Goal: Find specific page/section: Find specific page/section

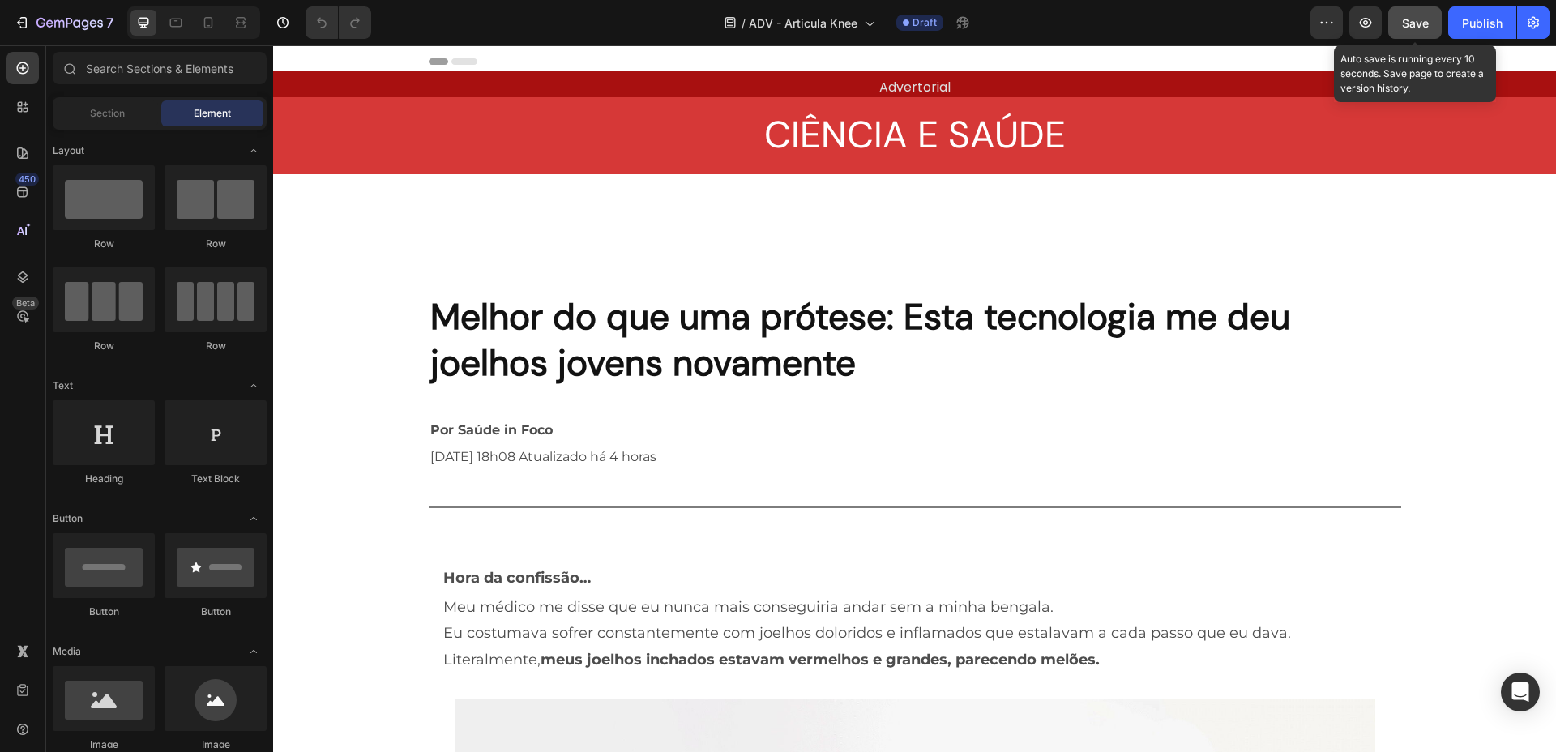
click at [1411, 24] on span "Save" at bounding box center [1415, 23] width 27 height 14
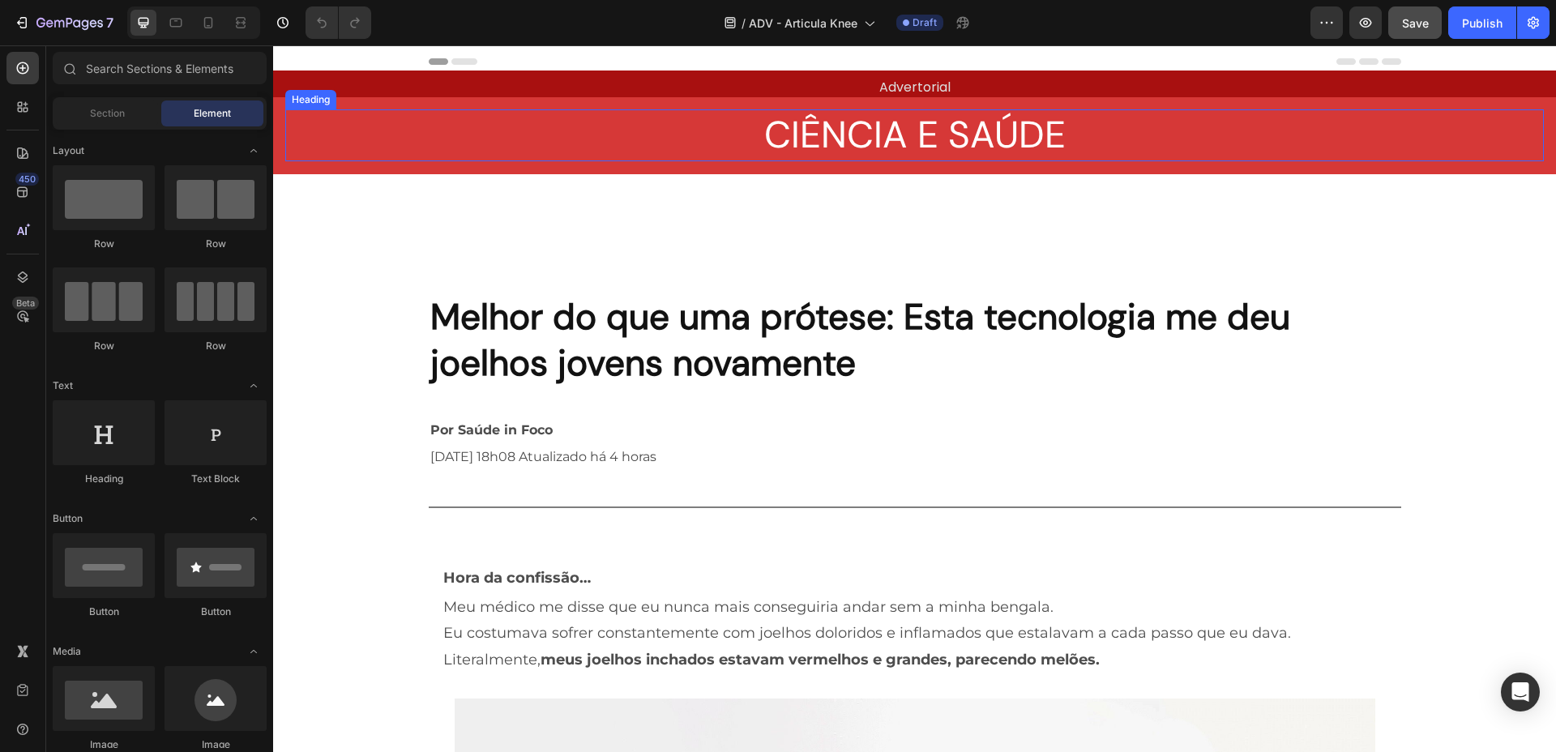
click at [902, 131] on h2 "CIÊNCIA E SAÚDE" at bounding box center [914, 135] width 1259 height 52
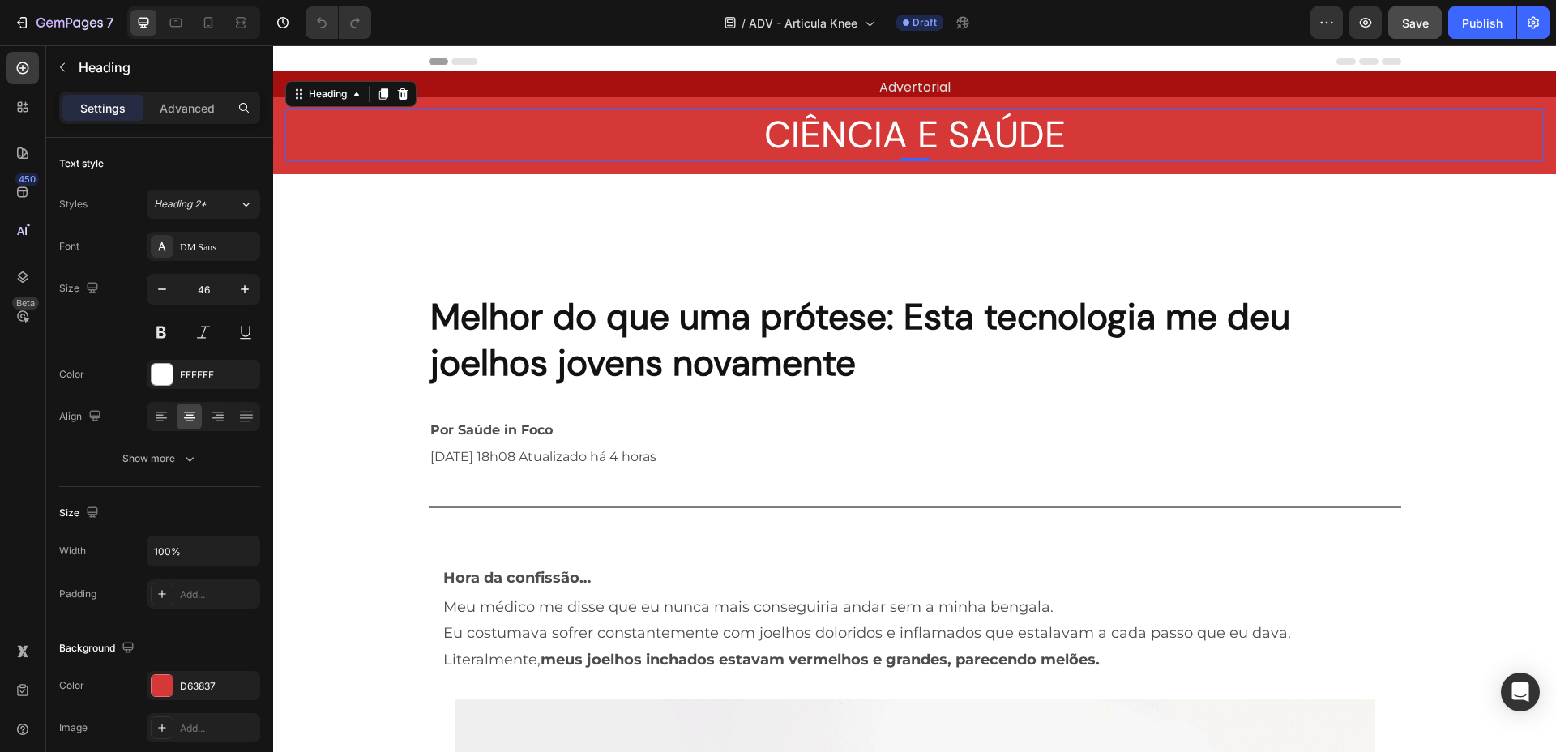
click at [905, 128] on h2 "CIÊNCIA E SAÚDE" at bounding box center [914, 135] width 1259 height 52
click at [905, 128] on p "CIÊNCIA E SAÚDE" at bounding box center [915, 135] width 1256 height 49
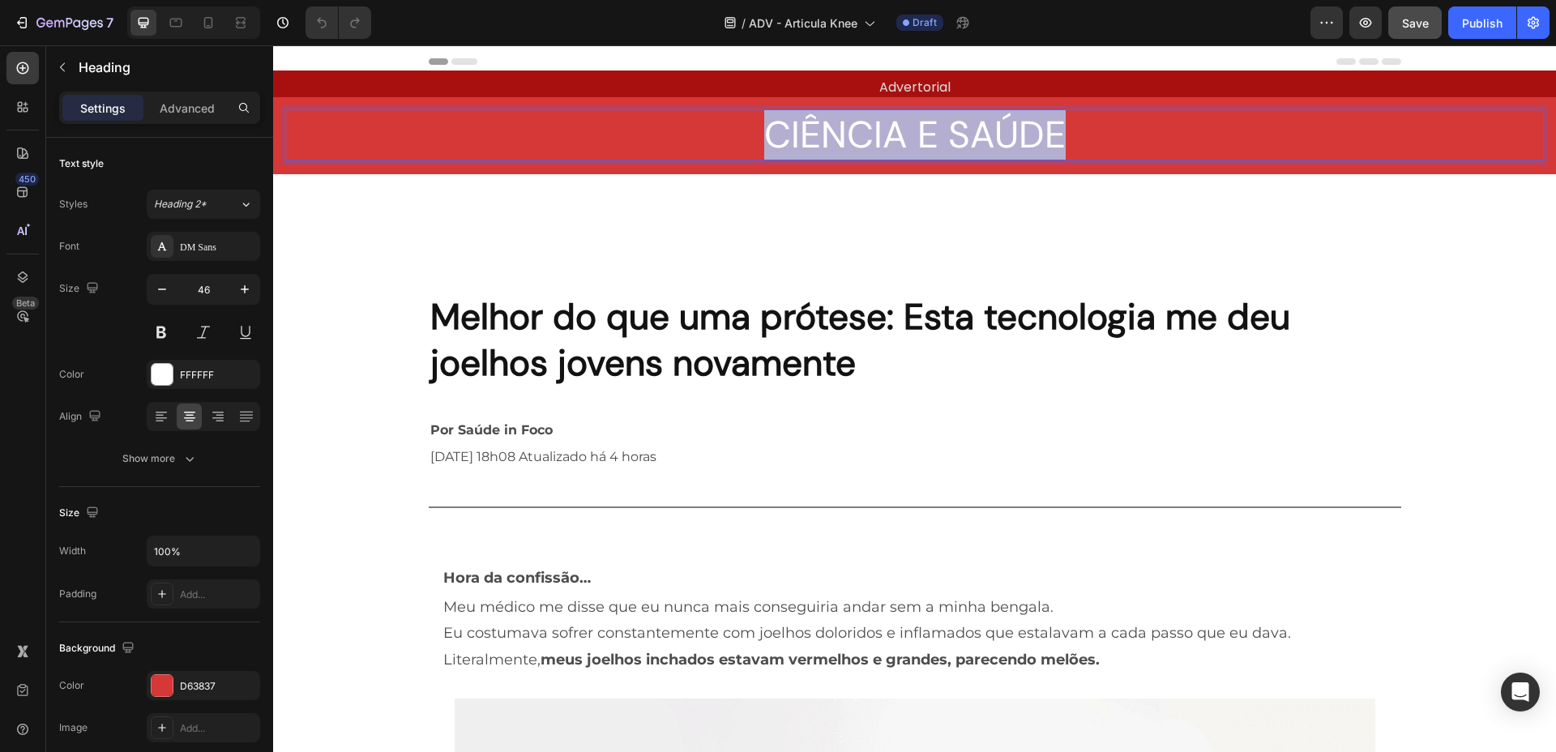
click at [905, 128] on p "CIÊNCIA E SAÚDE" at bounding box center [915, 135] width 1256 height 49
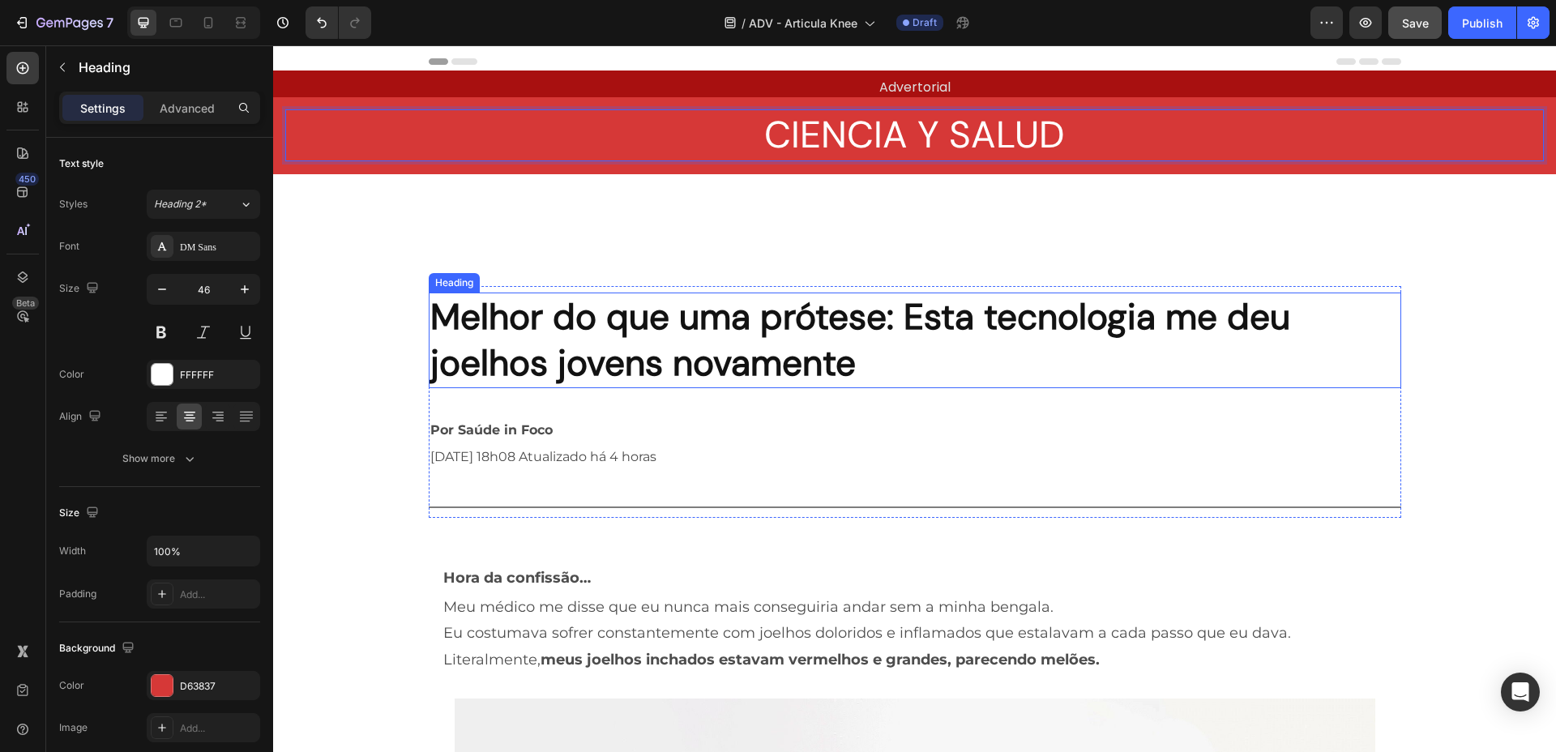
click at [777, 349] on h2 "Melhor do que uma prótese: Esta tecnologia me deu joelhos jovens novamente" at bounding box center [915, 341] width 973 height 96
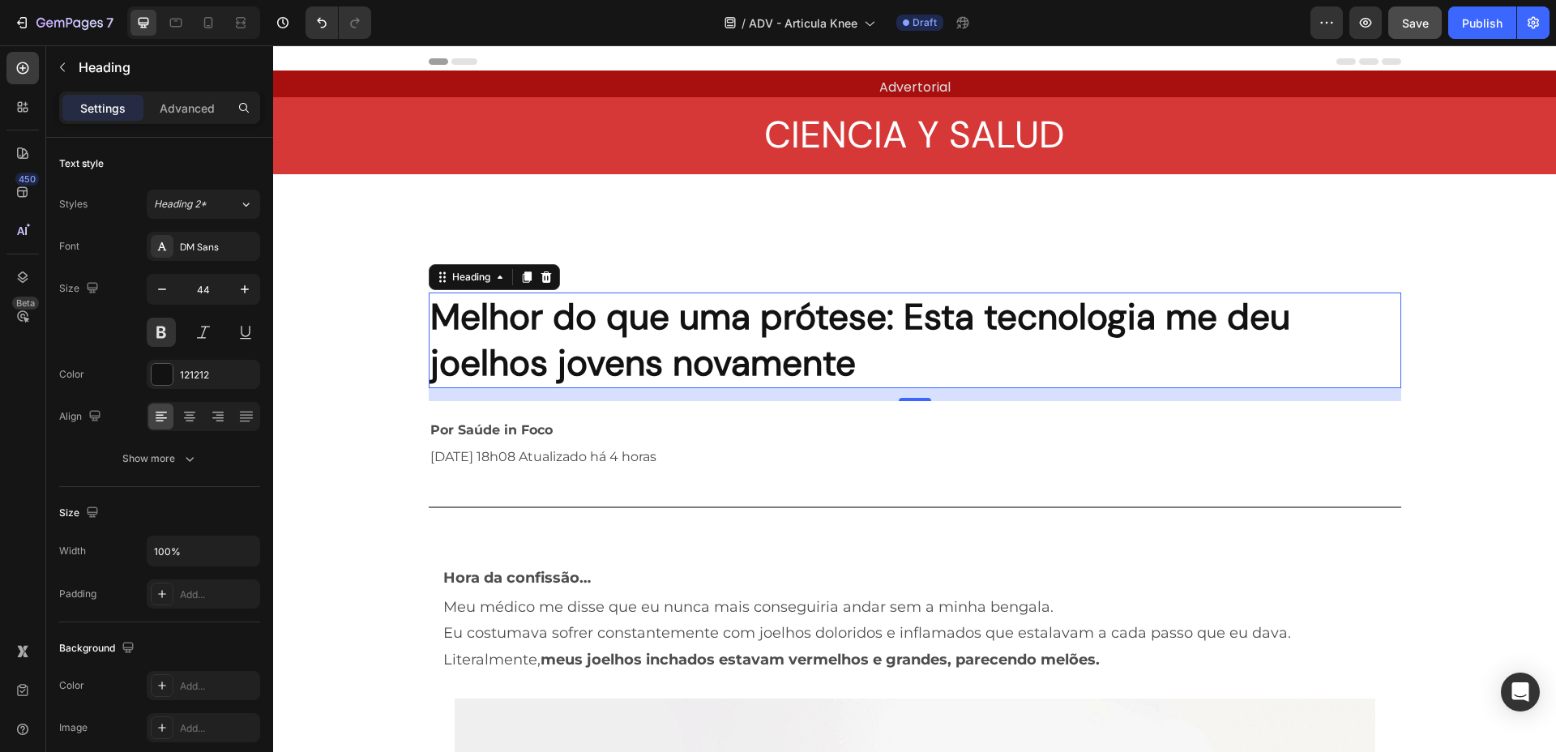
click at [674, 345] on h2 "Melhor do que uma prótese: Esta tecnologia me deu joelhos jovens novamente" at bounding box center [915, 341] width 973 height 96
click at [674, 345] on p "Melhor do que uma prótese: Esta tecnologia me deu joelhos jovens novamente" at bounding box center [915, 340] width 970 height 92
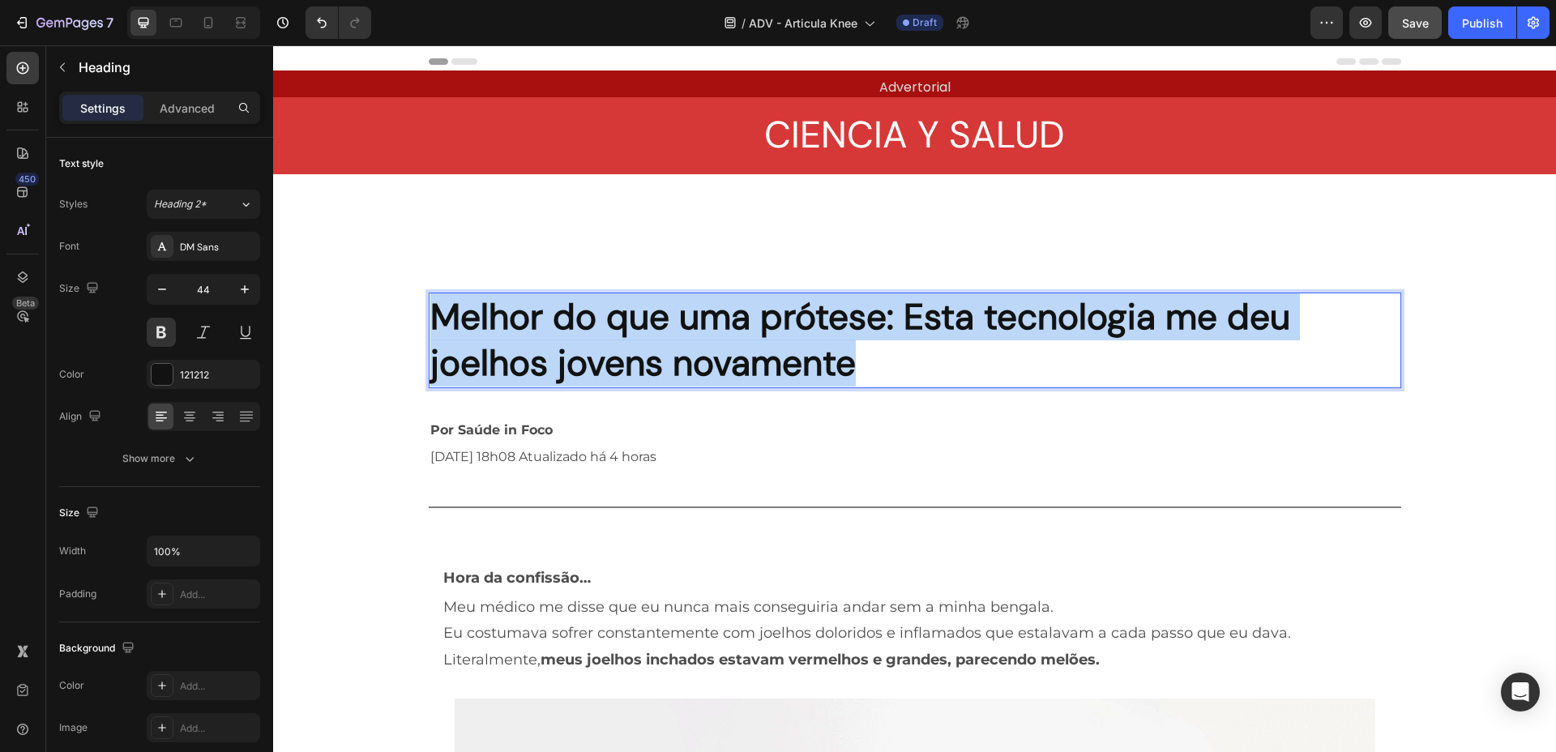
click at [674, 345] on p "Melhor do que uma prótese: Esta tecnologia me deu joelhos jovens novamente" at bounding box center [915, 340] width 970 height 92
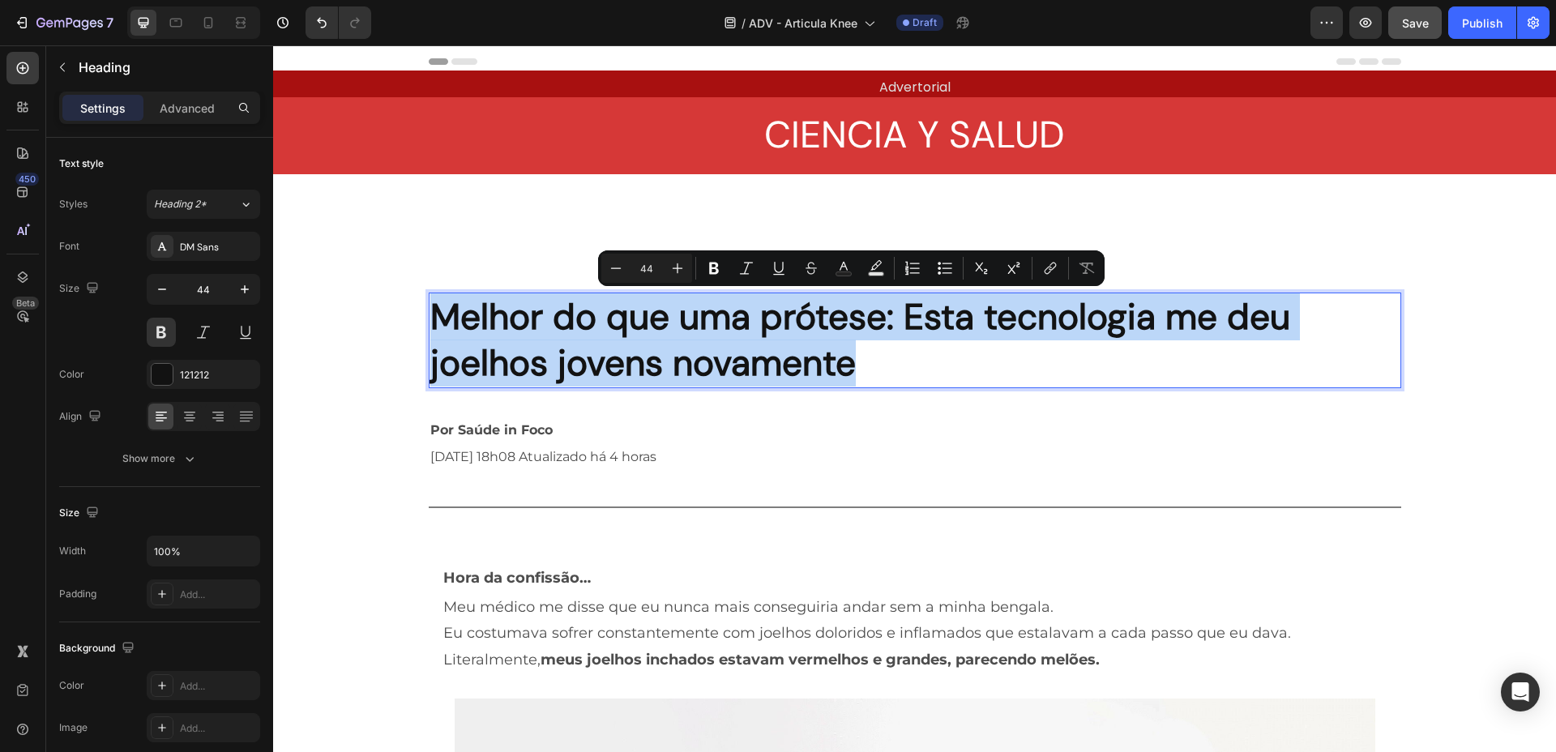
click at [568, 335] on p "Melhor do que uma prótese: Esta tecnologia me deu joelhos jovens novamente" at bounding box center [915, 340] width 970 height 92
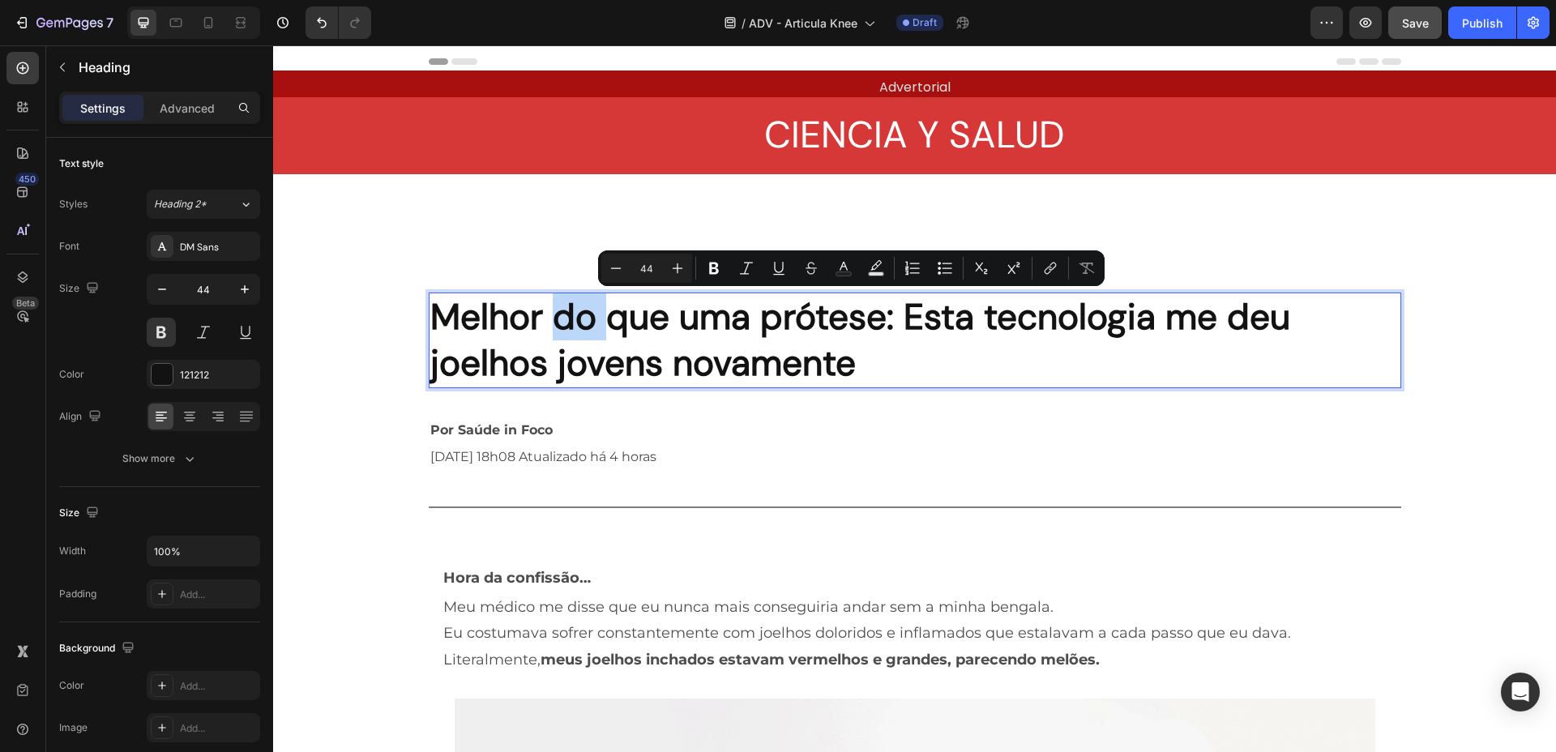
click at [568, 335] on p "Melhor do que uma prótese: Esta tecnologia me deu joelhos jovens novamente" at bounding box center [915, 340] width 970 height 92
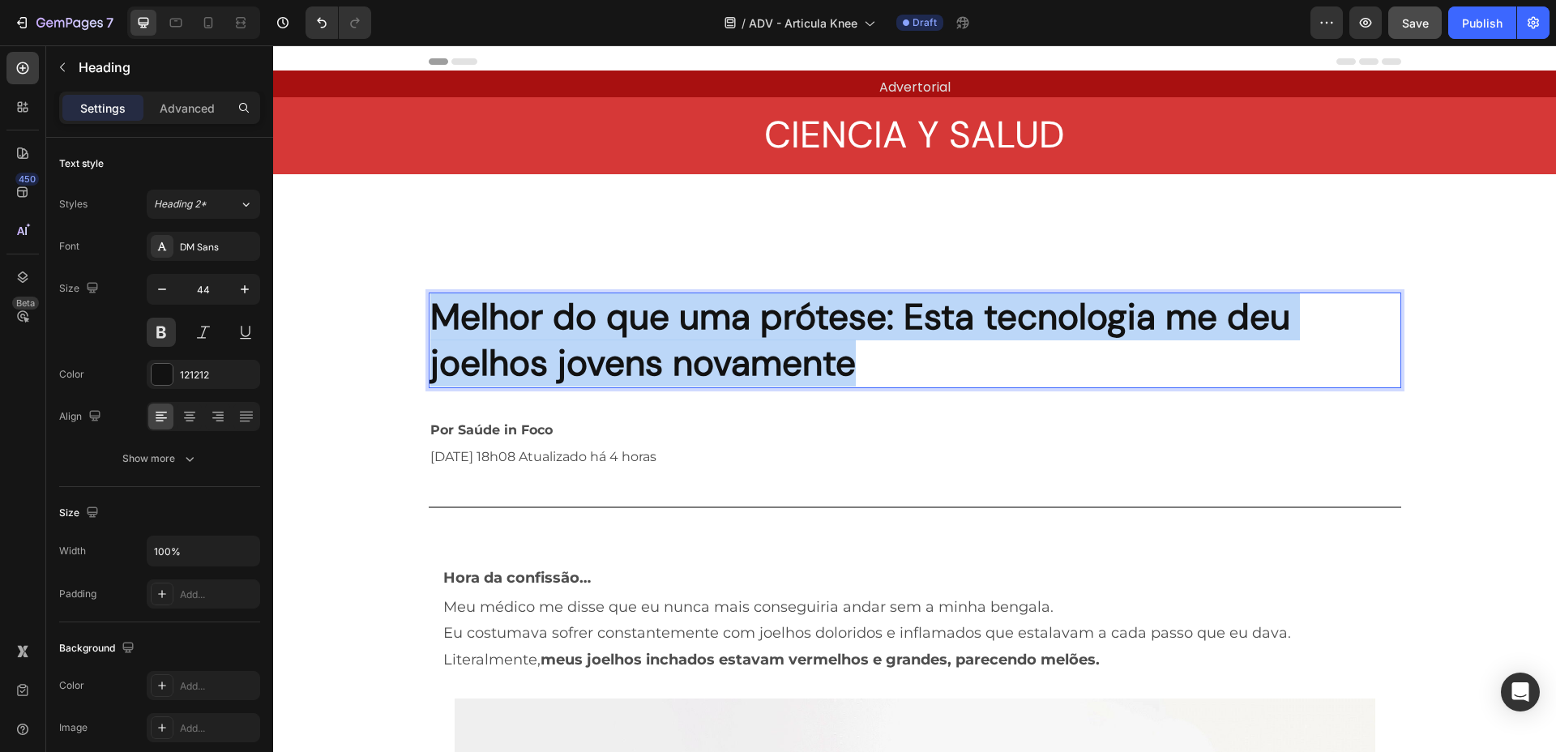
click at [568, 335] on p "Melhor do que uma prótese: Esta tecnologia me deu joelhos jovens novamente" at bounding box center [915, 340] width 970 height 92
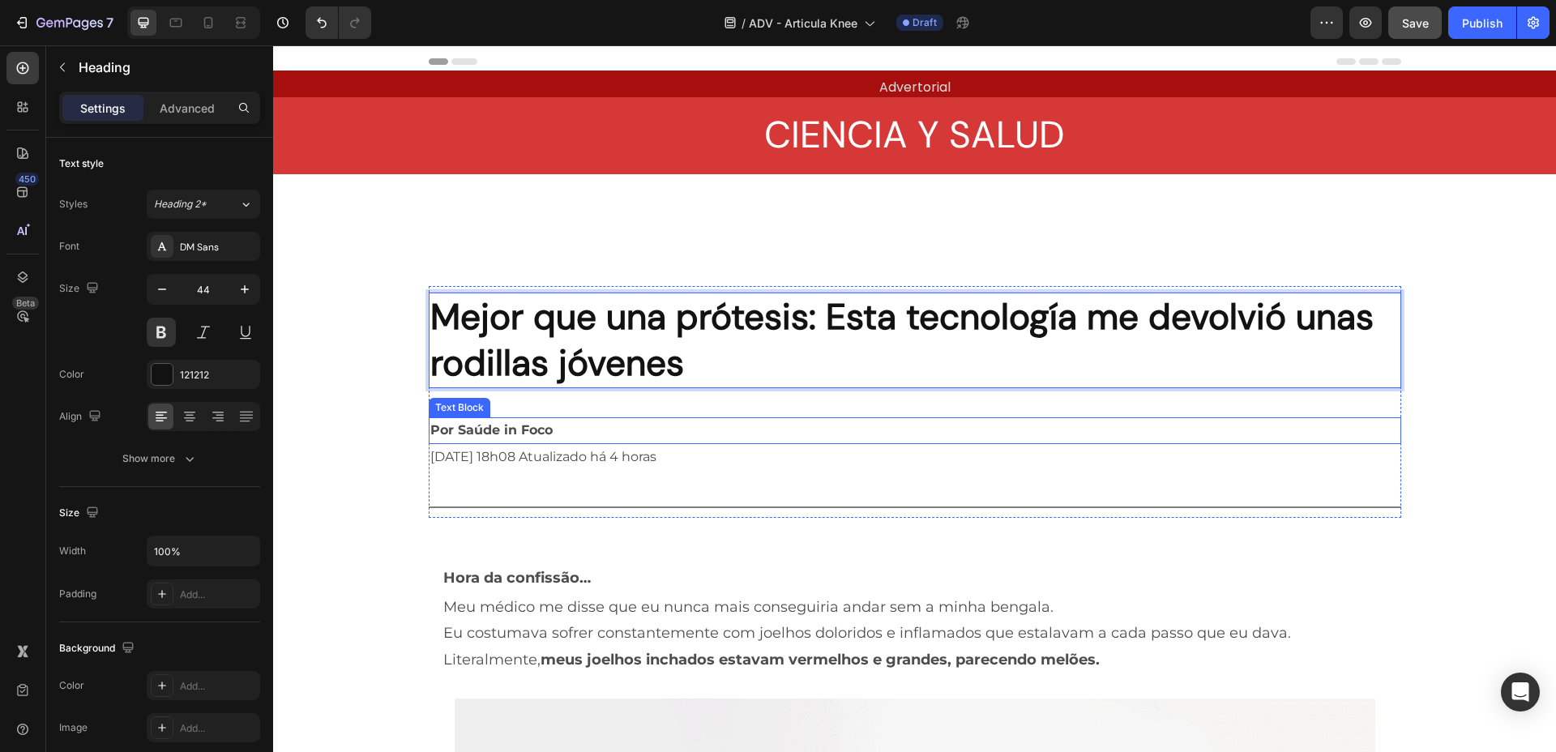
click at [560, 427] on p "Por Saúde in Foco" at bounding box center [915, 431] width 970 height 24
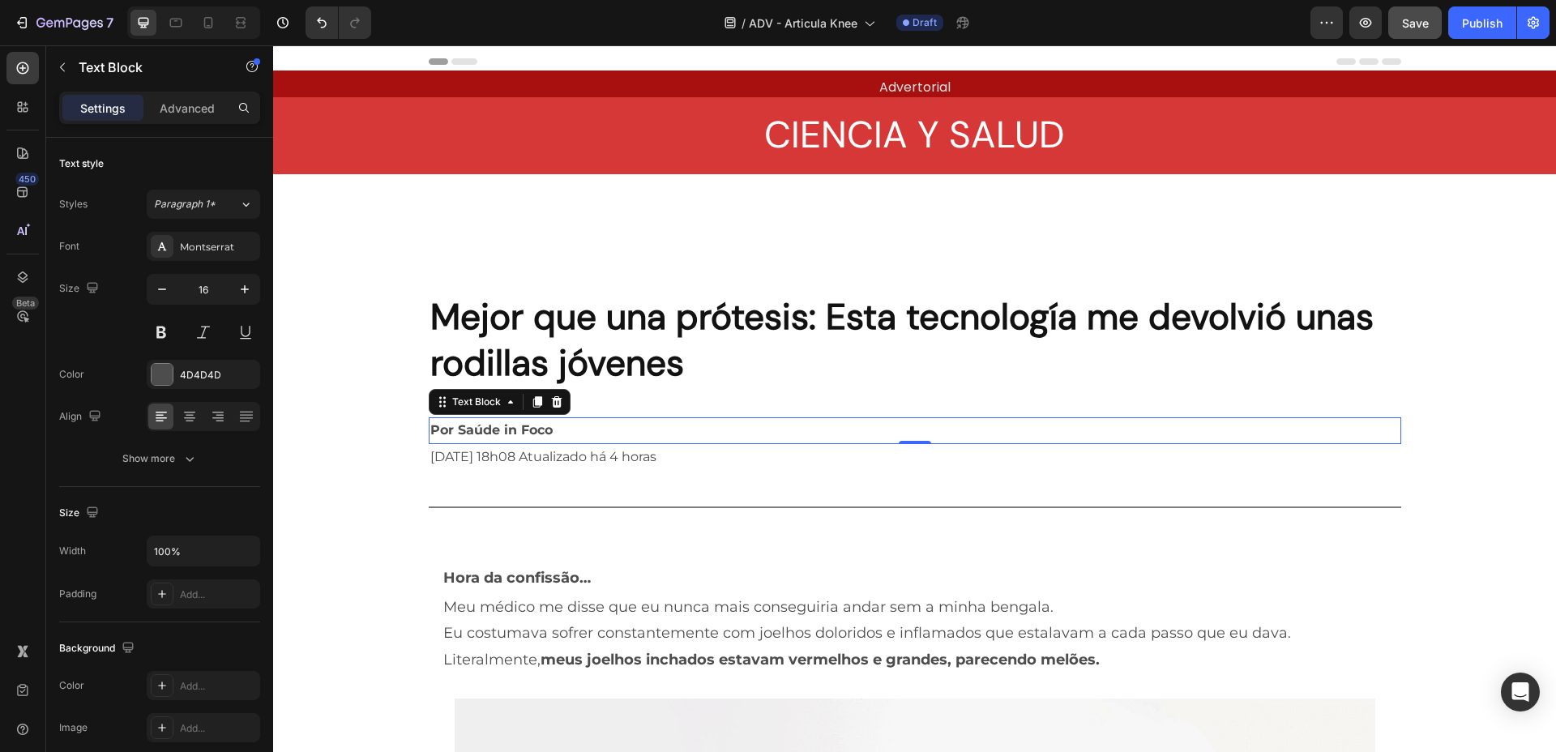
click at [505, 439] on p "Por Saúde in Foco" at bounding box center [915, 431] width 970 height 24
click at [505, 438] on p "Por Saúde in Foco" at bounding box center [915, 431] width 970 height 24
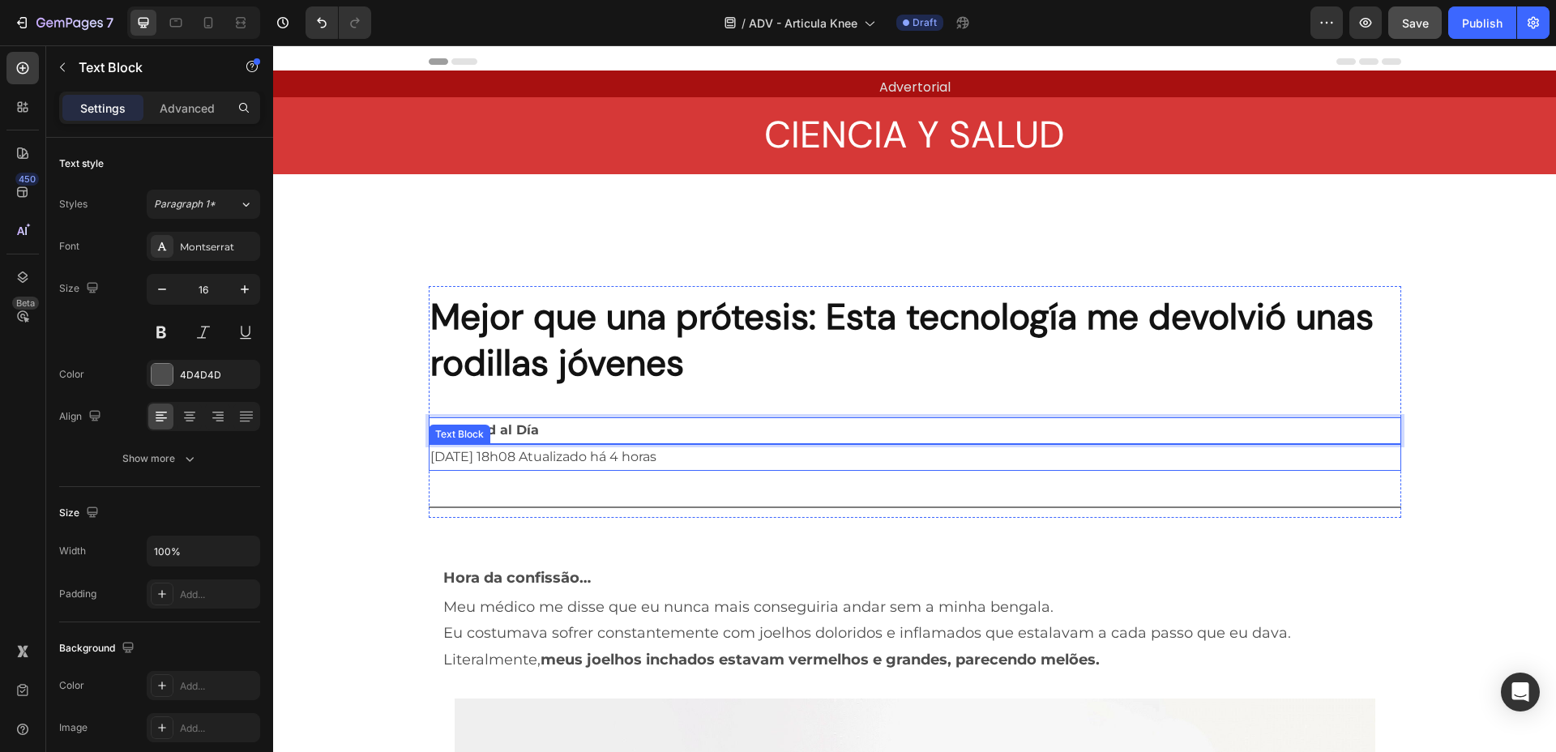
click at [537, 458] on p "[DATE] 18h08 Atualizado há 4 horas" at bounding box center [915, 458] width 970 height 24
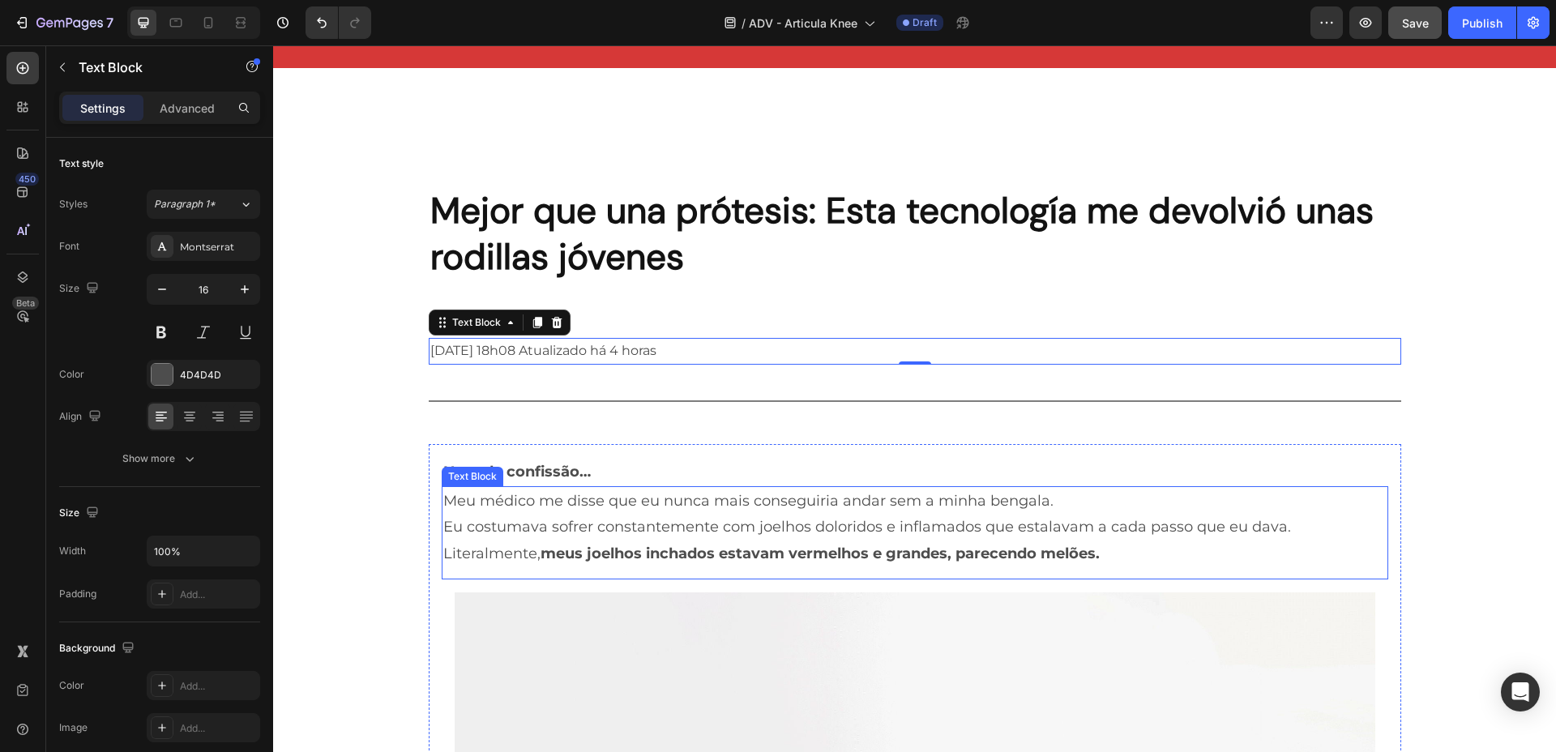
scroll to position [203, 0]
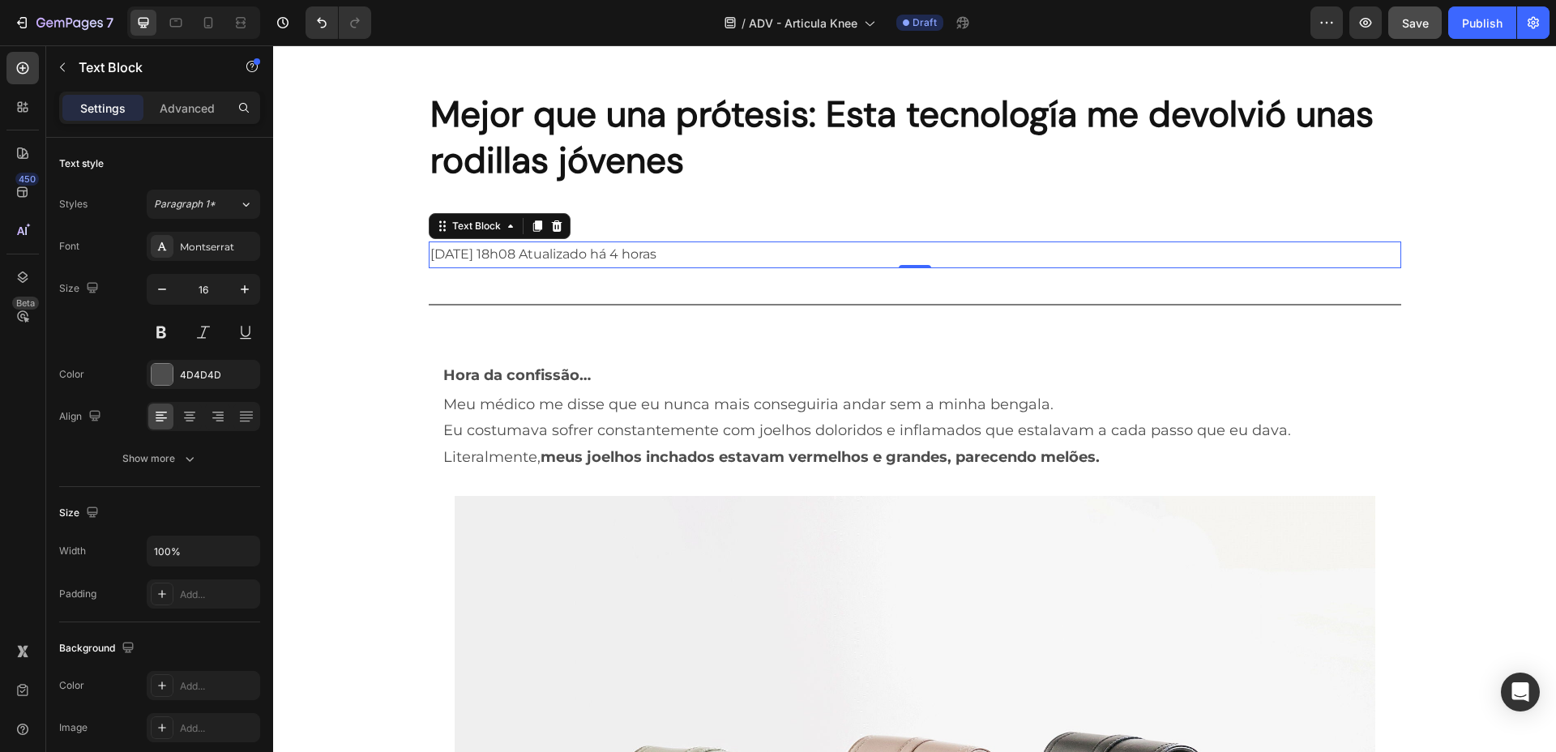
click at [680, 259] on p "[DATE] 18h08 Atualizado há 4 horas" at bounding box center [915, 255] width 970 height 24
click at [516, 248] on p "[DATE] 18h08 Atualizado há 4 horas" at bounding box center [915, 255] width 970 height 24
click at [592, 290] on div "Mejor que una prótesis: Esta tecnología me devolvió unas rodillas jóvenes Headi…" at bounding box center [915, 199] width 973 height 232
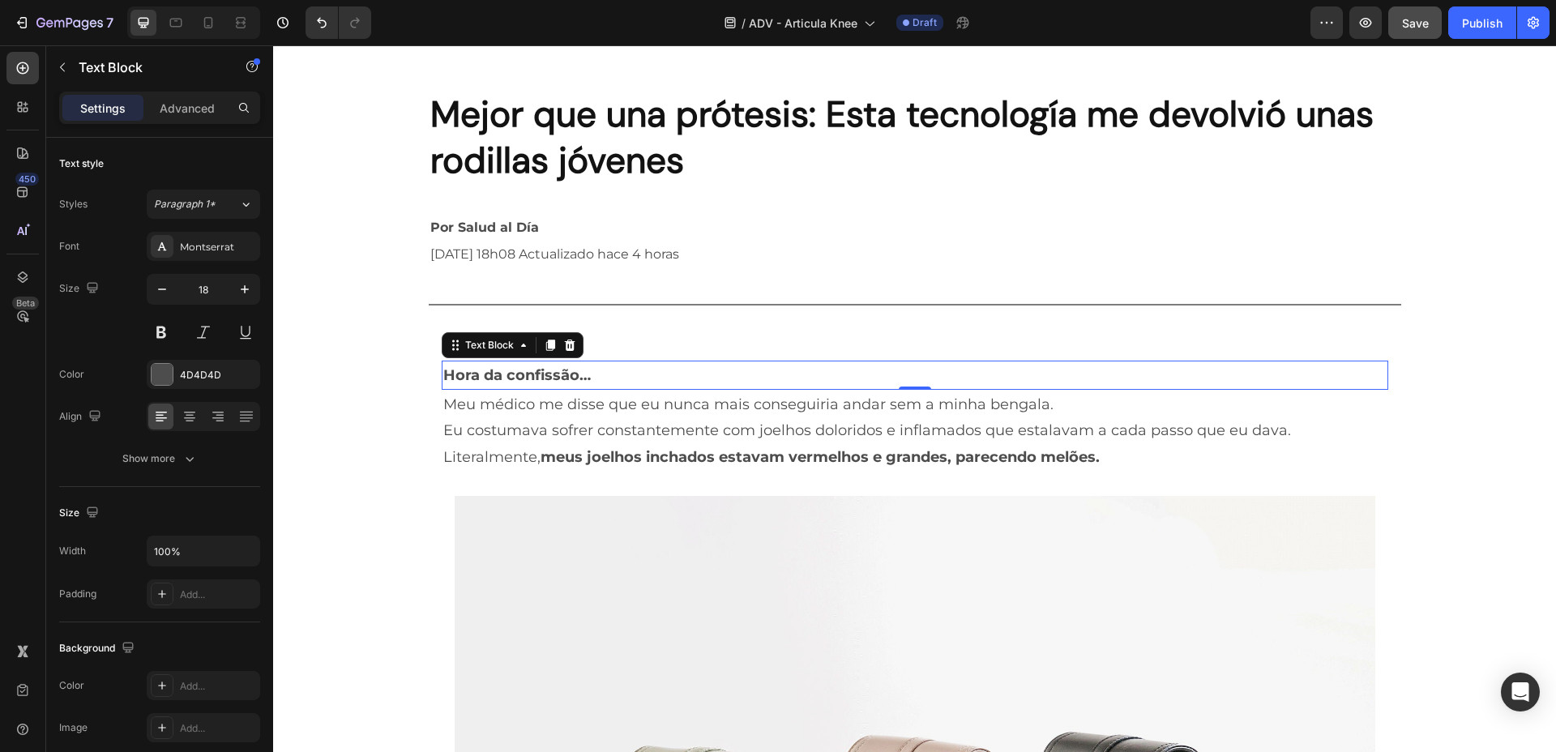
click at [549, 381] on strong "Hora da confissão…" at bounding box center [517, 375] width 148 height 18
click at [550, 375] on strong "Hora da confissão…" at bounding box center [517, 375] width 148 height 18
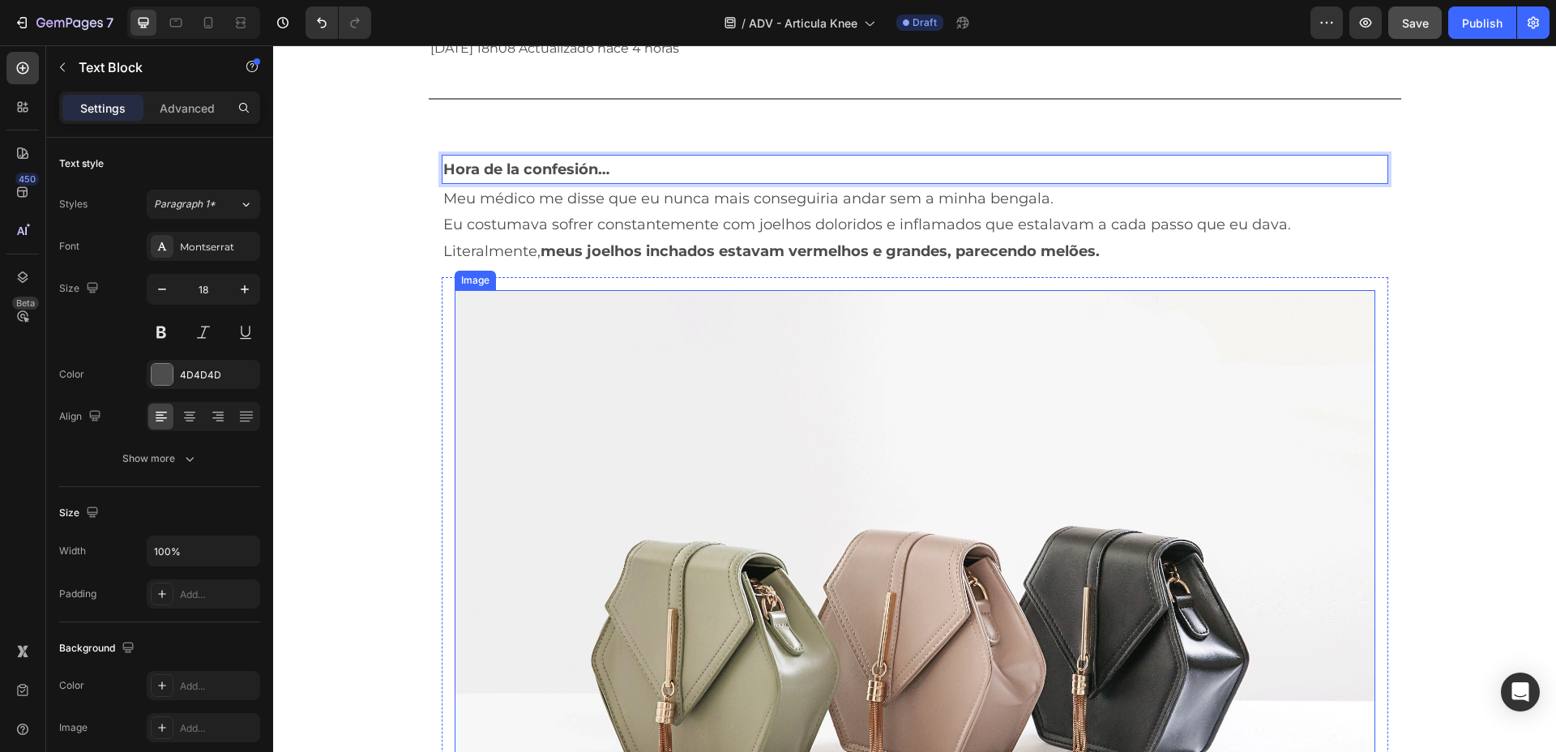
scroll to position [405, 0]
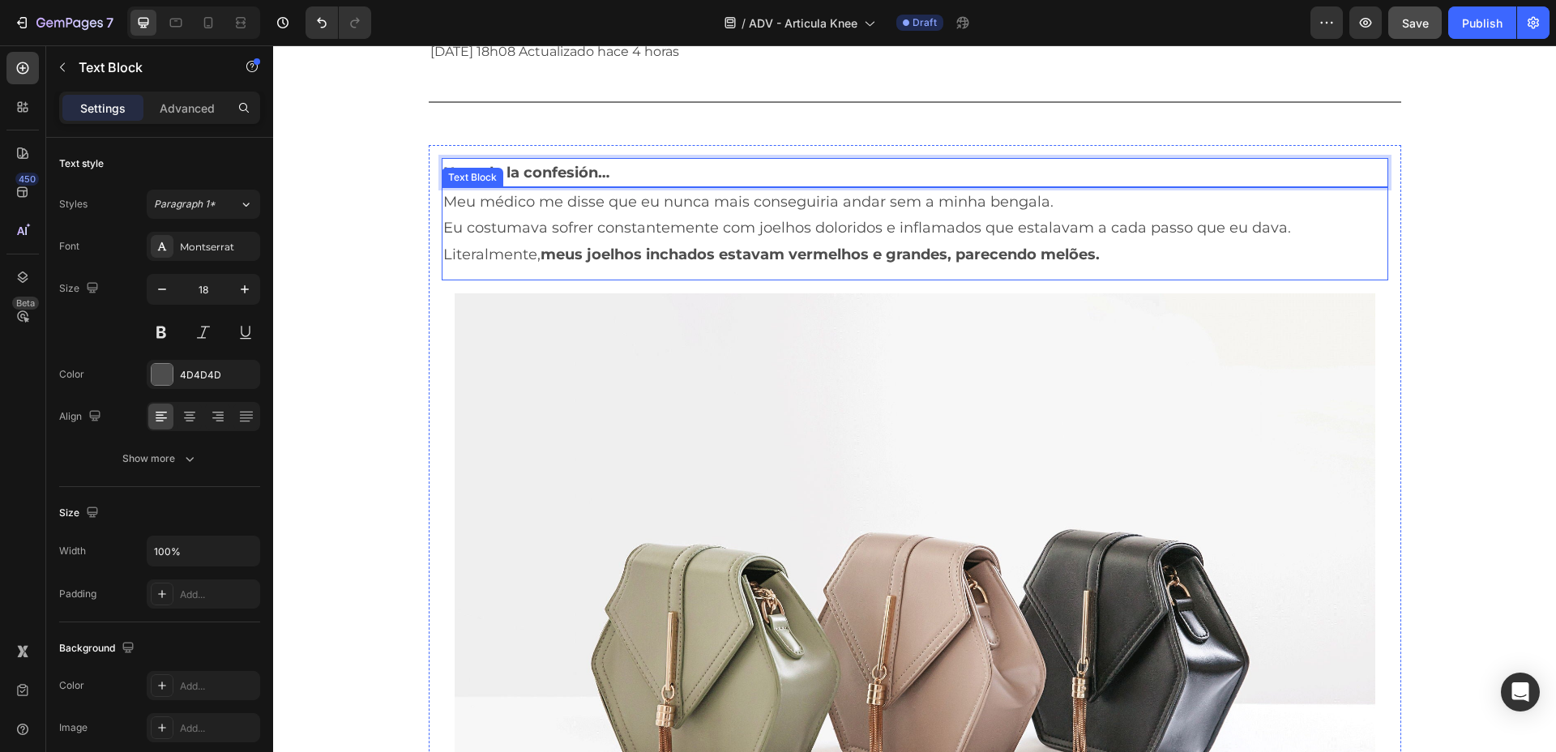
click at [813, 259] on strong "meus joelhos inchados estavam vermelhos e grandes, parecendo melões." at bounding box center [820, 255] width 559 height 18
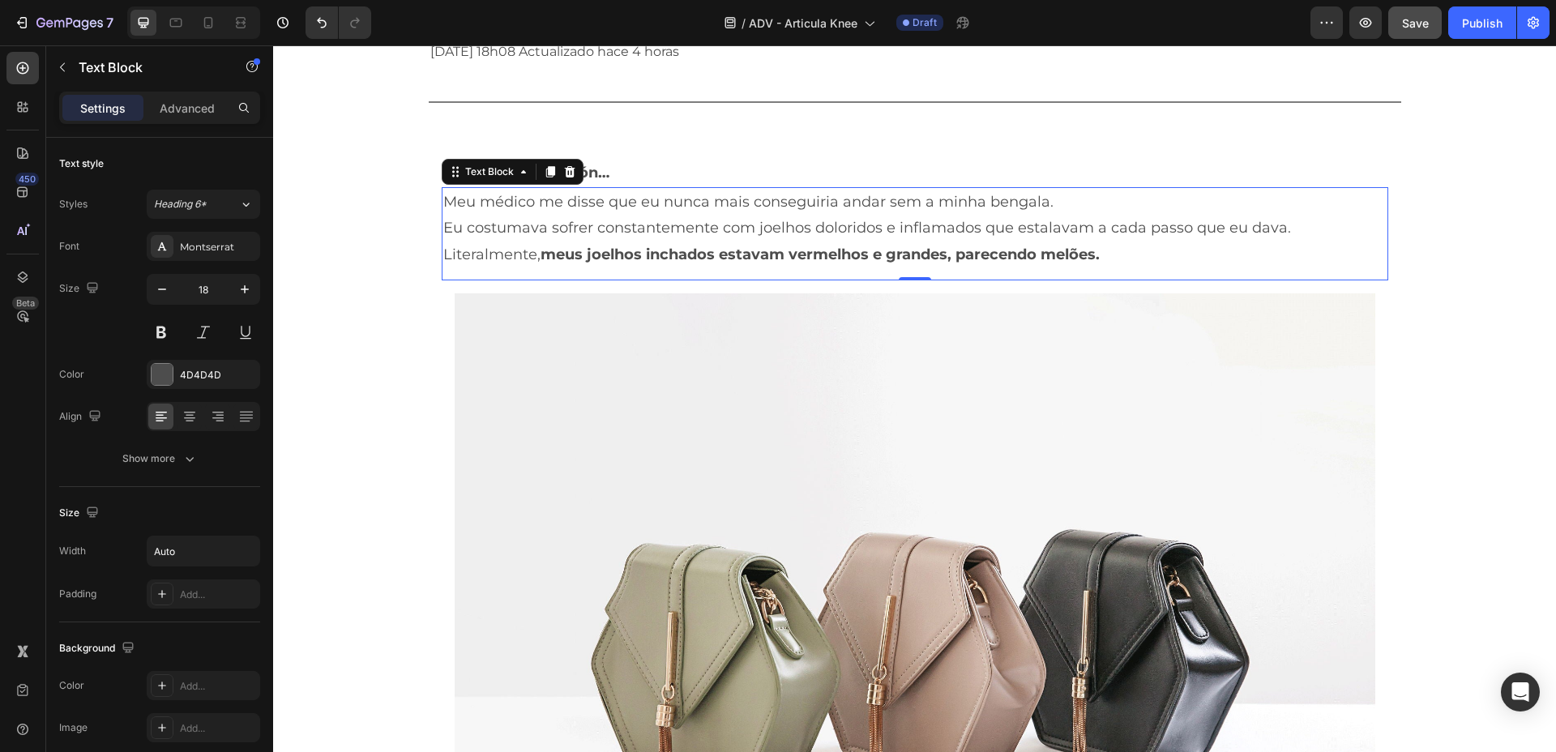
click at [1116, 258] on p "Literalmente, meus joelhos inchados estavam vermelhos e grandes, parecendo melõ…" at bounding box center [867, 255] width 848 height 26
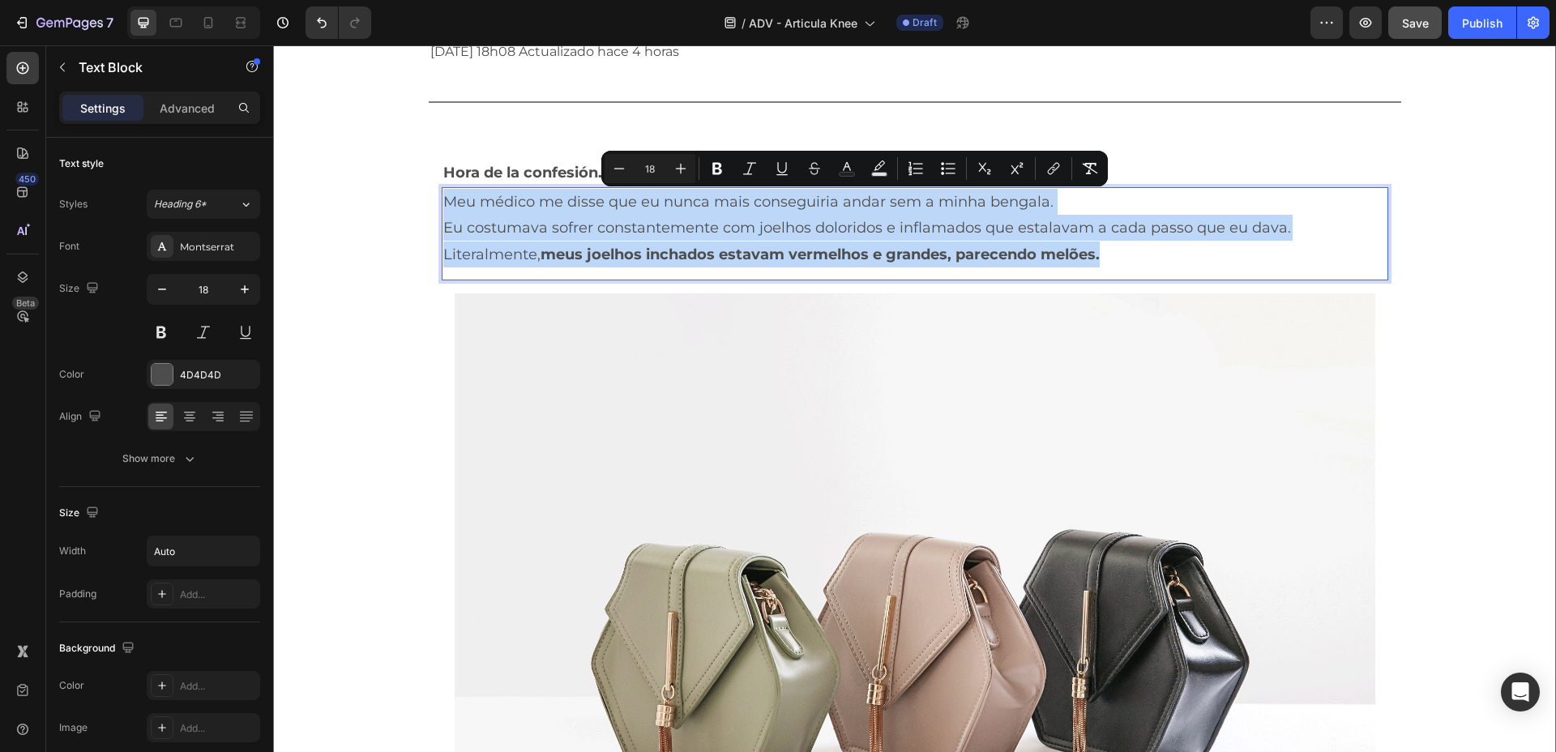
drag, startPoint x: 1115, startPoint y: 256, endPoint x: 387, endPoint y: 204, distance: 730.6
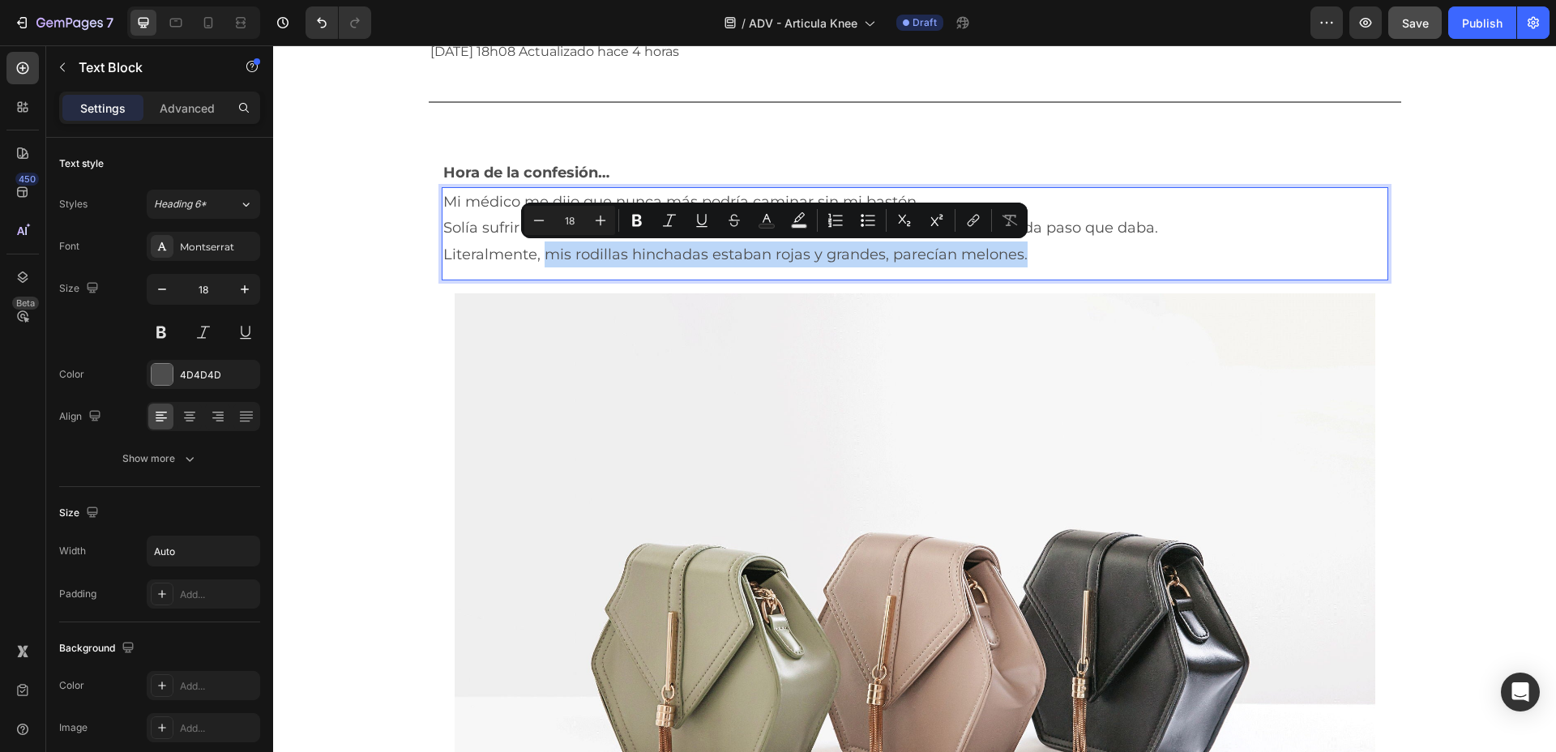
drag, startPoint x: 538, startPoint y: 256, endPoint x: 1025, endPoint y: 246, distance: 486.5
click at [1025, 246] on p "Literalmente, mis rodillas hinchadas estaban rojas y grandes, parecían melones." at bounding box center [800, 255] width 715 height 26
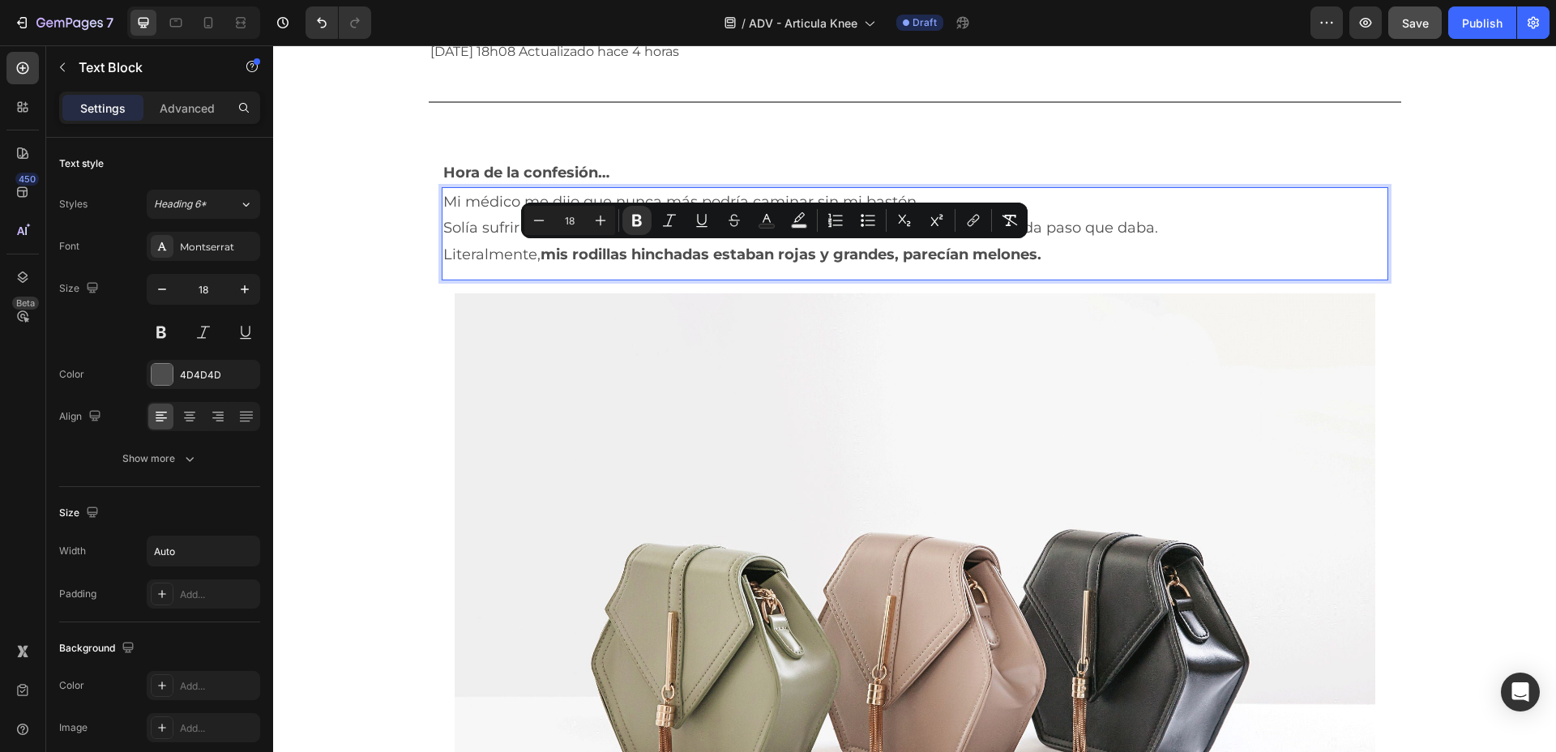
click at [1072, 263] on p "Literalmente, mis rodillas hinchadas estaban rojas y grandes, parecían melones." at bounding box center [800, 255] width 715 height 26
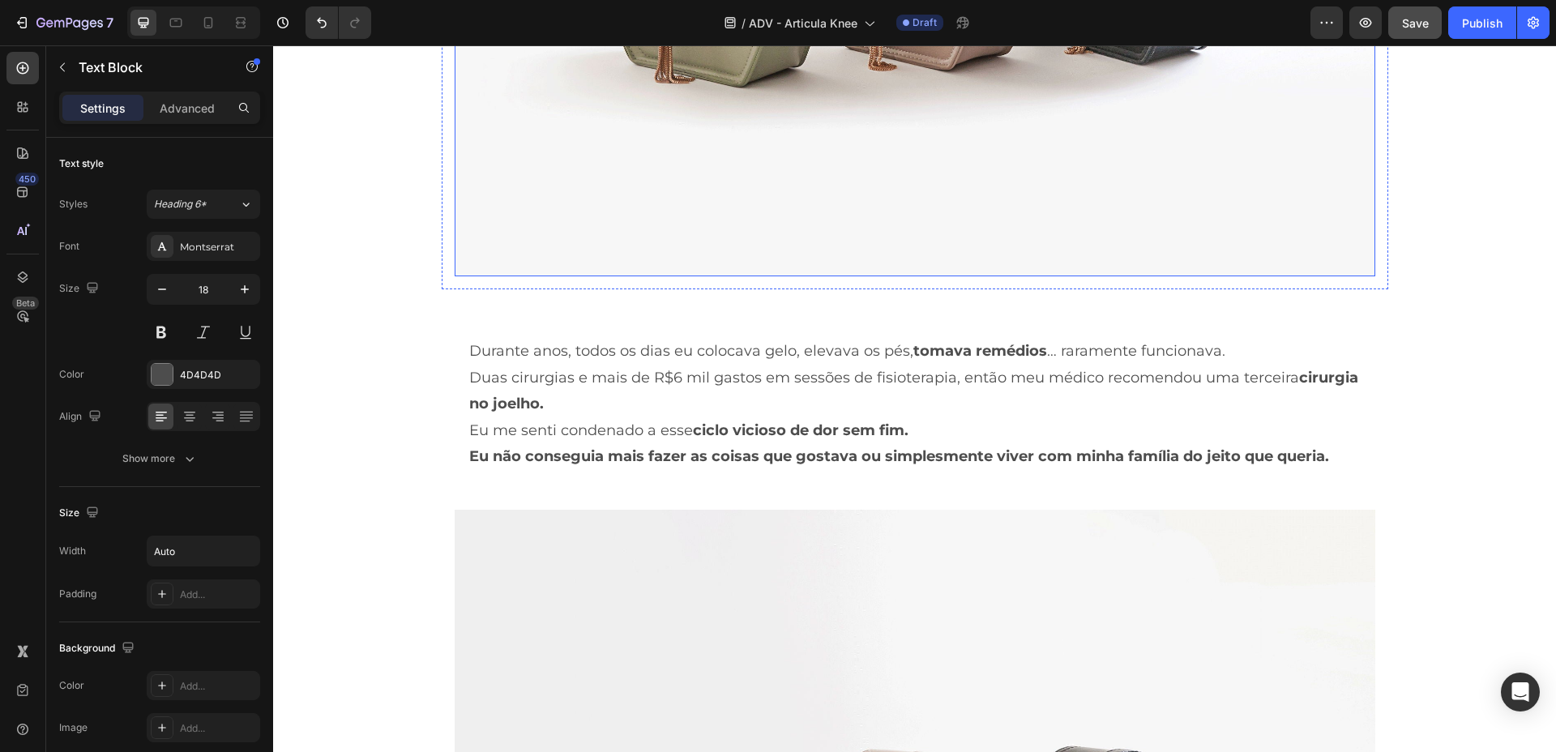
scroll to position [1115, 0]
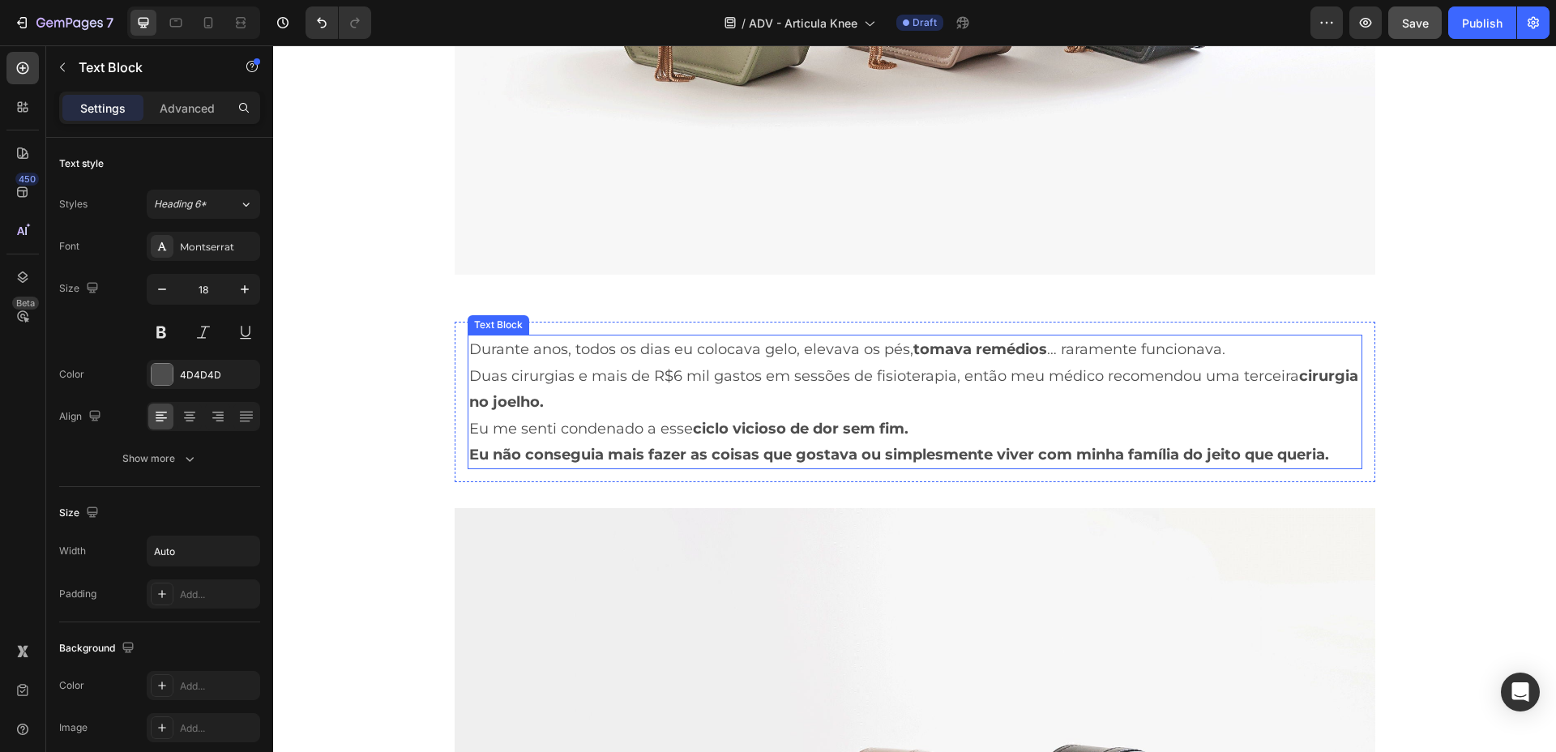
click at [602, 411] on p "Duas cirurgias e mais de R$6 mil gastos em sessões de fisioterapia, então meu m…" at bounding box center [915, 389] width 892 height 53
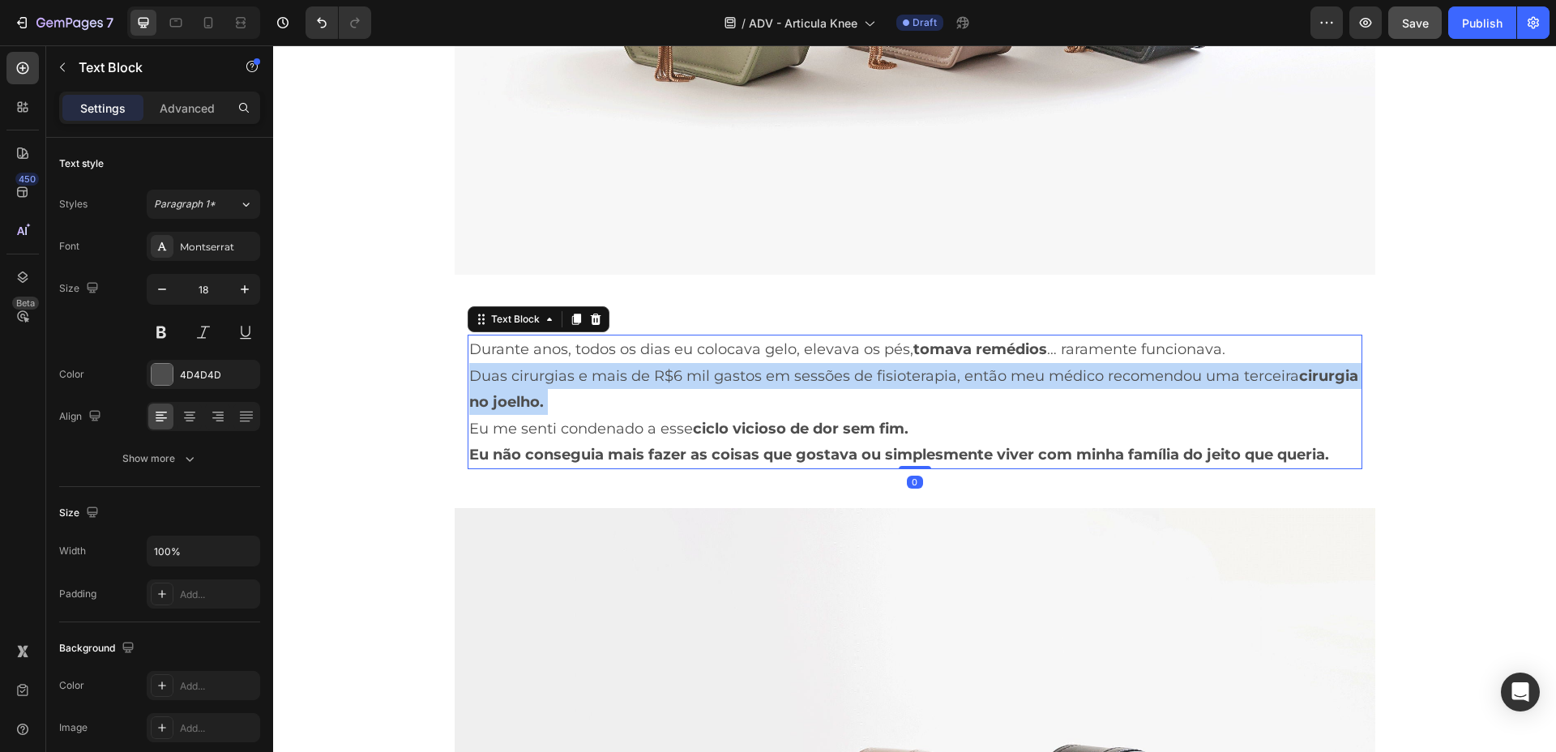
click at [602, 410] on p "Duas cirurgias e mais de R$6 mil gastos em sessões de fisioterapia, então meu m…" at bounding box center [915, 389] width 892 height 53
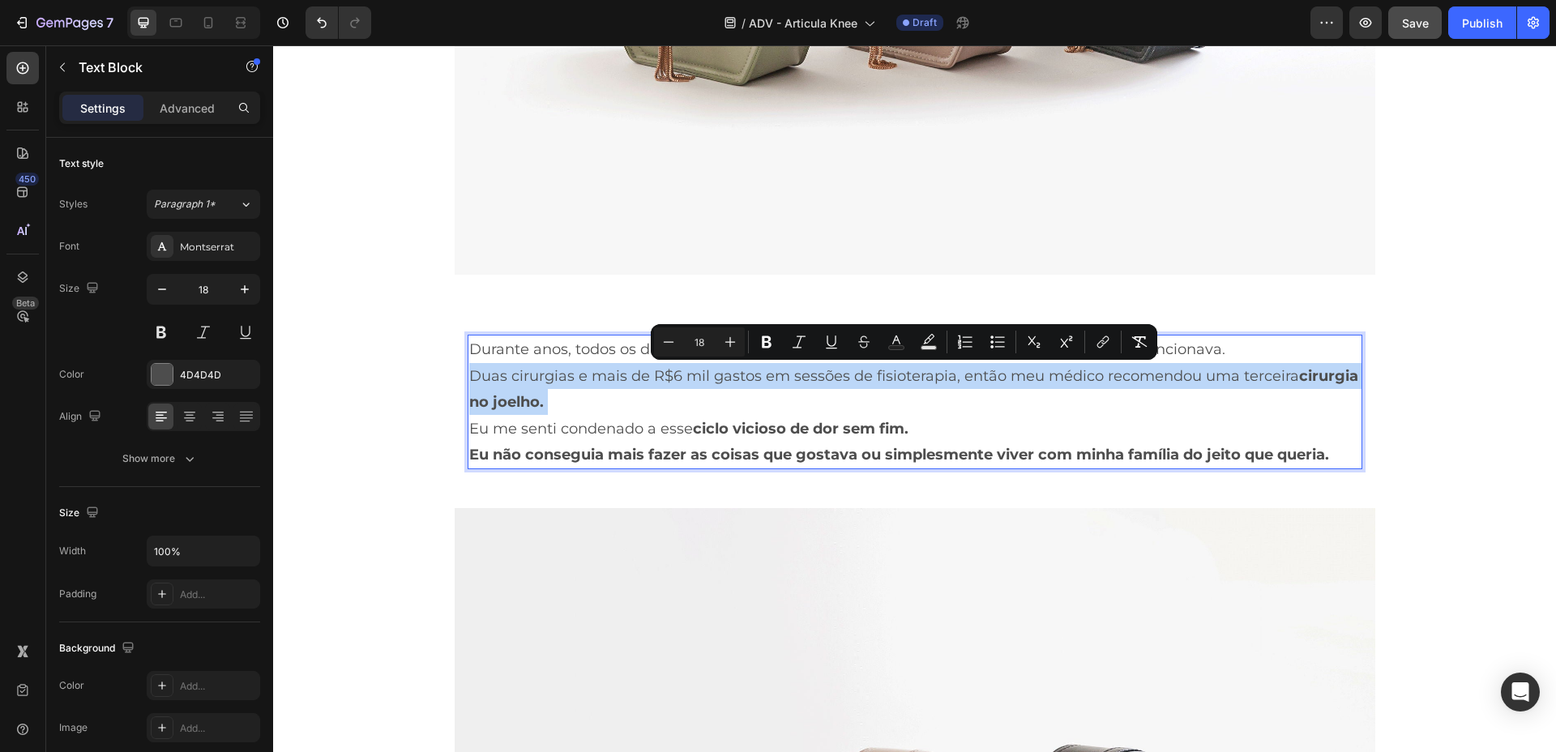
click at [602, 410] on p "Duas cirurgias e mais de R$6 mil gastos em sessões de fisioterapia, então meu m…" at bounding box center [915, 389] width 892 height 53
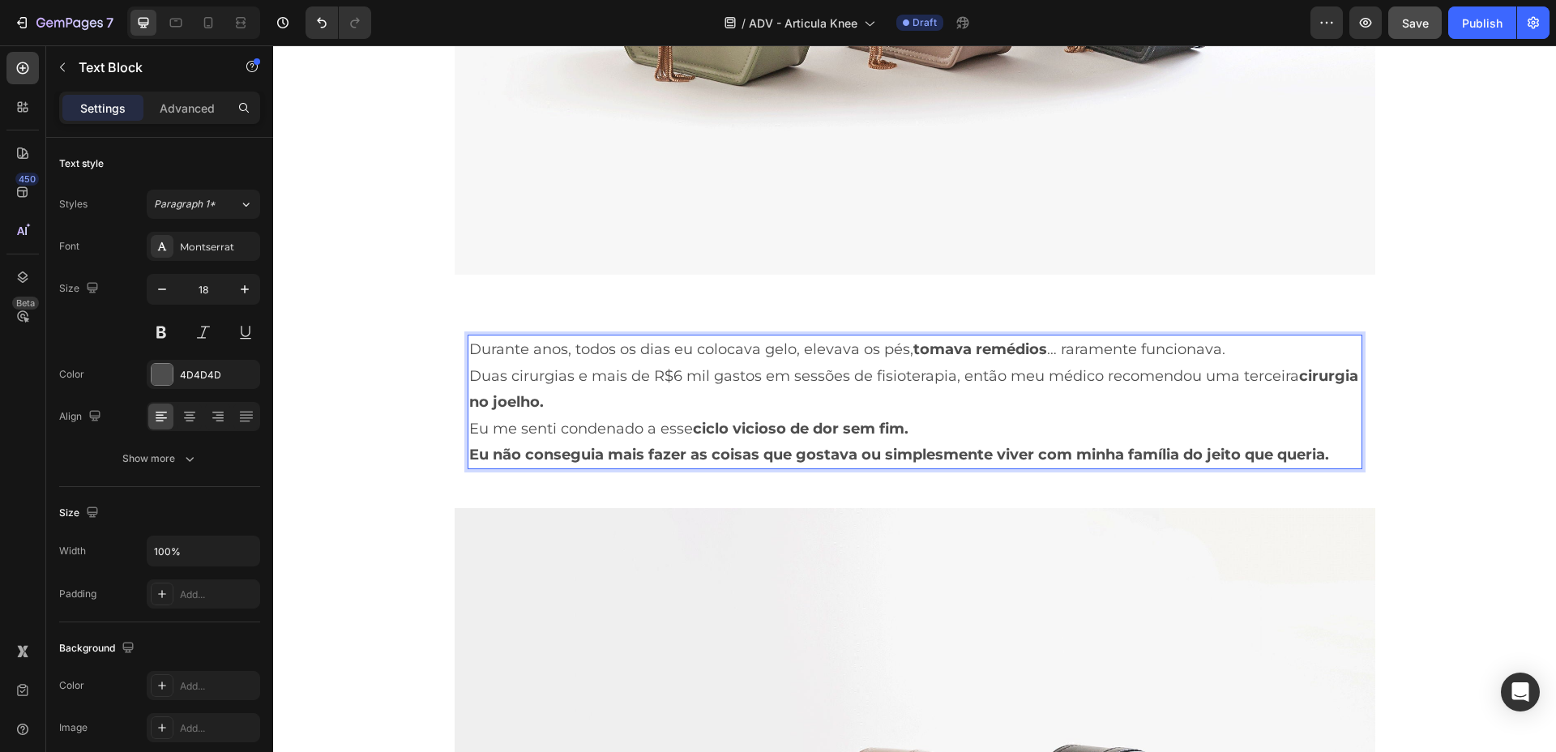
click at [917, 449] on strong "Eu não conseguia mais fazer as coisas que gostava ou simplesmente viver com min…" at bounding box center [899, 455] width 860 height 18
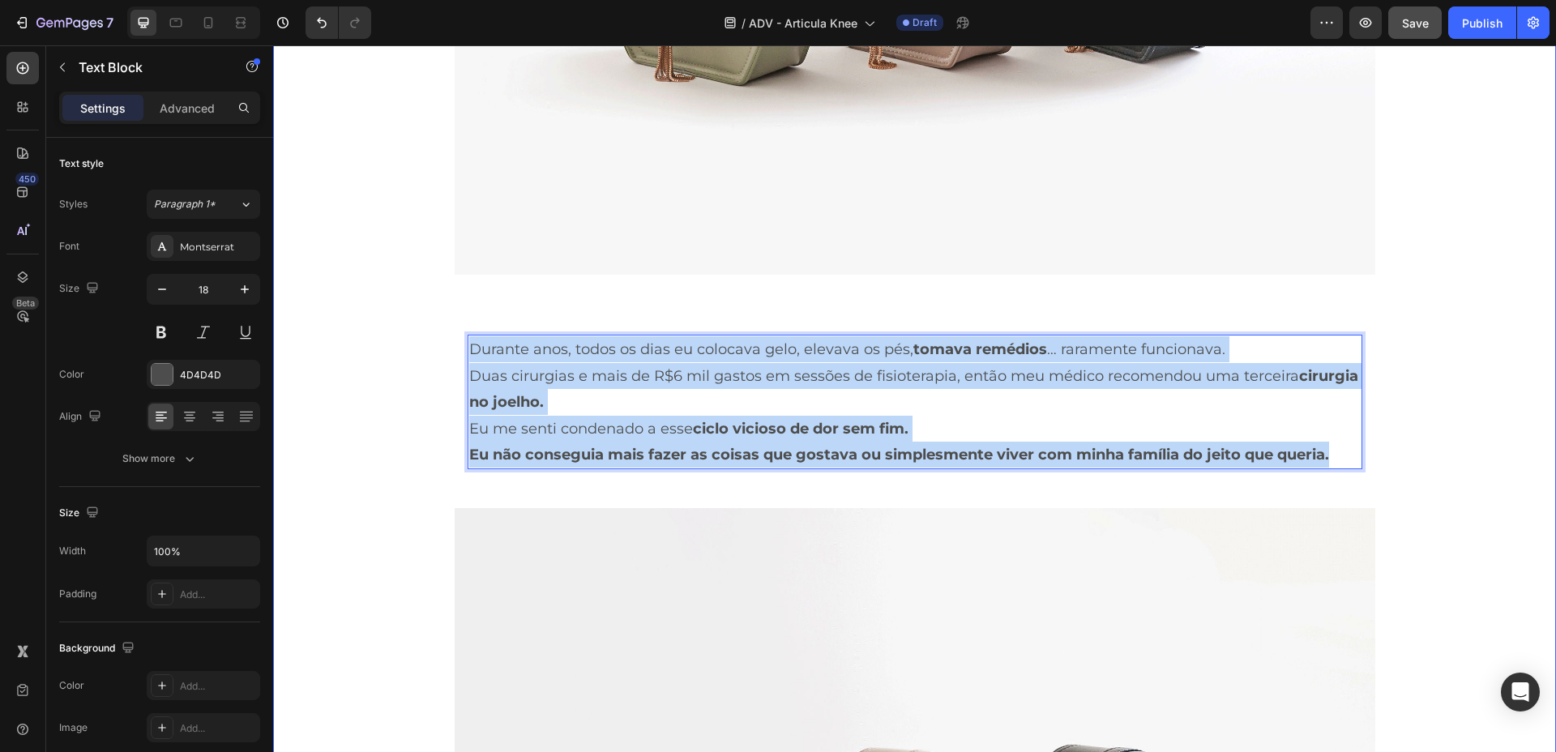
drag, startPoint x: 1333, startPoint y: 458, endPoint x: 366, endPoint y: 306, distance: 978.1
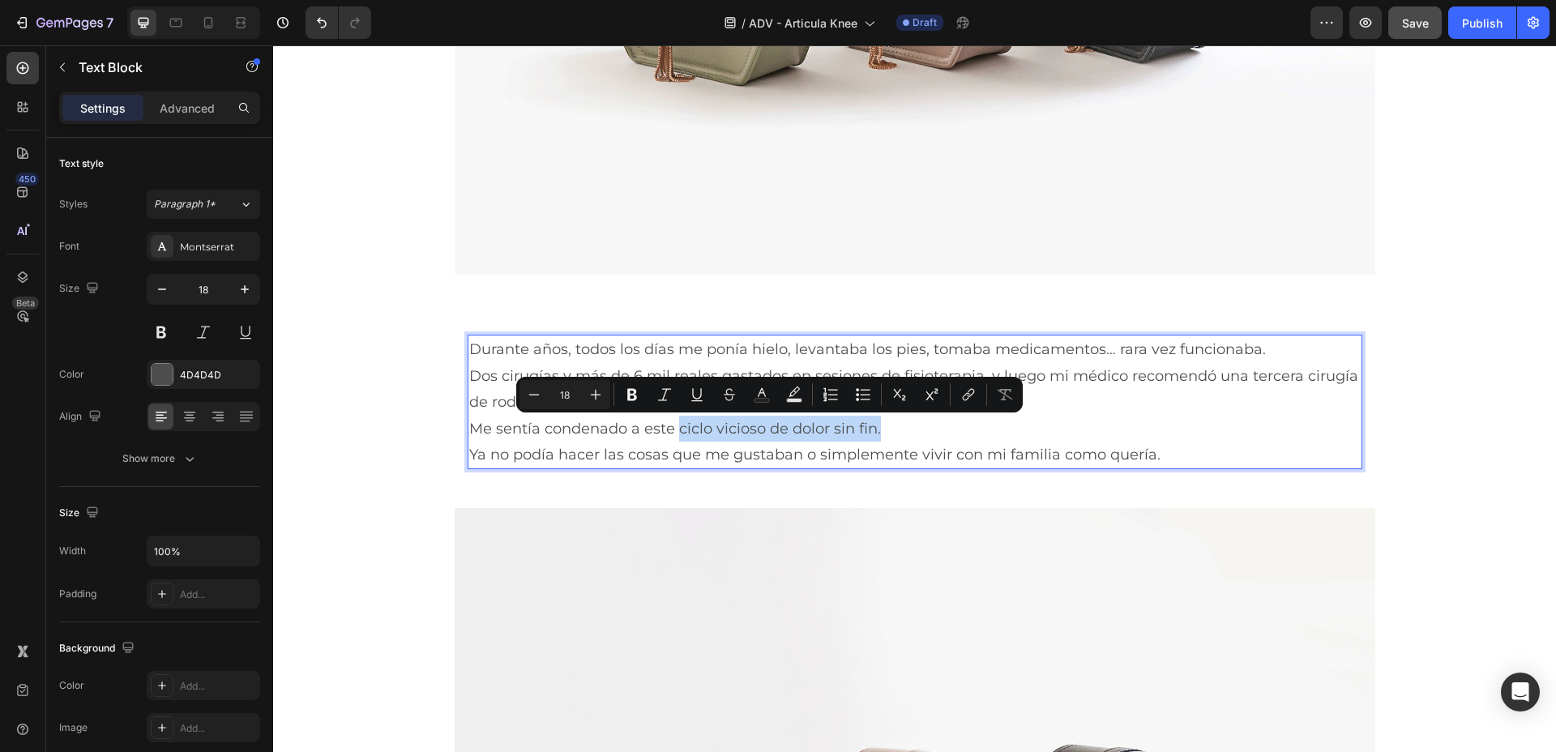
drag, startPoint x: 878, startPoint y: 421, endPoint x: 672, endPoint y: 433, distance: 206.3
click at [672, 433] on p "Me sentía condenado a este ciclo vicioso de dolor sin fin." at bounding box center [915, 429] width 892 height 26
click at [986, 338] on p "Durante años, todos los días me ponía hielo, levantaba los pies, tomaba medicam…" at bounding box center [915, 349] width 892 height 26
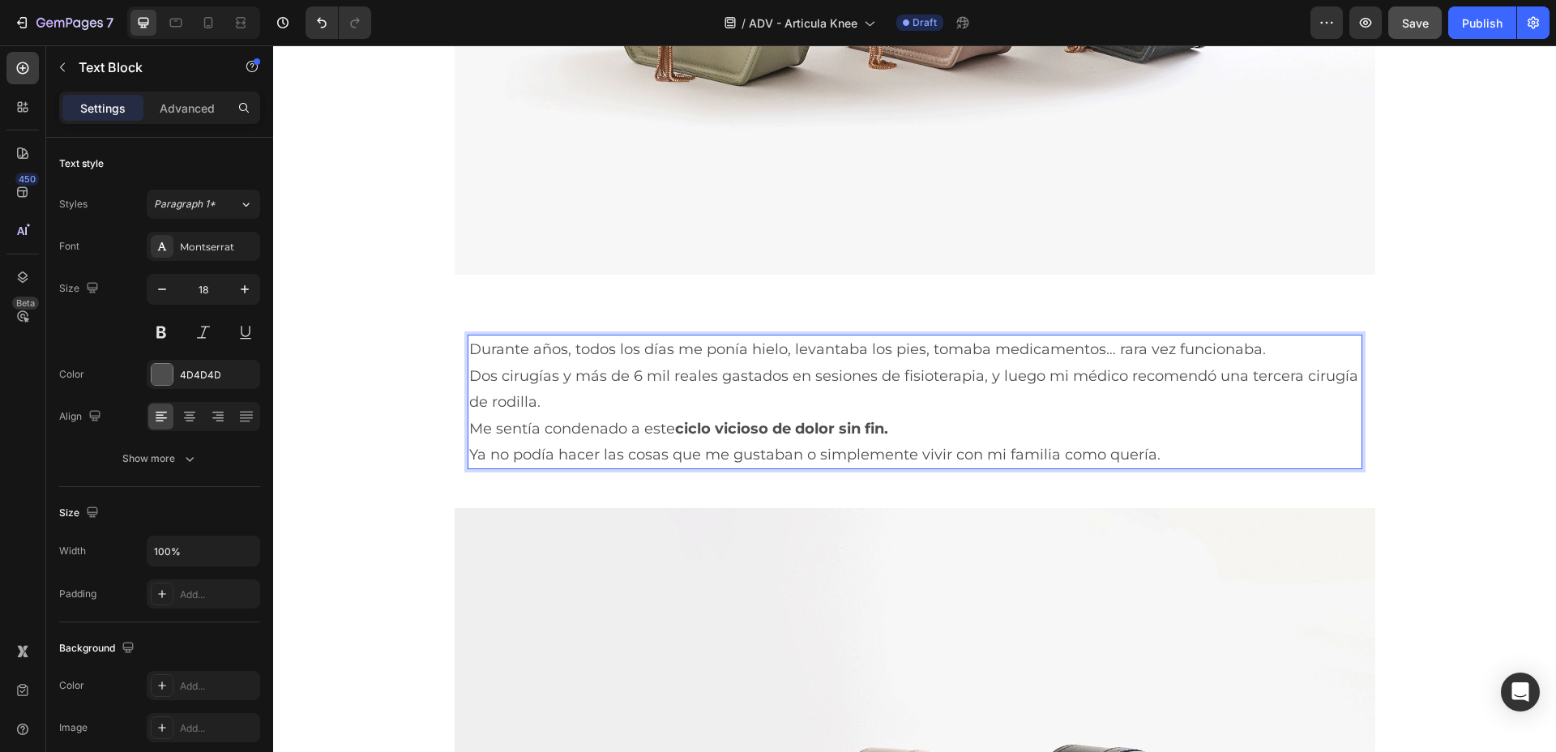
click at [1087, 354] on p "Durante años, todos los días me ponía hielo, levantaba los pies, tomaba medicam…" at bounding box center [915, 349] width 892 height 26
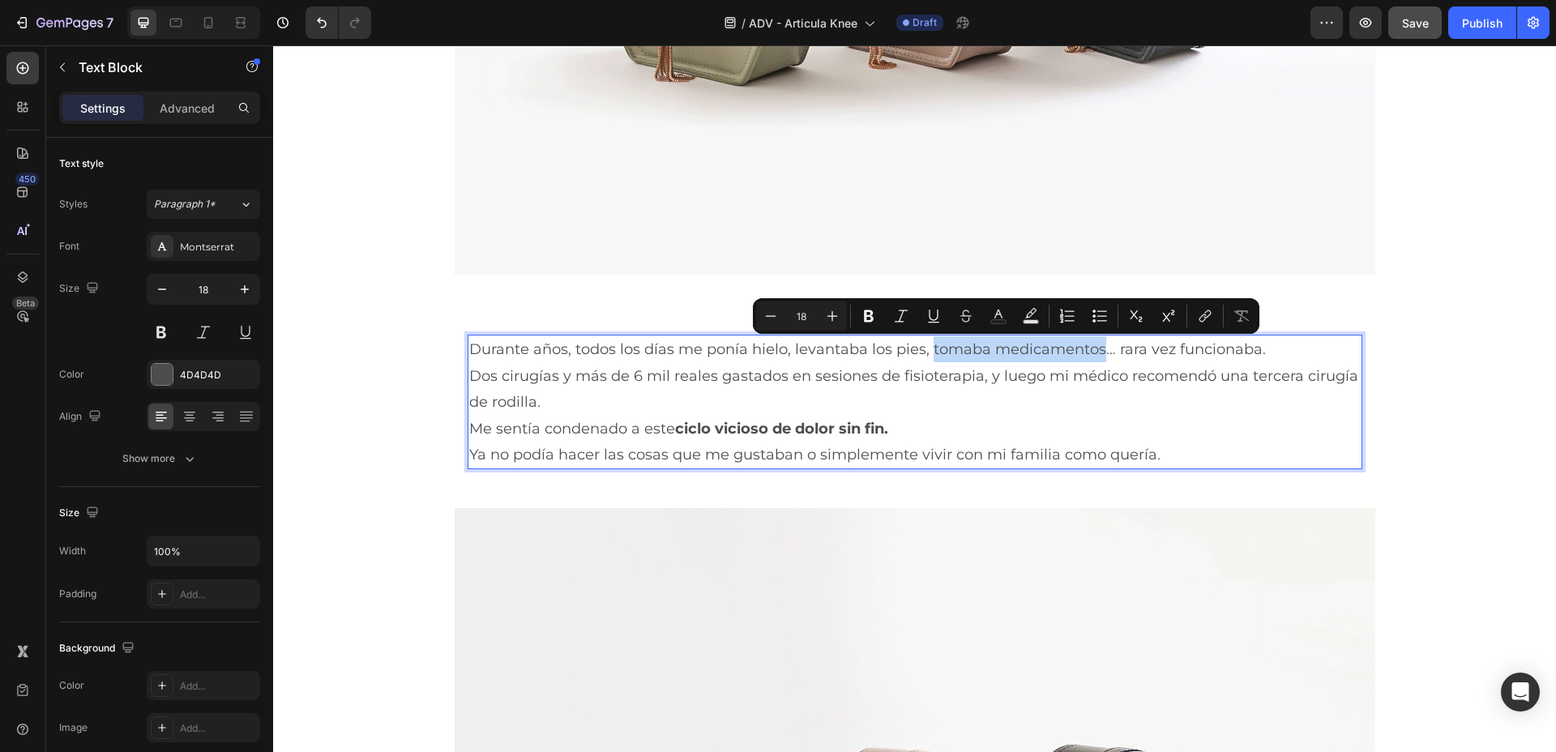
drag, startPoint x: 1090, startPoint y: 354, endPoint x: 920, endPoint y: 361, distance: 170.4
click at [920, 361] on p "Durante años, todos los días me ponía hielo, levantaba los pies, tomaba medicam…" at bounding box center [915, 349] width 892 height 26
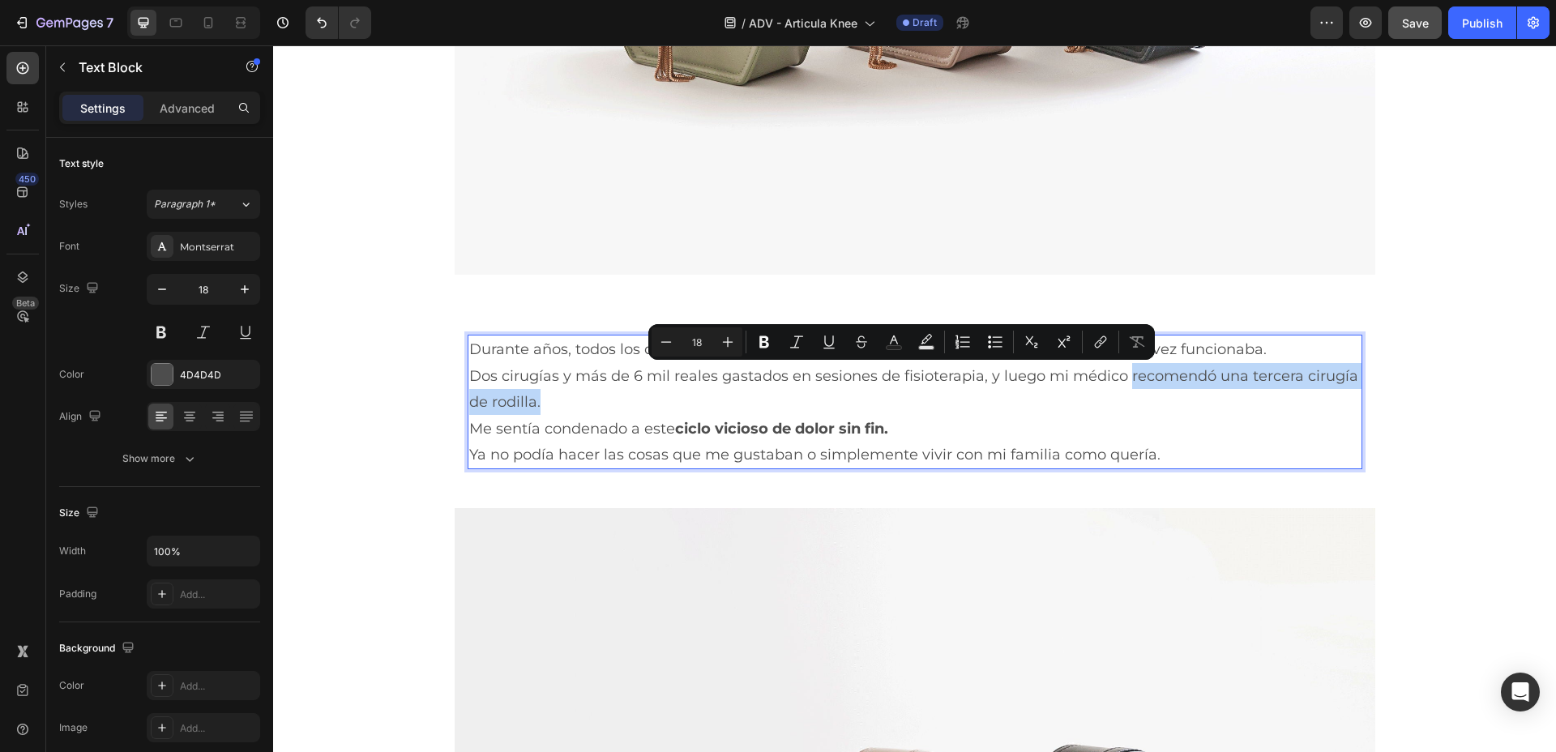
drag, startPoint x: 557, startPoint y: 400, endPoint x: 1119, endPoint y: 383, distance: 562.8
click at [1119, 383] on p "Dos cirugías y más de 6 mil reales gastados en sesiones de fisioterapia, y lueg…" at bounding box center [915, 389] width 892 height 53
click at [1072, 401] on p "Dos cirugías y más de 6 mil reales gastados en sesiones de fisioterapia, y lueg…" at bounding box center [915, 389] width 892 height 53
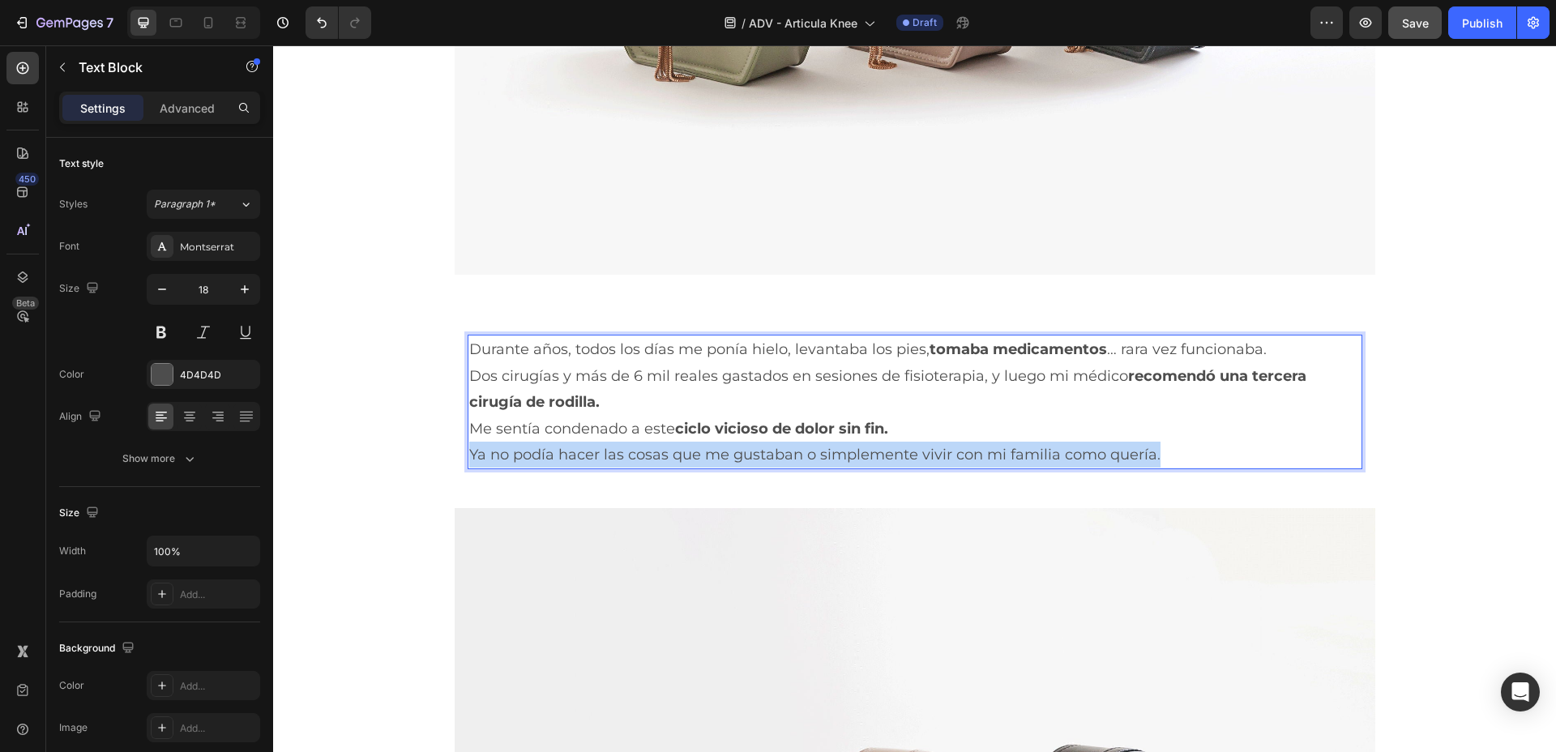
drag, startPoint x: 1182, startPoint y: 453, endPoint x: 454, endPoint y: 460, distance: 728.0
click at [455, 462] on div "Durante años, todos los días me ponía hielo, levantaba los pies, tomaba medicam…" at bounding box center [915, 402] width 921 height 161
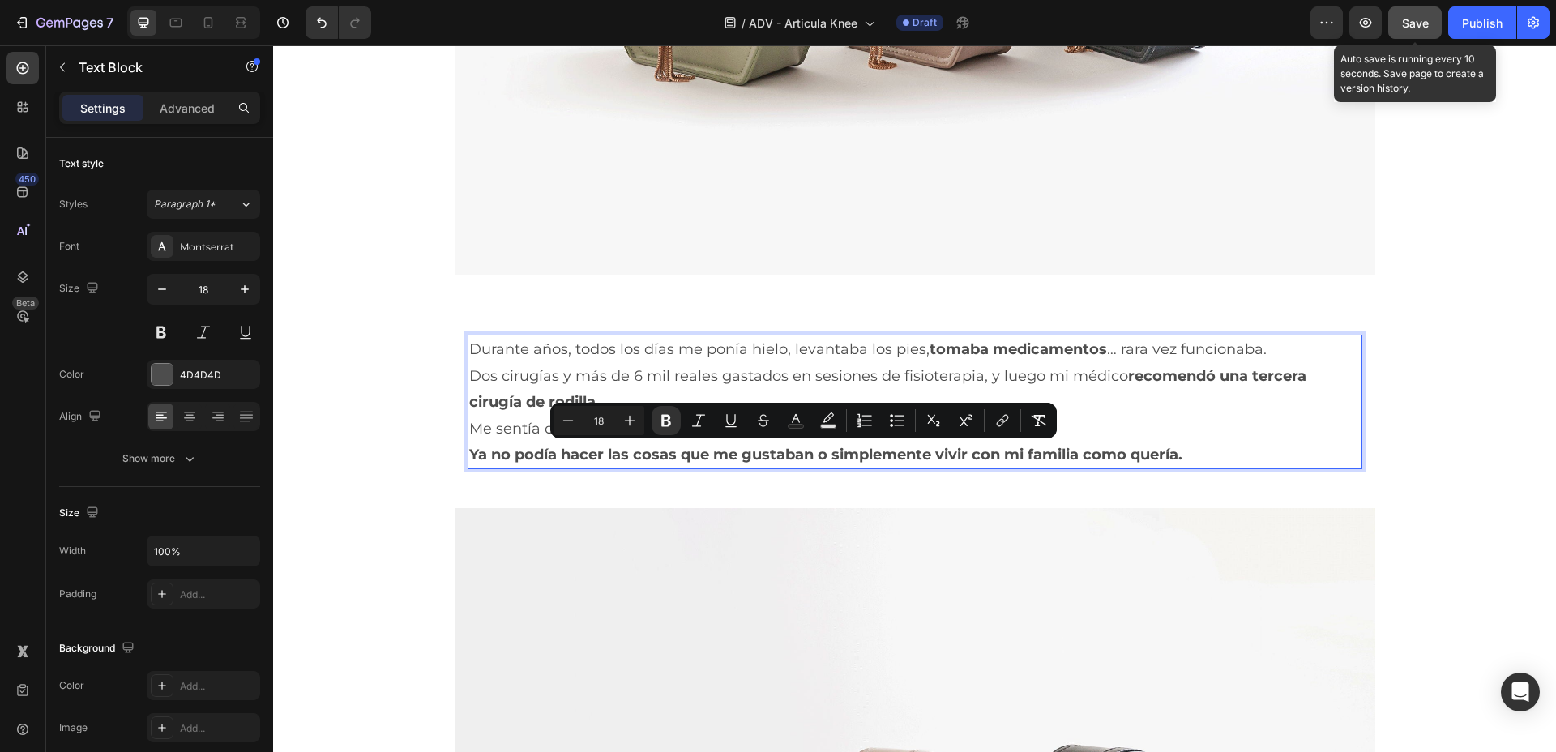
click at [1412, 19] on span "Save" at bounding box center [1415, 23] width 27 height 14
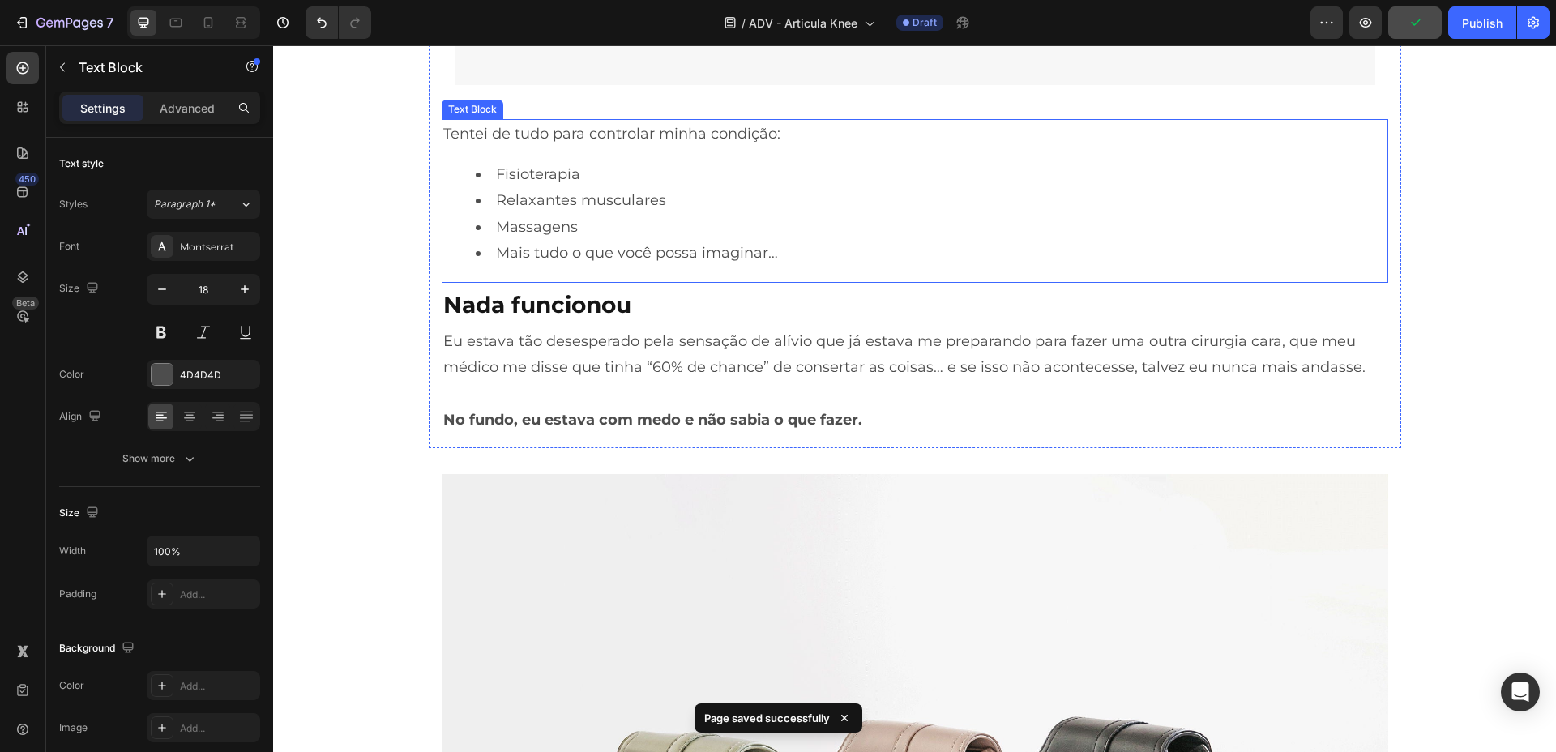
scroll to position [2128, 0]
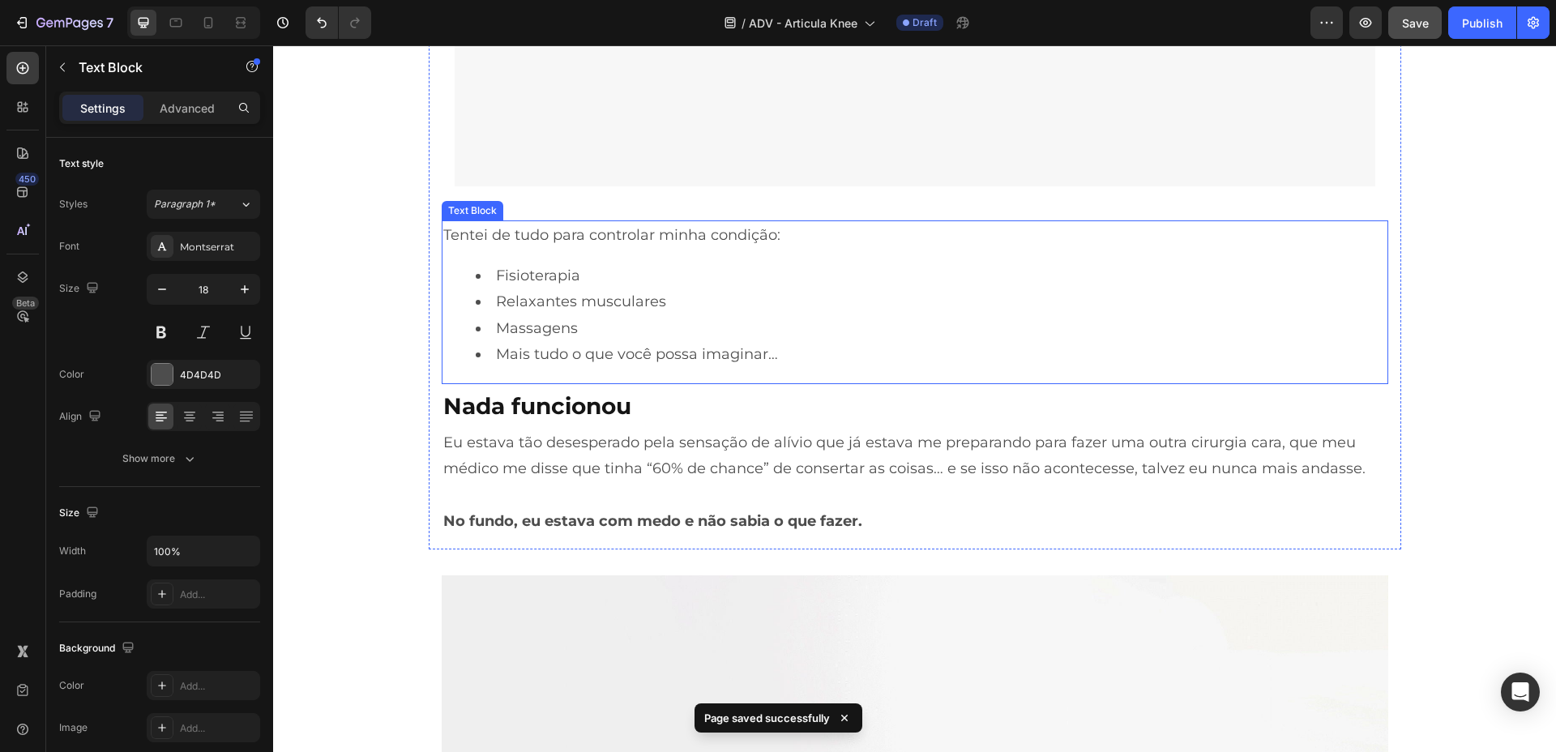
click at [785, 286] on li "Fisioterapia" at bounding box center [931, 276] width 911 height 26
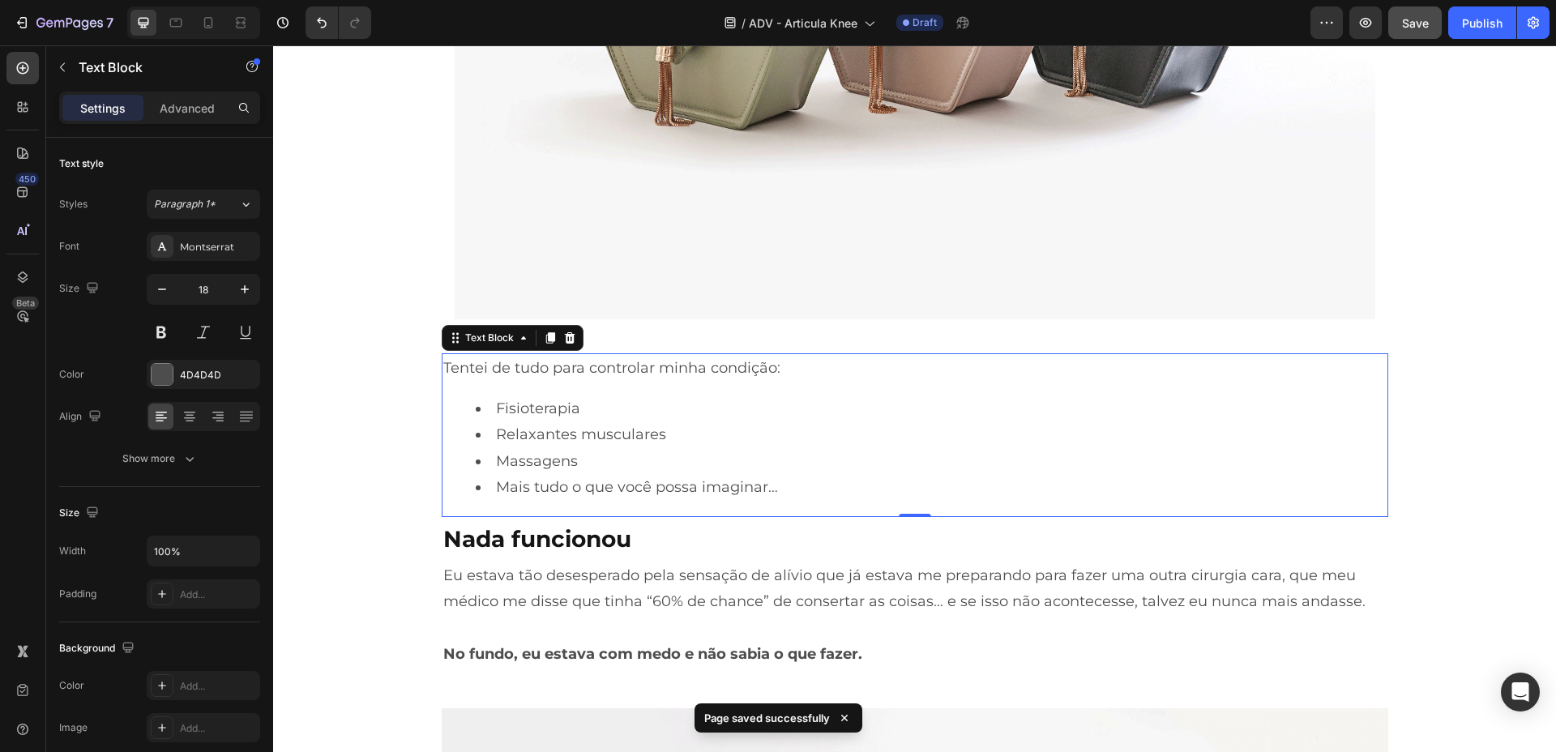
scroll to position [2027, 0]
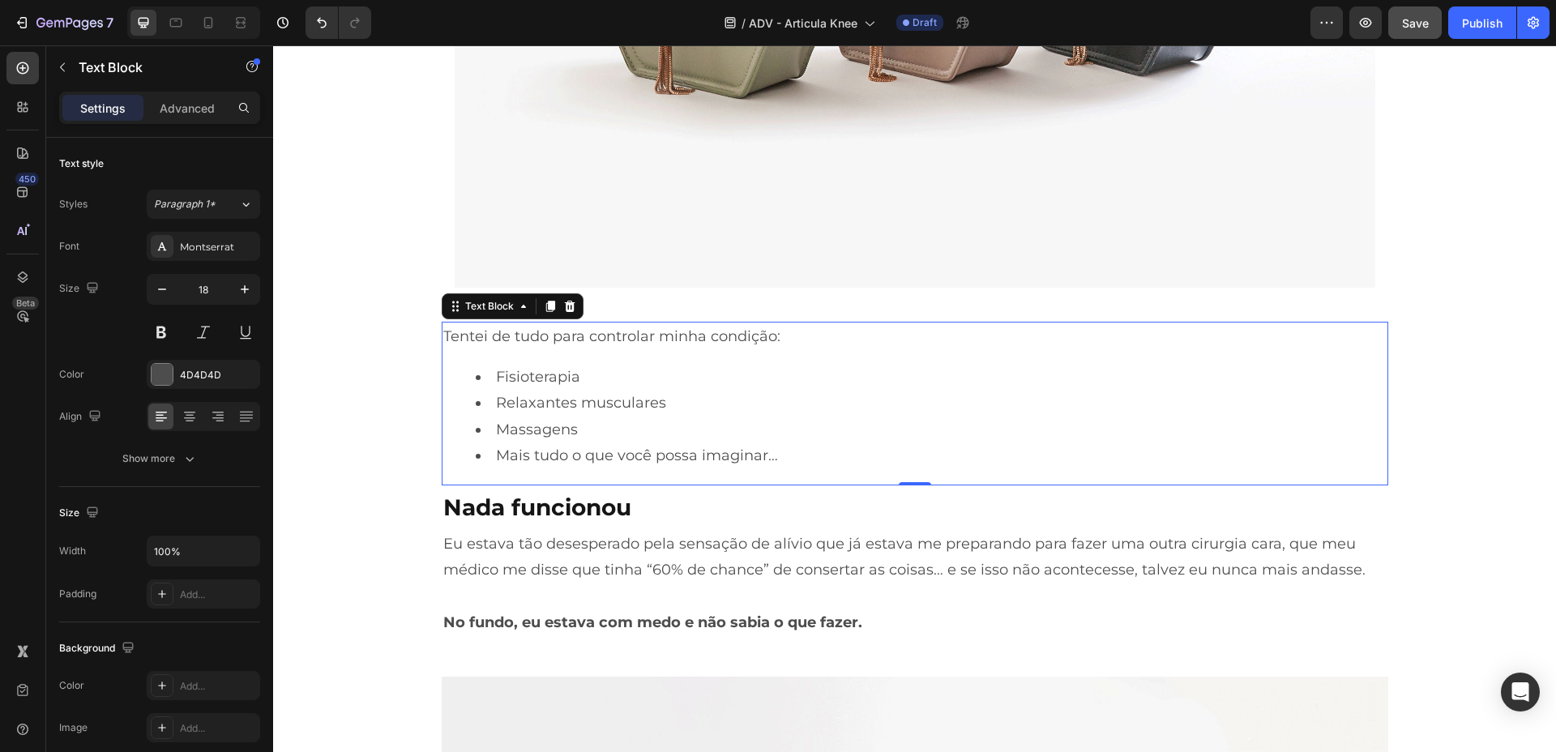
click at [803, 453] on li "Mais tudo o que você possa imaginar…" at bounding box center [931, 456] width 911 height 26
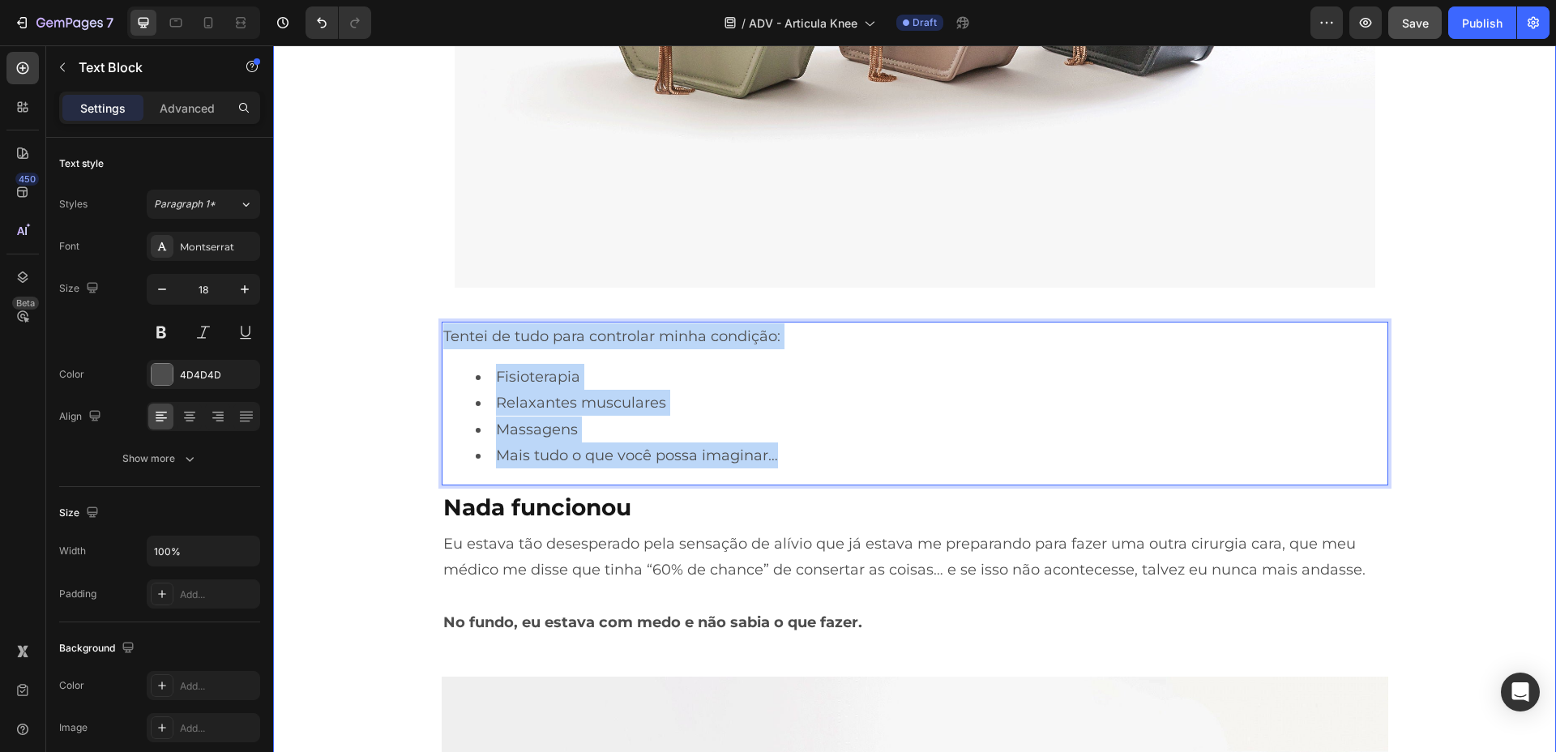
drag, startPoint x: 801, startPoint y: 456, endPoint x: 362, endPoint y: 325, distance: 457.8
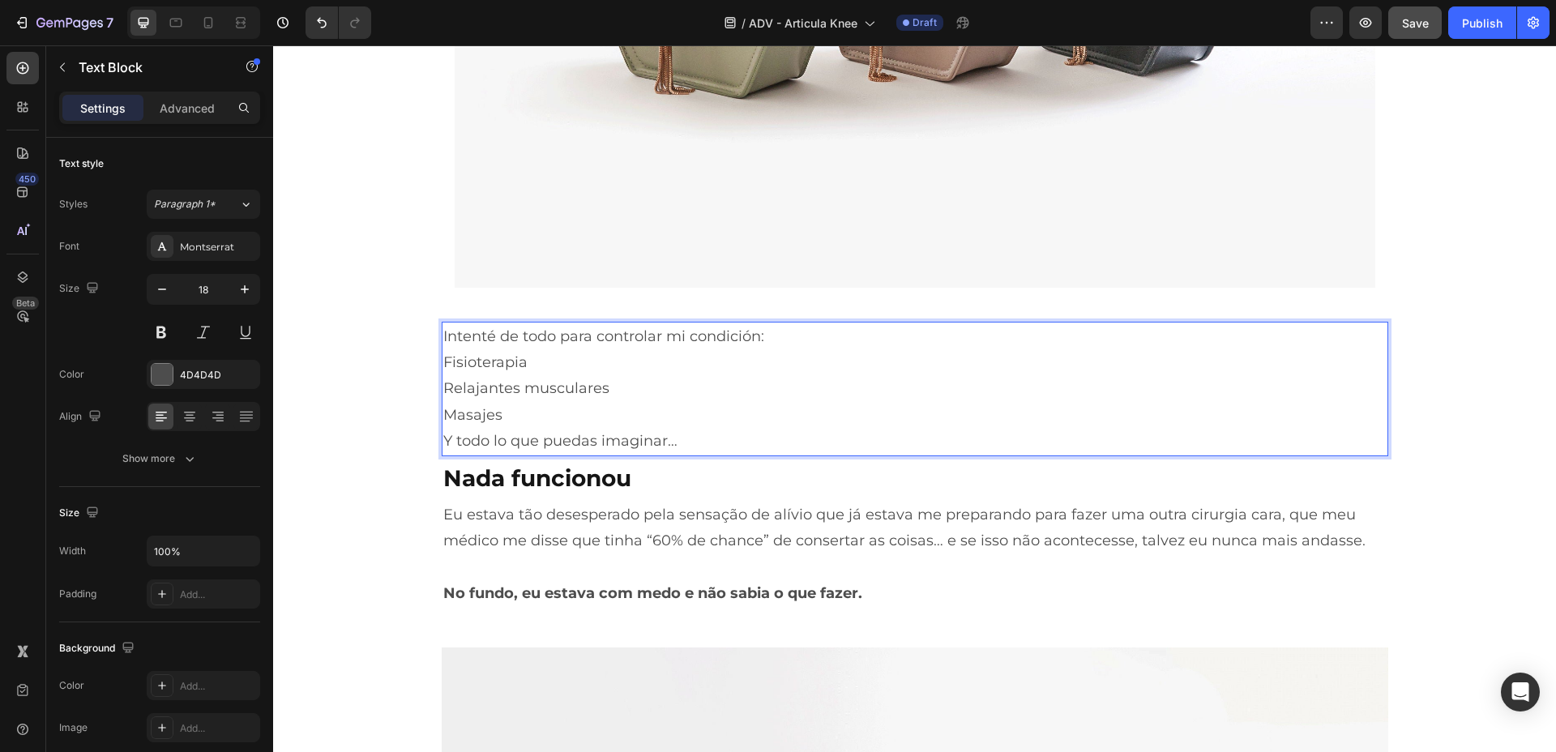
click at [688, 443] on p "Y todo lo que puedas imaginar…" at bounding box center [915, 441] width 944 height 26
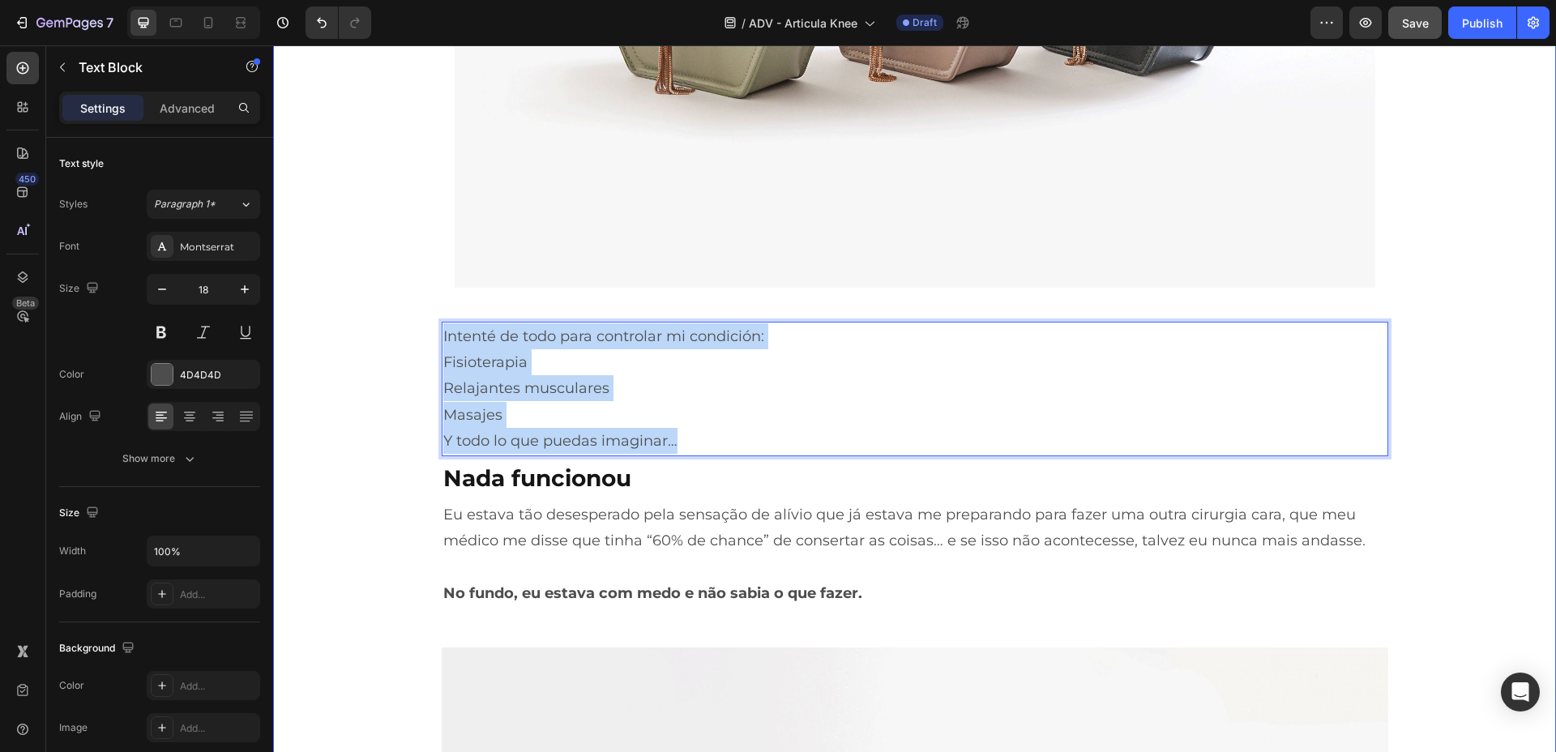
drag, startPoint x: 687, startPoint y: 441, endPoint x: 414, endPoint y: 331, distance: 294.6
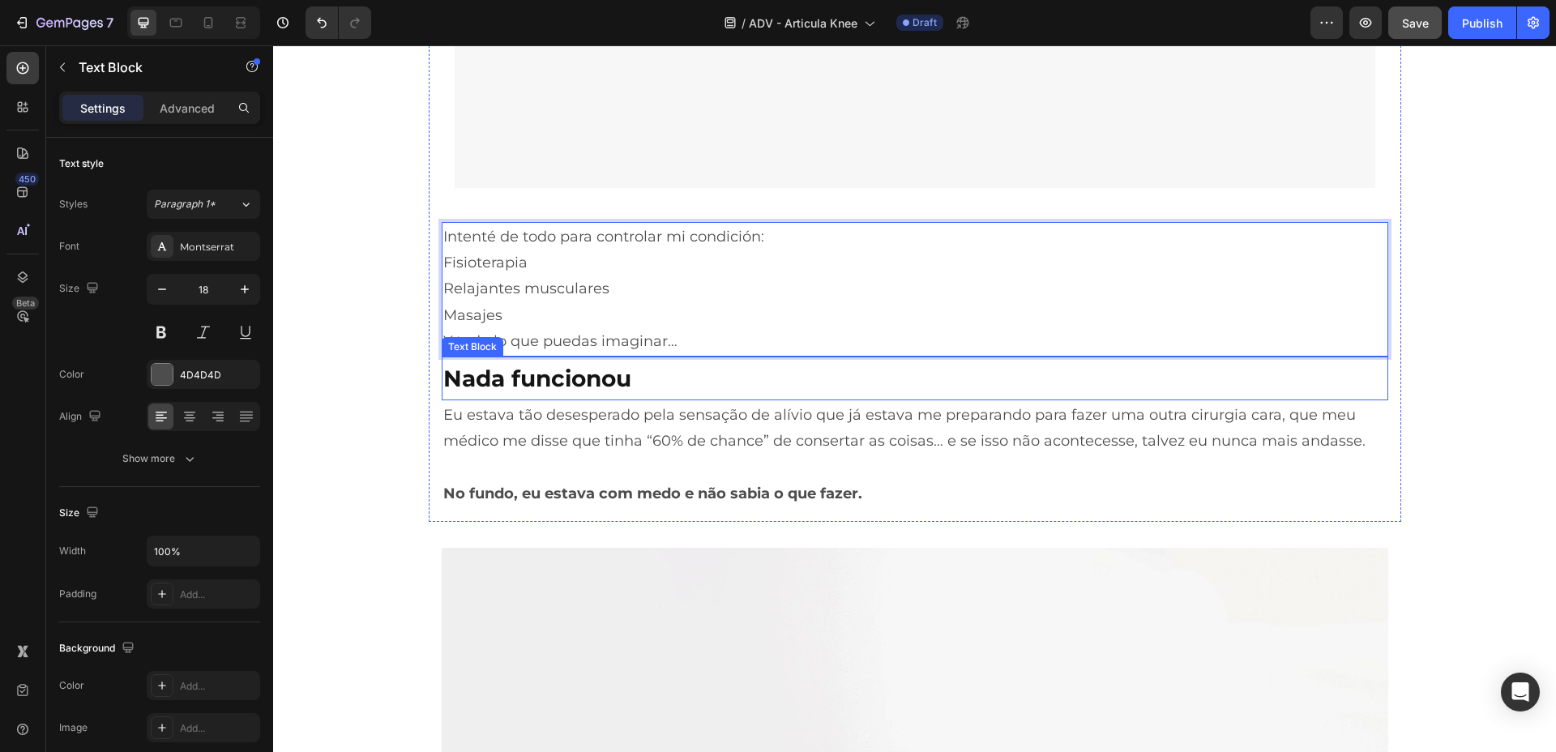
scroll to position [2128, 0]
click at [700, 343] on p "Y todo lo que puedas imaginar…" at bounding box center [915, 340] width 944 height 26
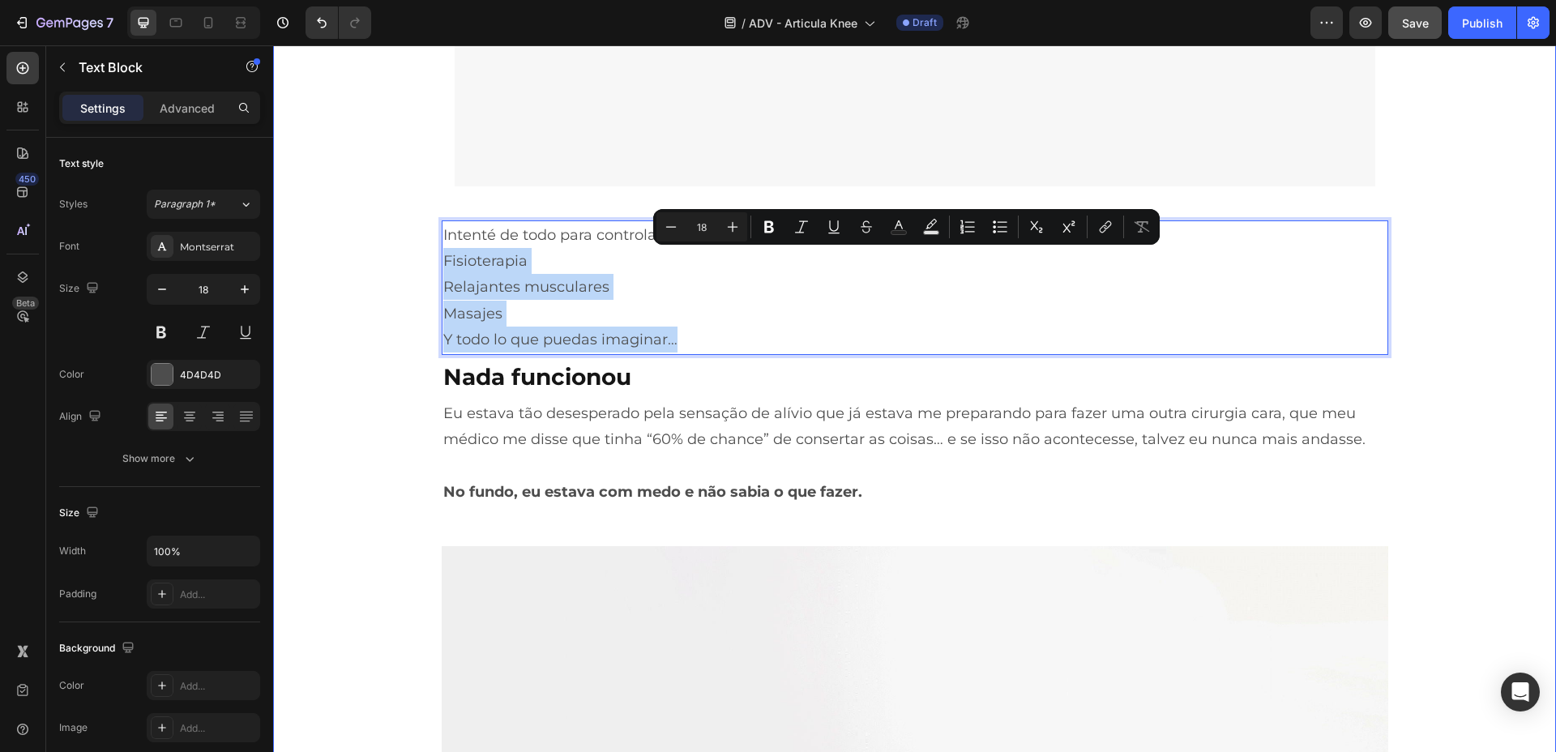
drag, startPoint x: 674, startPoint y: 340, endPoint x: 406, endPoint y: 265, distance: 278.5
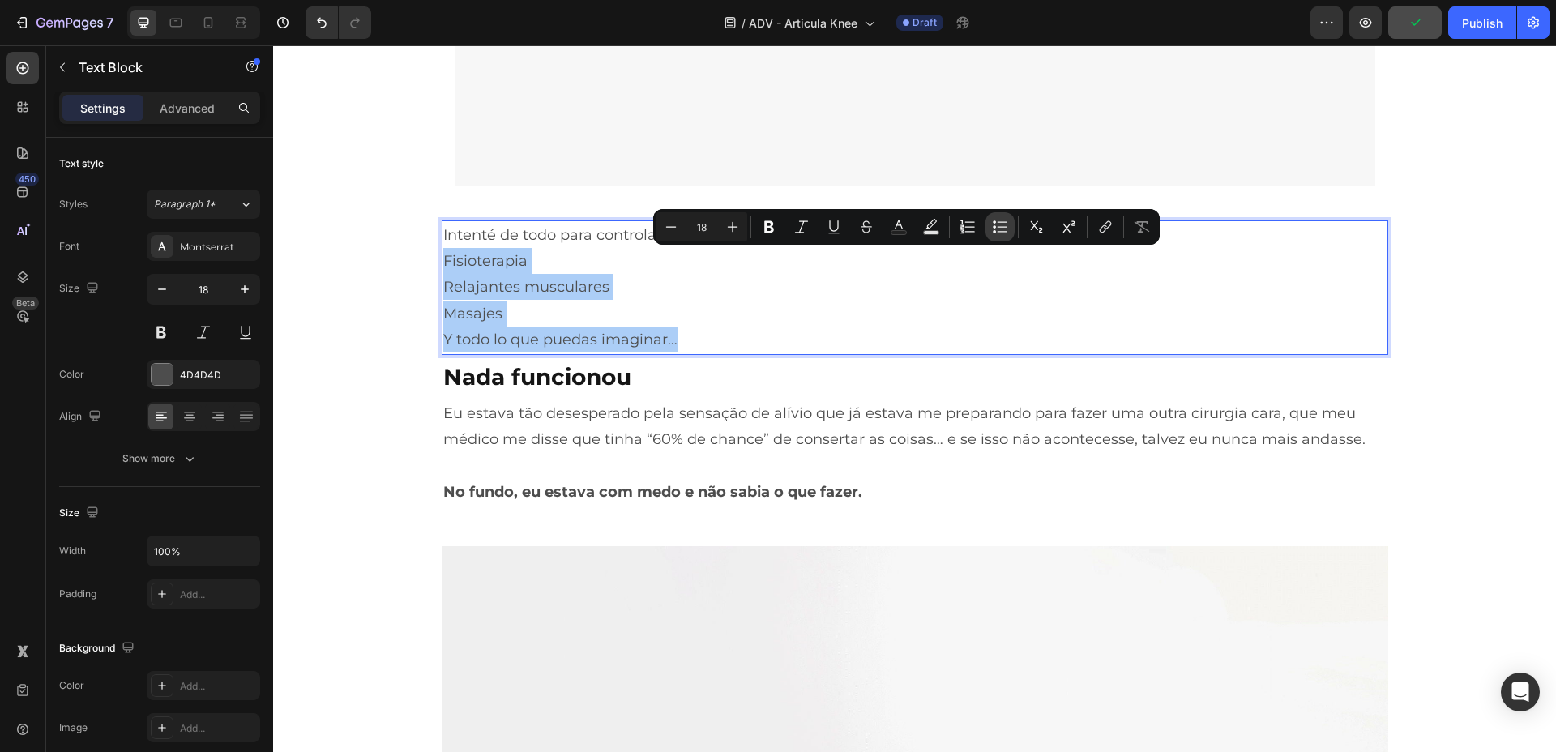
click at [995, 231] on icon "Editor contextual toolbar" at bounding box center [994, 231] width 3 height 3
type input "18"
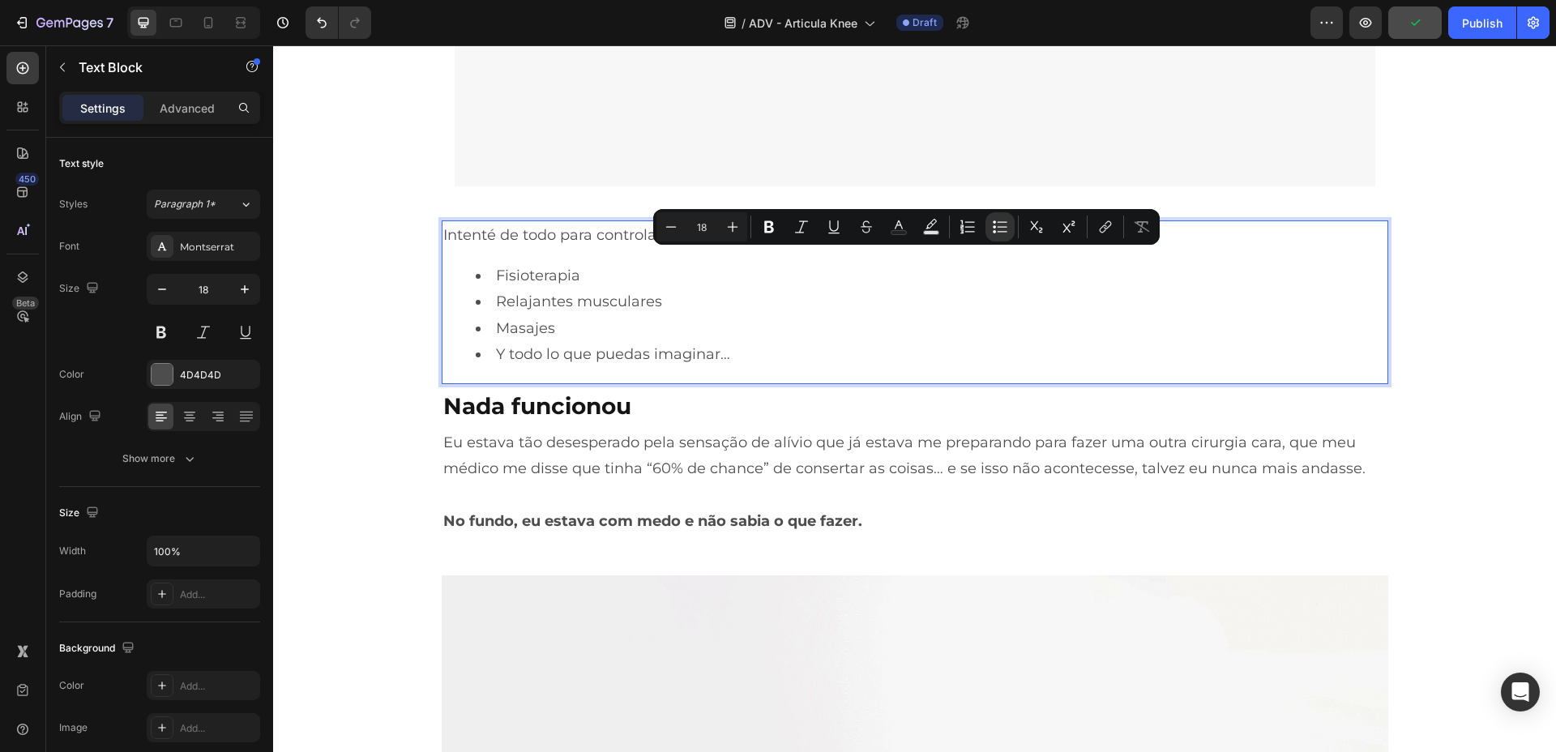
click at [767, 362] on li "Y todo lo que puedas imaginar…" at bounding box center [931, 354] width 911 height 26
click at [768, 334] on li "Masajes" at bounding box center [931, 328] width 911 height 26
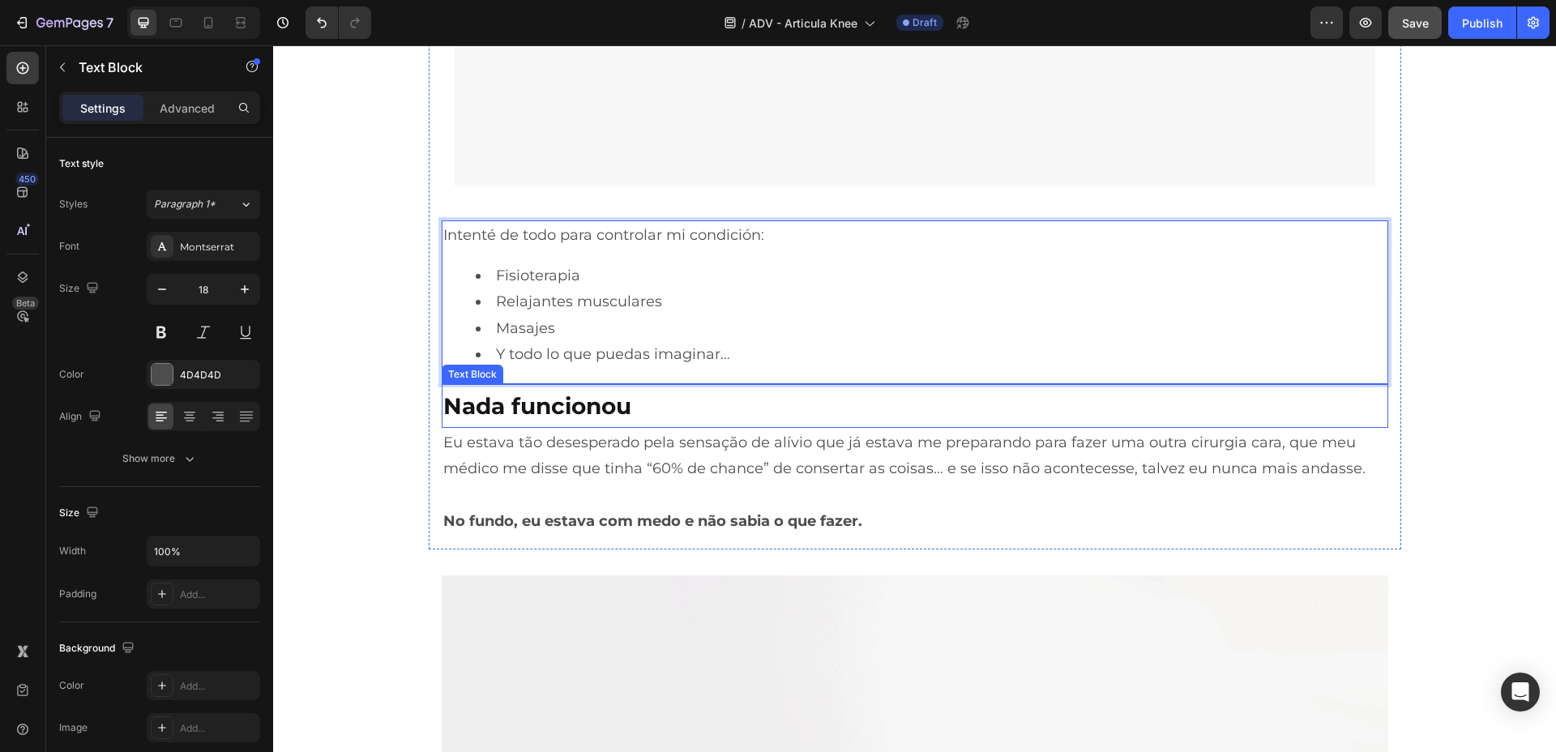
click at [582, 396] on strong "Nada funcionou" at bounding box center [537, 406] width 188 height 28
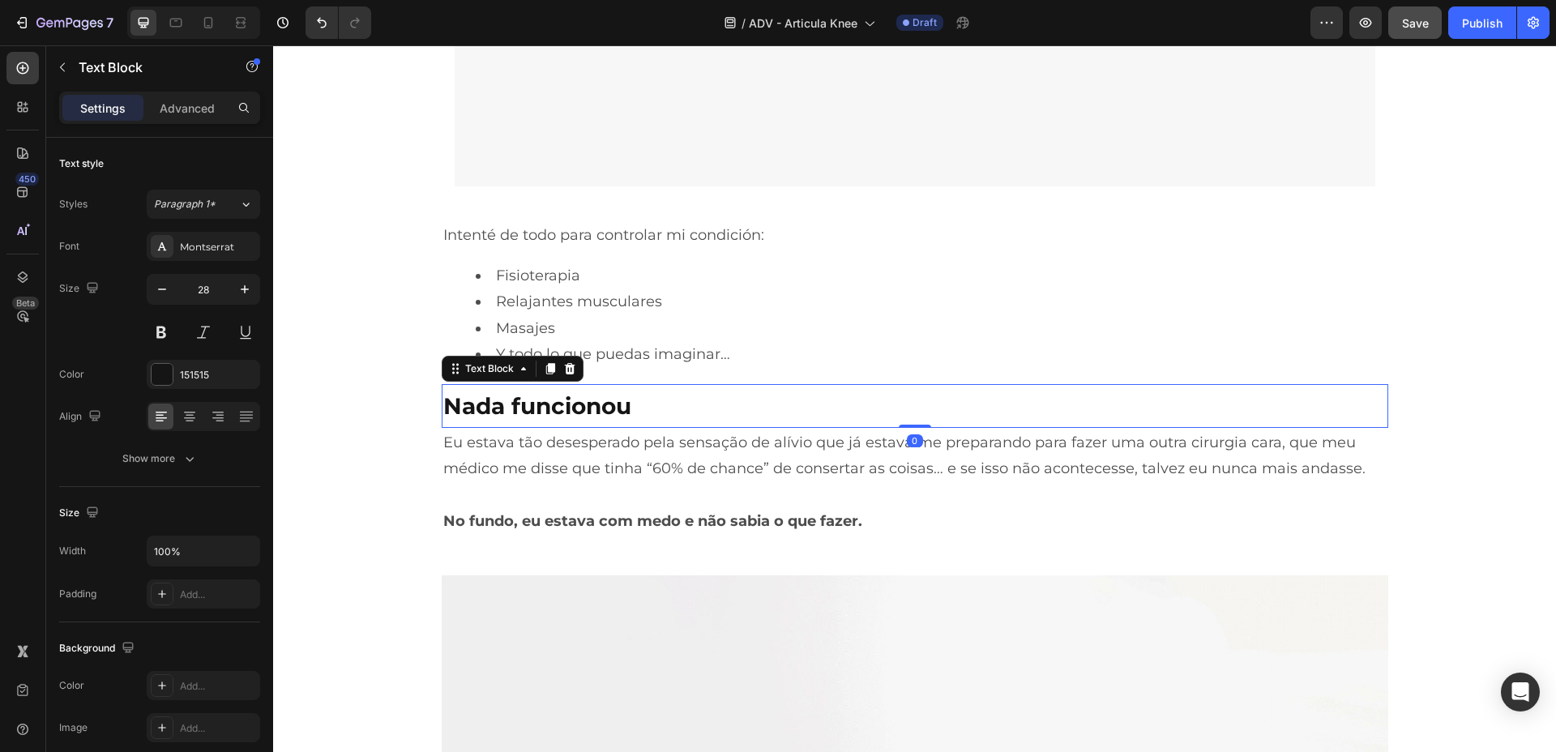
click at [582, 396] on strong "Nada funcionou" at bounding box center [537, 406] width 188 height 28
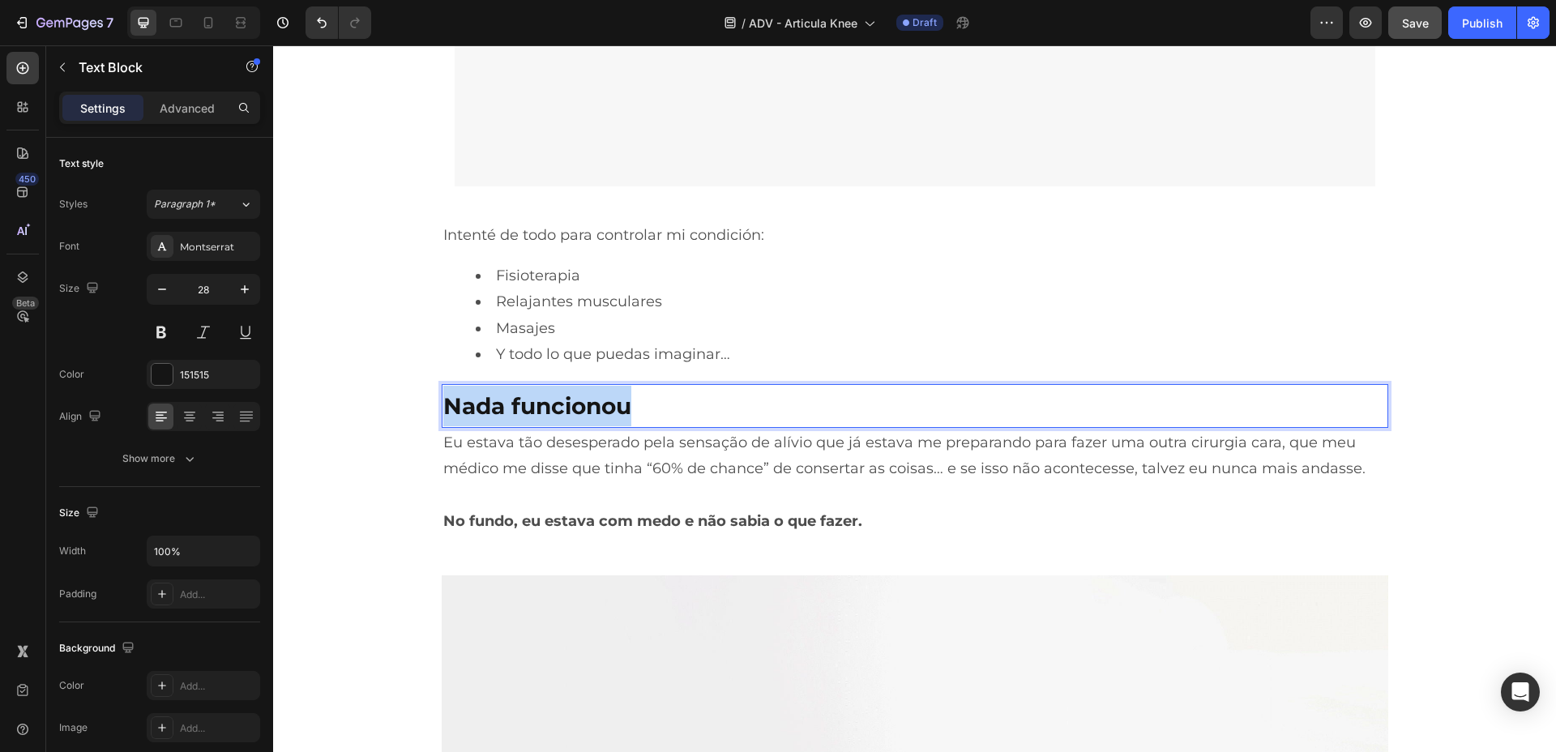
click at [582, 396] on strong "Nada funcionou" at bounding box center [537, 406] width 188 height 28
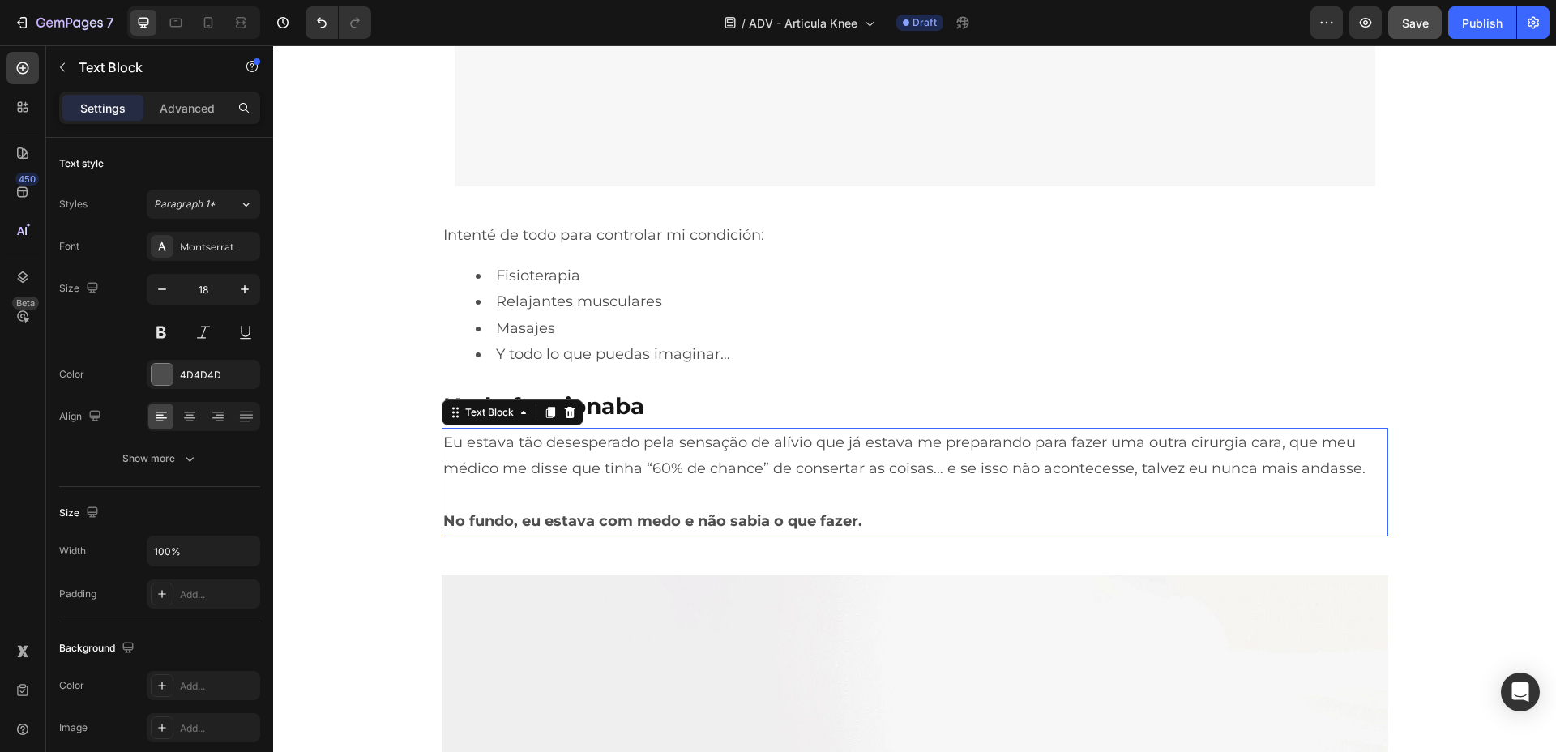
click at [540, 461] on p "Eu estava tão desesperado pela sensação de alívio que já estava me preparando p…" at bounding box center [915, 456] width 944 height 53
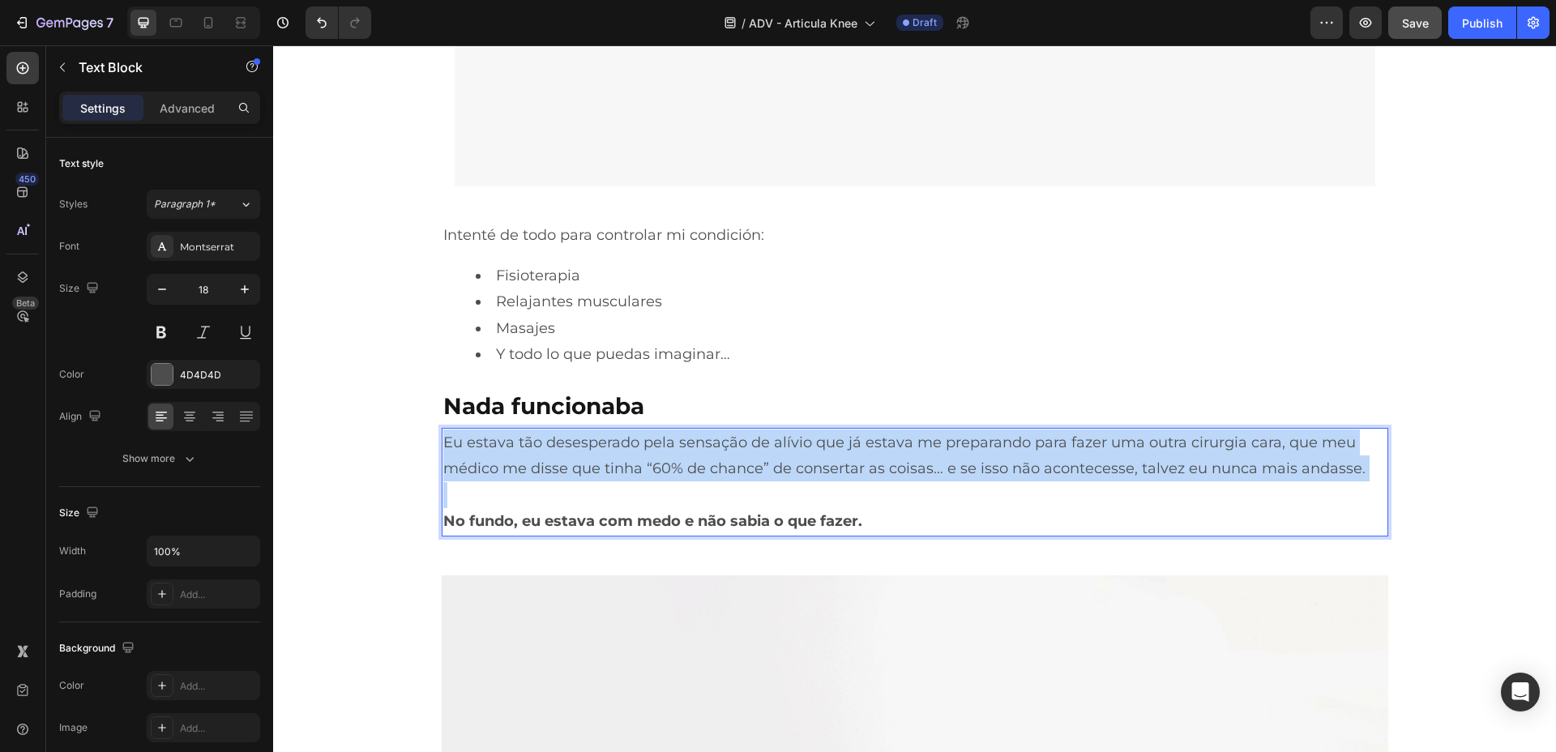
click at [540, 461] on p "Eu estava tão desesperado pela sensação de alívio que já estava me preparando p…" at bounding box center [915, 456] width 944 height 53
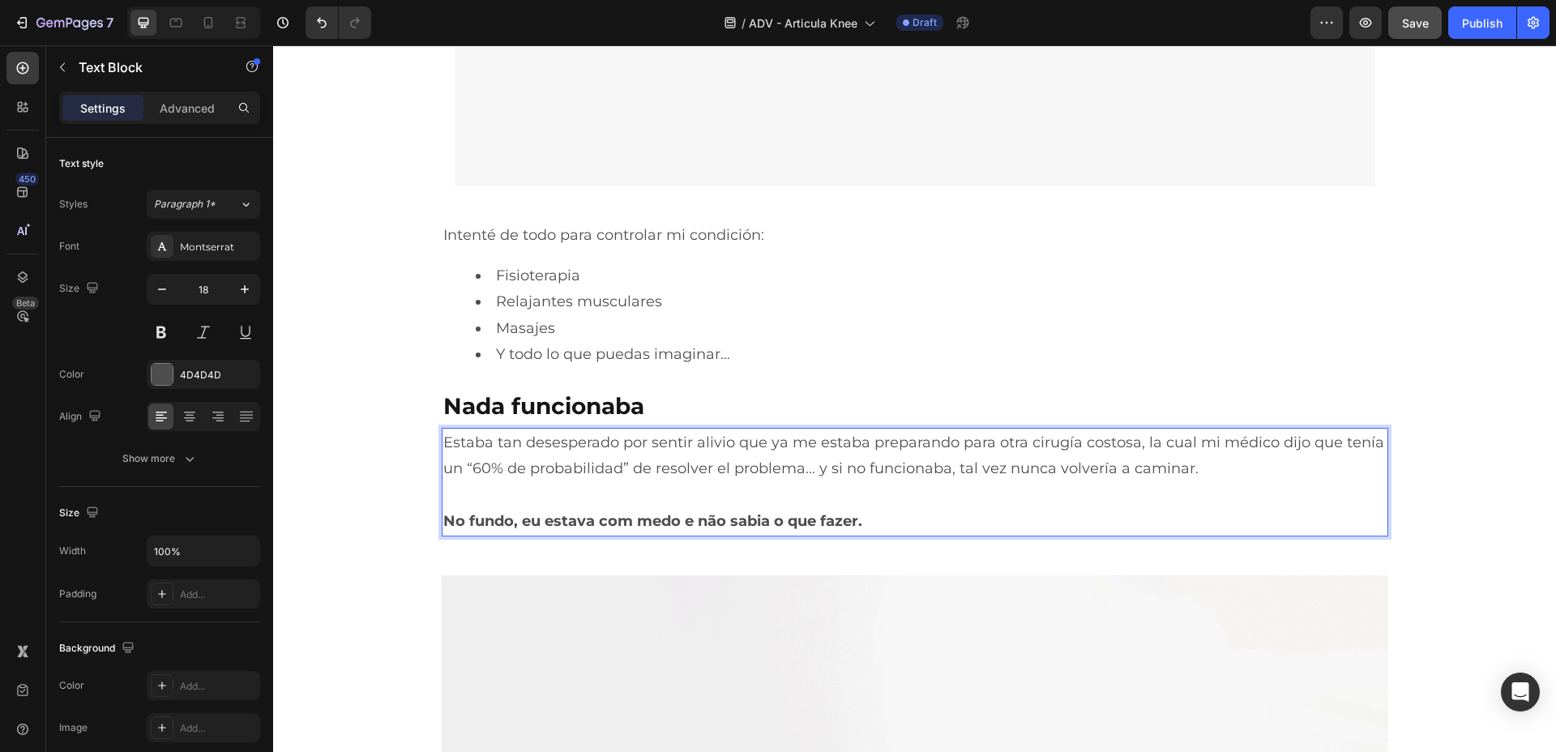
click at [573, 525] on strong "No fundo, eu estava com medo e não sabia o que fazer." at bounding box center [652, 521] width 419 height 18
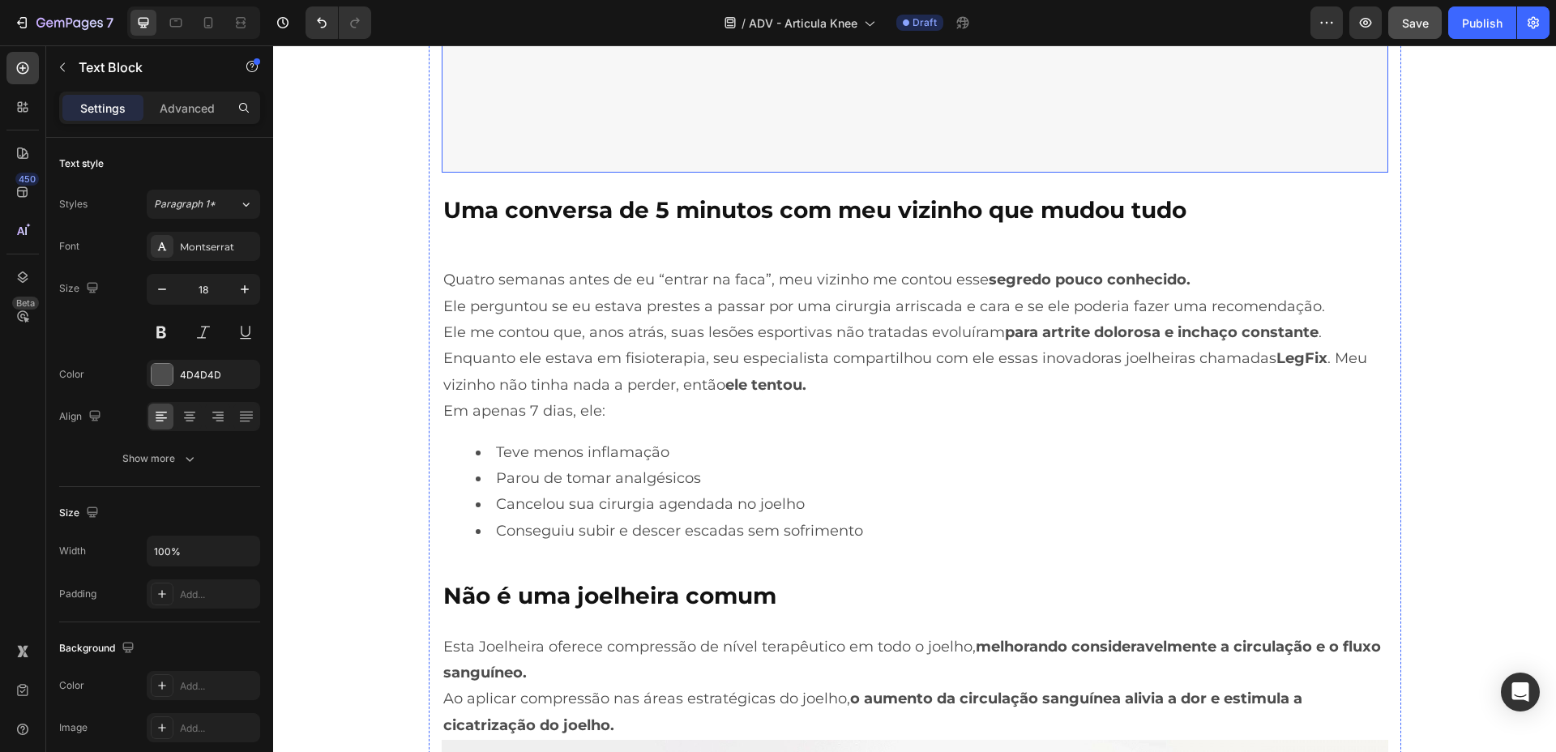
scroll to position [3242, 0]
click at [624, 209] on strong "Uma conversa de 5 minutos com meu vizinho que mudou tudo" at bounding box center [814, 209] width 743 height 28
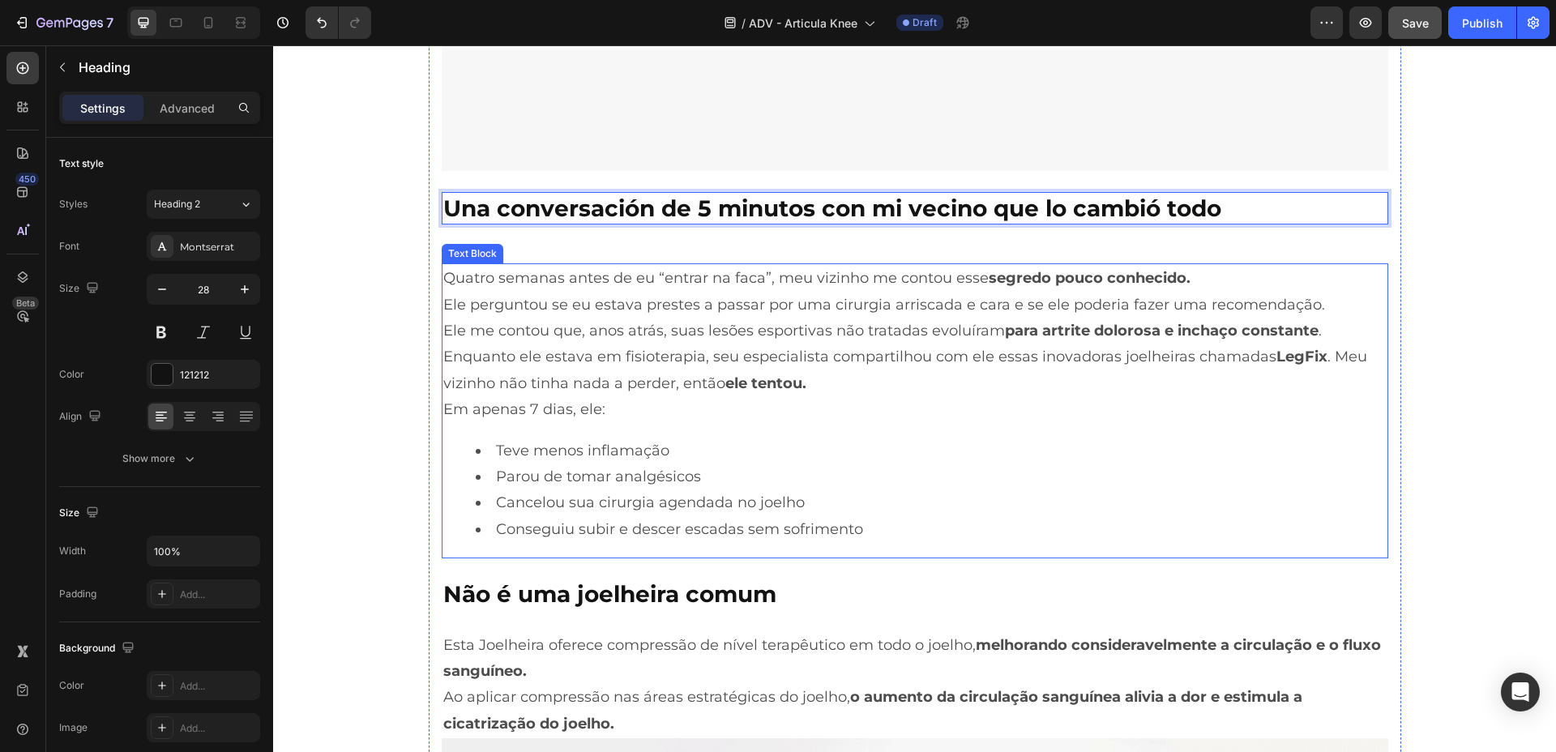
click at [837, 526] on li "Conseguiu subir e descer escadas sem sofrimento" at bounding box center [931, 529] width 911 height 26
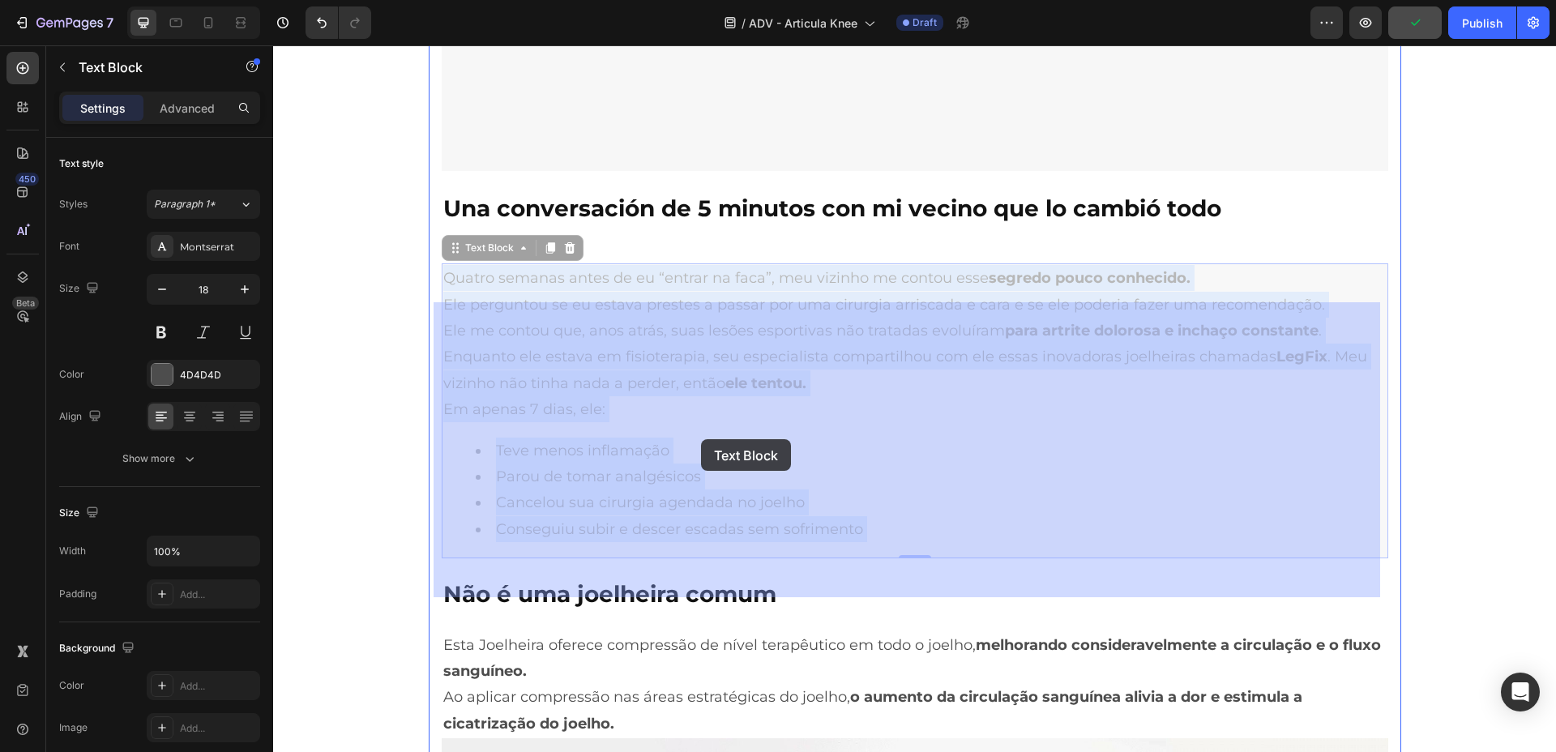
drag, startPoint x: 878, startPoint y: 524, endPoint x: 701, endPoint y: 439, distance: 195.8
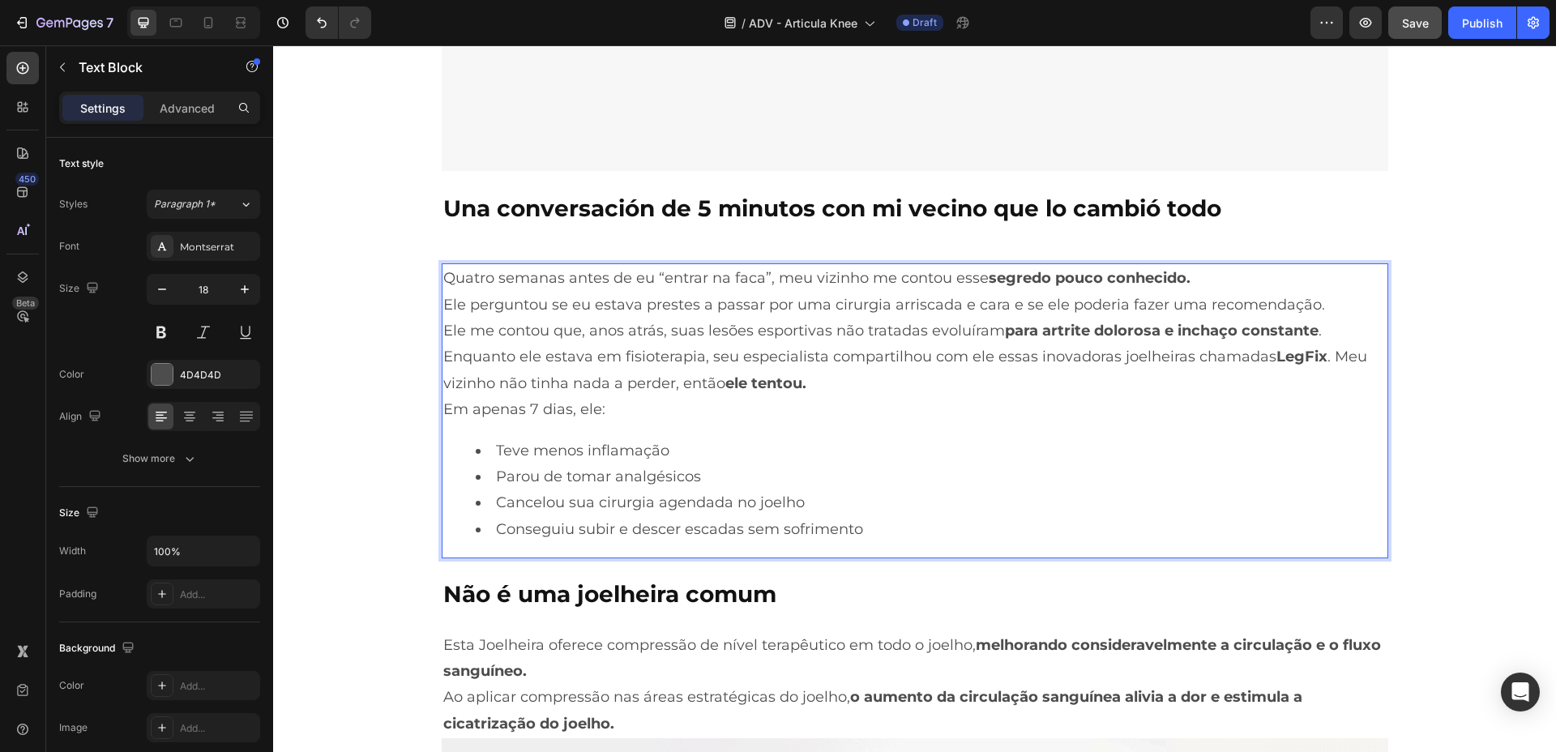
click at [868, 527] on li "Conseguiu subir e descer escadas sem sofrimento" at bounding box center [931, 529] width 911 height 26
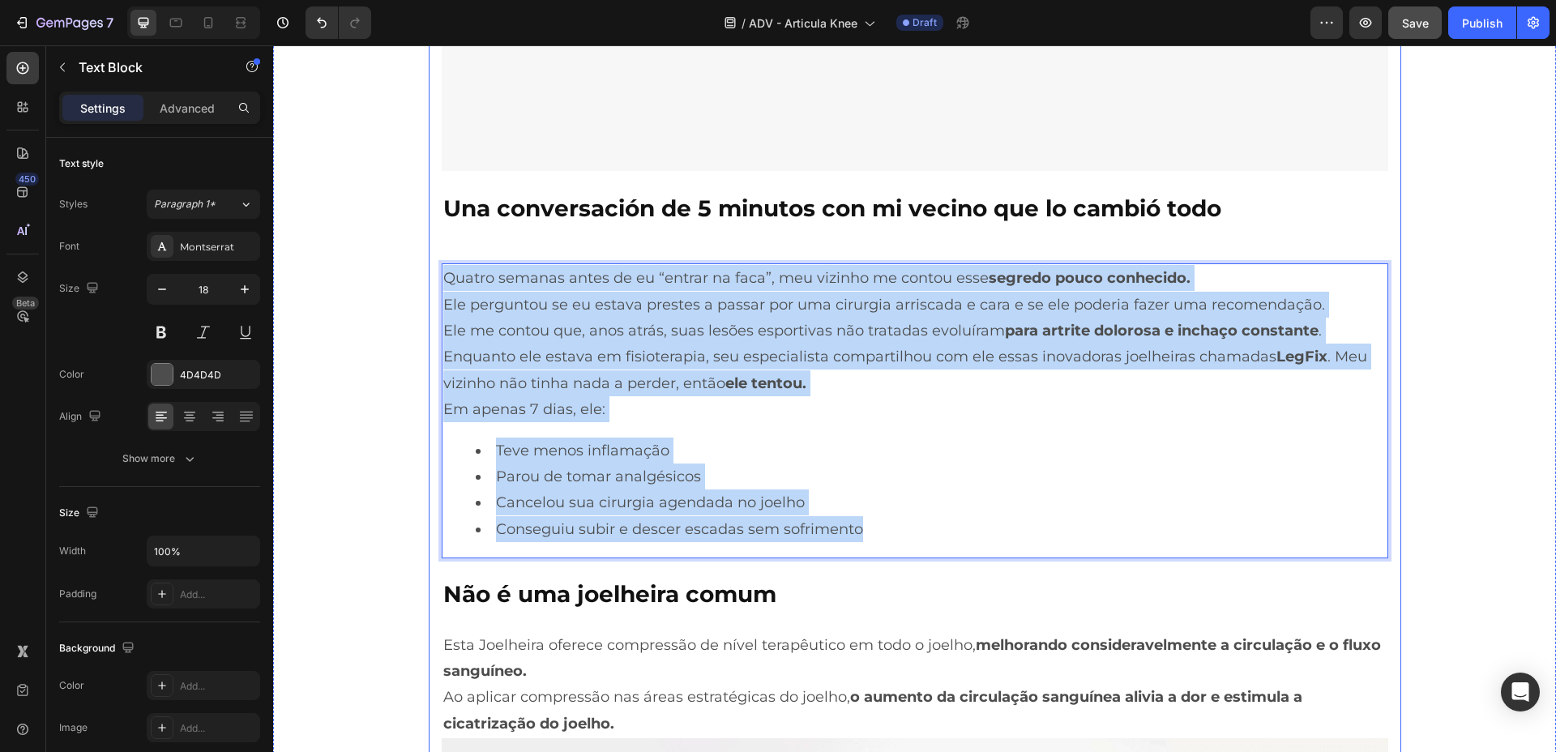
drag, startPoint x: 868, startPoint y: 527, endPoint x: 426, endPoint y: 285, distance: 504.6
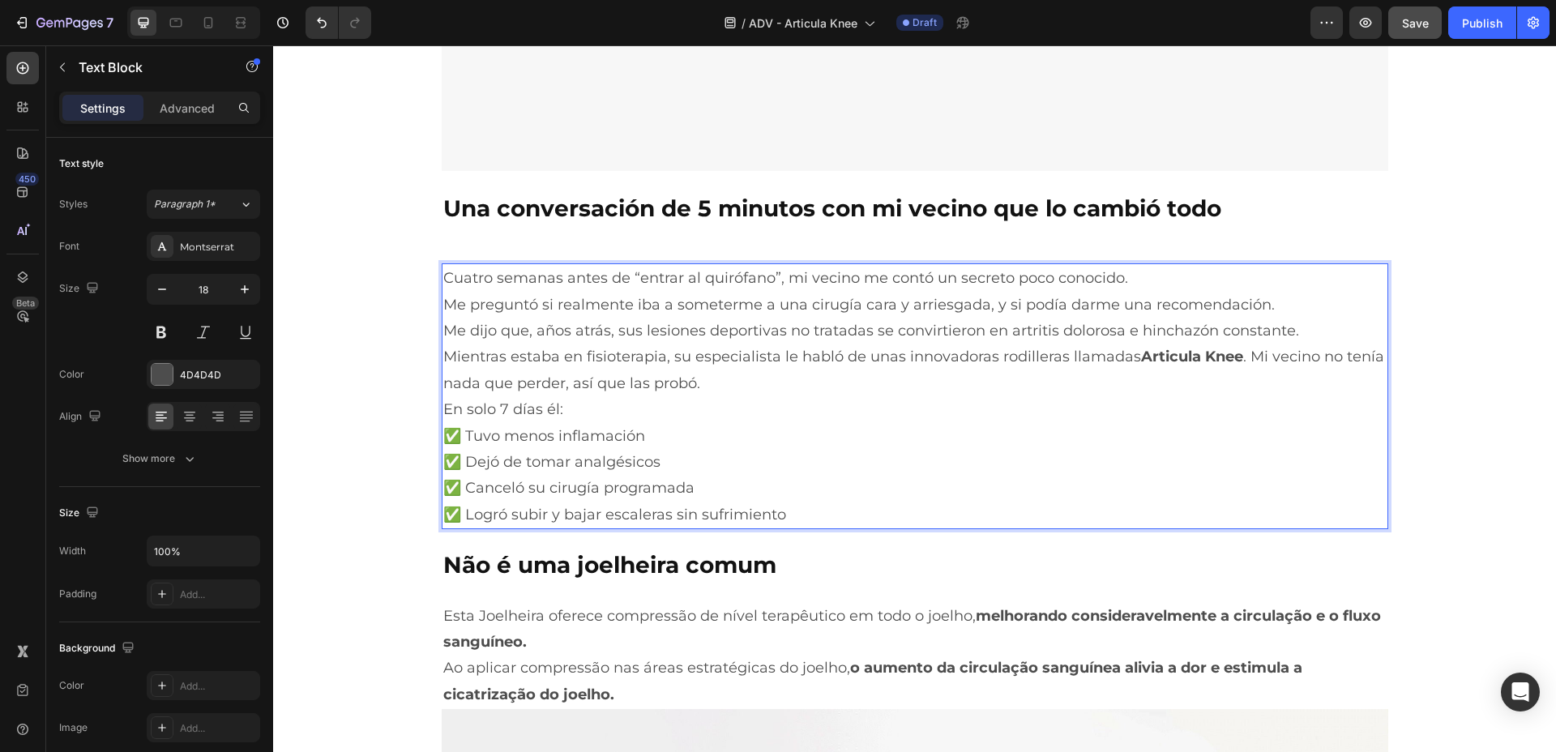
click at [605, 404] on p "En solo 7 días él:" at bounding box center [915, 409] width 944 height 26
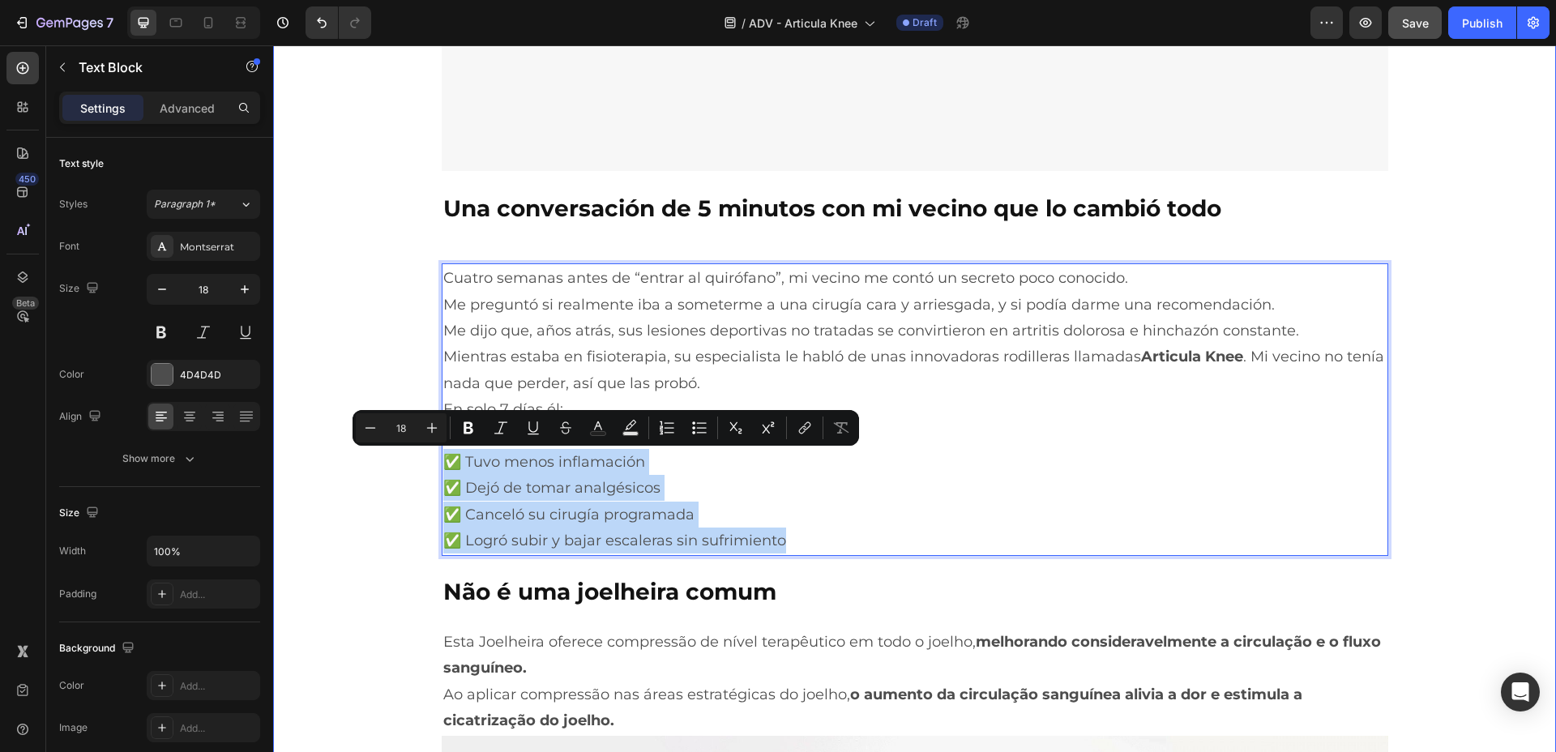
drag, startPoint x: 804, startPoint y: 544, endPoint x: 395, endPoint y: 464, distance: 417.0
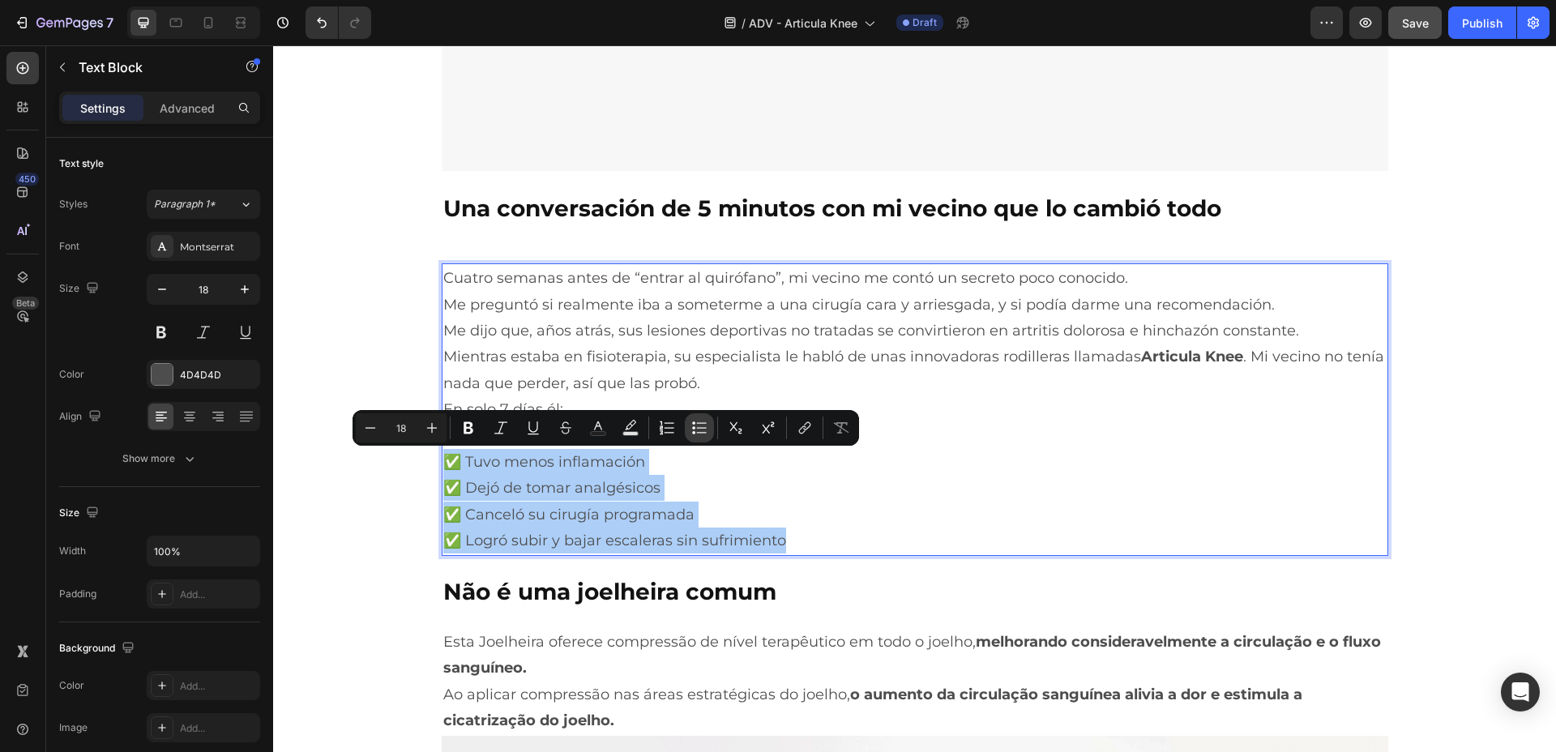
click at [687, 429] on button "Bulleted List" at bounding box center [699, 427] width 29 height 29
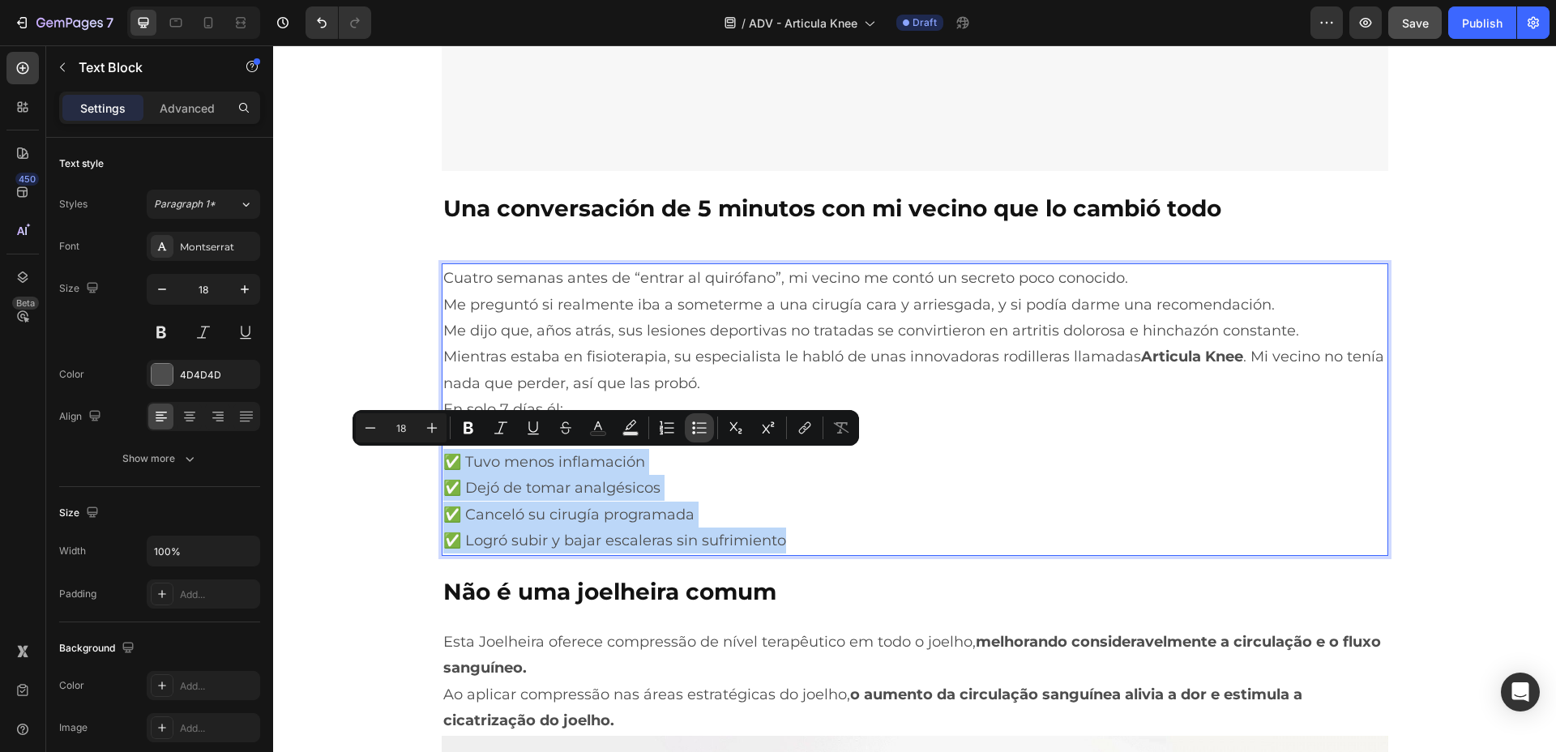
type input "18"
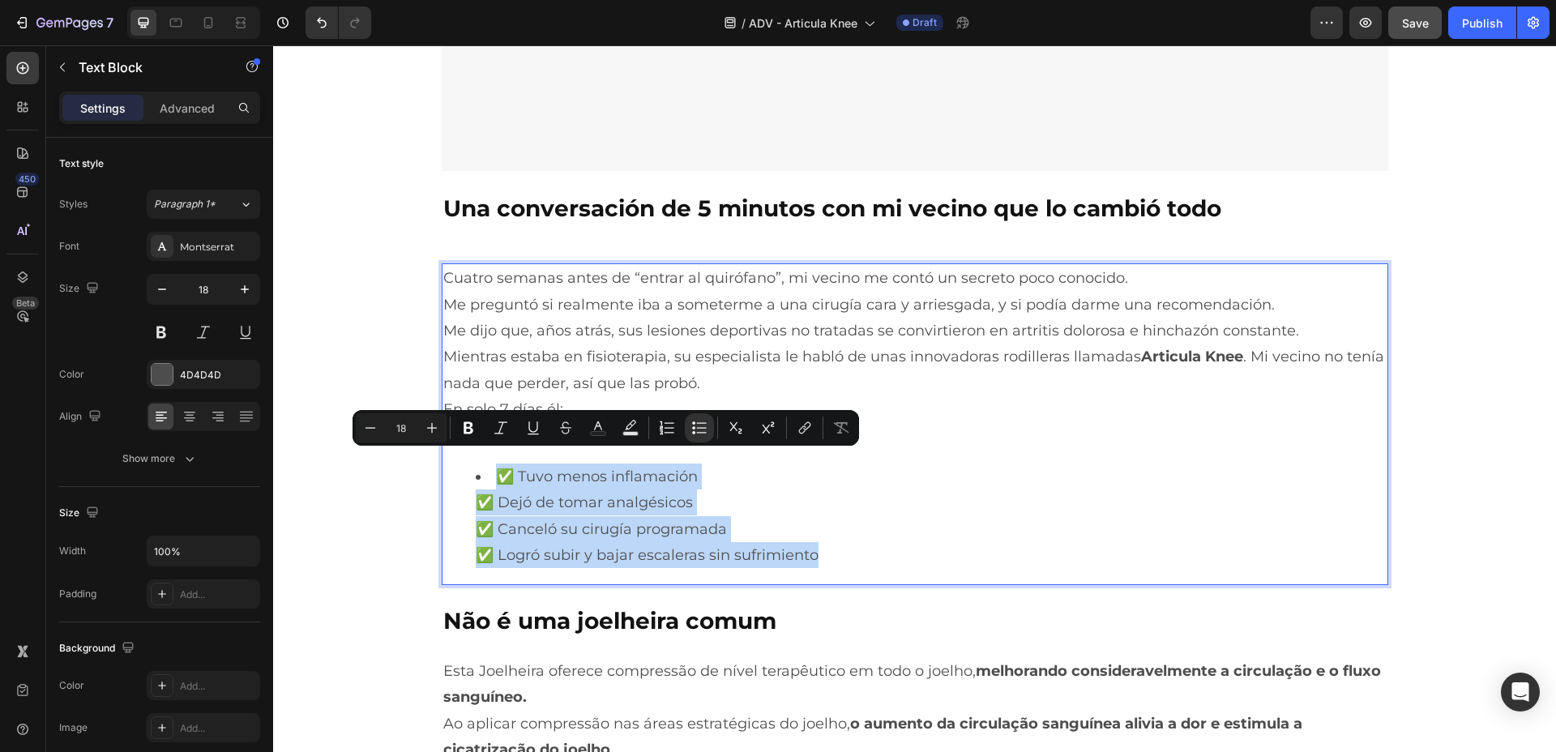
drag, startPoint x: 494, startPoint y: 490, endPoint x: 492, endPoint y: 472, distance: 18.7
click at [491, 486] on li "✅ Tuvo menos inflamación ✅ Dejó de tomar analgésicos ✅ Canceló su cirugía progr…" at bounding box center [931, 516] width 911 height 105
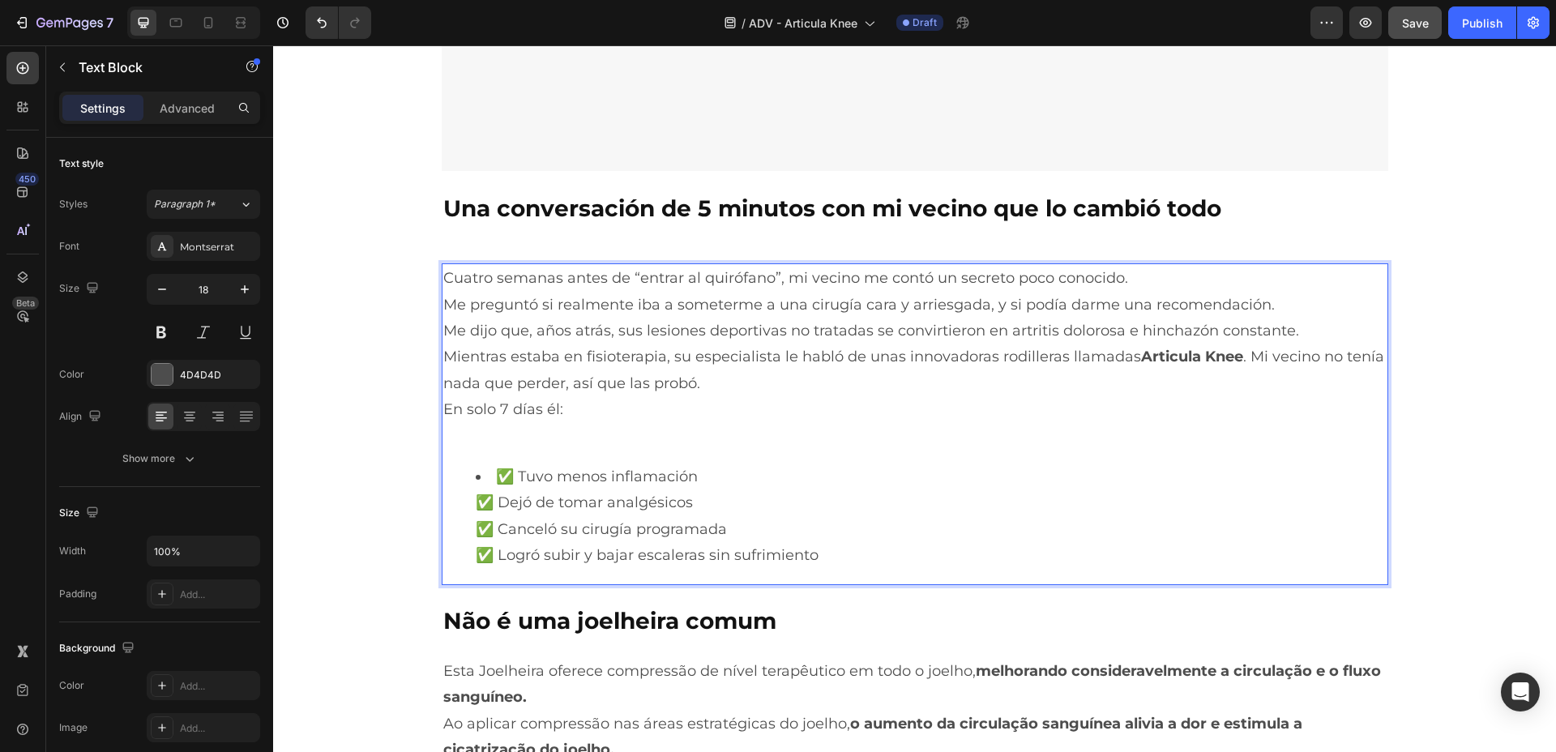
click at [508, 477] on li "✅ Tuvo menos inflamación ✅ Dejó de tomar analgésicos ✅ Canceló su cirugía progr…" at bounding box center [931, 516] width 911 height 105
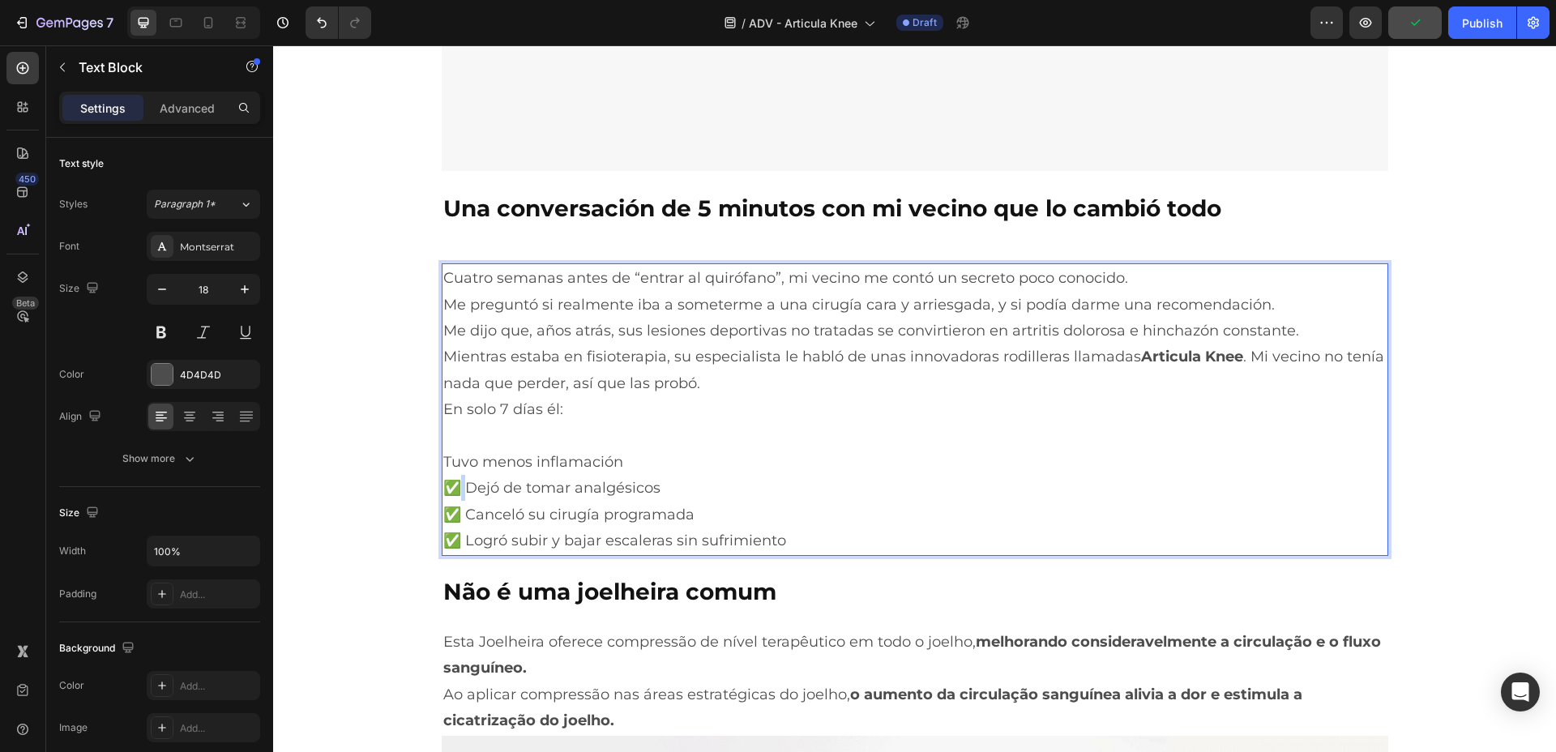
click at [457, 489] on p "Tuvo menos inflamación ✅ Dejó de tomar analgésicos ✅ Canceló su cirugía program…" at bounding box center [915, 501] width 944 height 105
click at [456, 513] on p "Tuvo menos inflamación Dejó de tomar analgésicos ✅ Canceló su cirugía programad…" at bounding box center [915, 501] width 944 height 105
click at [454, 540] on p "Tuvo menos inflamación Dejó de tomar analgésicos Canceló su cirugía programada …" at bounding box center [915, 501] width 944 height 105
drag, startPoint x: 721, startPoint y: 552, endPoint x: 762, endPoint y: 545, distance: 41.2
click at [725, 554] on div "Cuatro semanas antes de “entrar al quirófano”, mi vecino me contó un secreto po…" at bounding box center [915, 409] width 947 height 292
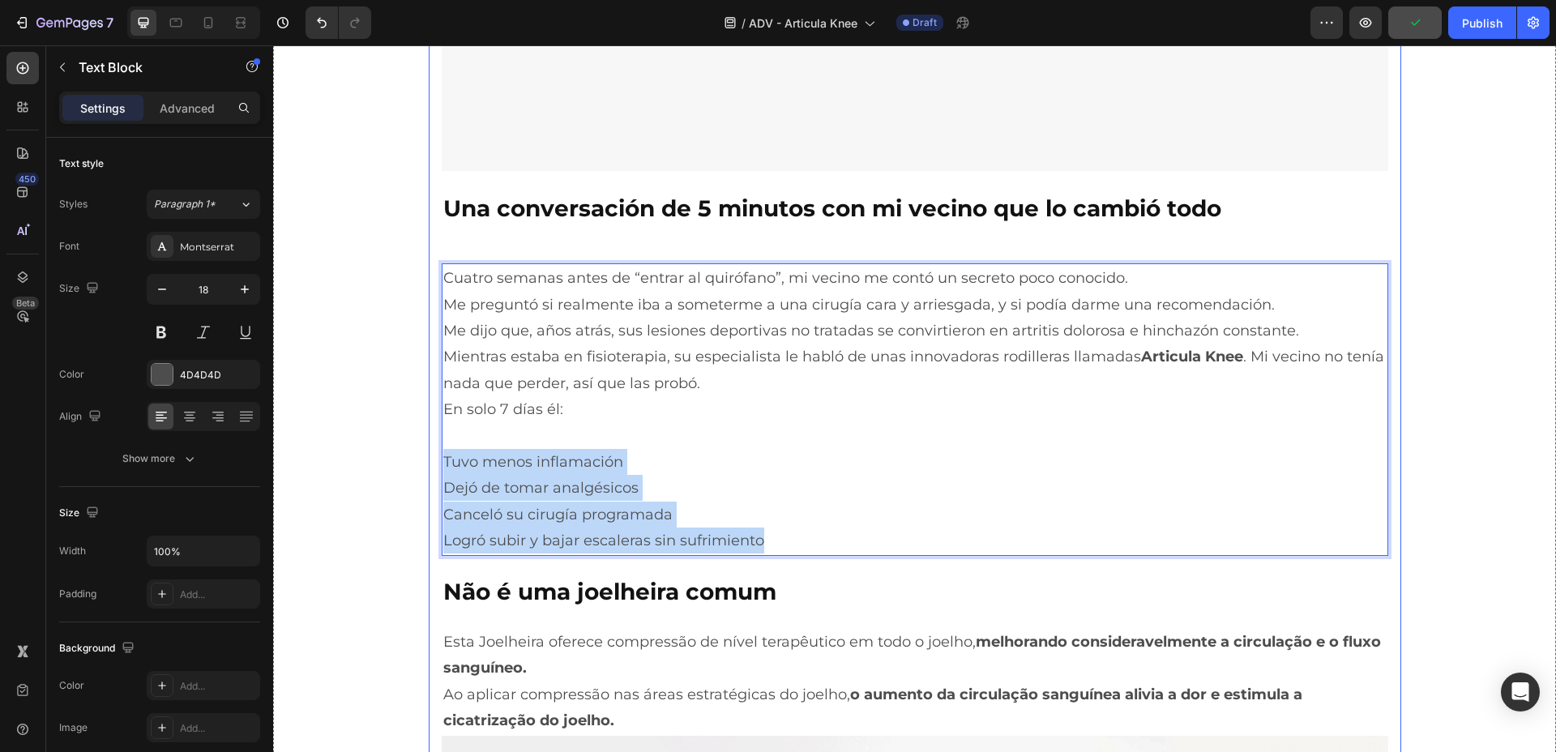
drag, startPoint x: 764, startPoint y: 544, endPoint x: 426, endPoint y: 458, distance: 349.6
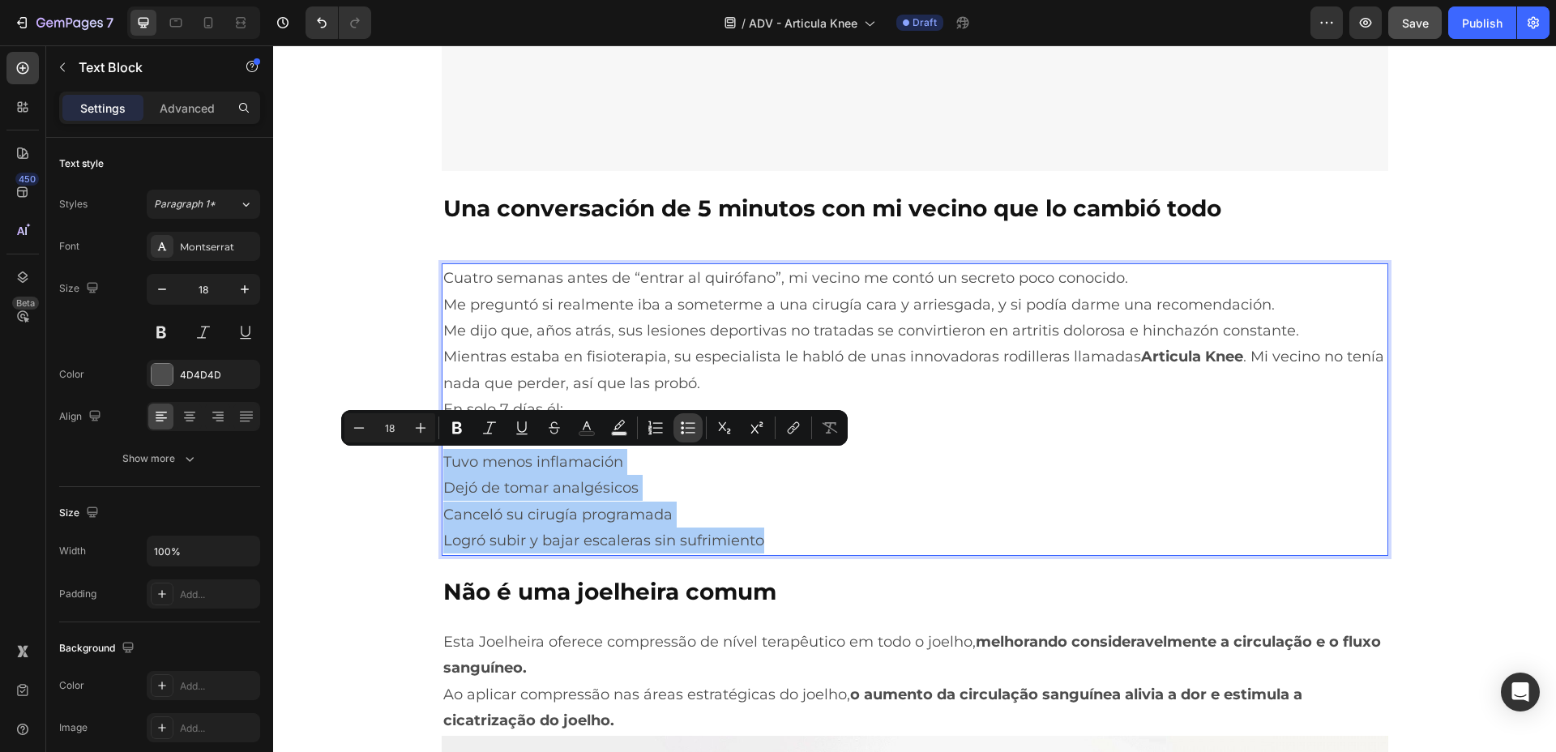
click at [675, 425] on button "Bulleted List" at bounding box center [688, 427] width 29 height 29
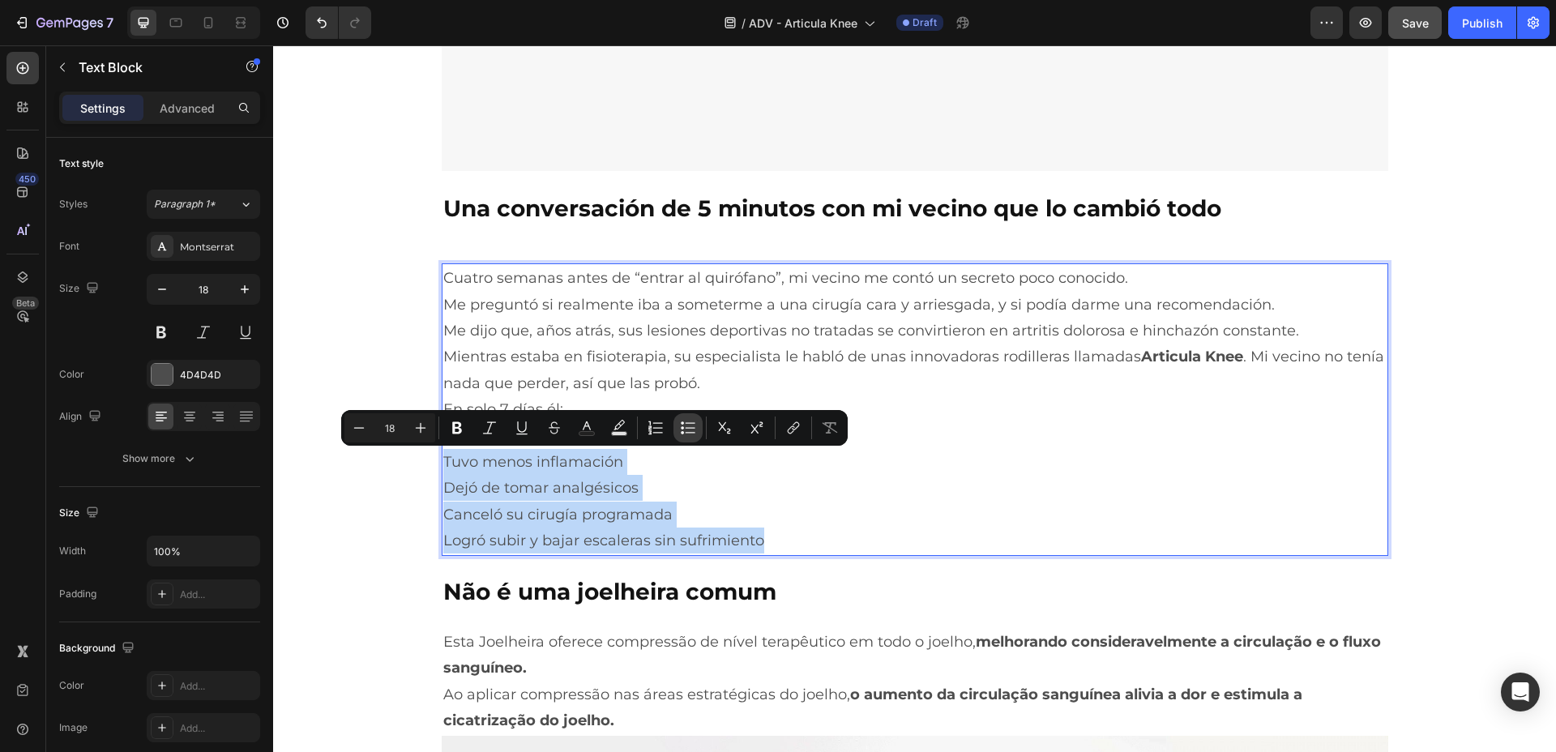
type input "18"
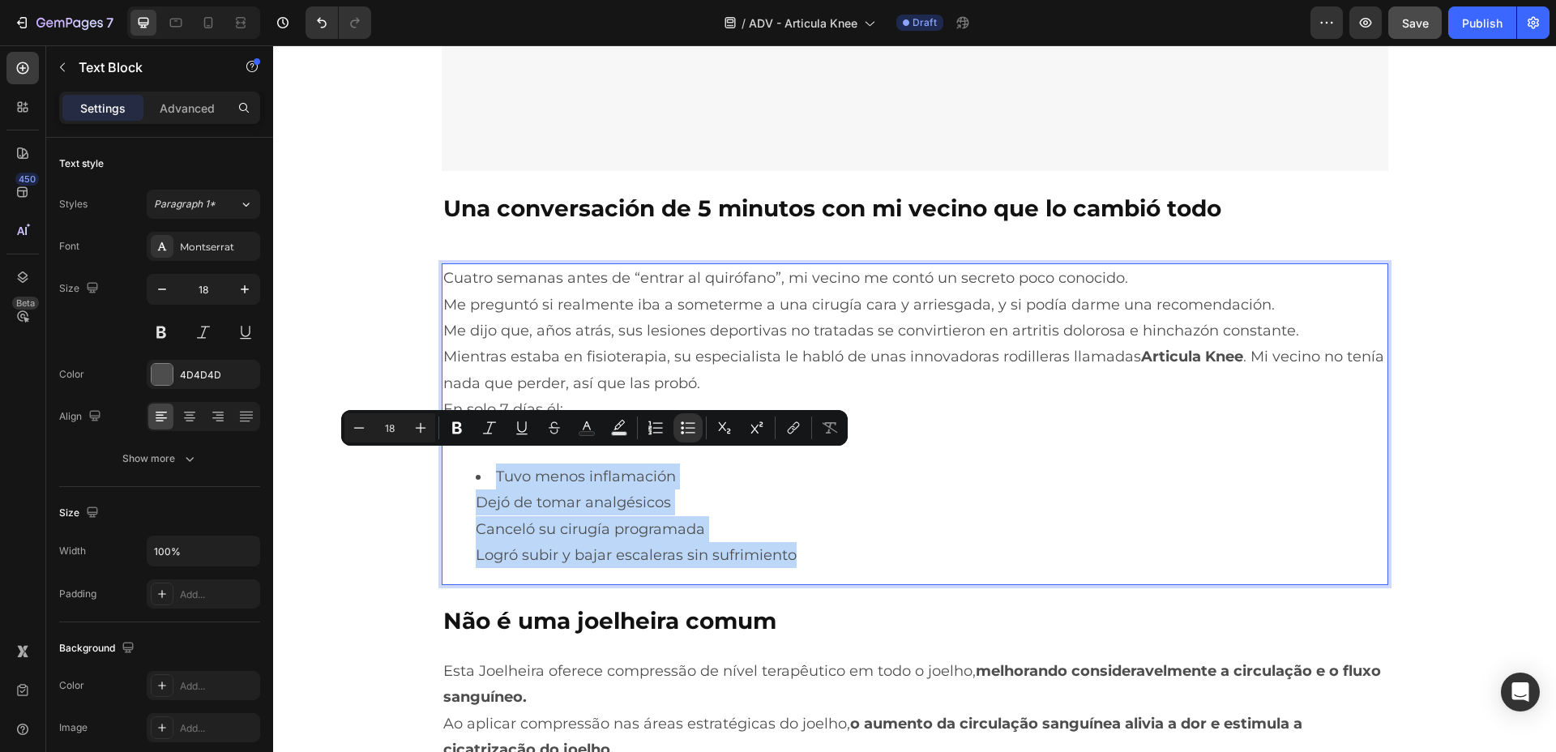
click at [798, 477] on li "Tuvo menos inflamación Dejó de tomar analgésicos Canceló su cirugía programada …" at bounding box center [931, 516] width 911 height 105
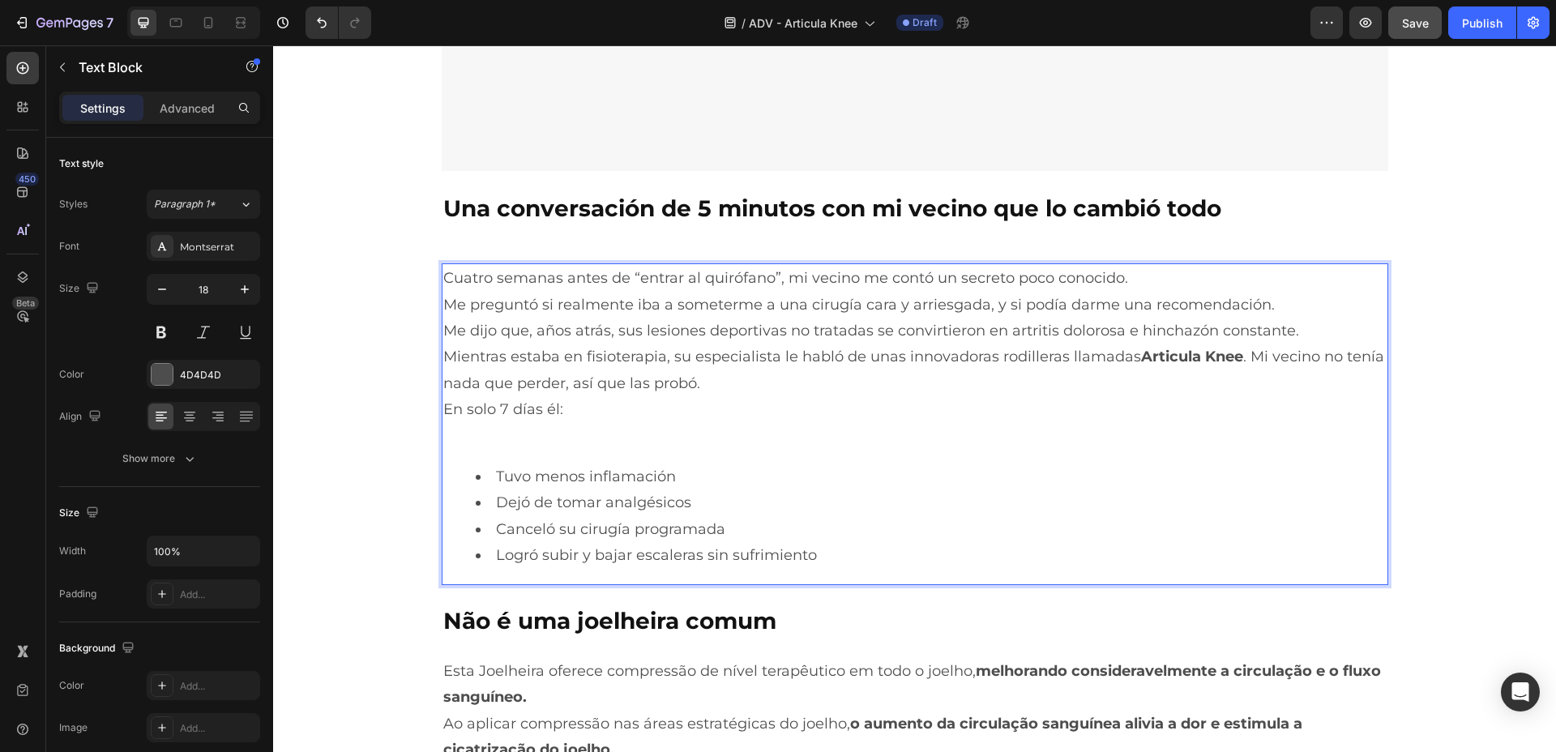
click at [923, 544] on li "Logró subir y bajar escaleras sin sufrimiento" at bounding box center [931, 555] width 911 height 26
click at [897, 511] on li "Dejó de tomar analgésicos" at bounding box center [931, 503] width 911 height 26
click at [769, 494] on li "Dejó de tomar analgésicos" at bounding box center [931, 503] width 911 height 26
click at [735, 475] on li "Tuvo menos inflamación" at bounding box center [931, 477] width 911 height 26
click at [858, 529] on li "Canceló su cirugía programada" at bounding box center [931, 529] width 911 height 26
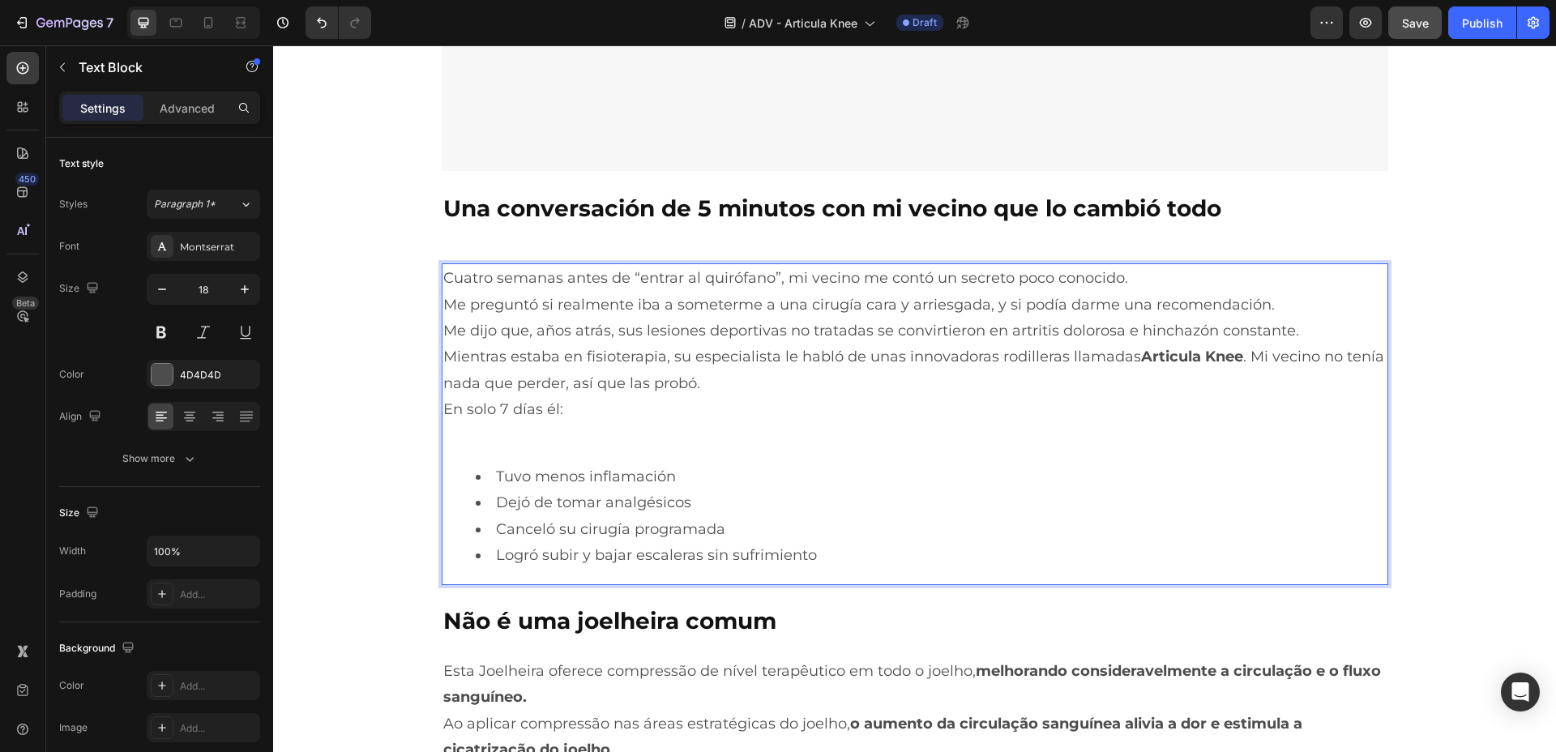
click at [1129, 279] on p "Cuatro semanas antes de “entrar al quirófano”, mi vecino me contó un secreto po…" at bounding box center [915, 278] width 944 height 26
drag, startPoint x: 1137, startPoint y: 280, endPoint x: 952, endPoint y: 281, distance: 185.6
click at [952, 281] on p "Cuatro semanas antes de “entrar al quirófano”, mi vecino me contó un secreto po…" at bounding box center [915, 278] width 944 height 26
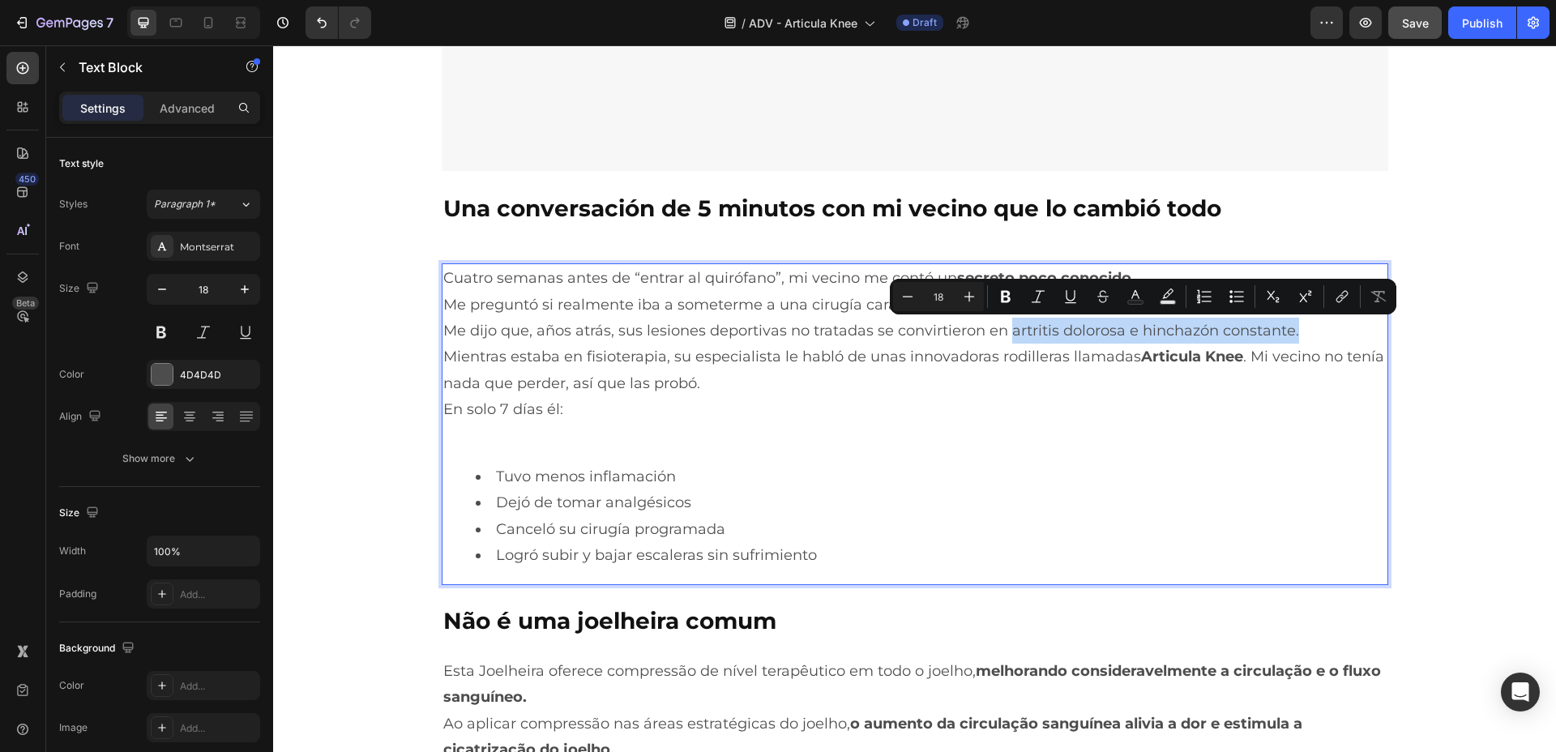
drag, startPoint x: 1291, startPoint y: 334, endPoint x: 999, endPoint y: 333, distance: 291.8
click at [999, 333] on p "Me dijo que, años atrás, sus lesiones deportivas no tratadas se convirtieron en…" at bounding box center [915, 331] width 944 height 26
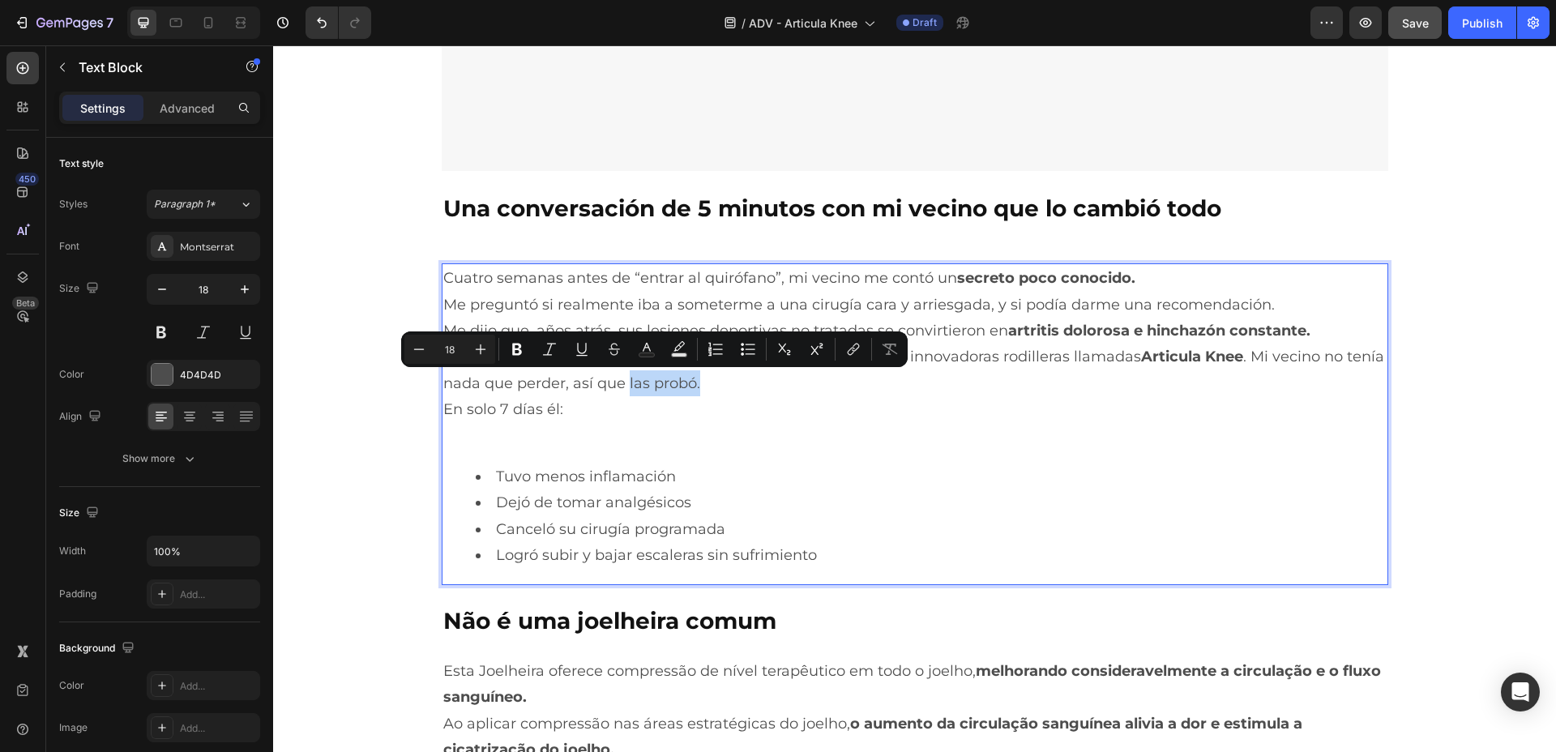
drag, startPoint x: 699, startPoint y: 388, endPoint x: 619, endPoint y: 388, distance: 79.4
click at [619, 388] on p "Mientras estaba en fisioterapia, su especialista le habló de unas innovadoras r…" at bounding box center [915, 370] width 944 height 53
click at [661, 404] on p "En solo 7 días él:" at bounding box center [915, 409] width 944 height 26
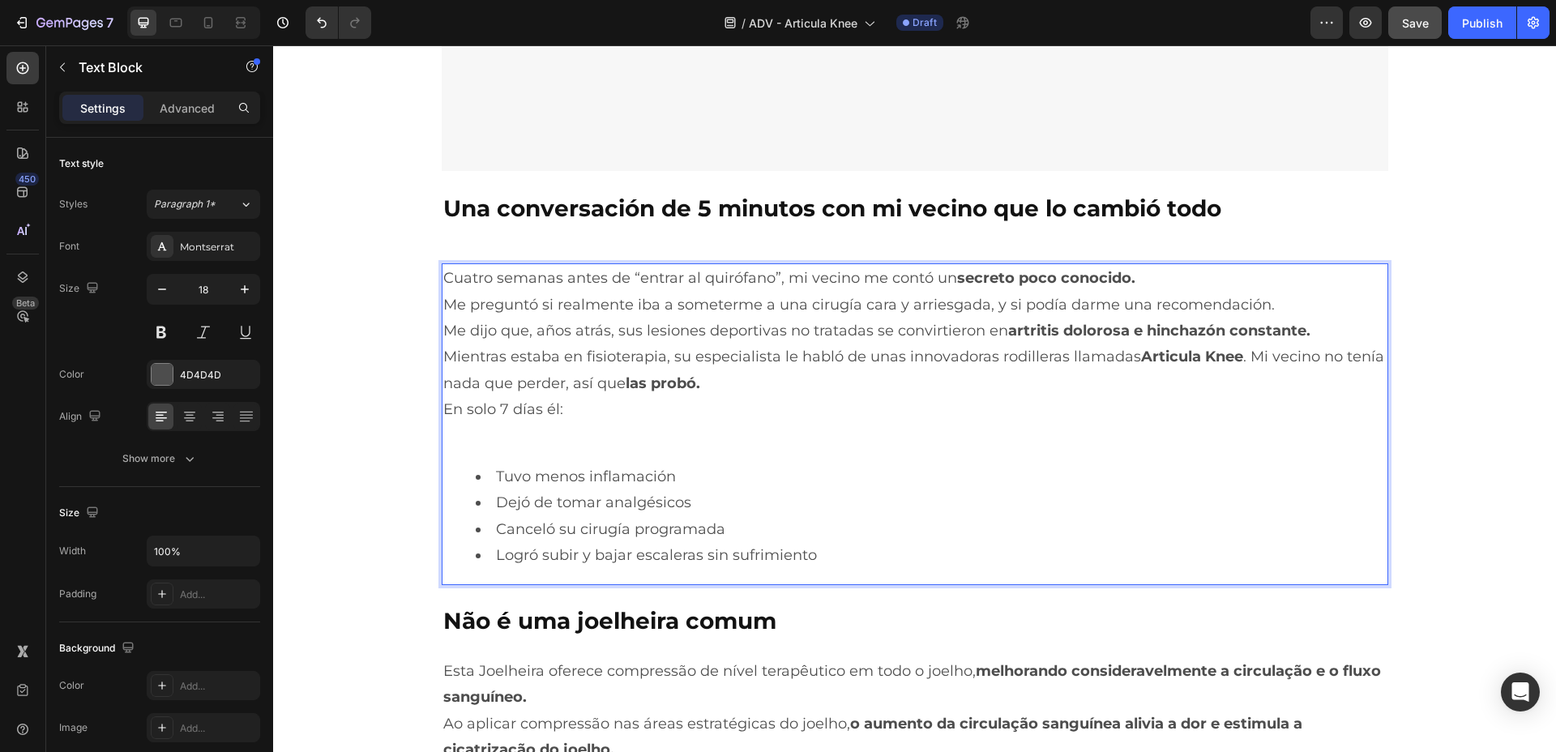
click at [738, 387] on p "Mientras estaba en fisioterapia, su especialista le habló de unas innovadoras r…" at bounding box center [915, 370] width 944 height 53
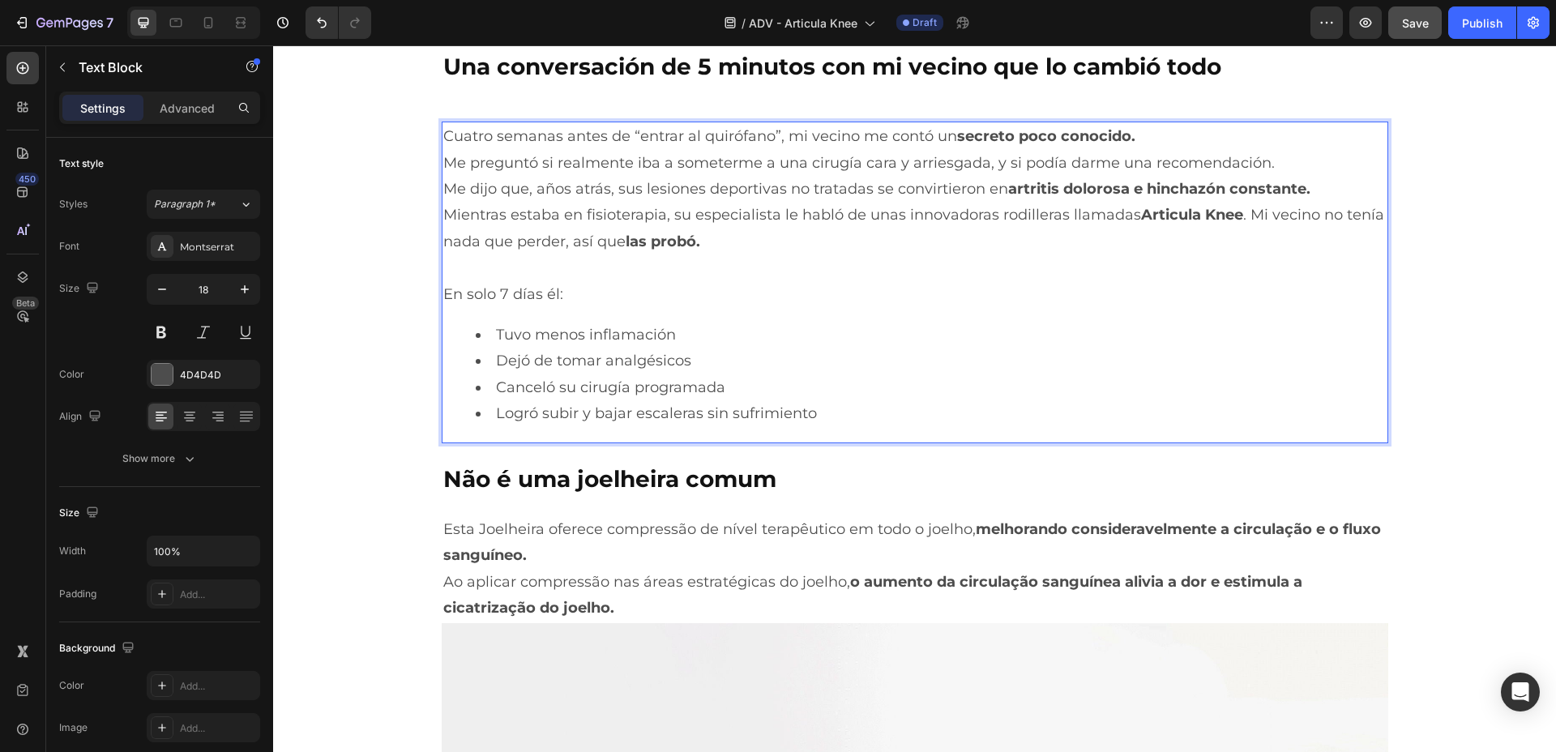
scroll to position [3546, 0]
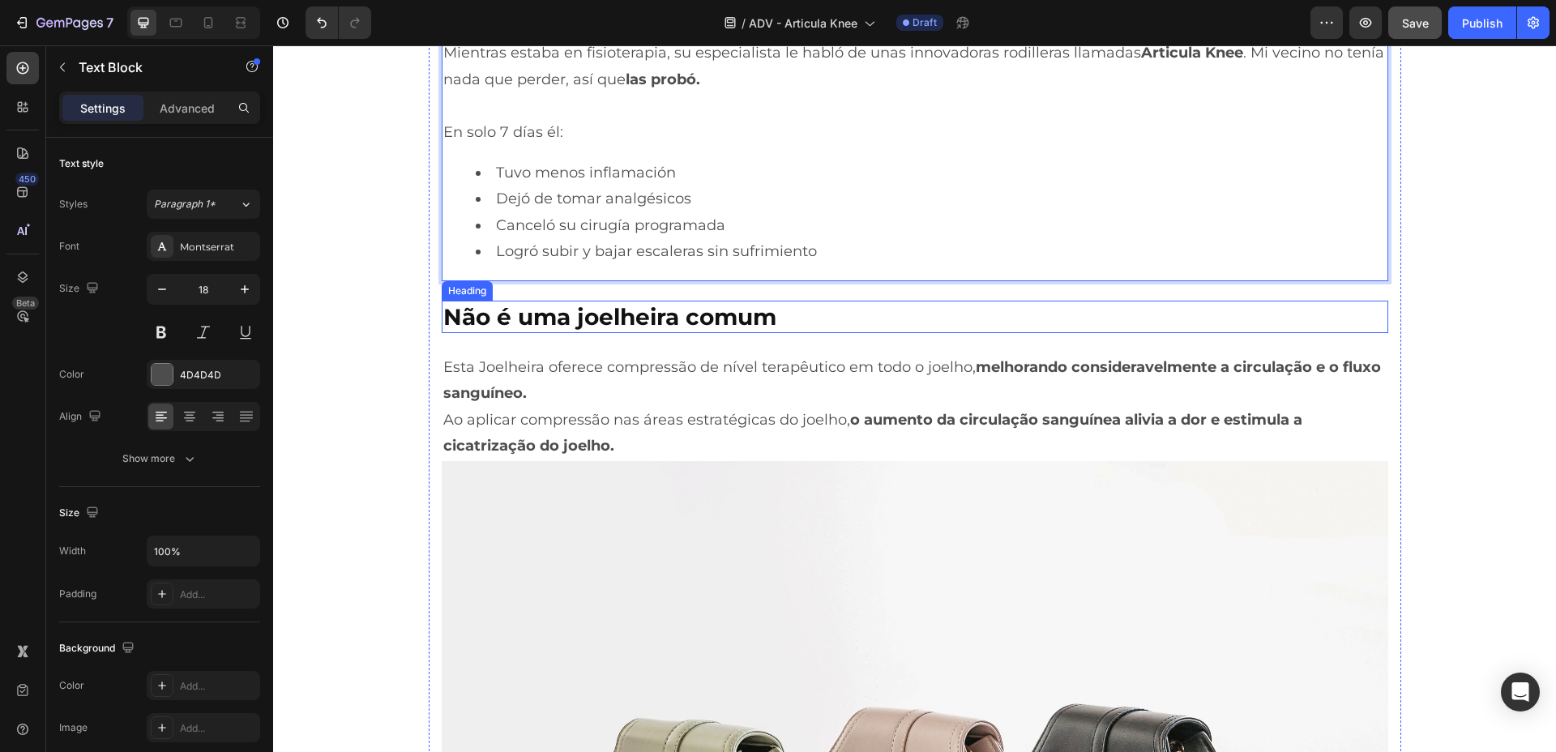
click at [634, 319] on strong "Não é uma joelheira comum" at bounding box center [609, 317] width 333 height 28
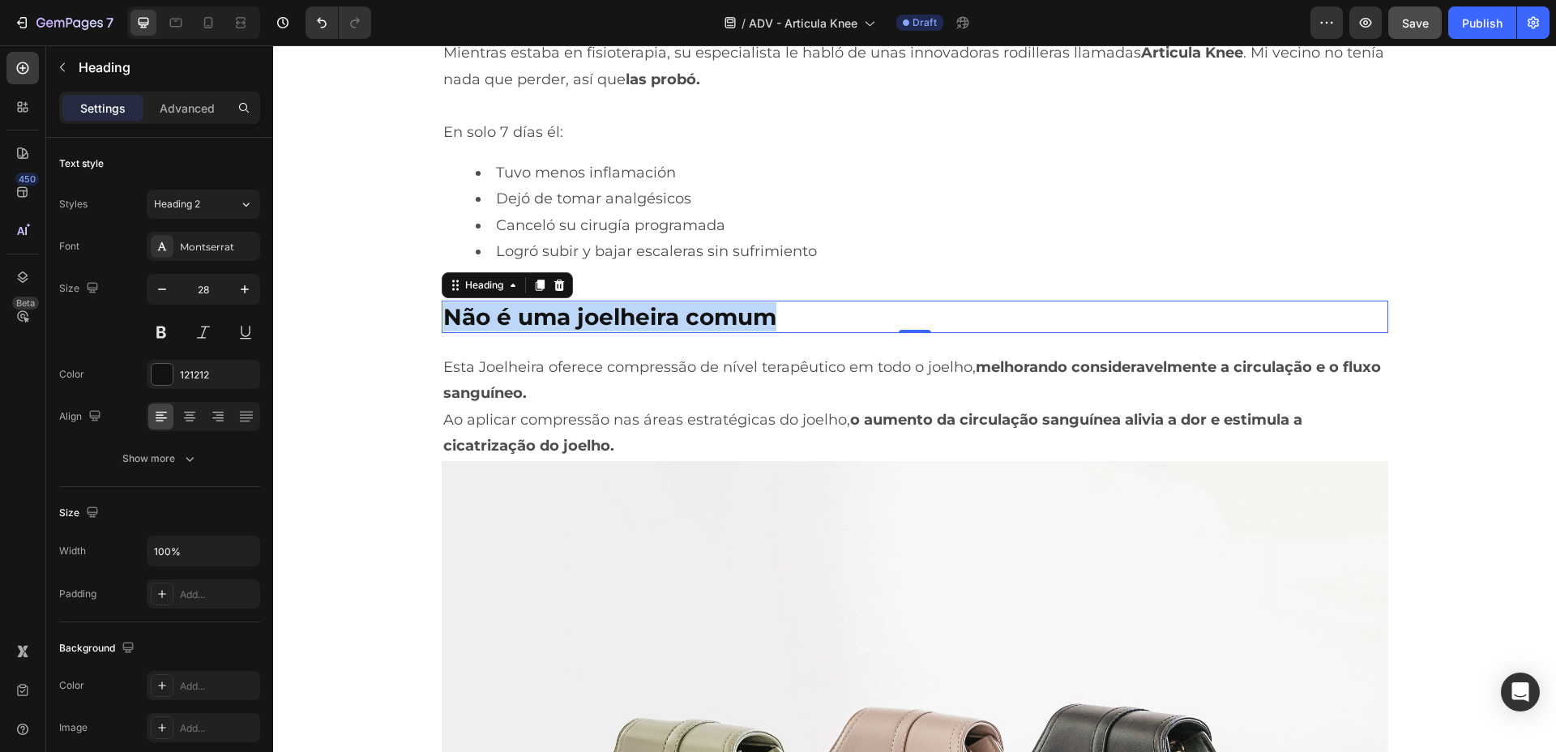
click at [634, 319] on strong "Não é uma joelheira comum" at bounding box center [609, 317] width 333 height 28
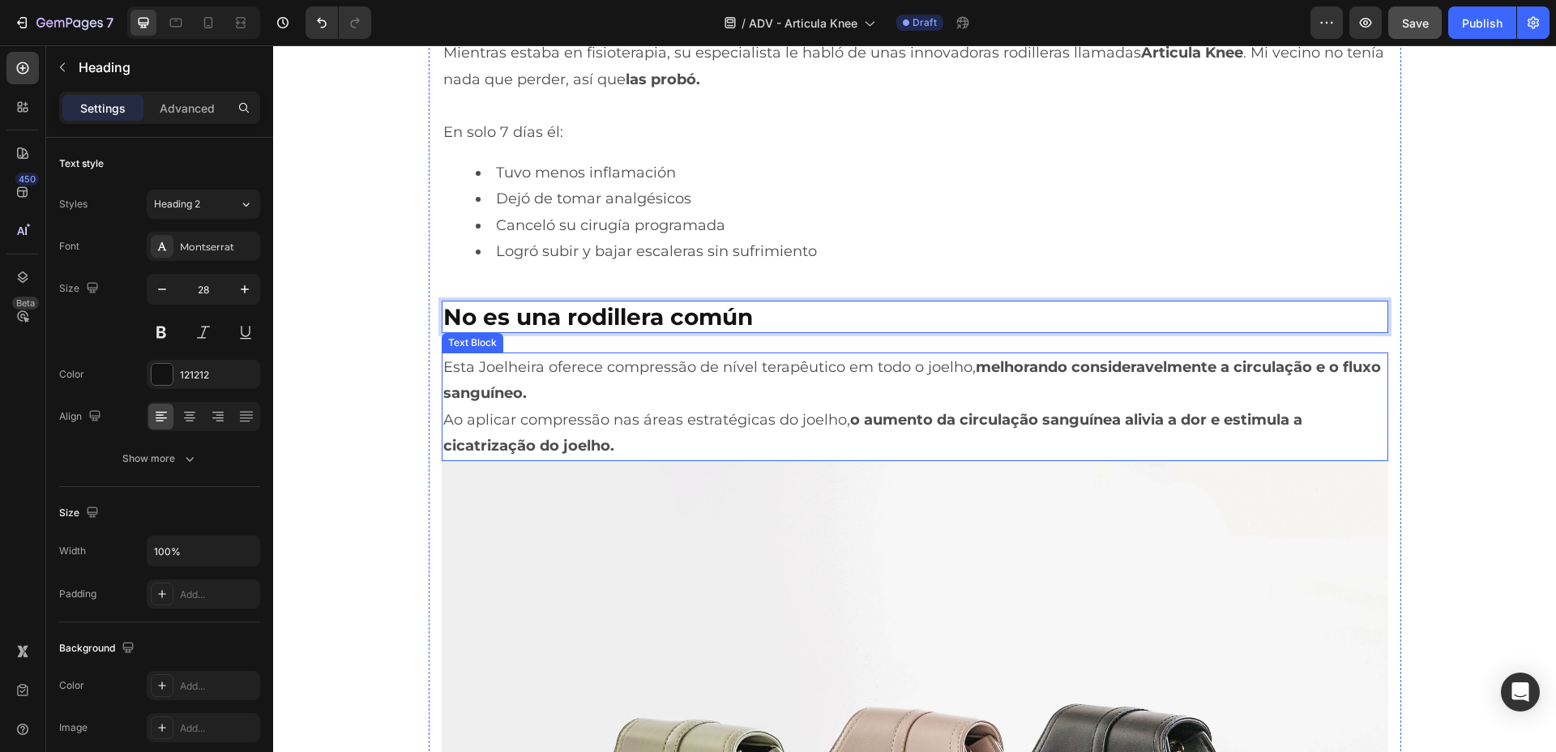
click at [541, 400] on p "Esta Joelheira oferece compressão de nível terapêutico em todo o joelho, melhor…" at bounding box center [915, 380] width 944 height 53
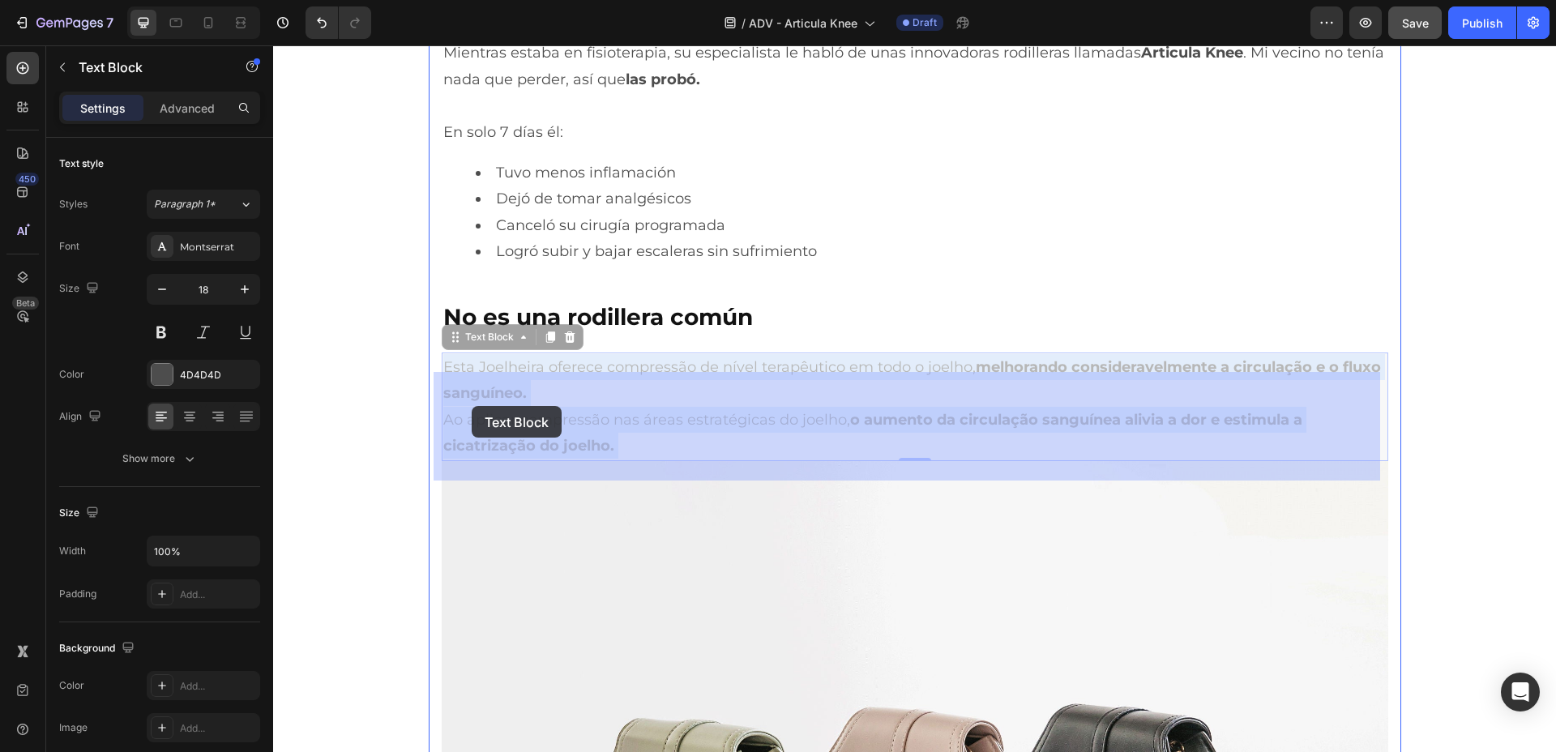
drag, startPoint x: 537, startPoint y: 397, endPoint x: 472, endPoint y: 406, distance: 66.3
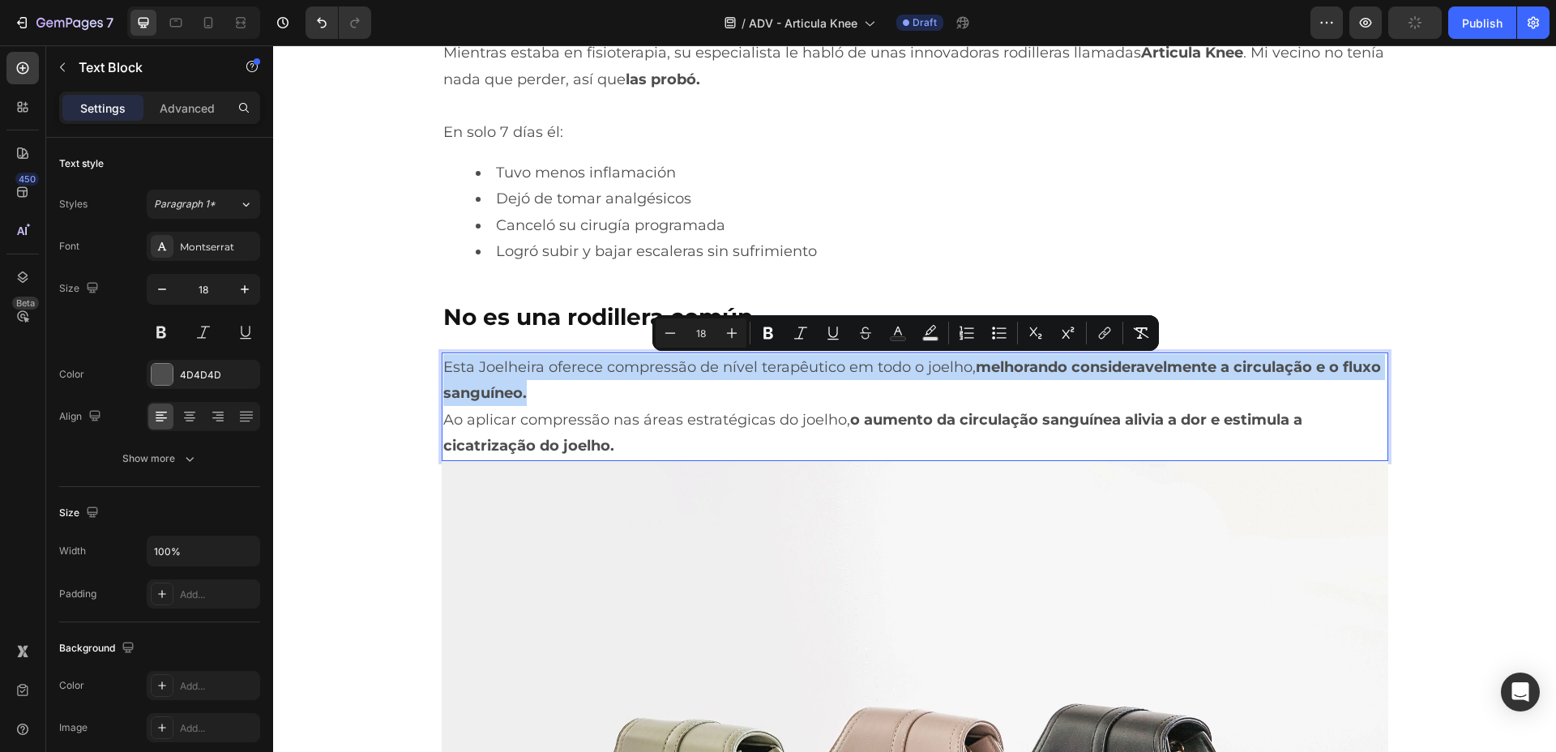
drag, startPoint x: 524, startPoint y: 392, endPoint x: 438, endPoint y: 368, distance: 89.3
click at [443, 368] on p "Esta Joelheira oferece compressão de nível terapêutico em todo o joelho, melhor…" at bounding box center [915, 380] width 944 height 53
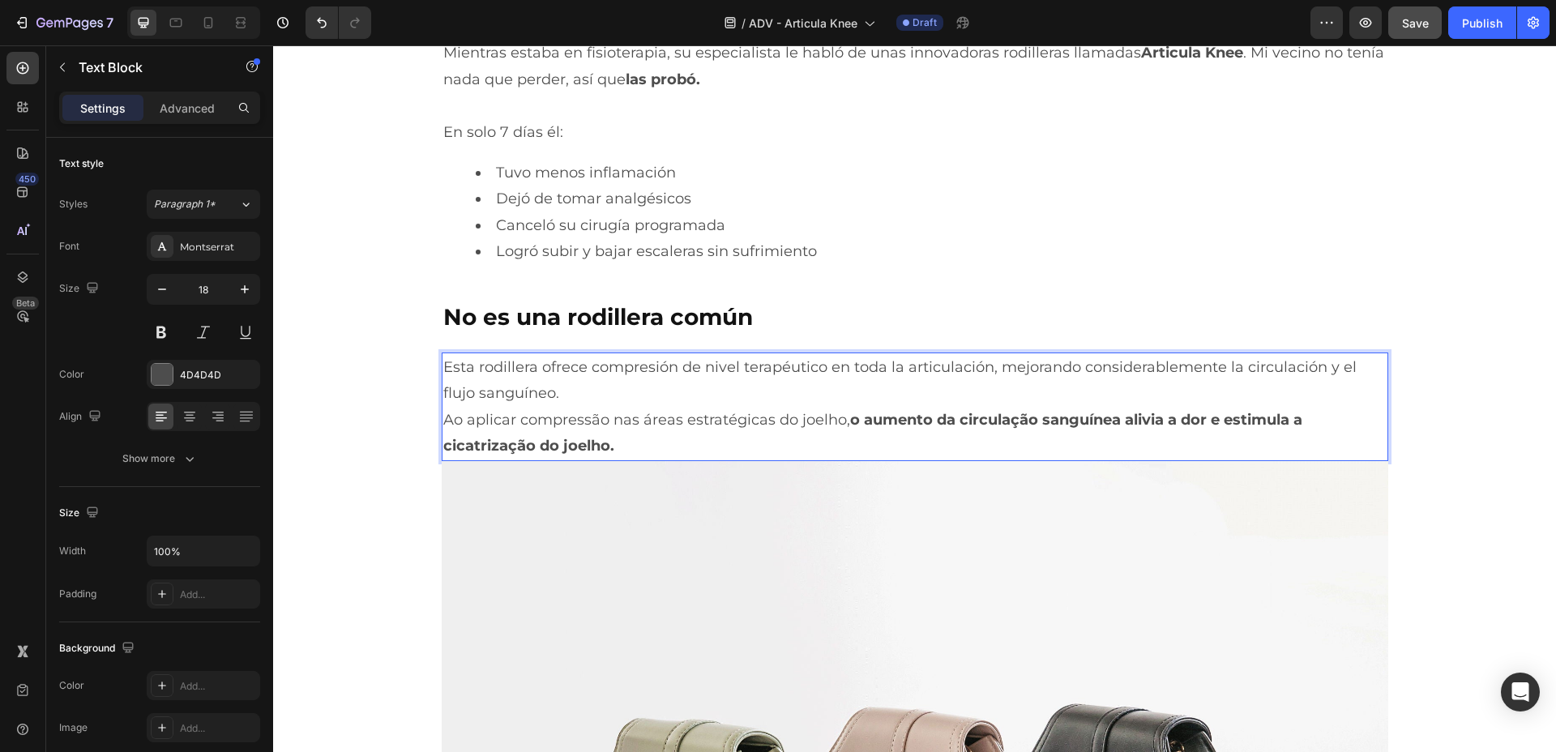
click at [642, 454] on p "Ao aplicar compressão nas áreas estratégicas do joelho, o aumento da circulação…" at bounding box center [915, 433] width 944 height 53
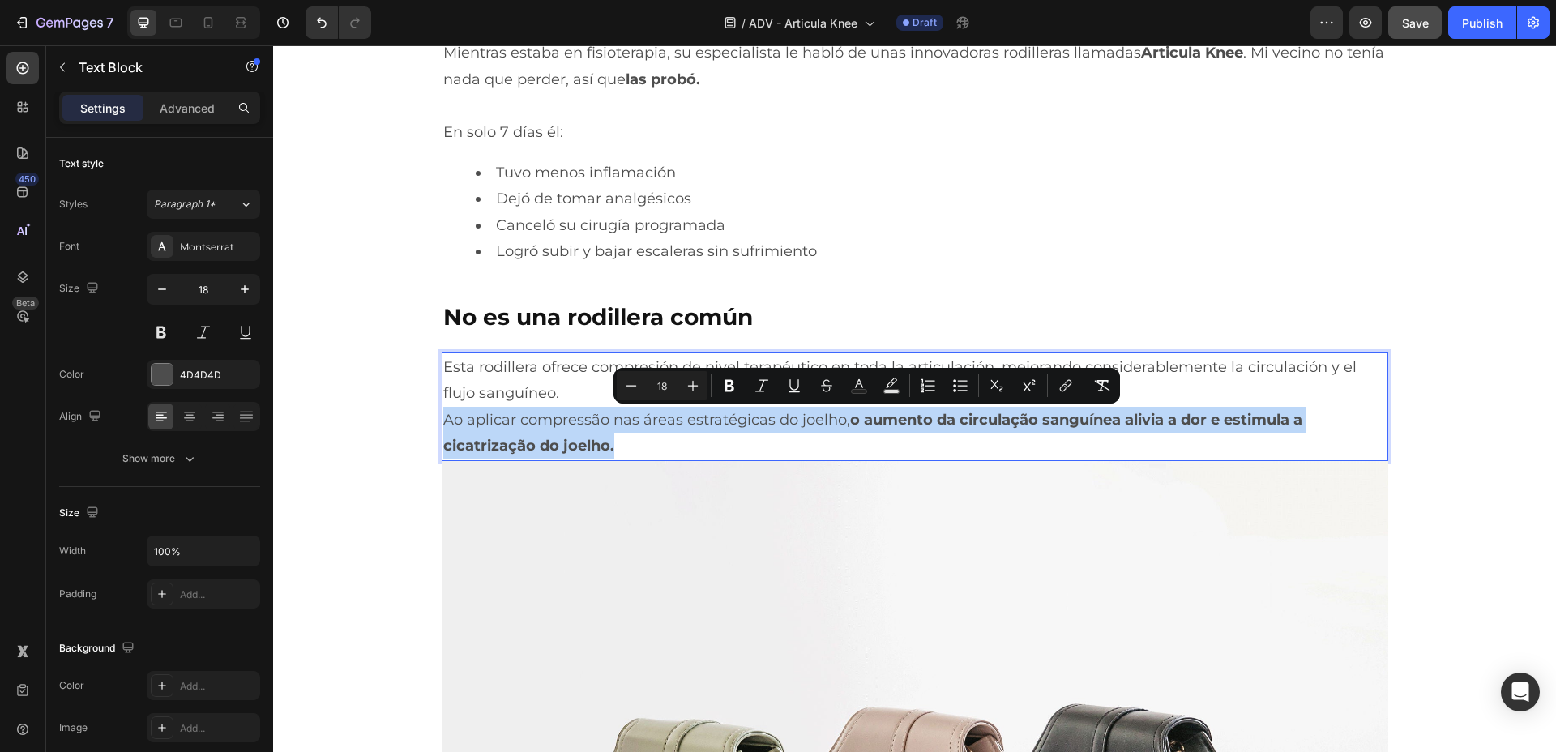
drag, startPoint x: 627, startPoint y: 438, endPoint x: 439, endPoint y: 420, distance: 188.1
click at [443, 420] on p "Ao aplicar compressão nas áreas estratégicas do joelho, o aumento da circulação…" at bounding box center [915, 433] width 944 height 53
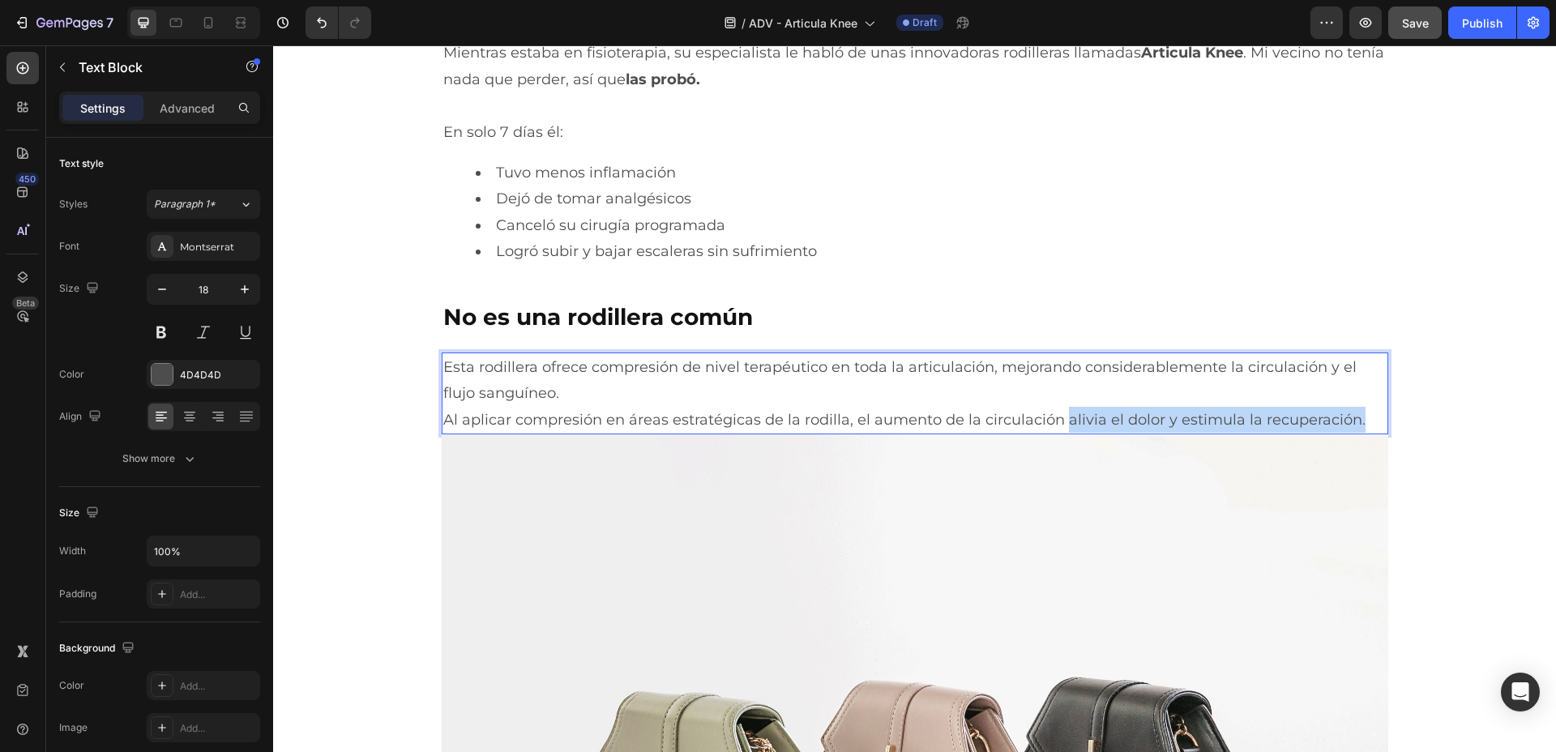
drag, startPoint x: 1355, startPoint y: 417, endPoint x: 1057, endPoint y: 427, distance: 298.5
click at [1057, 427] on p "Al aplicar compresión en áreas estratégicas de la rodilla, el aumento de la cir…" at bounding box center [915, 420] width 944 height 26
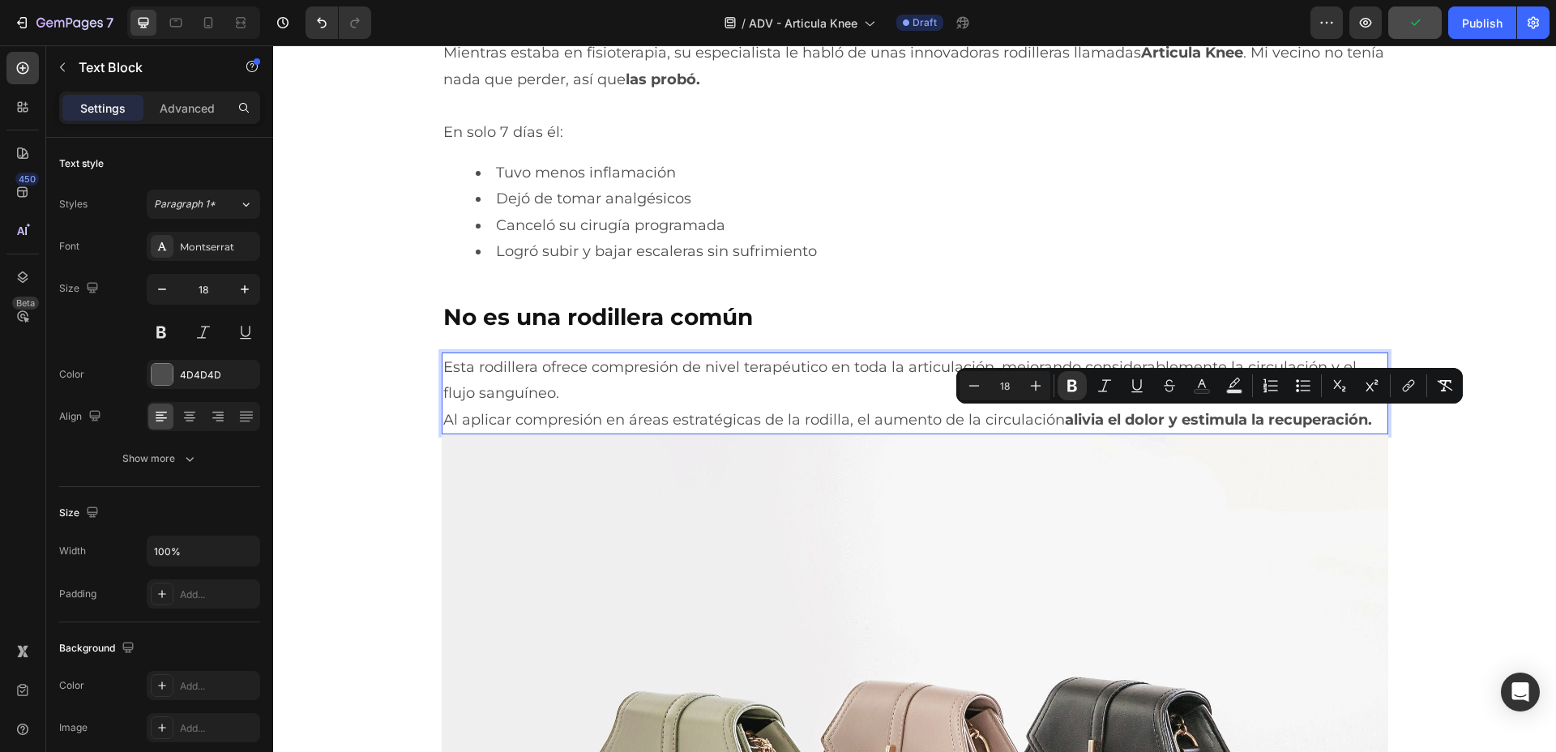
click at [601, 386] on p "Esta rodillera ofrece compresión de nivel terapéutico en toda la articulación, …" at bounding box center [915, 380] width 944 height 53
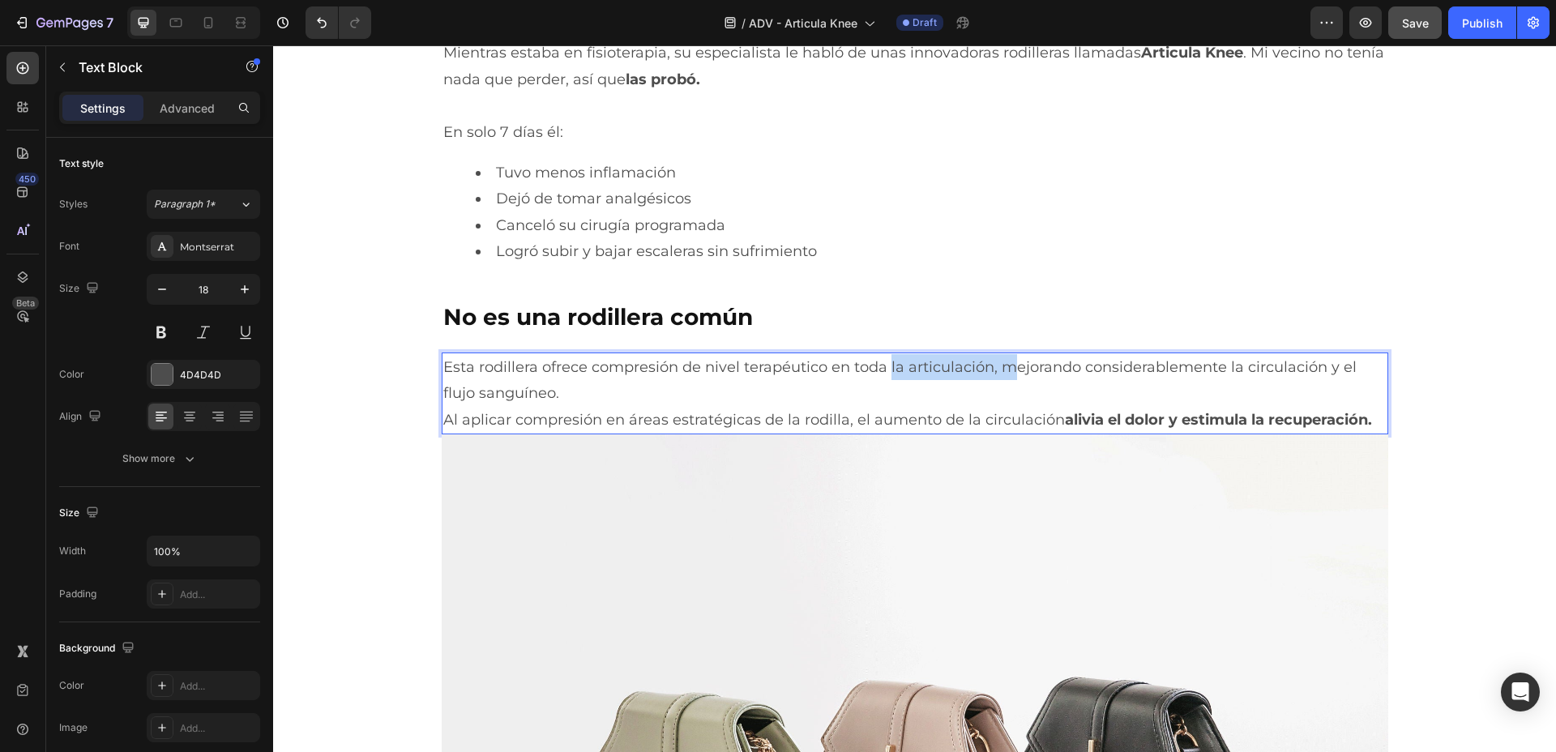
drag, startPoint x: 601, startPoint y: 386, endPoint x: 1001, endPoint y: 375, distance: 399.8
click at [1001, 375] on p "Esta rodillera ofrece compresión de nivel terapéutico en toda la articulación, …" at bounding box center [915, 380] width 944 height 53
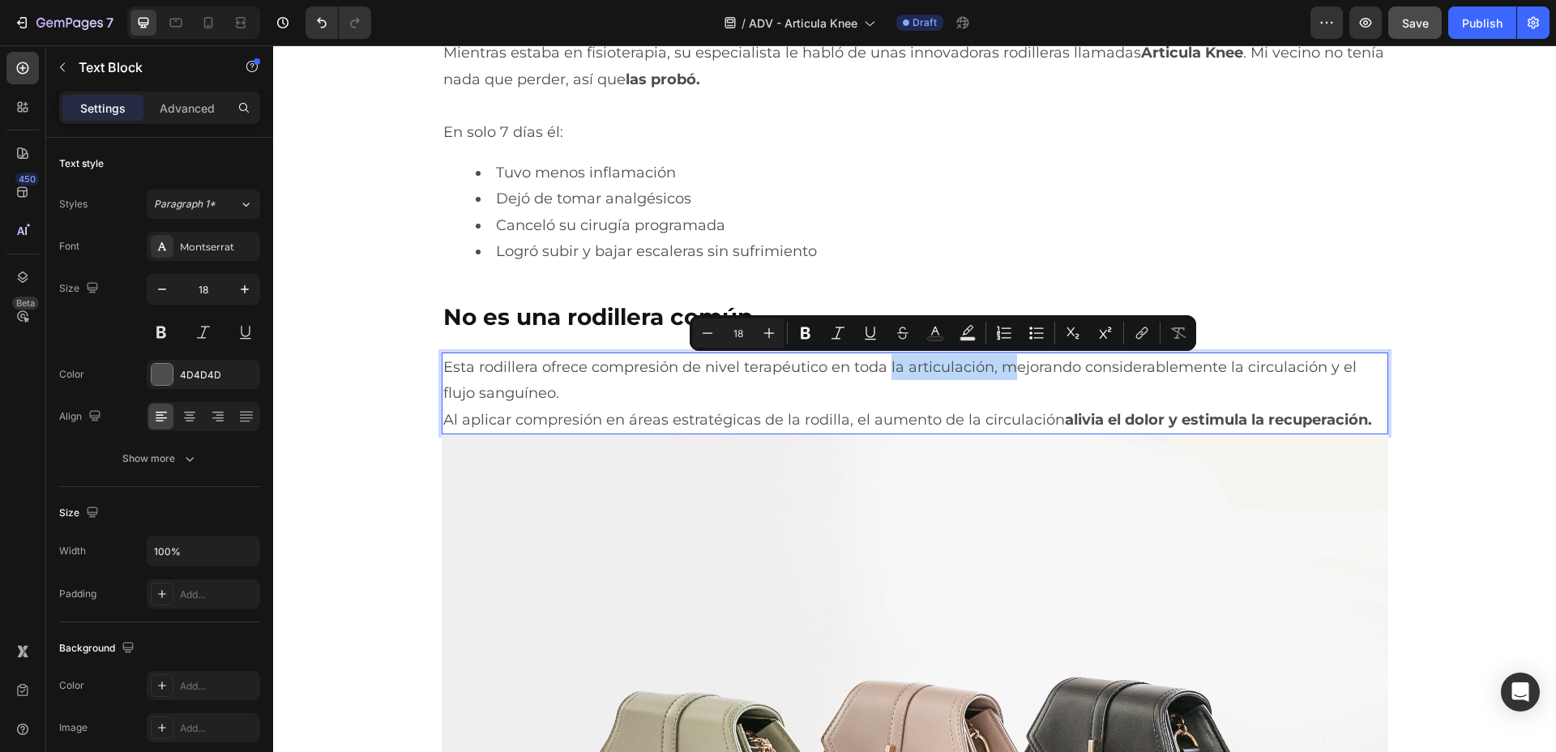
click at [987, 378] on p "Esta rodillera ofrece compresión de nivel terapéutico en toda la articulación, …" at bounding box center [915, 380] width 944 height 53
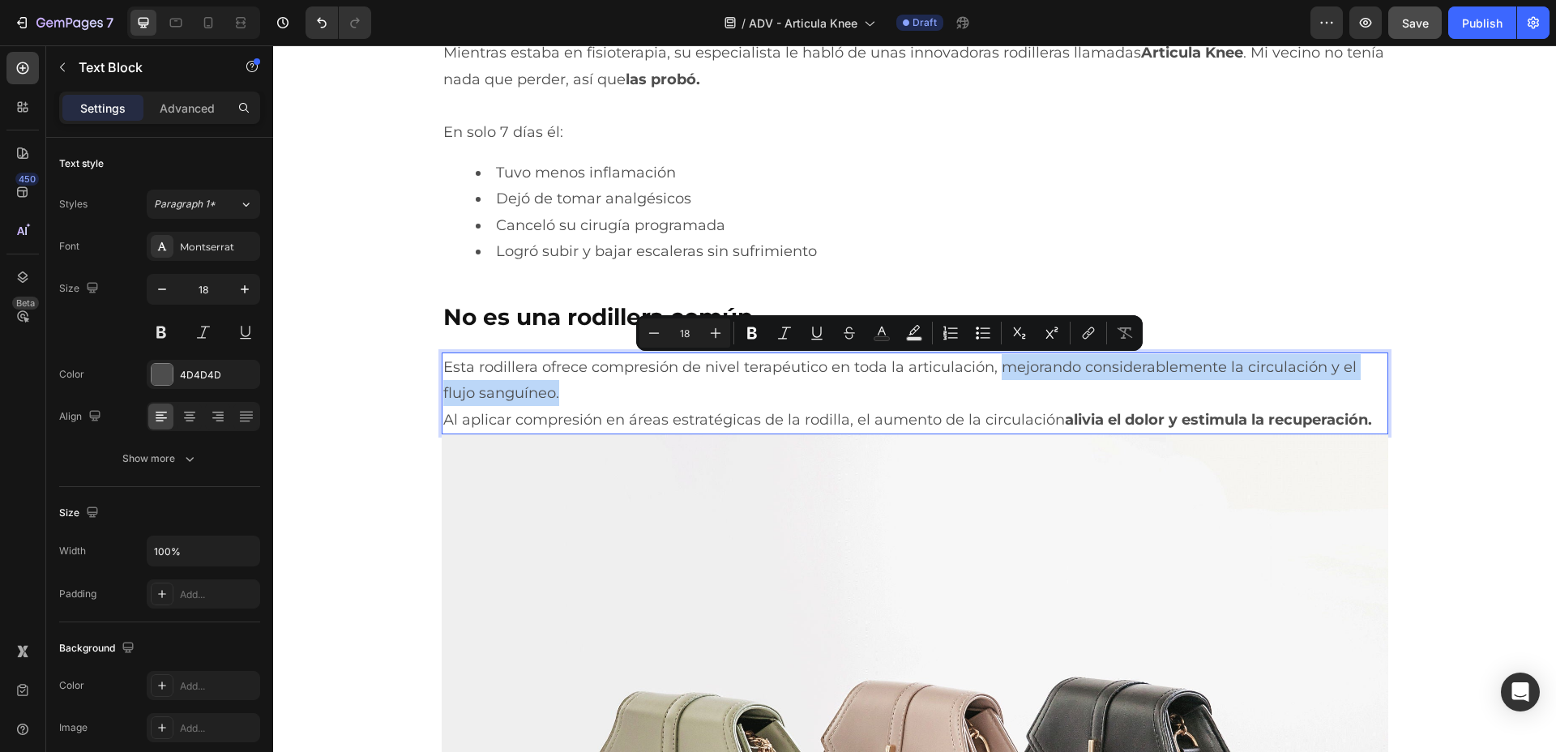
drag, startPoint x: 917, startPoint y: 390, endPoint x: 991, endPoint y: 371, distance: 76.9
click at [991, 371] on p "Esta rodillera ofrece compresión de nivel terapéutico en toda la articulación, …" at bounding box center [915, 380] width 944 height 53
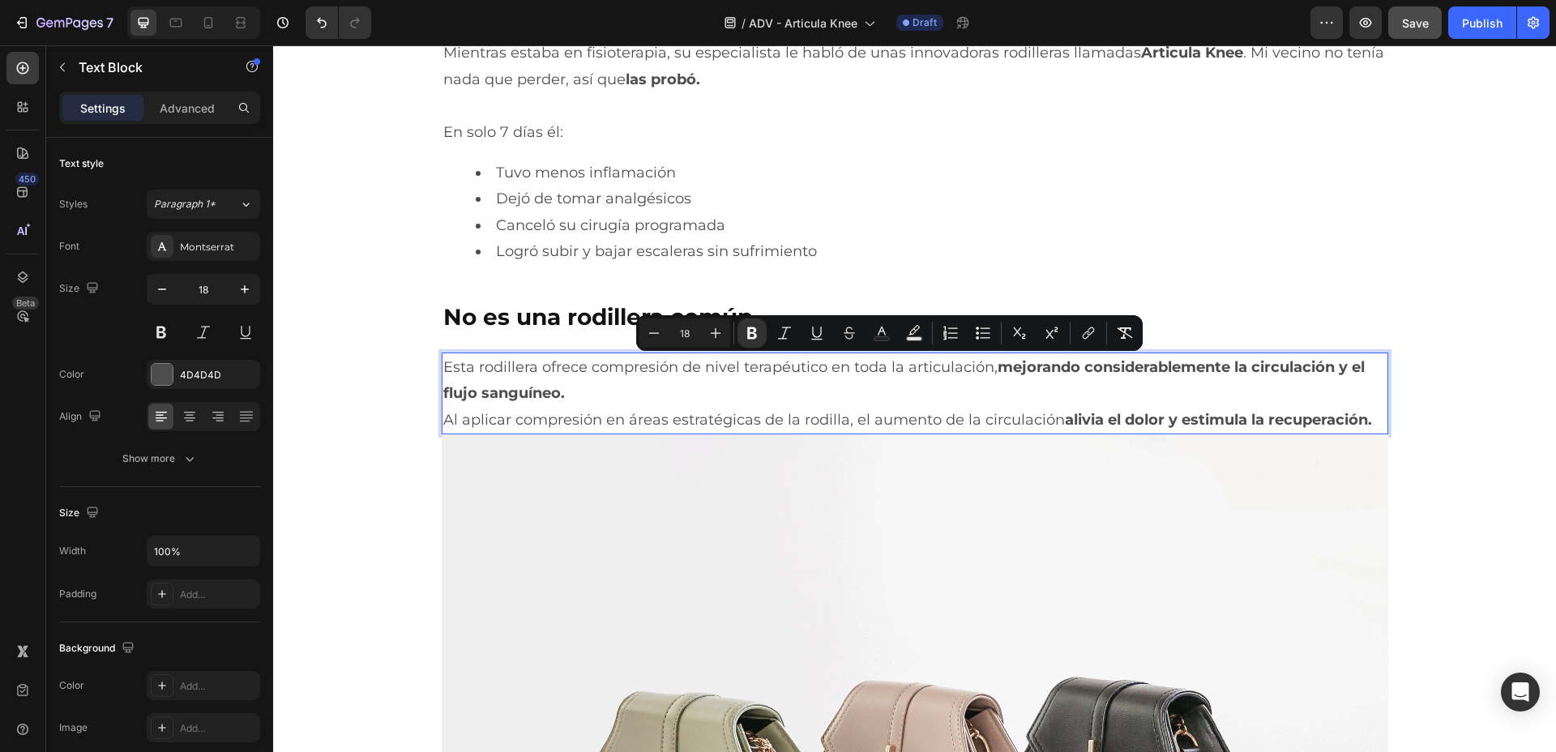
click at [974, 397] on p "Esta rodillera ofrece compresión de nivel terapéutico en toda la articulación, …" at bounding box center [915, 380] width 944 height 53
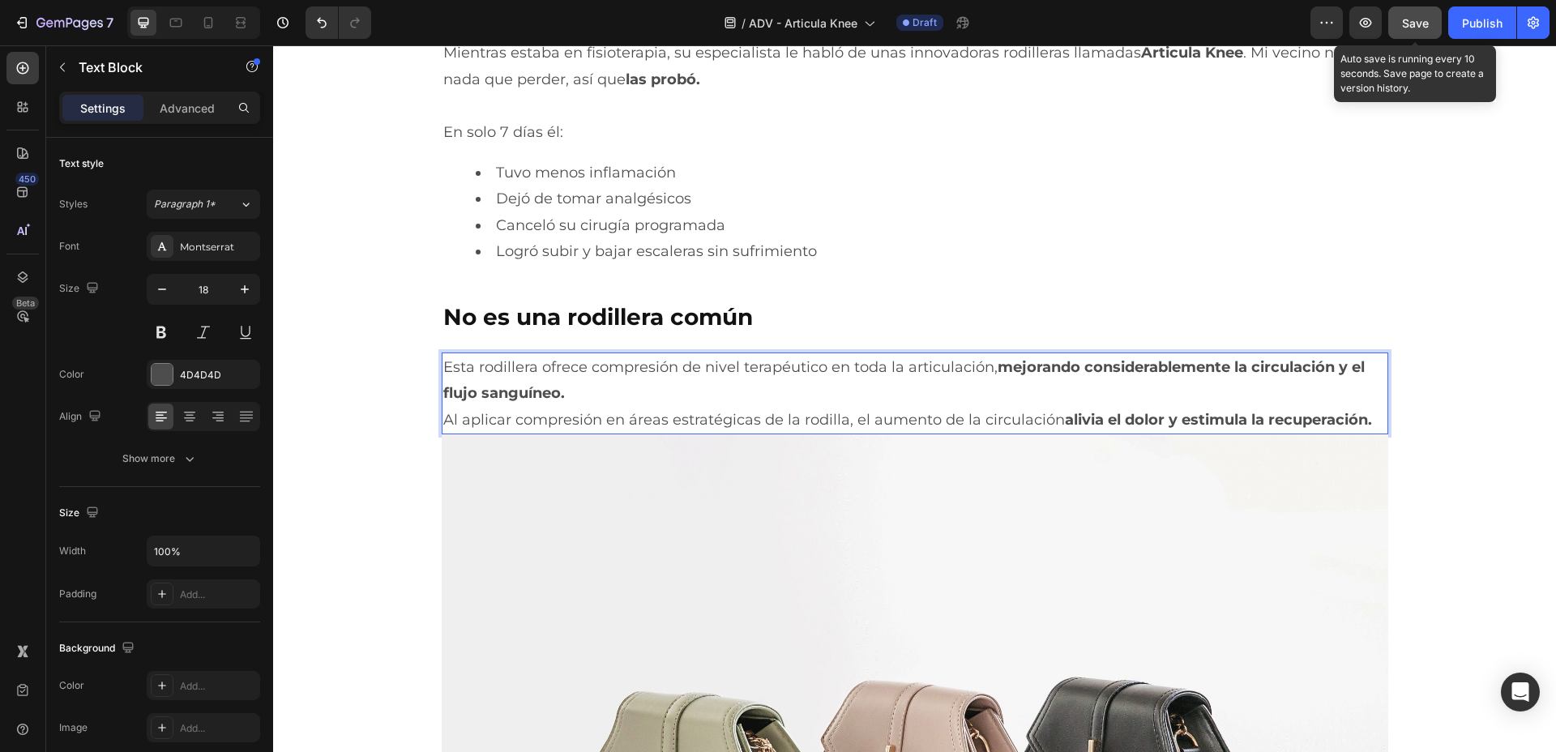
click at [1412, 23] on span "Save" at bounding box center [1415, 23] width 27 height 14
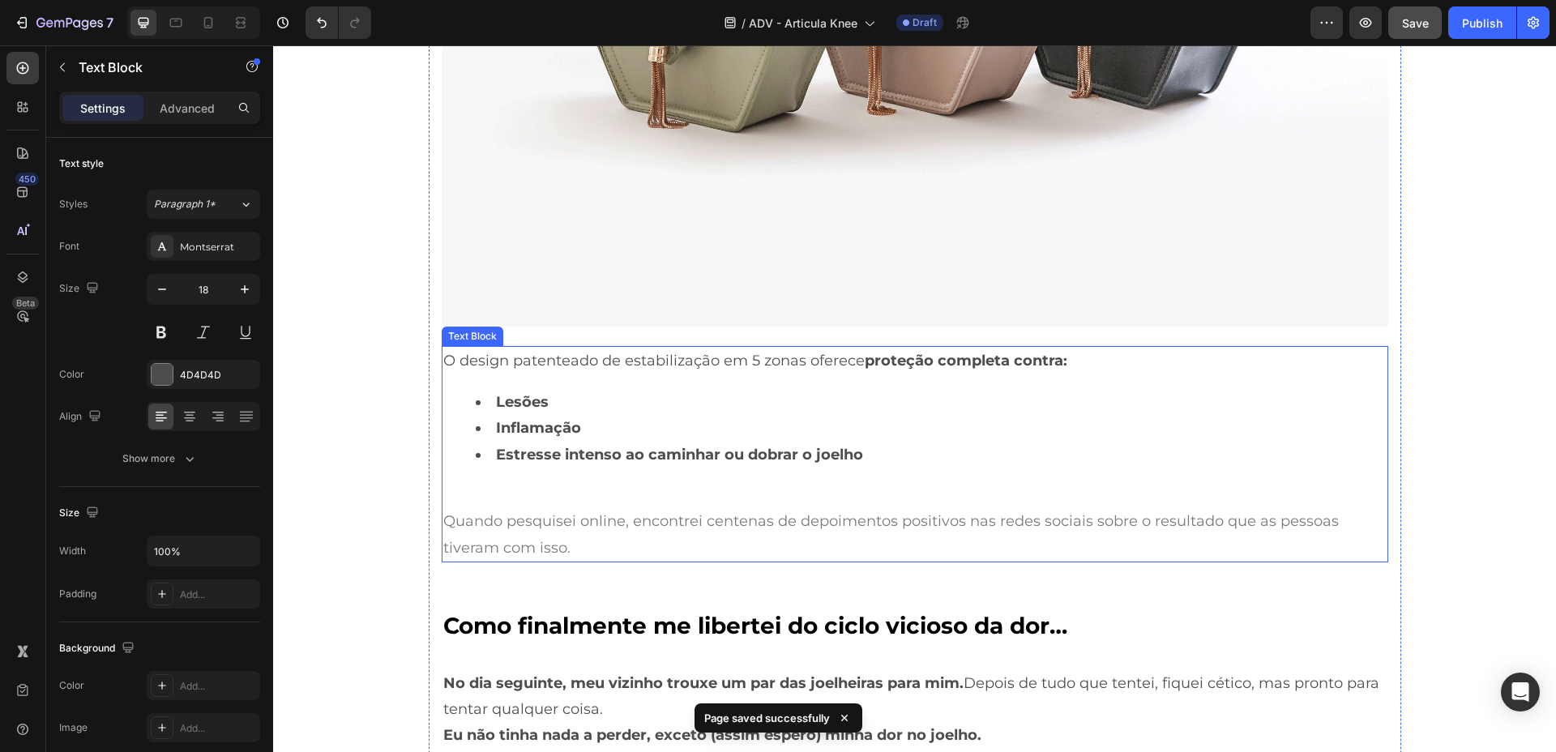
scroll to position [4357, 0]
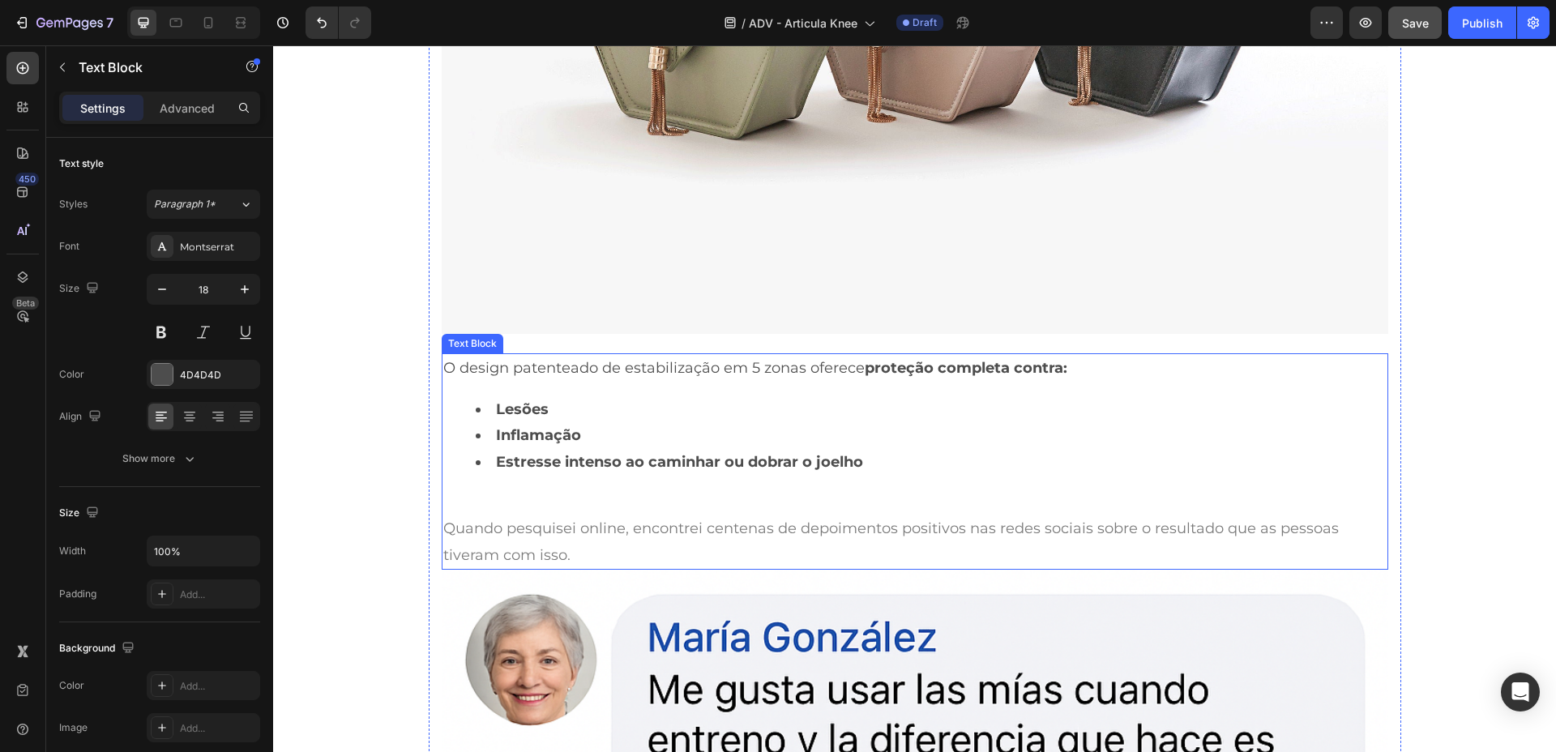
click at [736, 364] on p "O design patenteado de estabilização em 5 zonas oferece proteção completa contr…" at bounding box center [915, 368] width 944 height 26
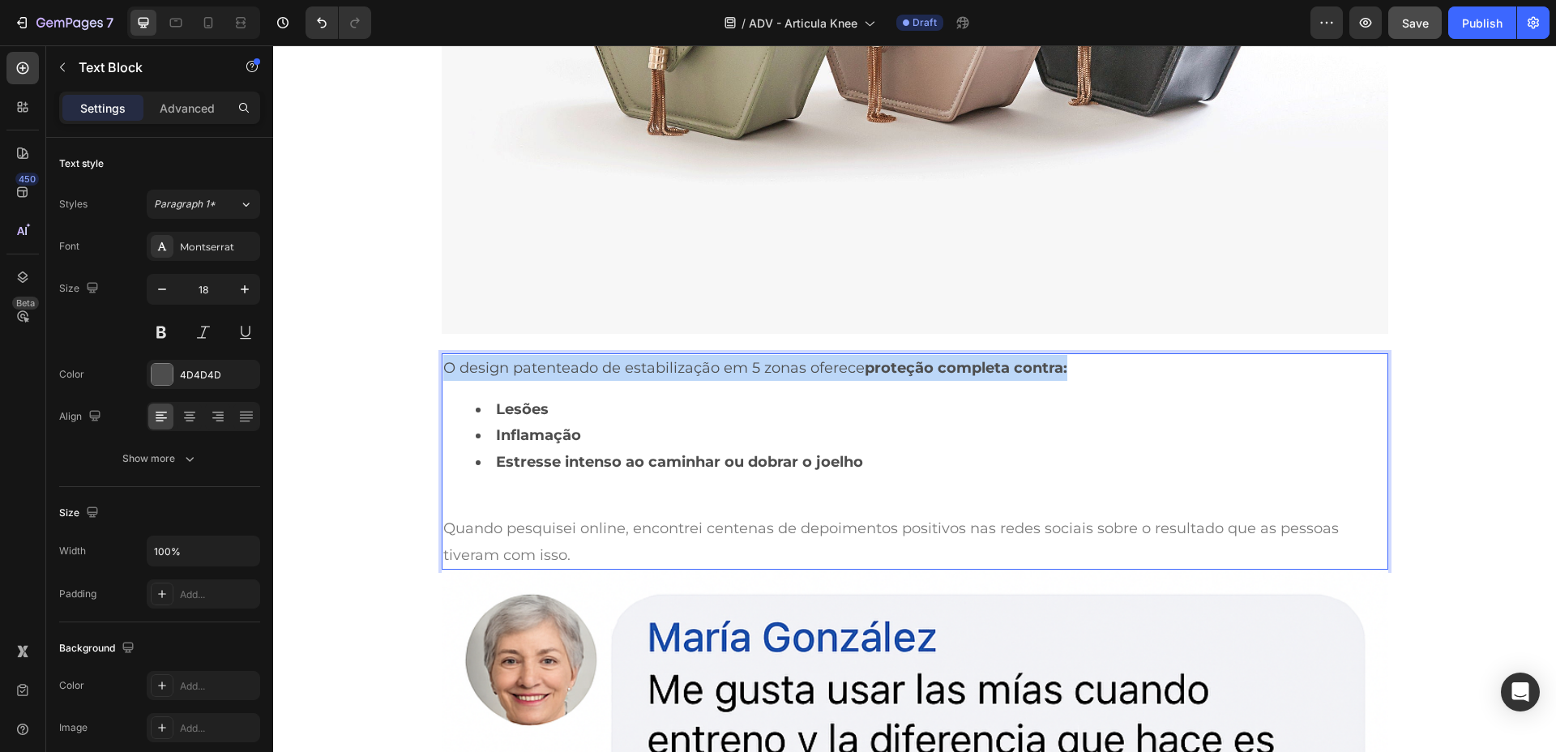
click at [736, 364] on p "O design patenteado de estabilização em 5 zonas oferece proteção completa contr…" at bounding box center [915, 368] width 944 height 26
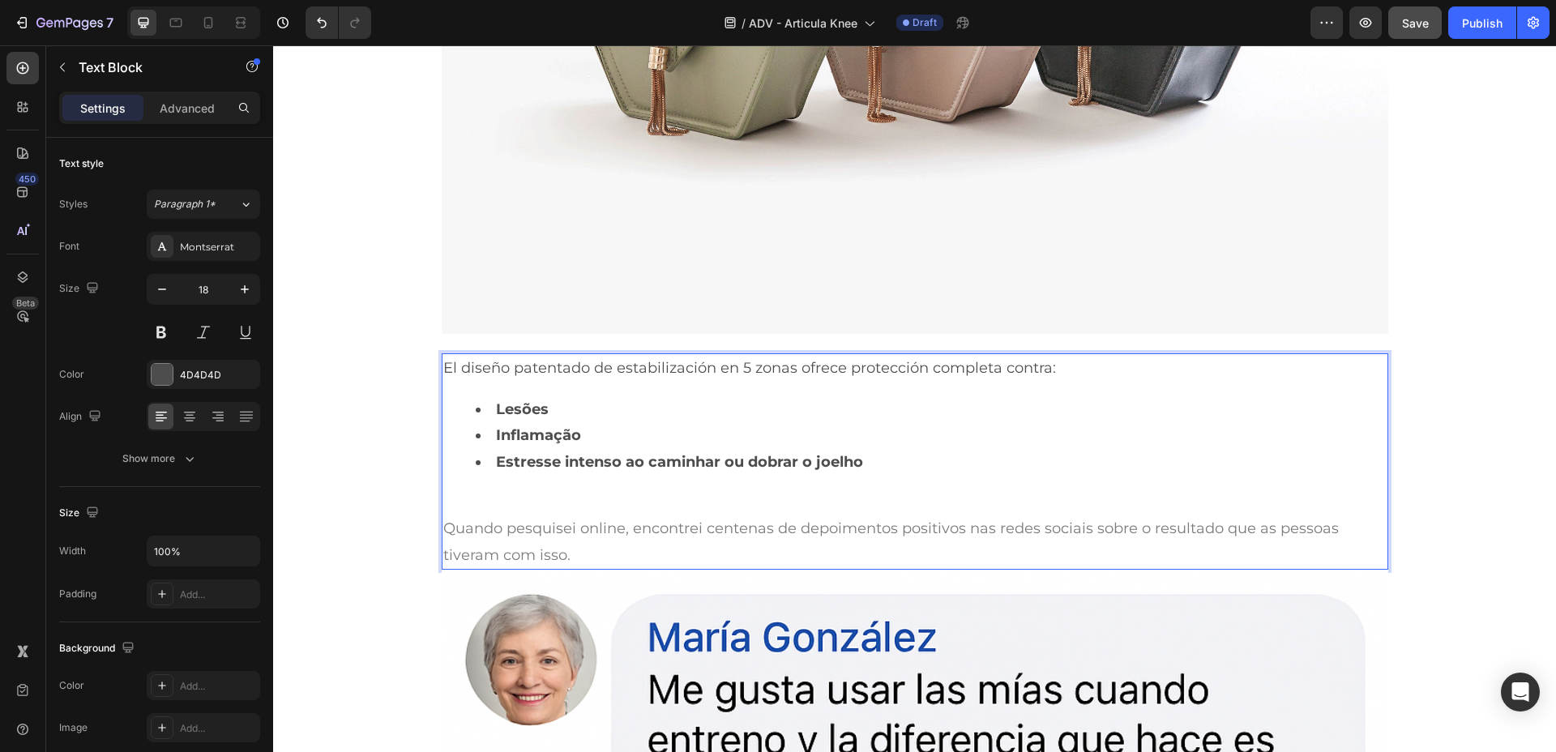
click at [540, 410] on strong "Lesões" at bounding box center [522, 409] width 53 height 18
click at [506, 410] on strong "Lesões" at bounding box center [522, 409] width 53 height 18
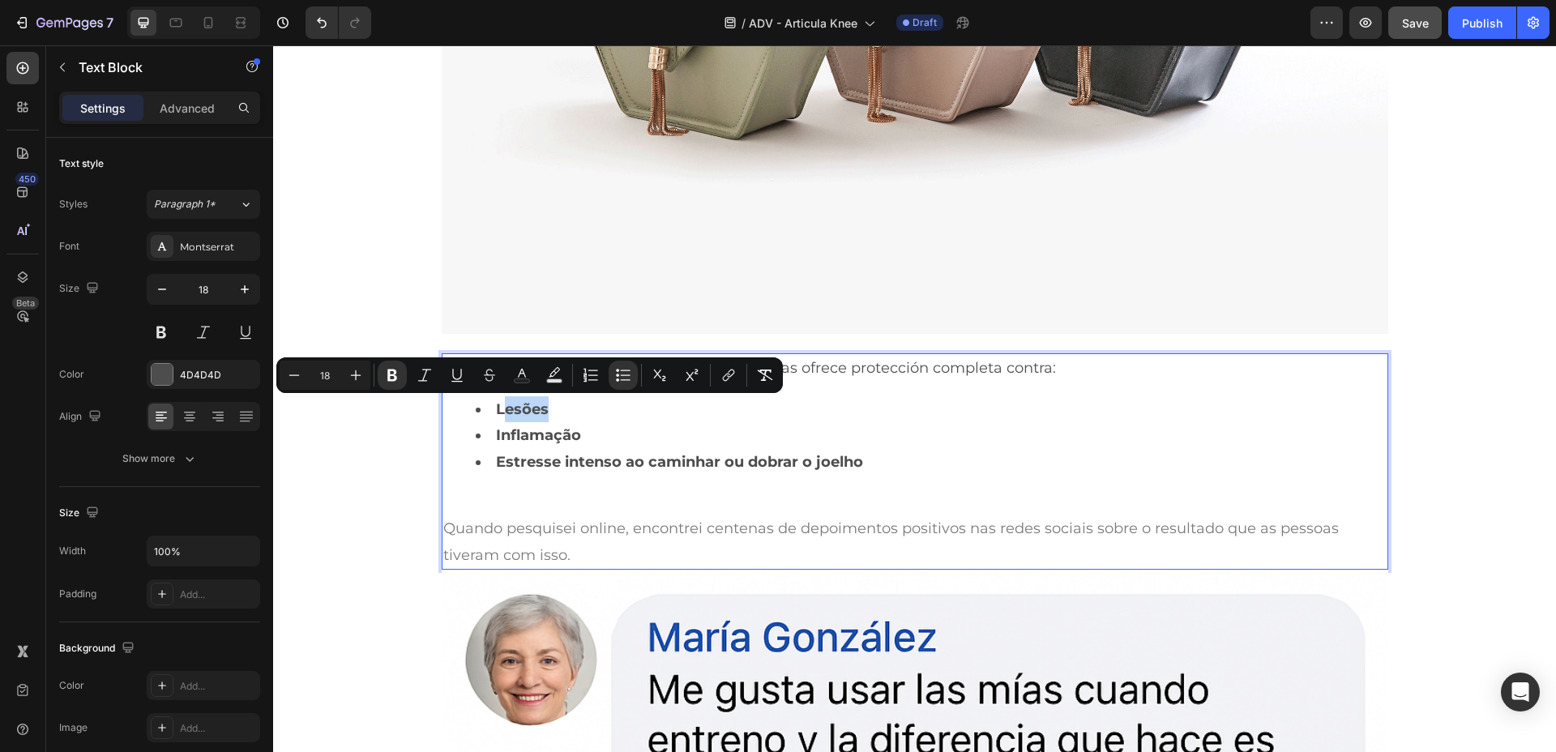
drag, startPoint x: 497, startPoint y: 411, endPoint x: 540, endPoint y: 413, distance: 43.0
click at [540, 413] on strong "Lesões" at bounding box center [522, 409] width 53 height 18
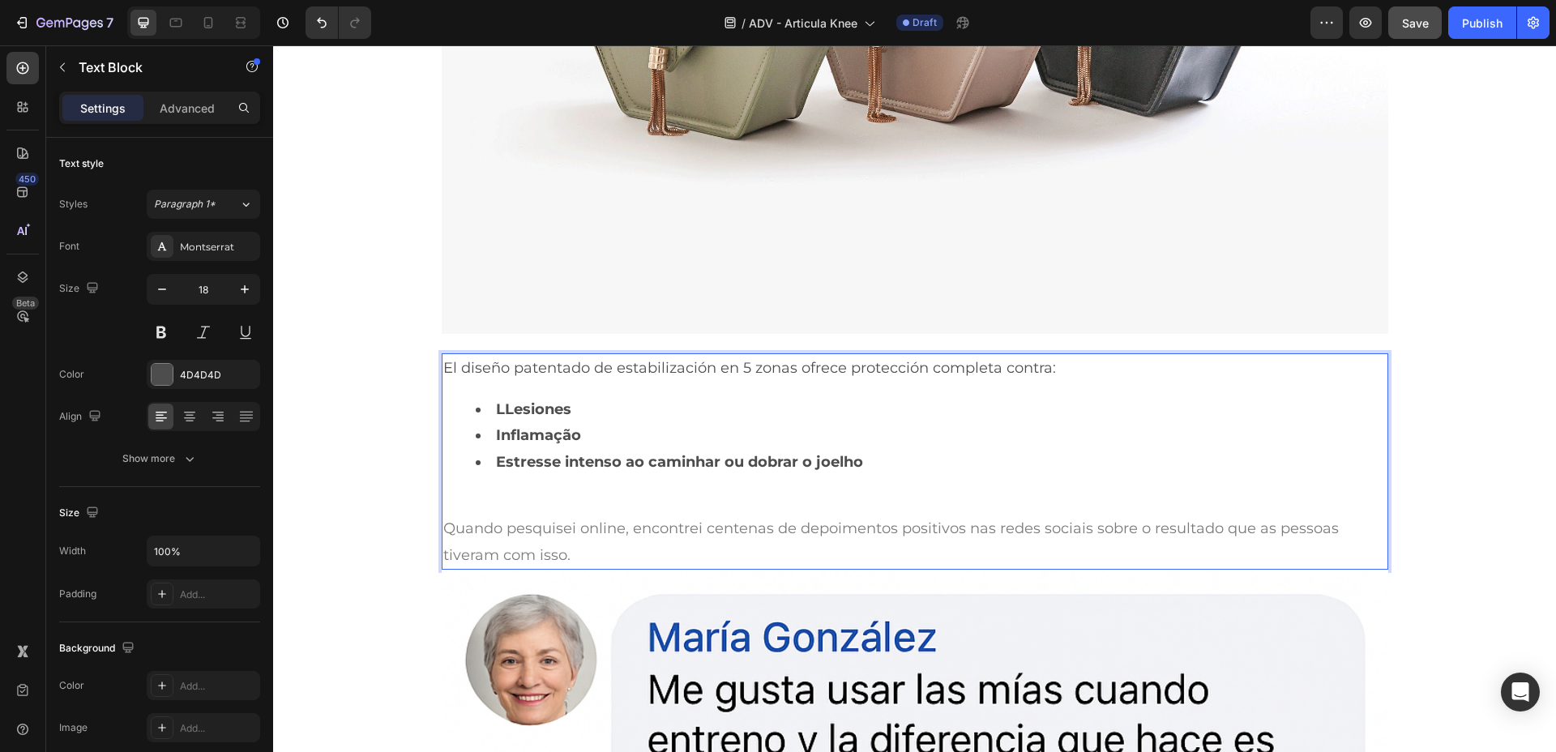
drag, startPoint x: 502, startPoint y: 409, endPoint x: 646, endPoint y: 409, distance: 144.3
click at [503, 409] on strong "LLesiones" at bounding box center [533, 409] width 75 height 18
click at [593, 438] on li "Inflamação" at bounding box center [931, 435] width 911 height 26
drag, startPoint x: 577, startPoint y: 436, endPoint x: 488, endPoint y: 436, distance: 89.2
click at [488, 436] on li "Inflamação" at bounding box center [931, 435] width 911 height 26
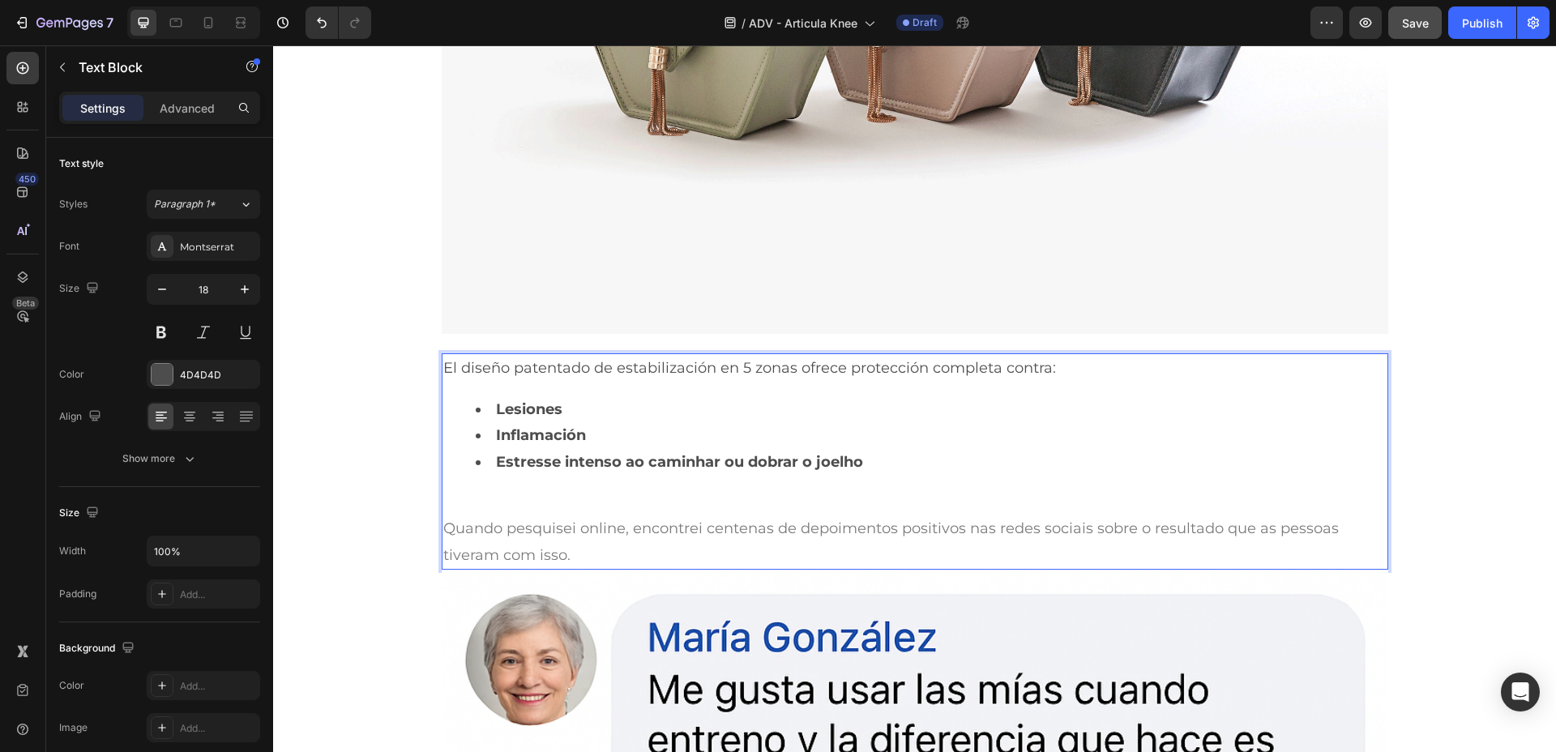
click at [870, 467] on li "Estresse intenso ao caminhar ou dobrar o joelho" at bounding box center [931, 462] width 911 height 26
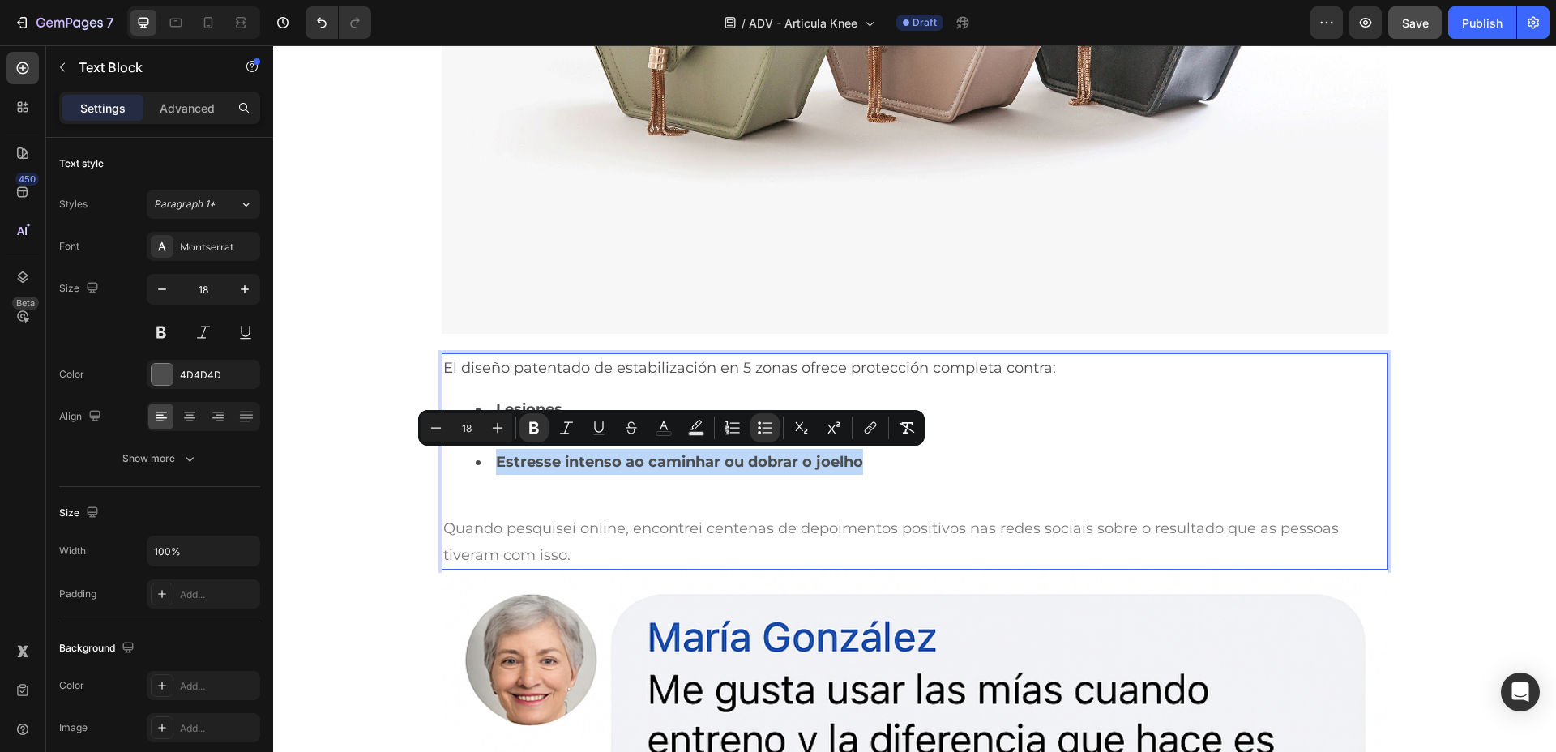
drag, startPoint x: 864, startPoint y: 462, endPoint x: 491, endPoint y: 466, distance: 372.9
click at [491, 466] on li "Estresse intenso ao caminhar ou dobrar o joelho" at bounding box center [931, 462] width 911 height 26
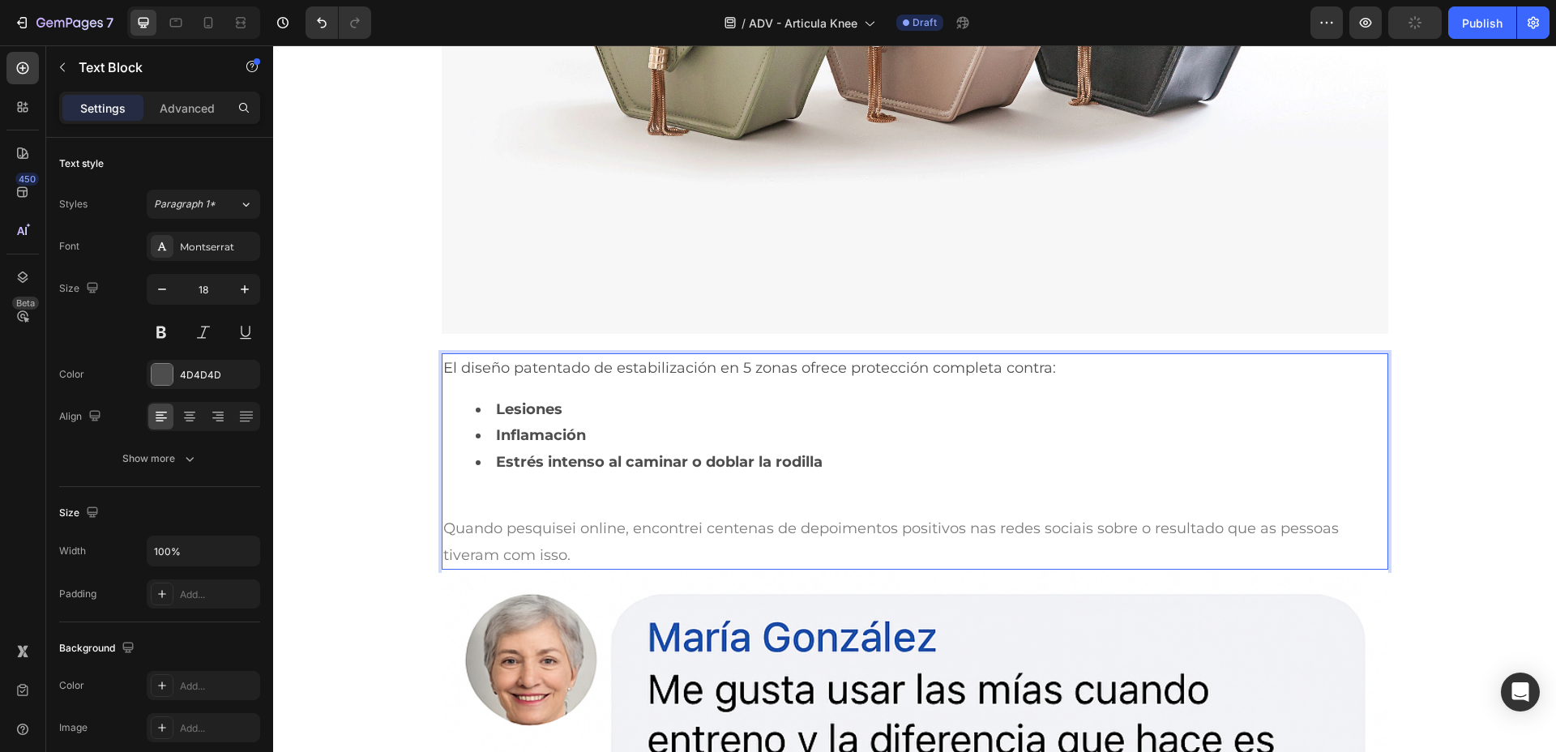
drag, startPoint x: 621, startPoint y: 546, endPoint x: 606, endPoint y: 553, distance: 16.0
click at [620, 545] on p "Quando pesquisei online, encontrei centenas de depoimentos positivos nas redes …" at bounding box center [915, 542] width 944 height 53
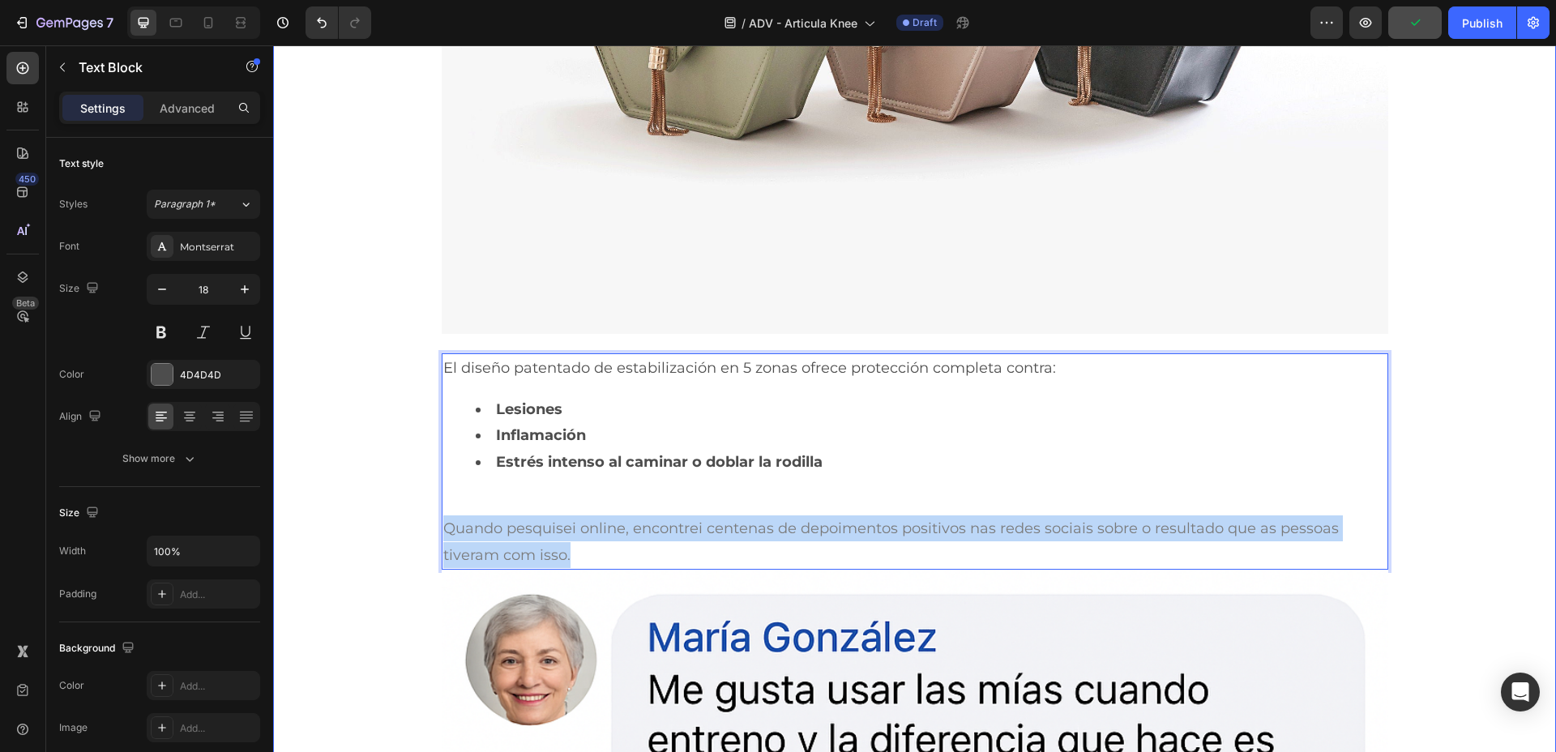
drag, startPoint x: 599, startPoint y: 557, endPoint x: 373, endPoint y: 527, distance: 228.1
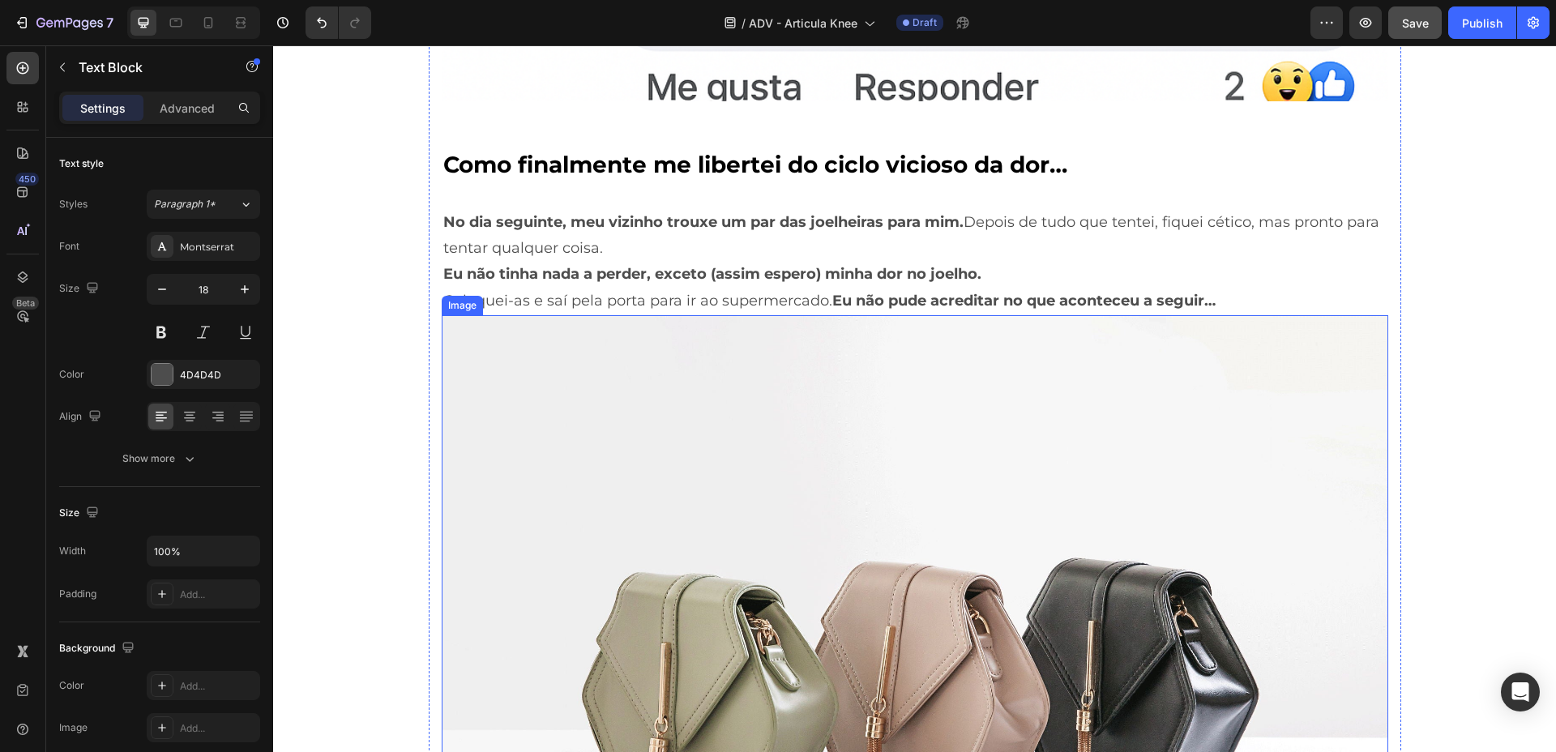
scroll to position [5776, 0]
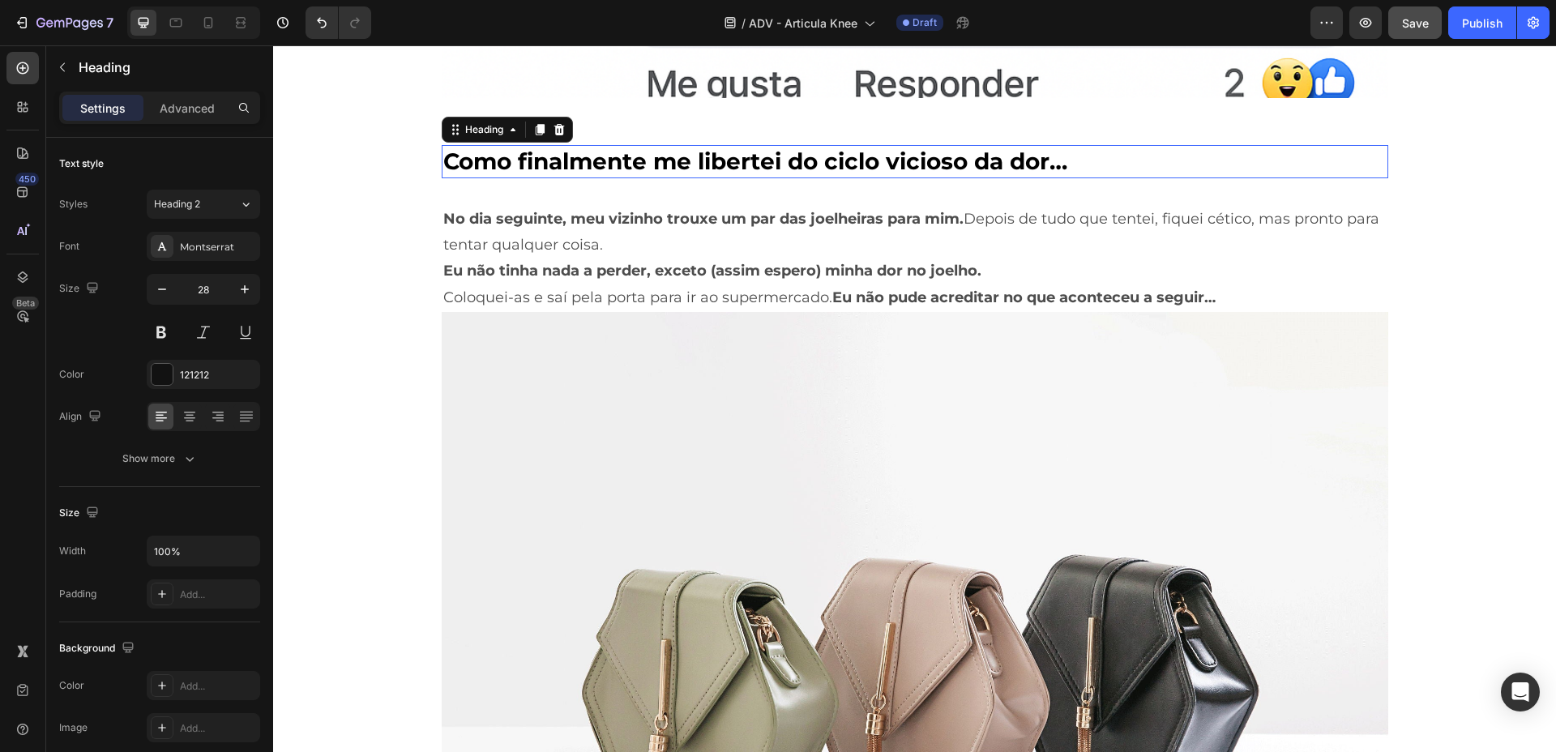
click at [660, 162] on strong "Como finalmente me libertei do ciclo vicioso da dor…" at bounding box center [755, 162] width 624 height 28
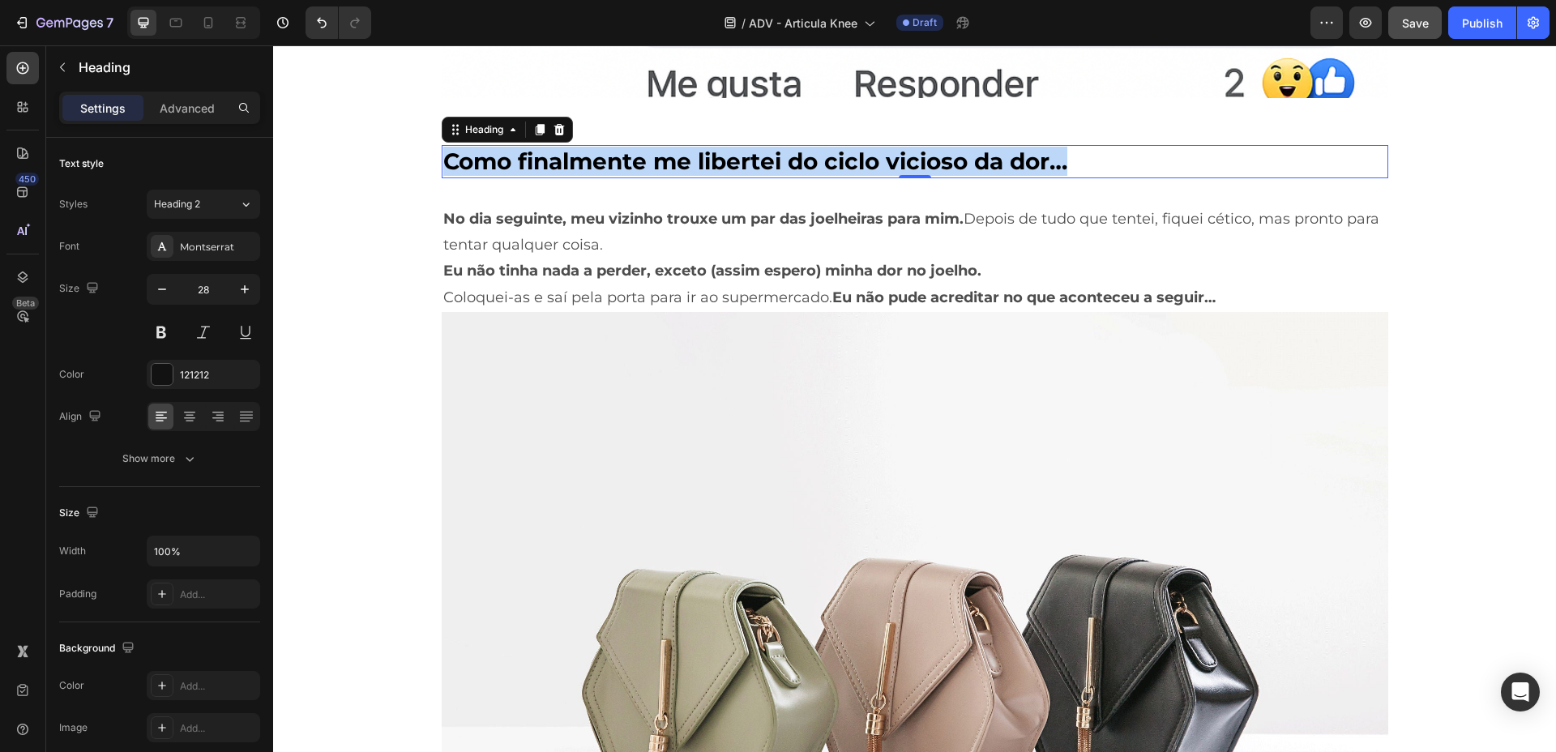
click at [660, 162] on strong "Como finalmente me libertei do ciclo vicioso da dor…" at bounding box center [755, 162] width 624 height 28
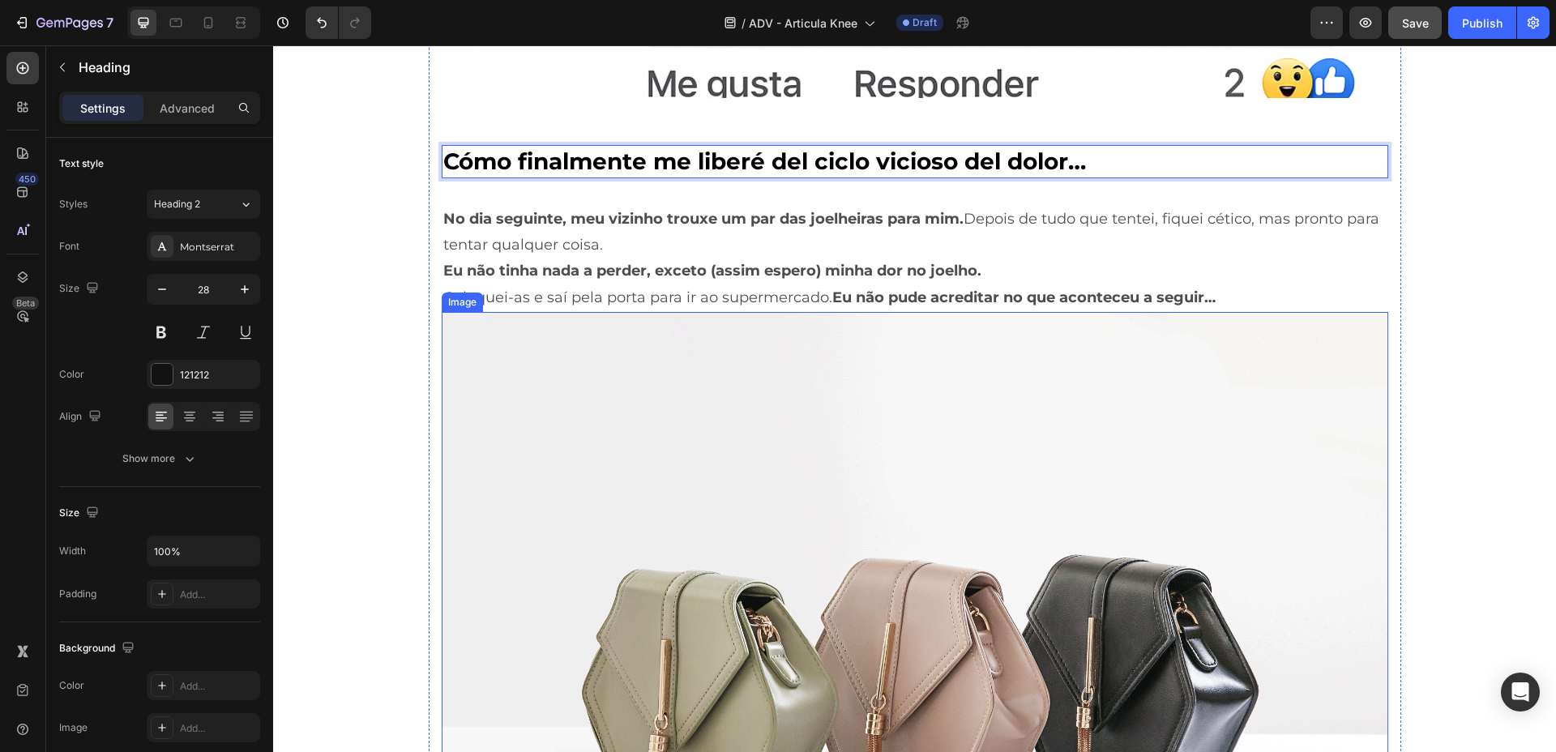
click at [1139, 313] on img at bounding box center [915, 667] width 947 height 710
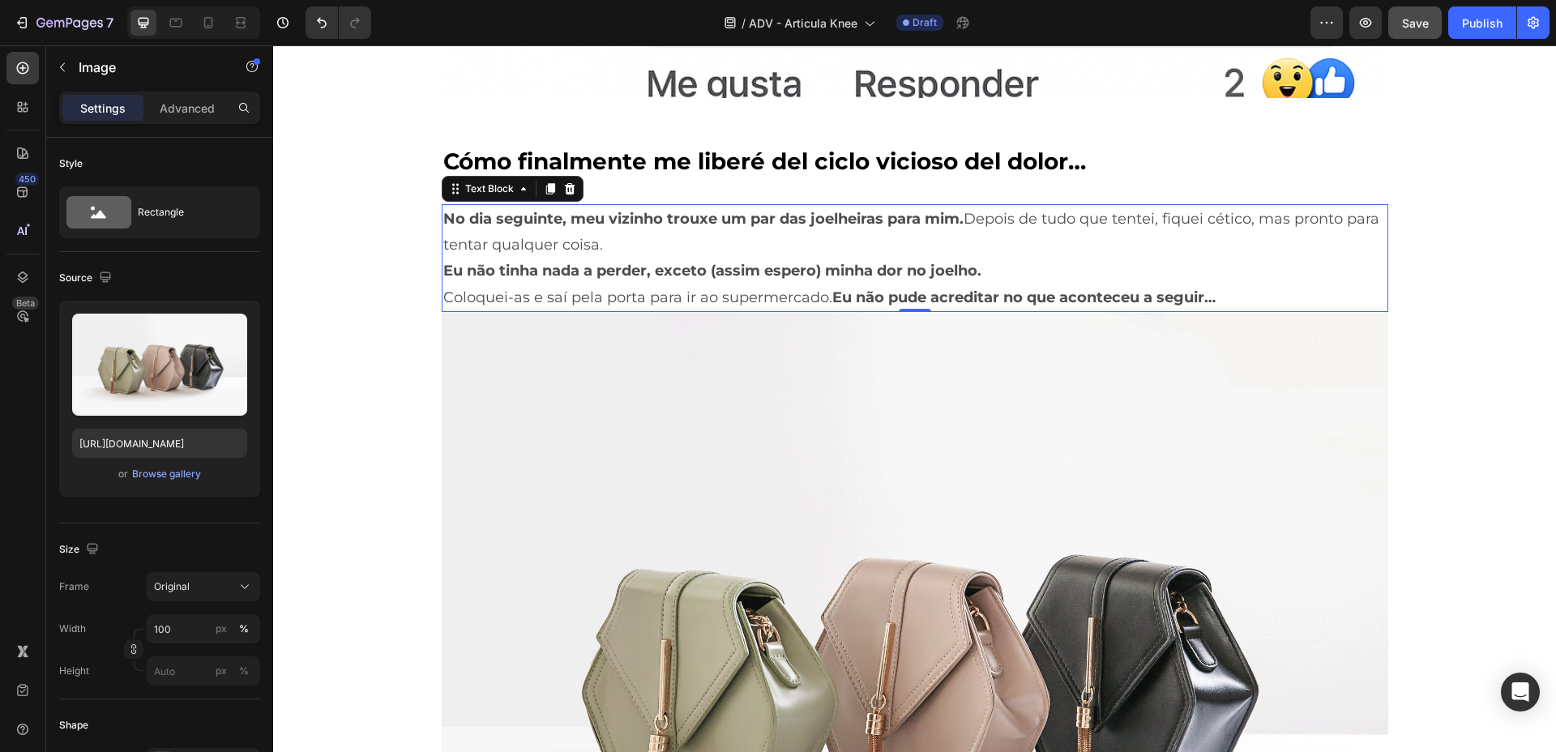
click at [1179, 301] on strong "Eu não pude acreditar no que aconteceu a seguir…" at bounding box center [1024, 298] width 383 height 18
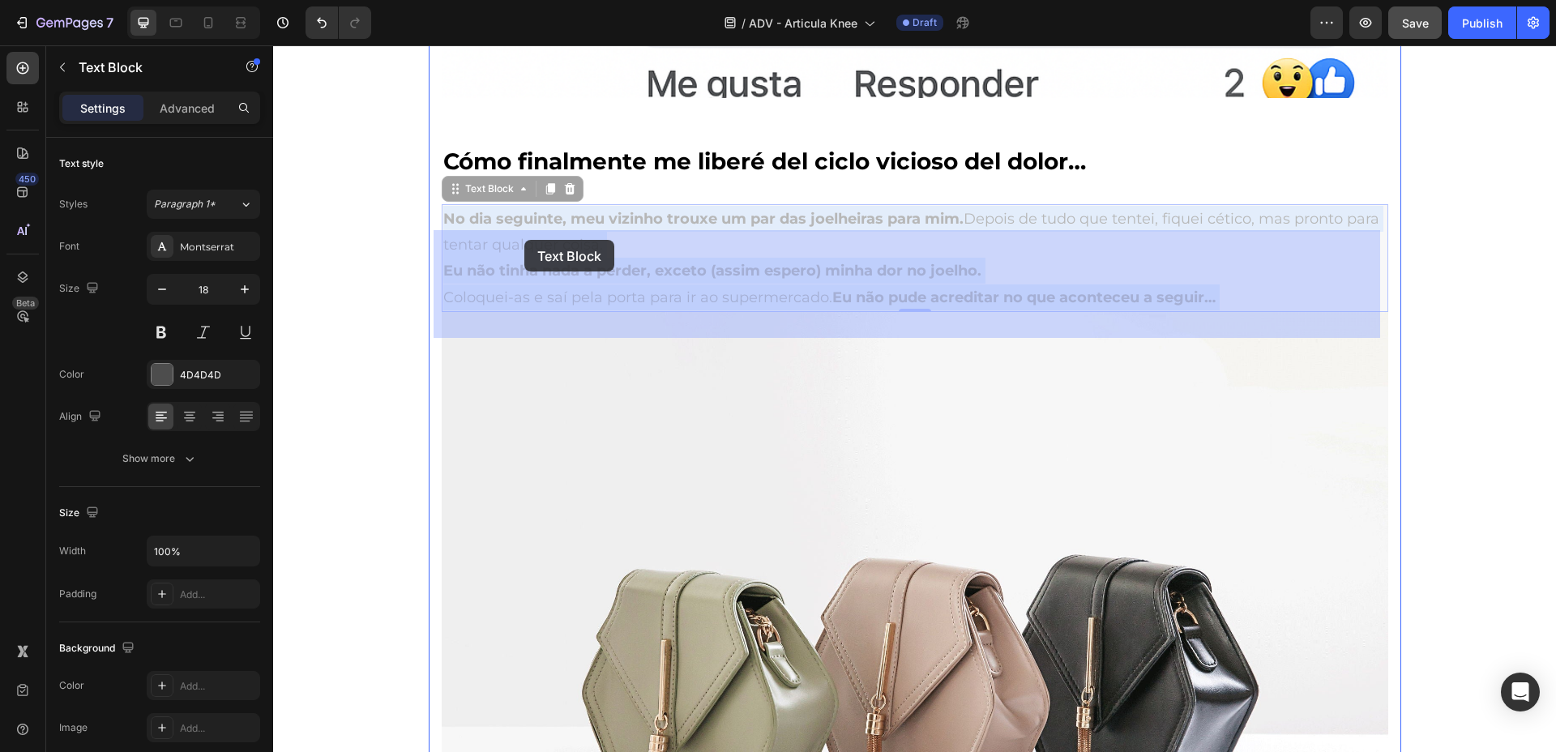
drag, startPoint x: 1232, startPoint y: 300, endPoint x: 579, endPoint y: 255, distance: 654.9
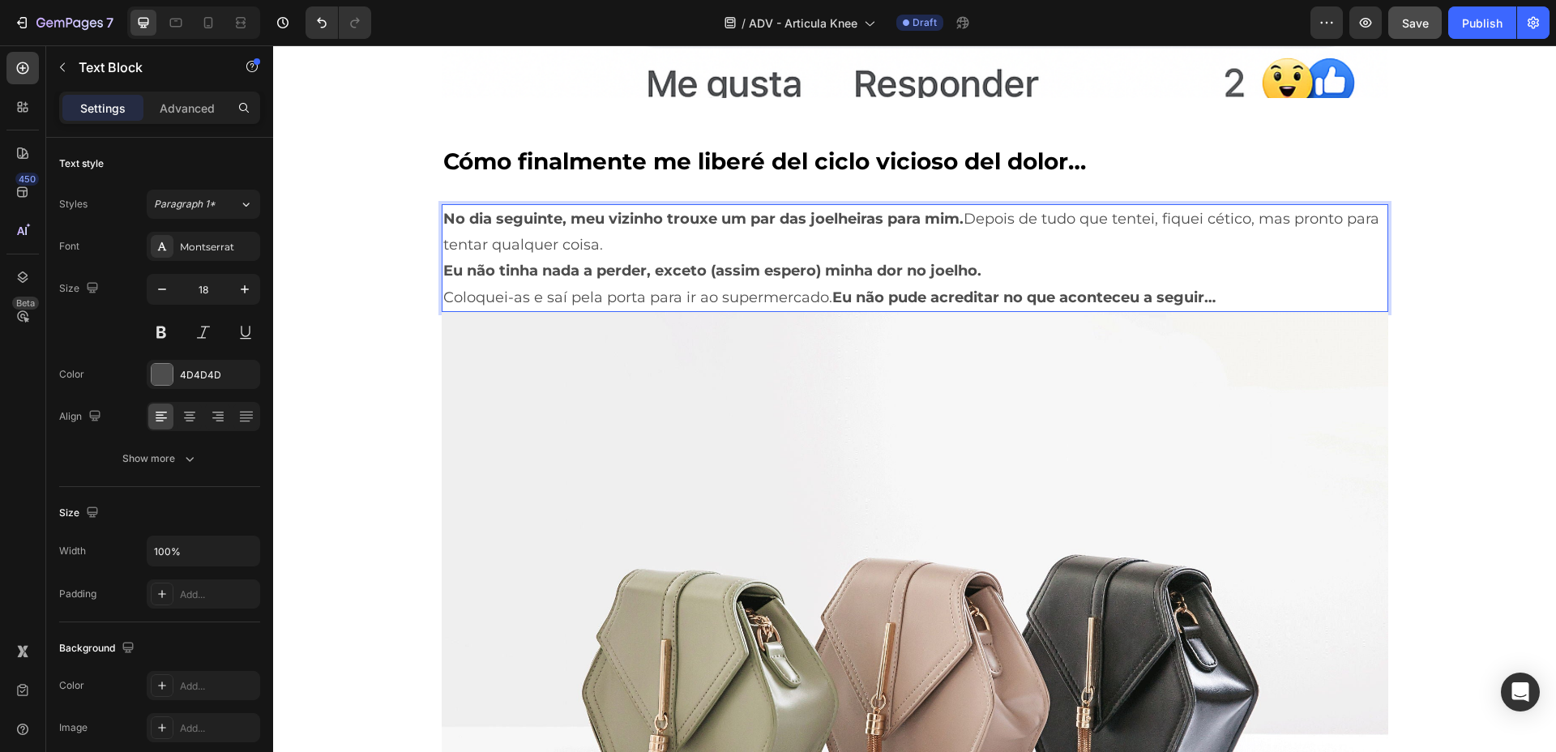
click at [1211, 293] on strong "Eu não pude acreditar no que aconteceu a seguir…" at bounding box center [1024, 298] width 383 height 18
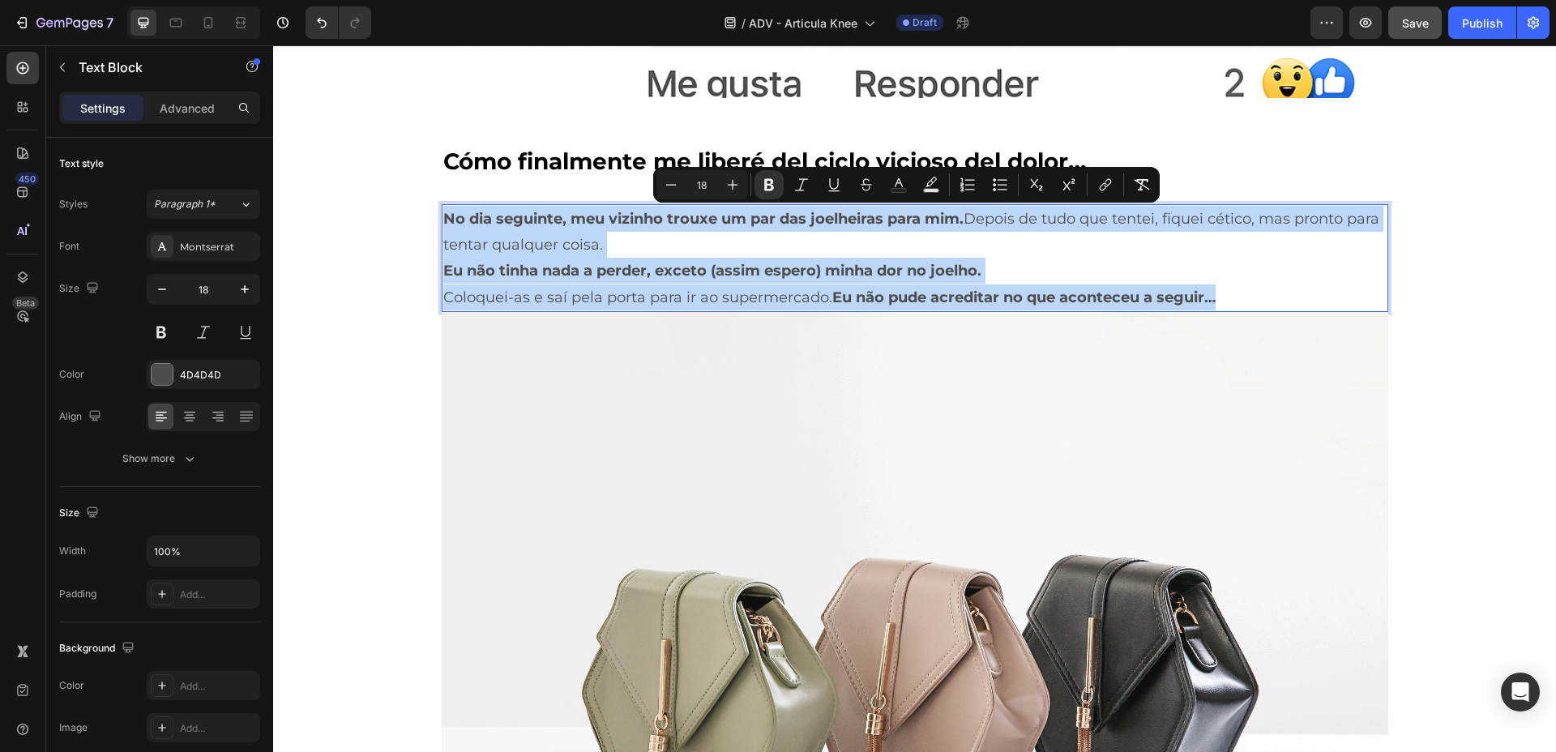
drag, startPoint x: 1213, startPoint y: 297, endPoint x: 440, endPoint y: 217, distance: 776.6
click at [442, 217] on div "No dia seguinte, meu vizinho trouxe um par das joelheiras para mim. Depois de t…" at bounding box center [915, 258] width 947 height 109
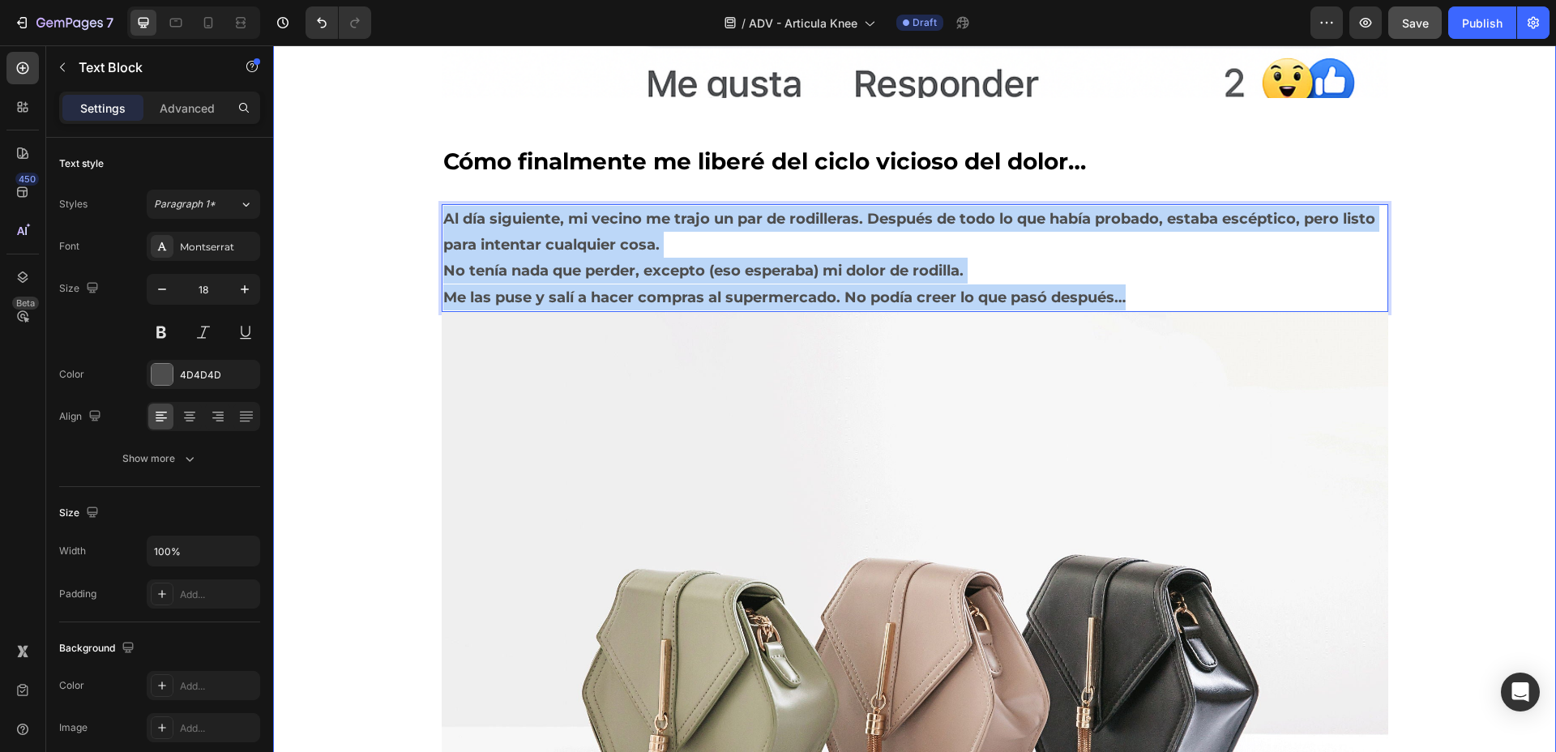
drag, startPoint x: 1135, startPoint y: 296, endPoint x: 392, endPoint y: 231, distance: 746.2
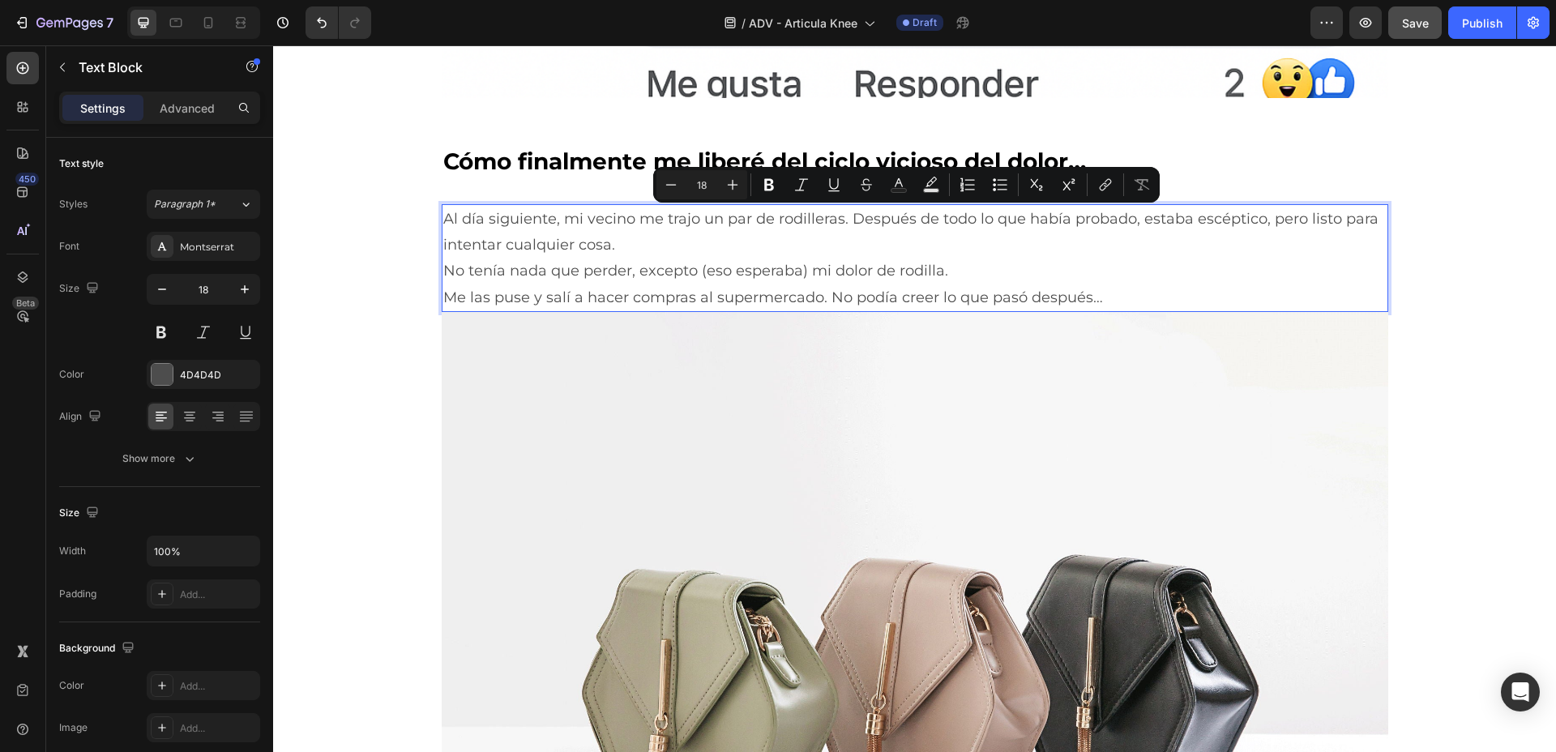
click at [523, 239] on p "Al día siguiente, mi vecino me trajo un par de rodilleras. Después de todo lo q…" at bounding box center [915, 232] width 944 height 53
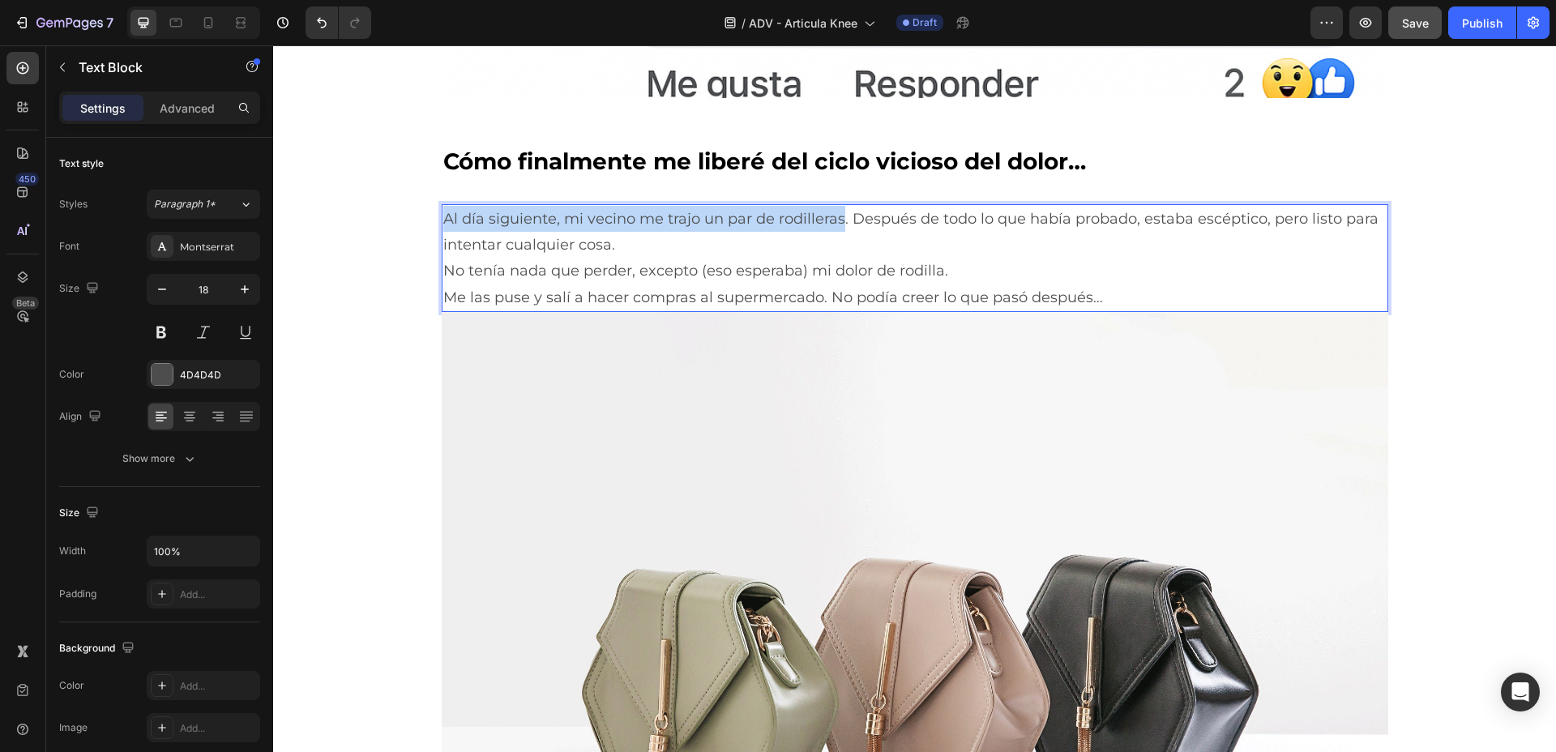
drag, startPoint x: 835, startPoint y: 221, endPoint x: 438, endPoint y: 226, distance: 397.2
click at [443, 226] on p "Al día siguiente, mi vecino me trajo un par de rodilleras. Después de todo lo q…" at bounding box center [915, 232] width 944 height 53
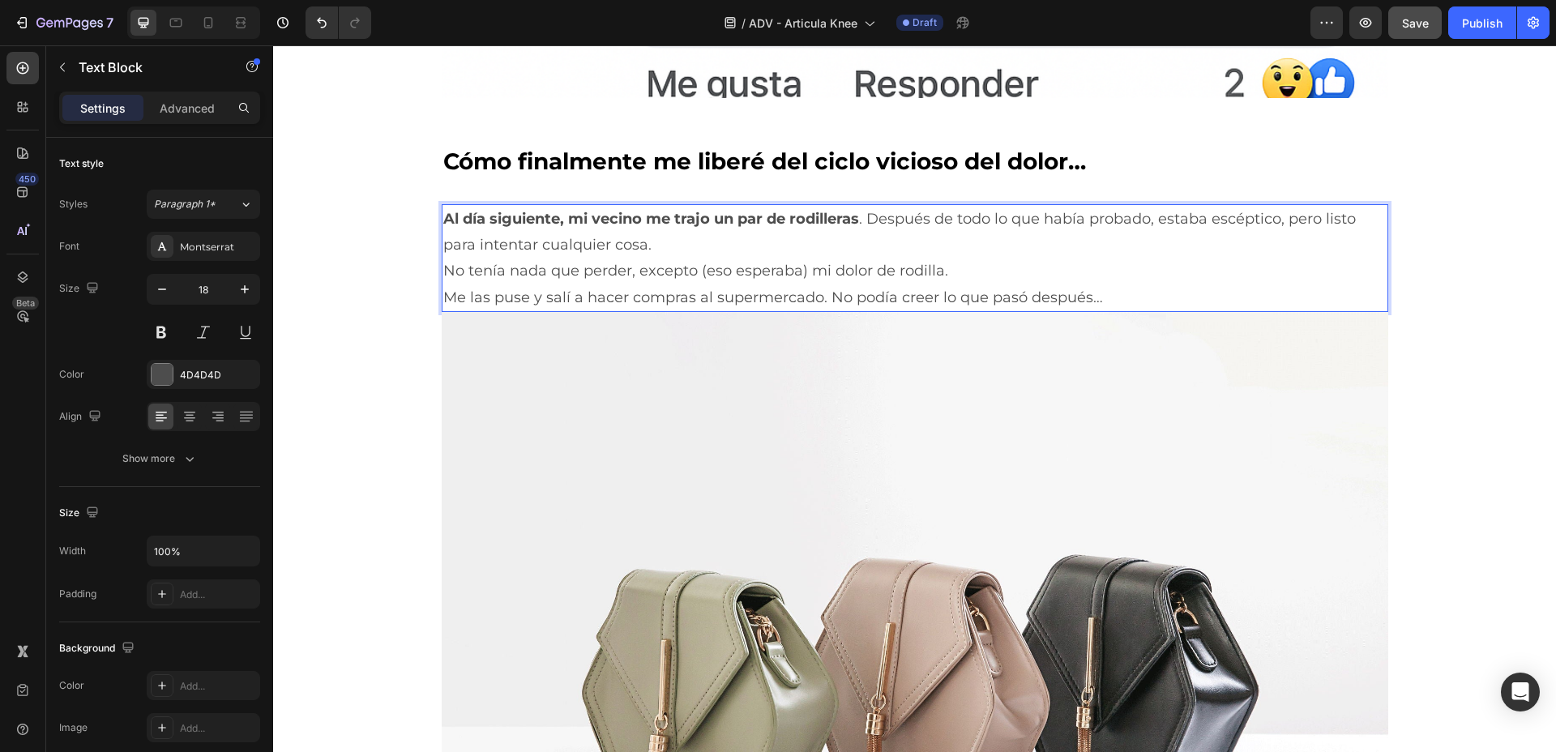
click at [944, 269] on p "No tenía nada que perder, excepto (eso esperaba) mi dolor de rodilla." at bounding box center [915, 271] width 944 height 26
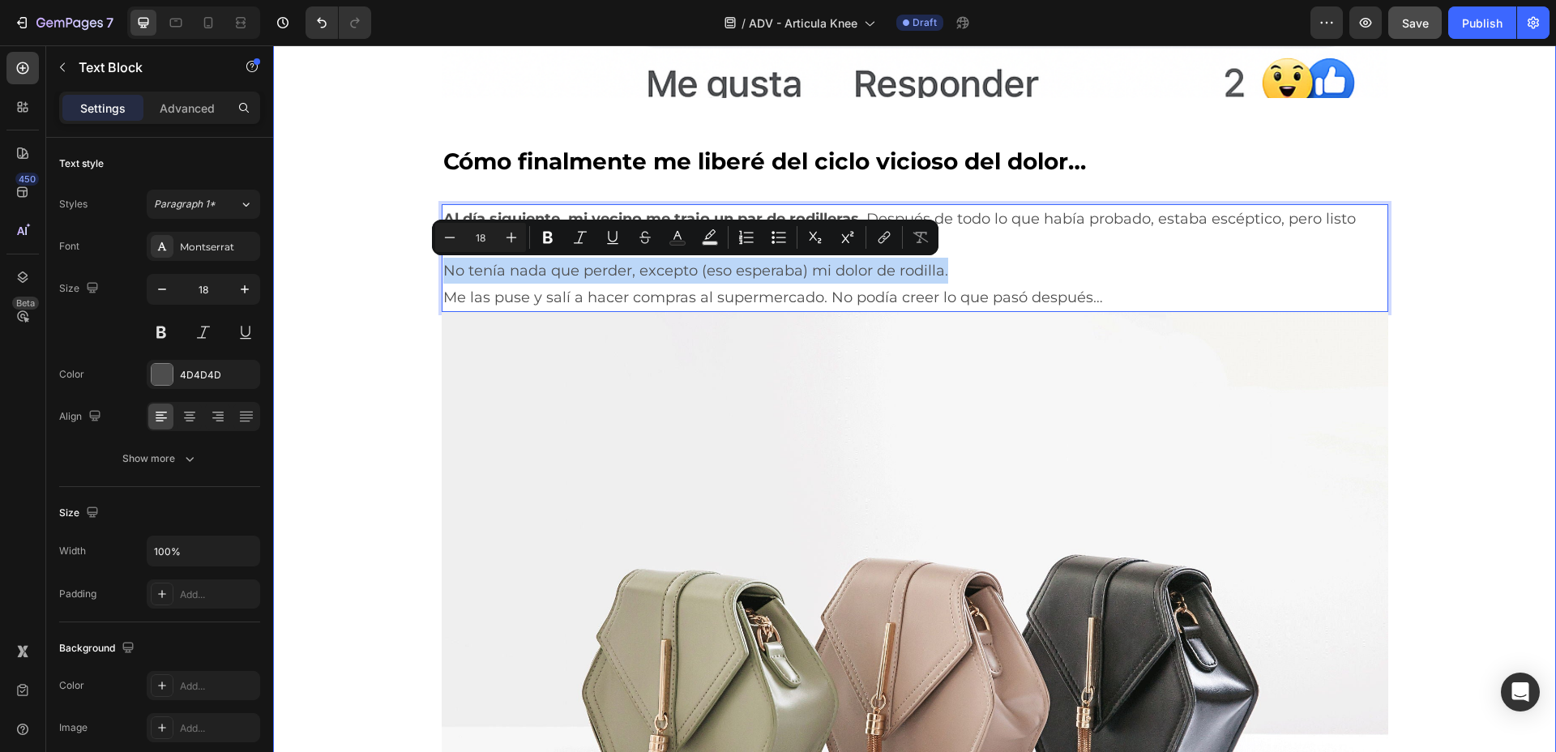
drag, startPoint x: 942, startPoint y: 273, endPoint x: 415, endPoint y: 281, distance: 527.0
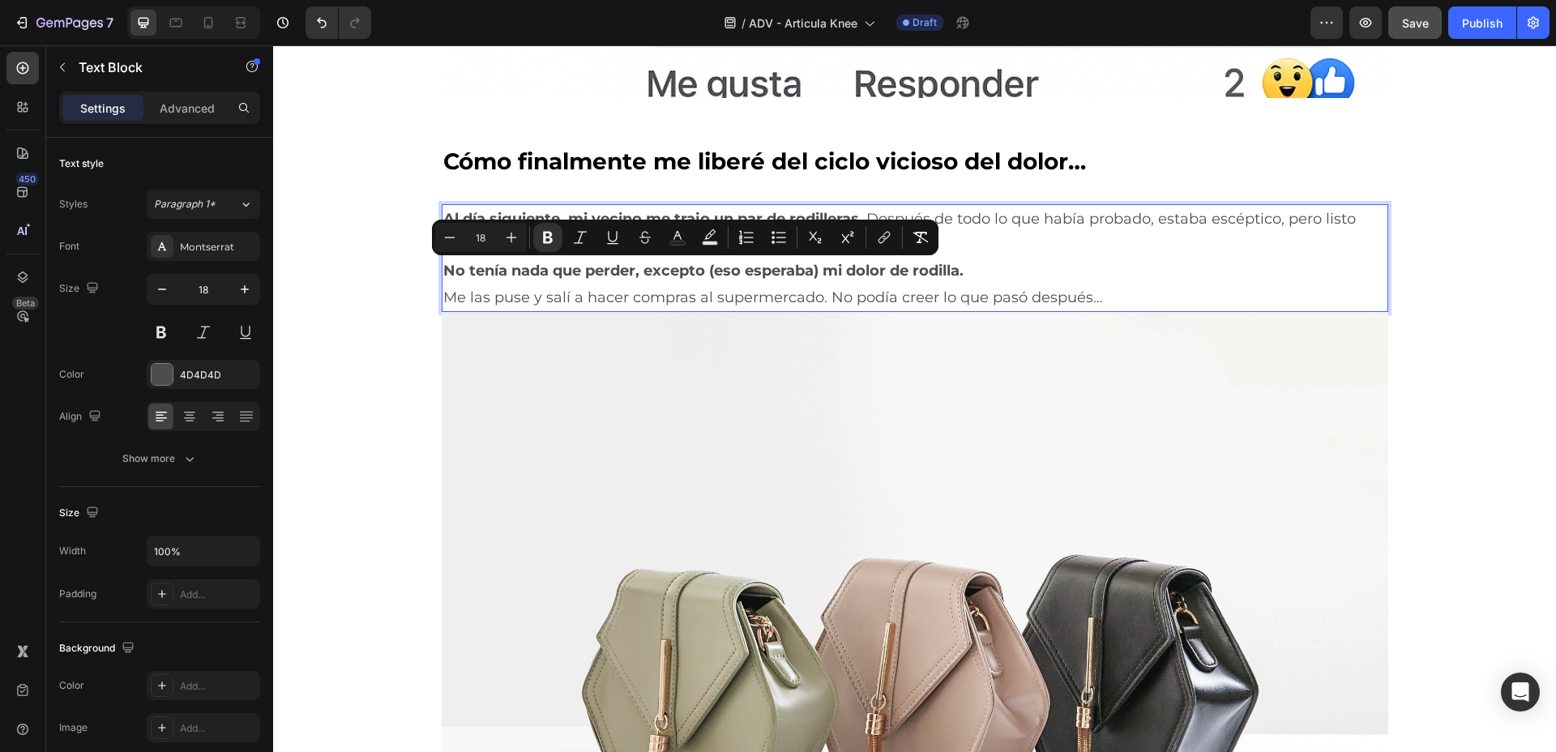
click at [1031, 292] on p "Me las puse y salí a hacer compras al supermercado. No podía creer lo que pasó …" at bounding box center [915, 298] width 944 height 26
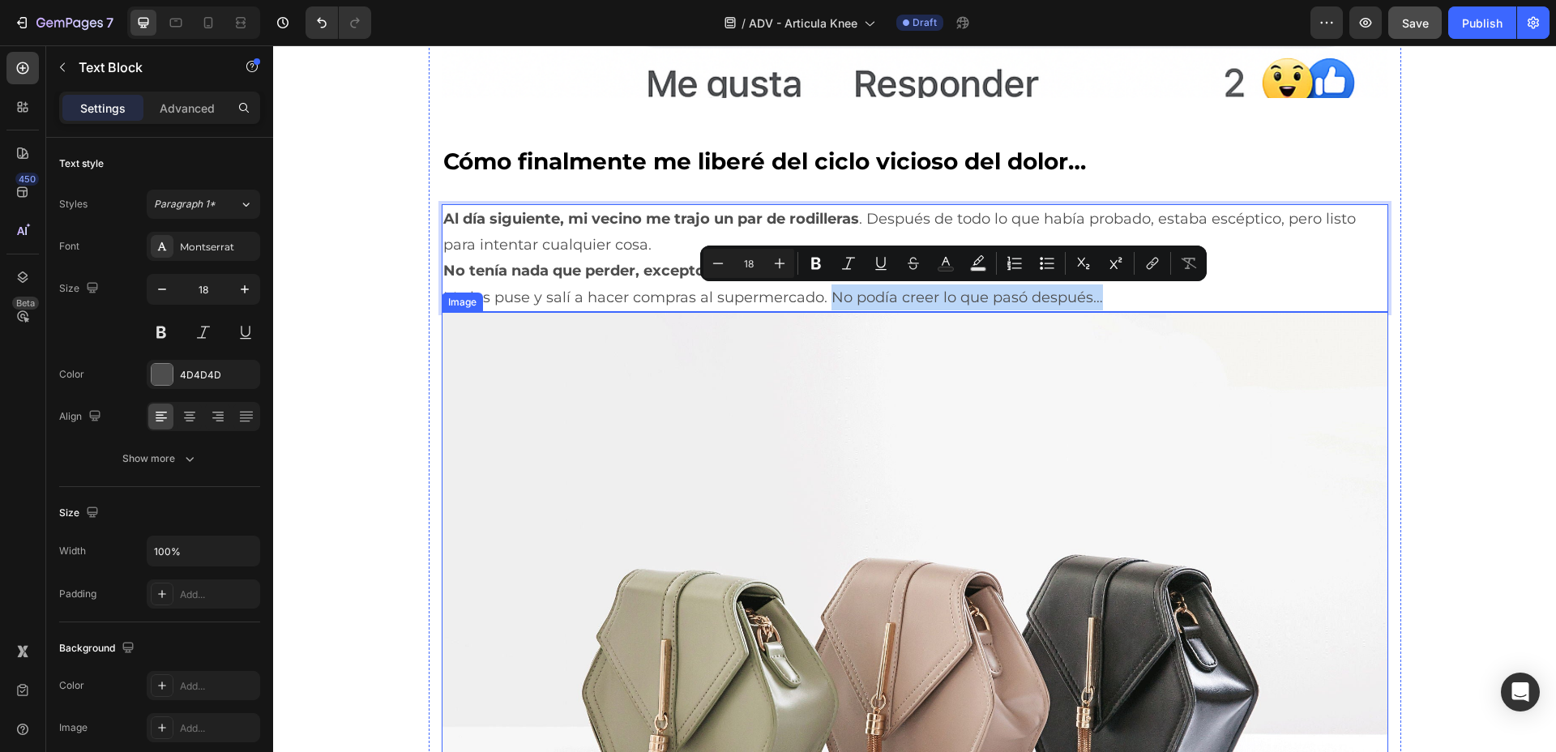
drag, startPoint x: 1128, startPoint y: 292, endPoint x: 823, endPoint y: 321, distance: 307.0
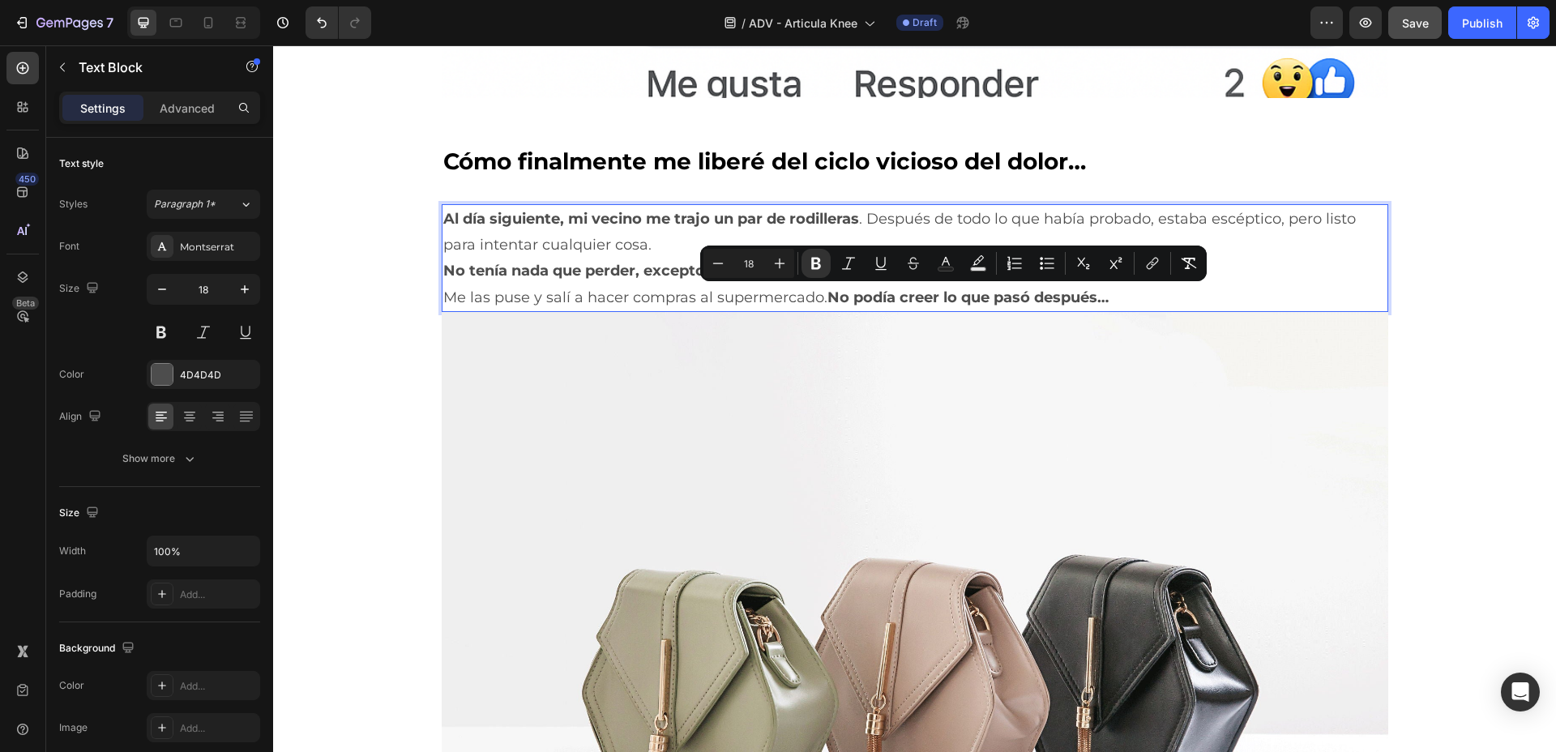
click at [1113, 293] on p "Me las puse y salí a hacer compras al supermercado. No podía creer lo que pasó …" at bounding box center [915, 298] width 944 height 26
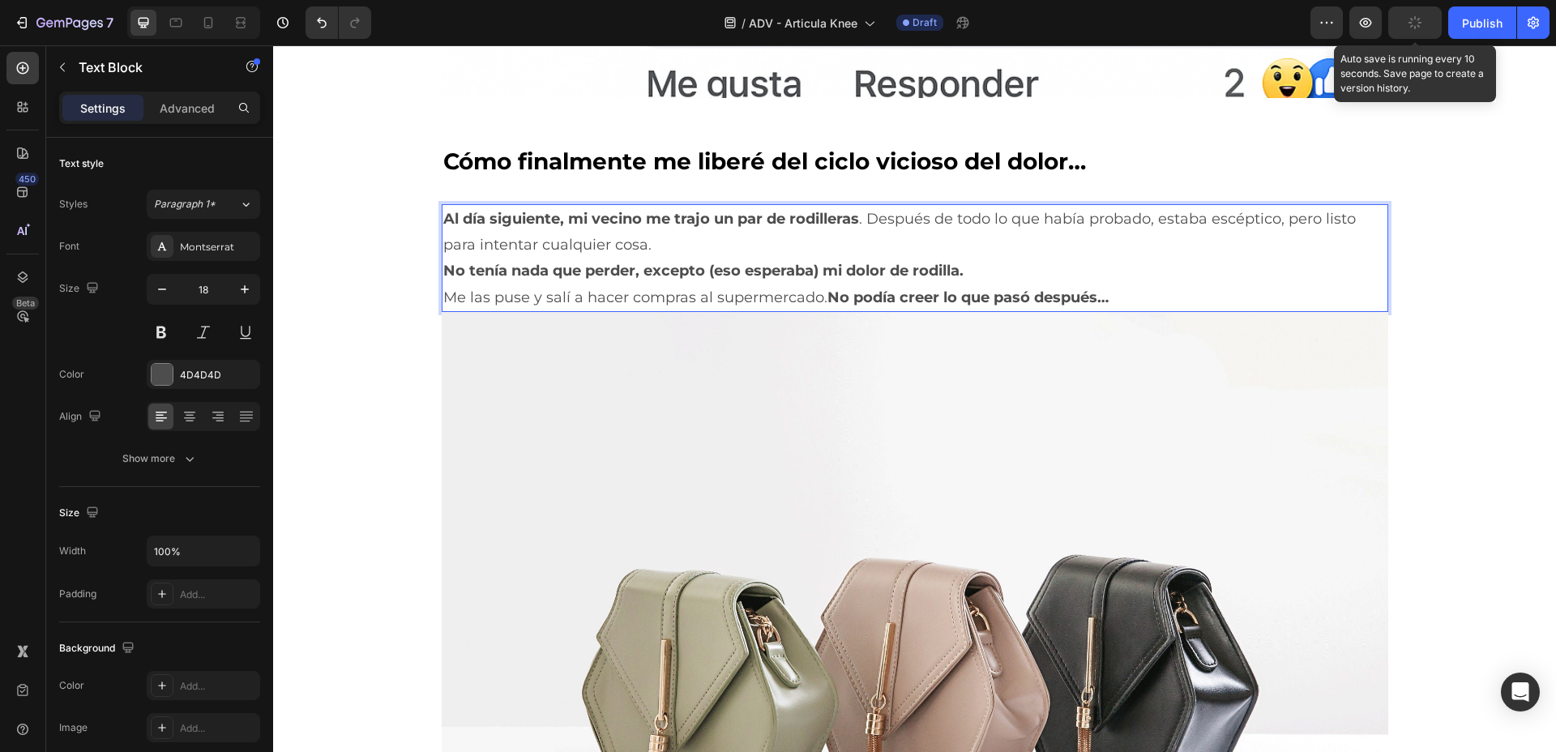
click at [1415, 31] on button "button" at bounding box center [1416, 22] width 54 height 32
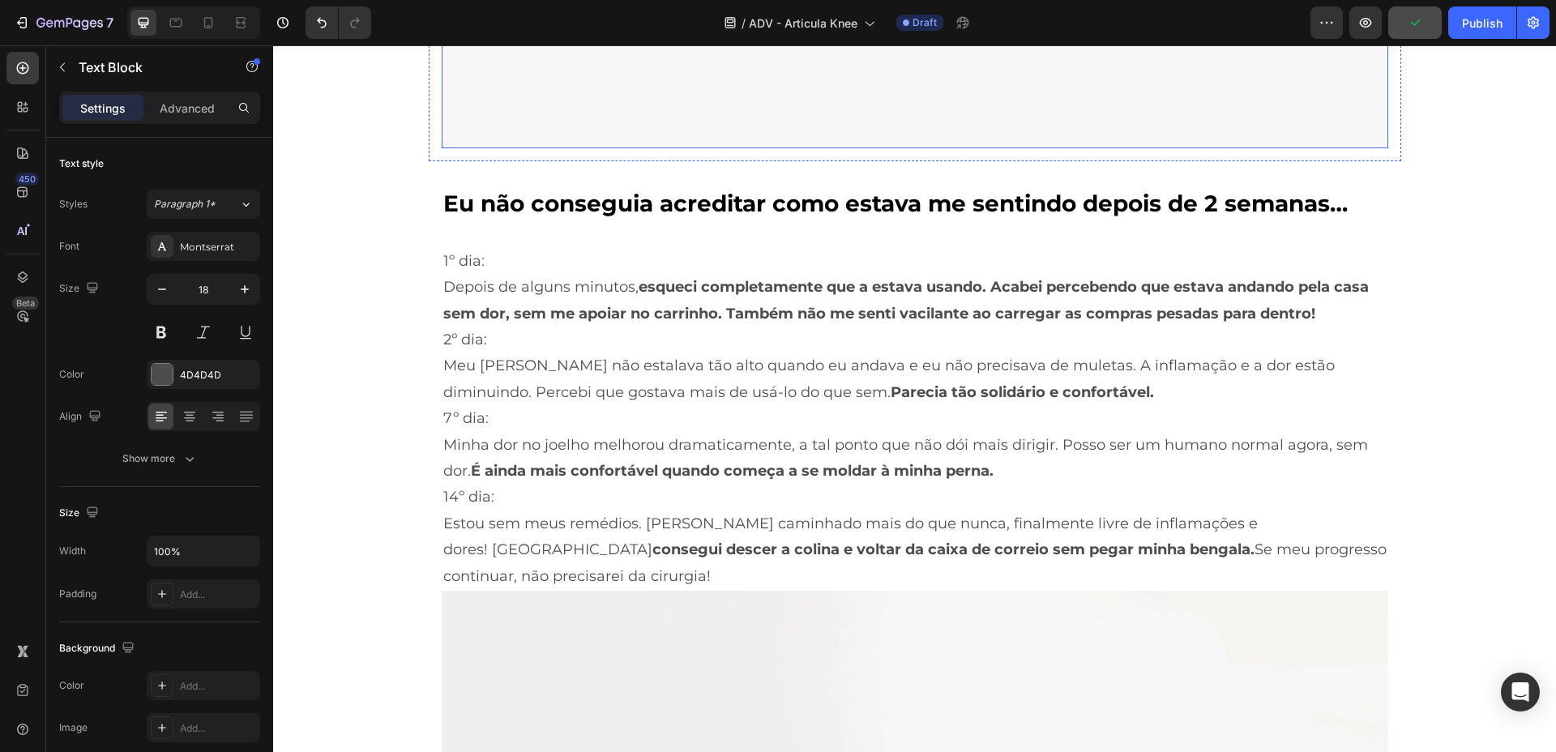
scroll to position [6688, 0]
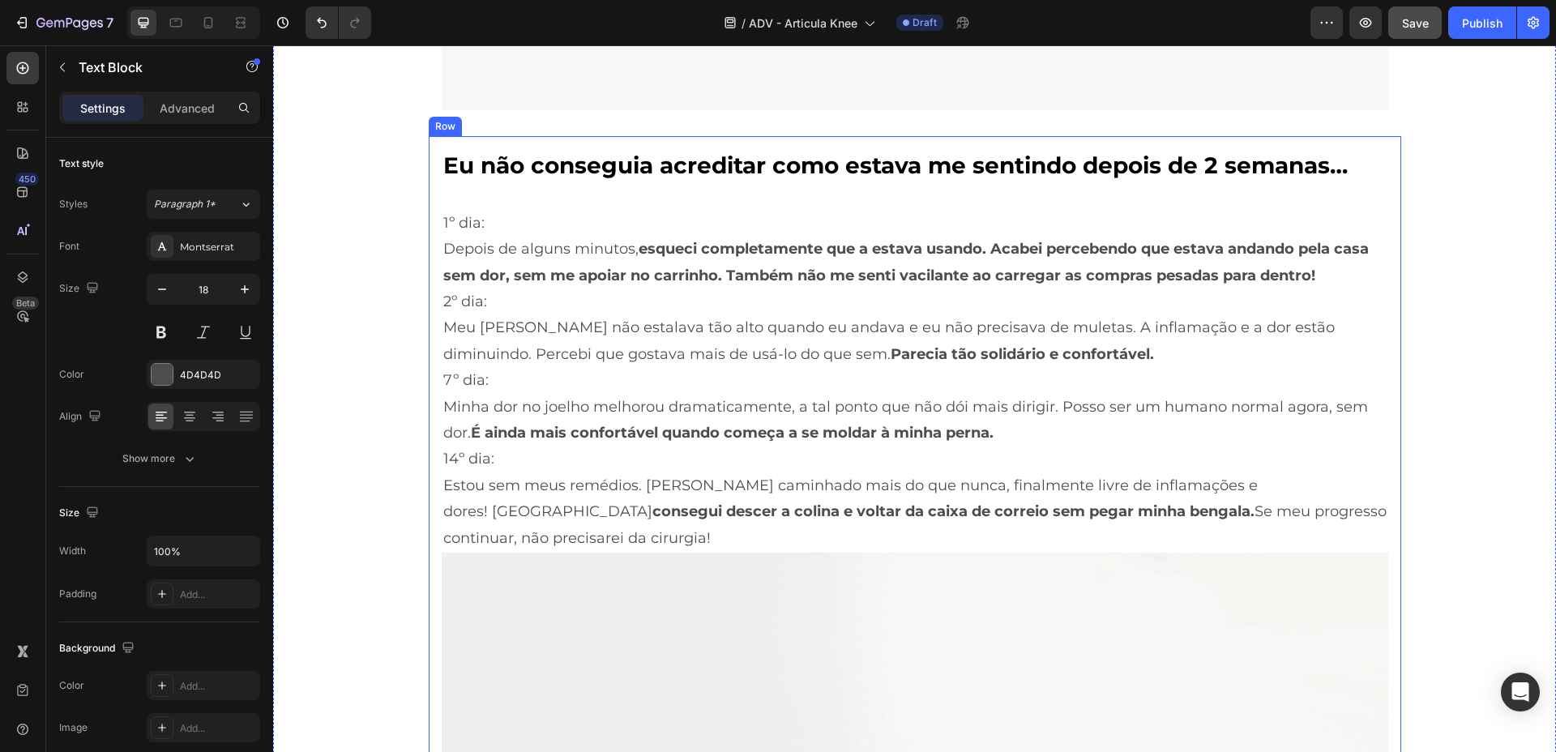
click at [718, 181] on h2 "Eu não conseguia acreditar como estava me sentindo depois de 2 semanas…" at bounding box center [915, 165] width 947 height 32
click at [718, 179] on h2 "Eu não conseguia acreditar como estava me sentindo depois de 2 semanas…" at bounding box center [915, 165] width 947 height 32
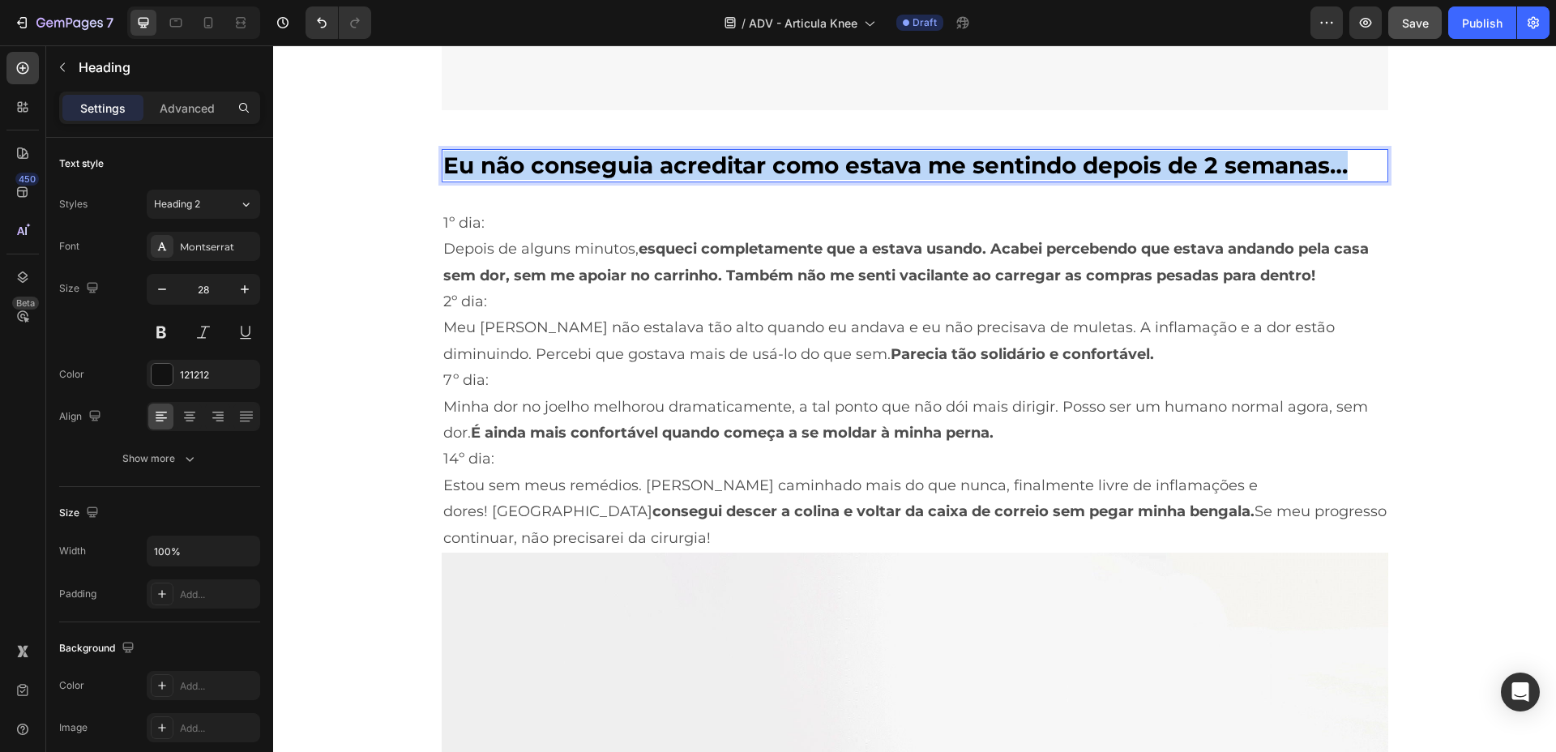
click at [718, 179] on p "Eu não conseguia acreditar como estava me sentindo depois de 2 semanas…" at bounding box center [915, 165] width 944 height 29
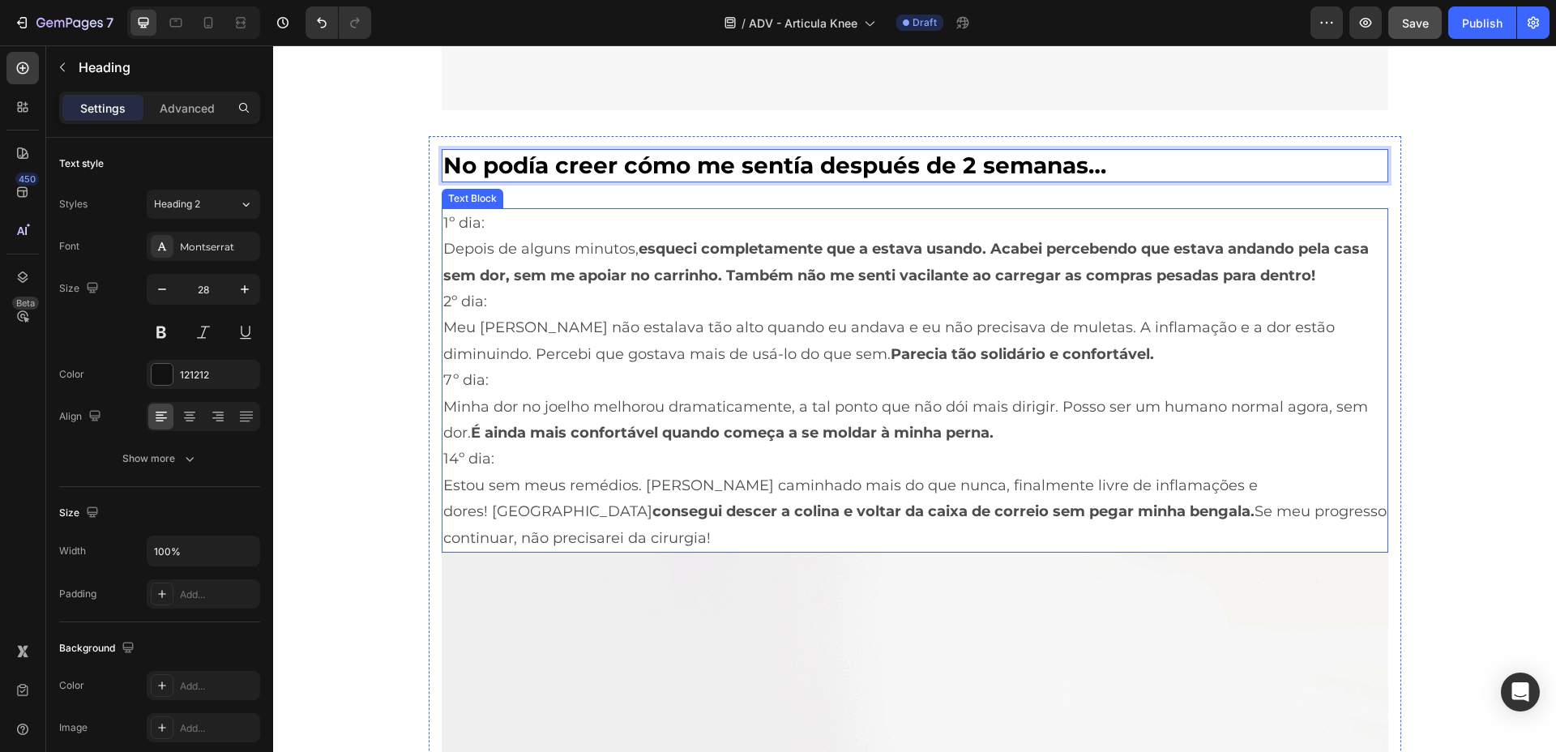
click at [610, 257] on p "Depois de alguns minutos, esqueci completamente que a estava usando. Acabei per…" at bounding box center [915, 262] width 944 height 53
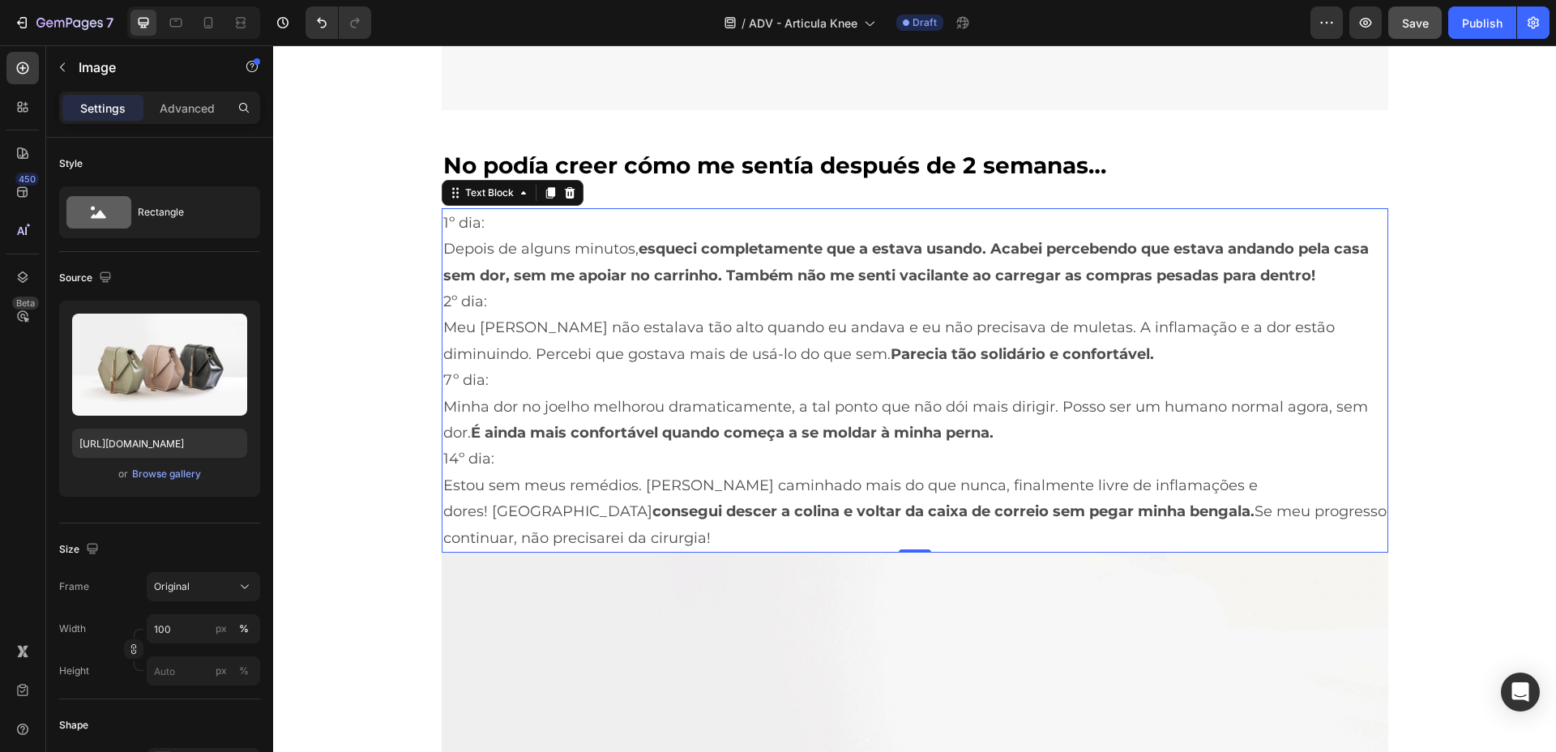
click at [1141, 508] on p "Estou sem meus remédios. [PERSON_NAME] caminhado mais do que nunca, finalmente …" at bounding box center [915, 512] width 944 height 79
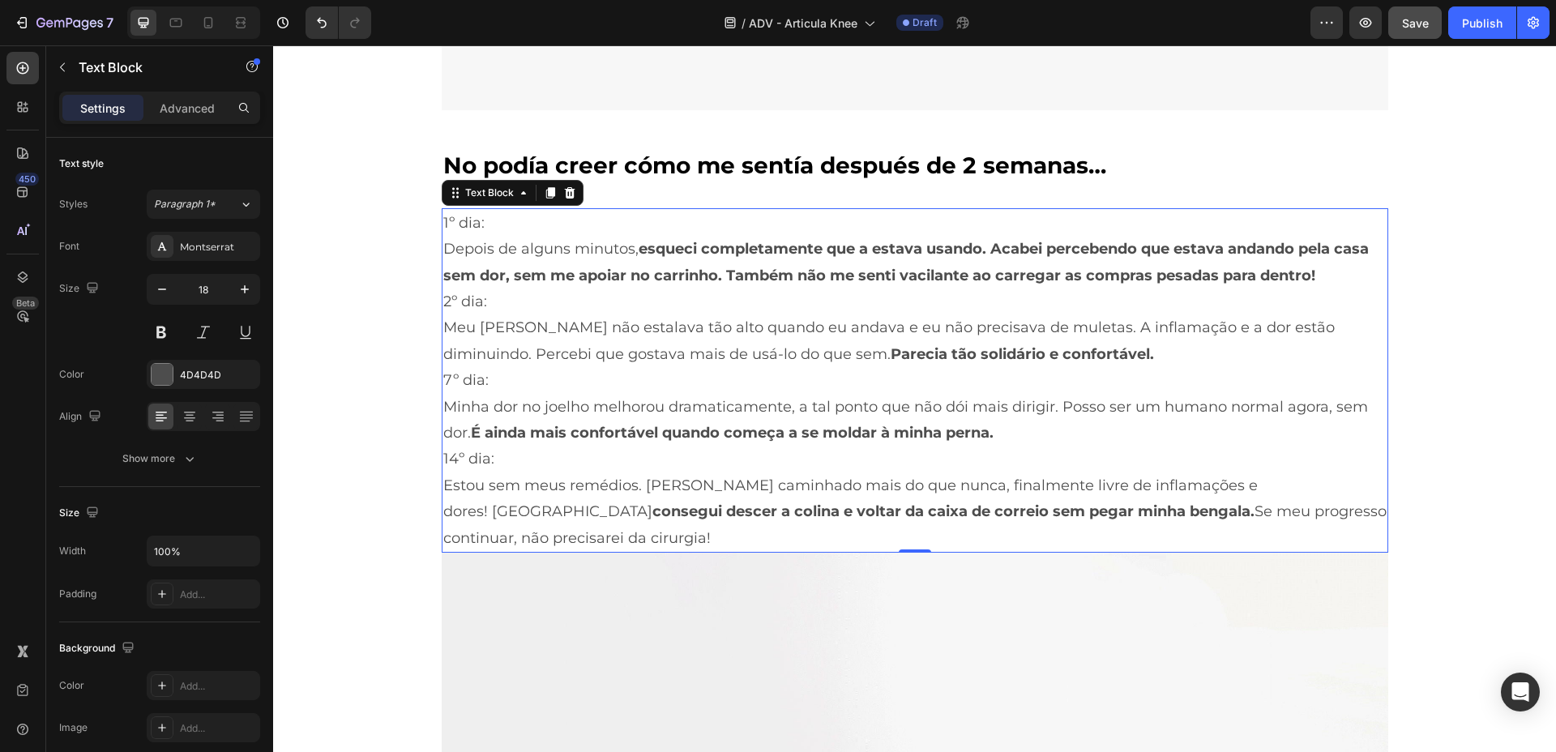
click at [1311, 504] on p "Estou sem meus remédios. [PERSON_NAME] caminhado mais do que nunca, finalmente …" at bounding box center [915, 512] width 944 height 79
click at [1334, 510] on p "Estou sem meus remédios. [PERSON_NAME] caminhado mais do que nunca, finalmente …" at bounding box center [915, 512] width 944 height 79
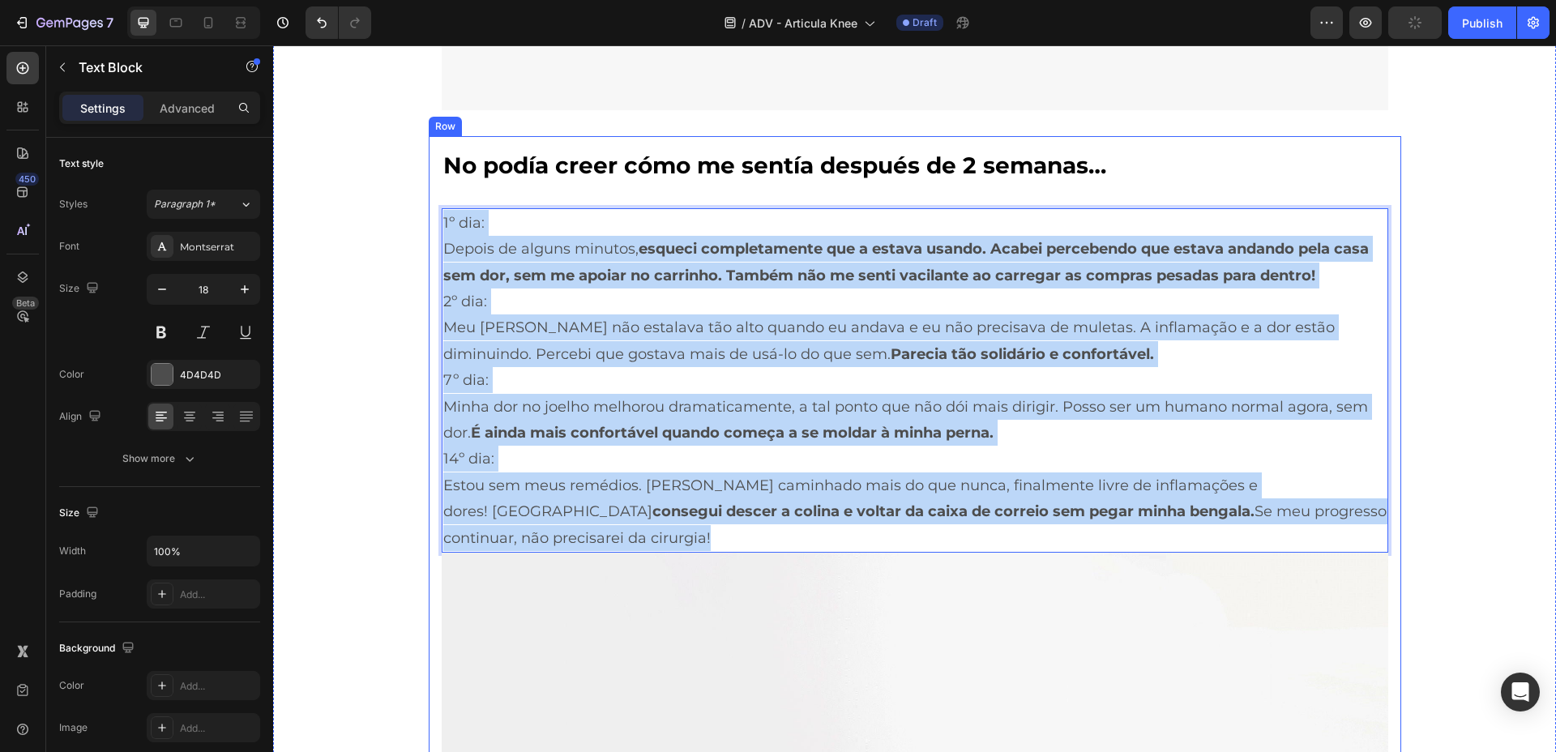
drag, startPoint x: 1334, startPoint y: 512, endPoint x: 426, endPoint y: 227, distance: 952.2
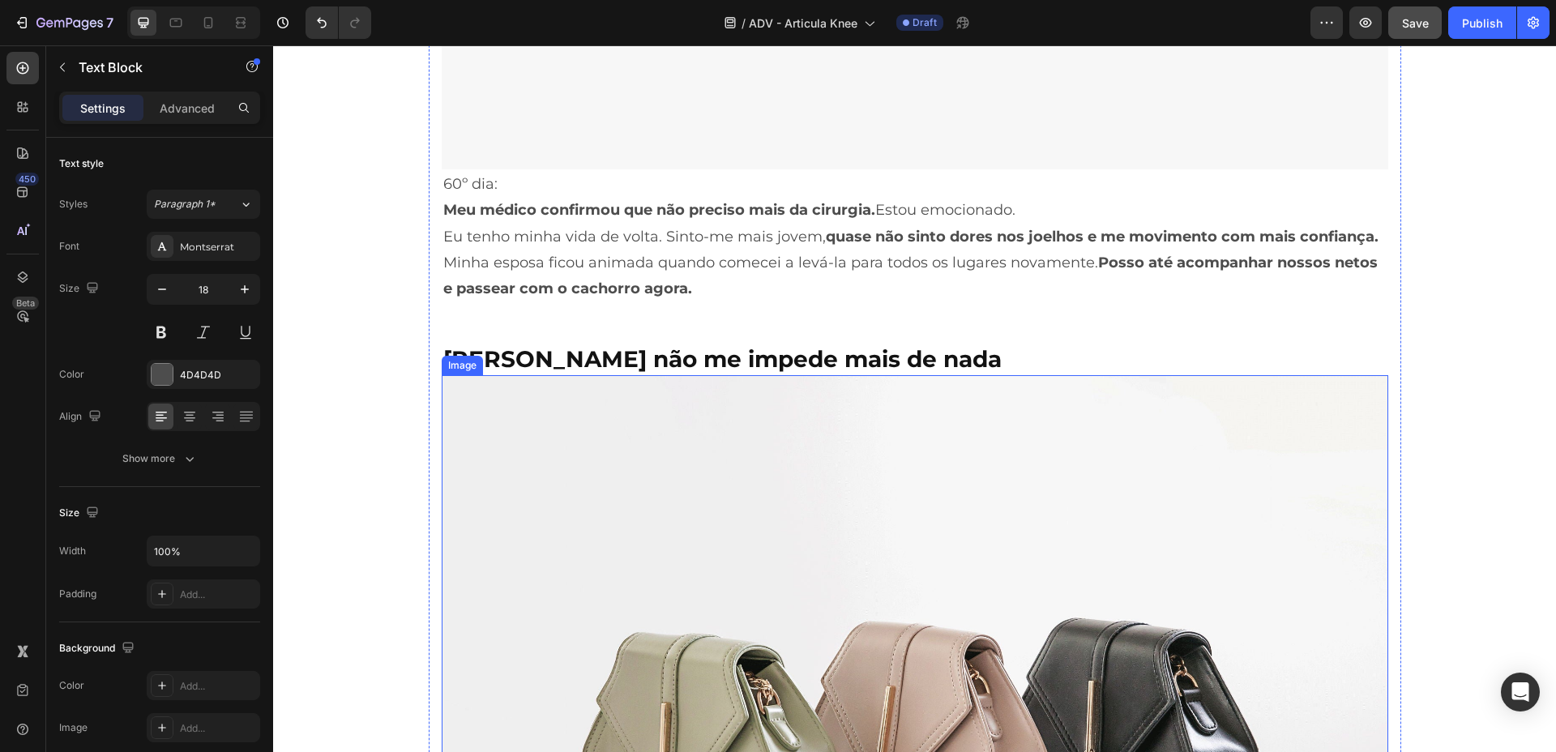
scroll to position [7701, 0]
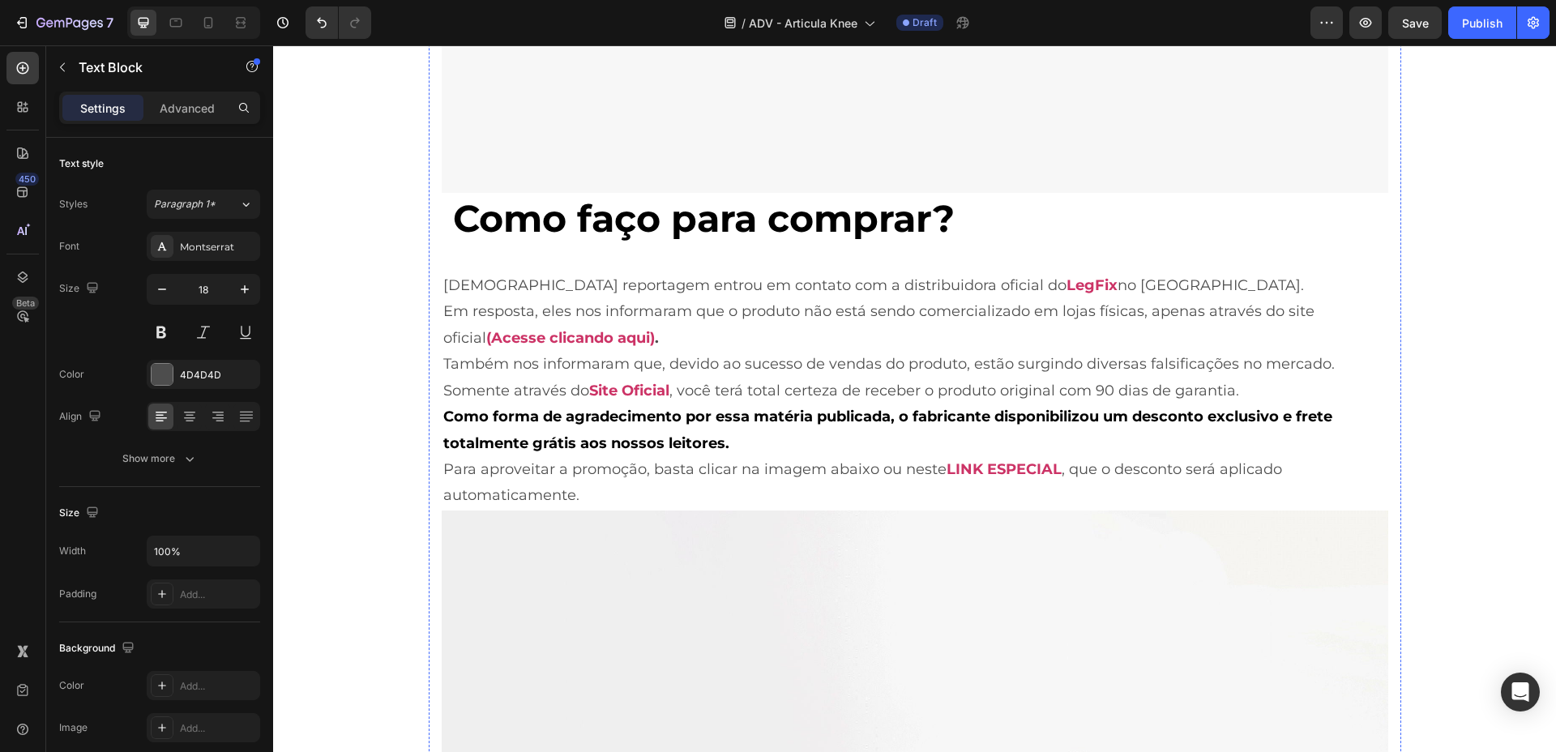
scroll to position [7701, 0]
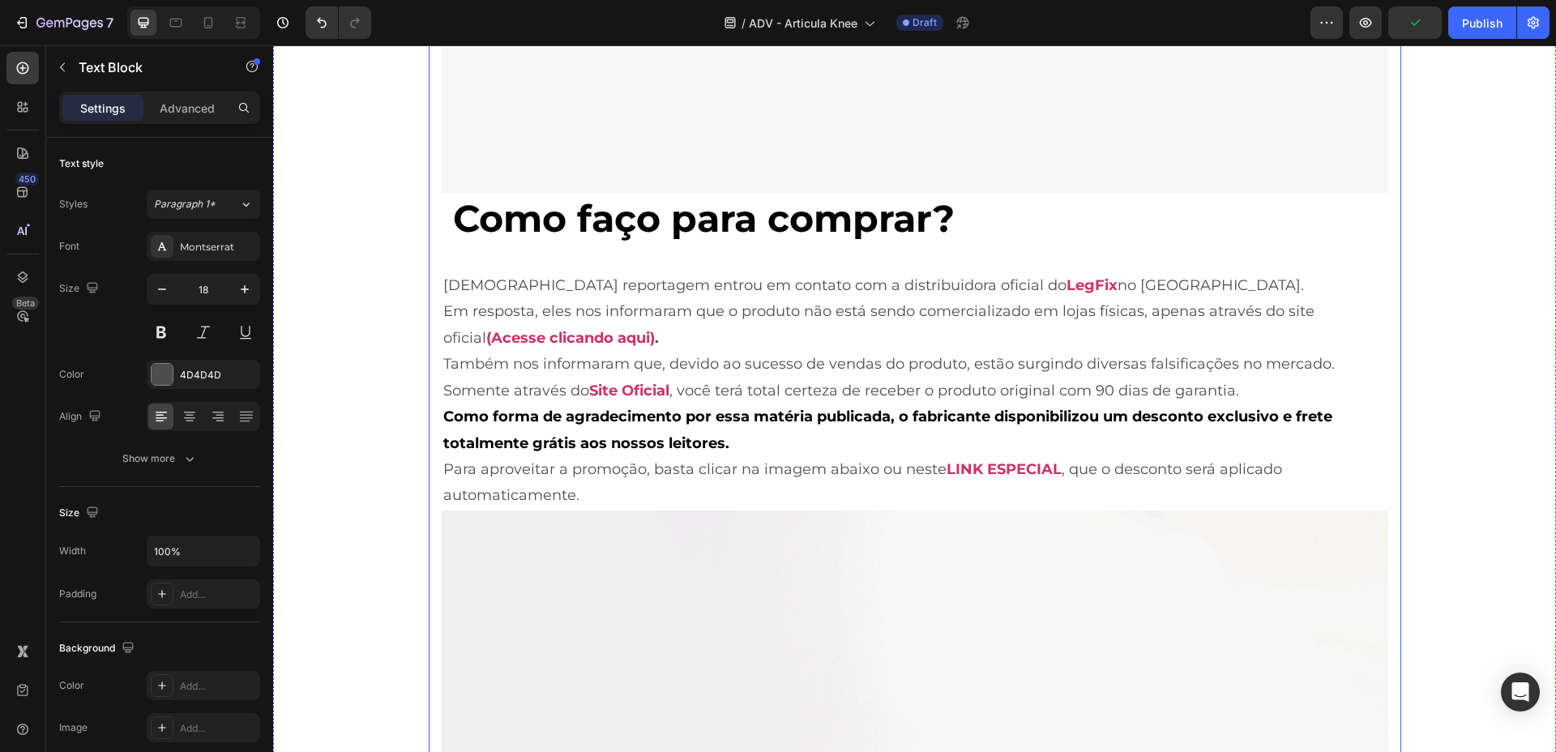
drag, startPoint x: 1038, startPoint y: 259, endPoint x: 426, endPoint y: 235, distance: 612.5
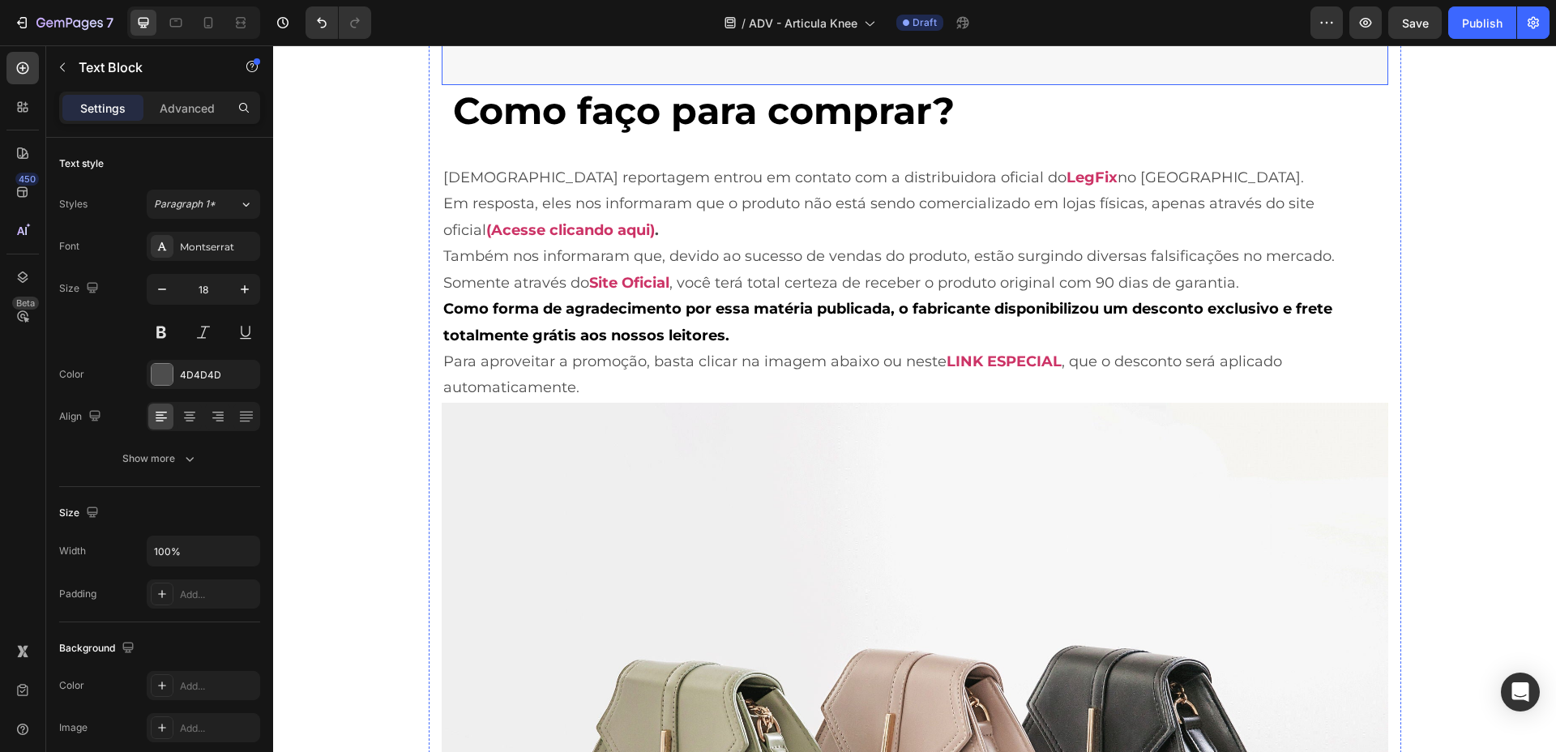
scroll to position [7802, 0]
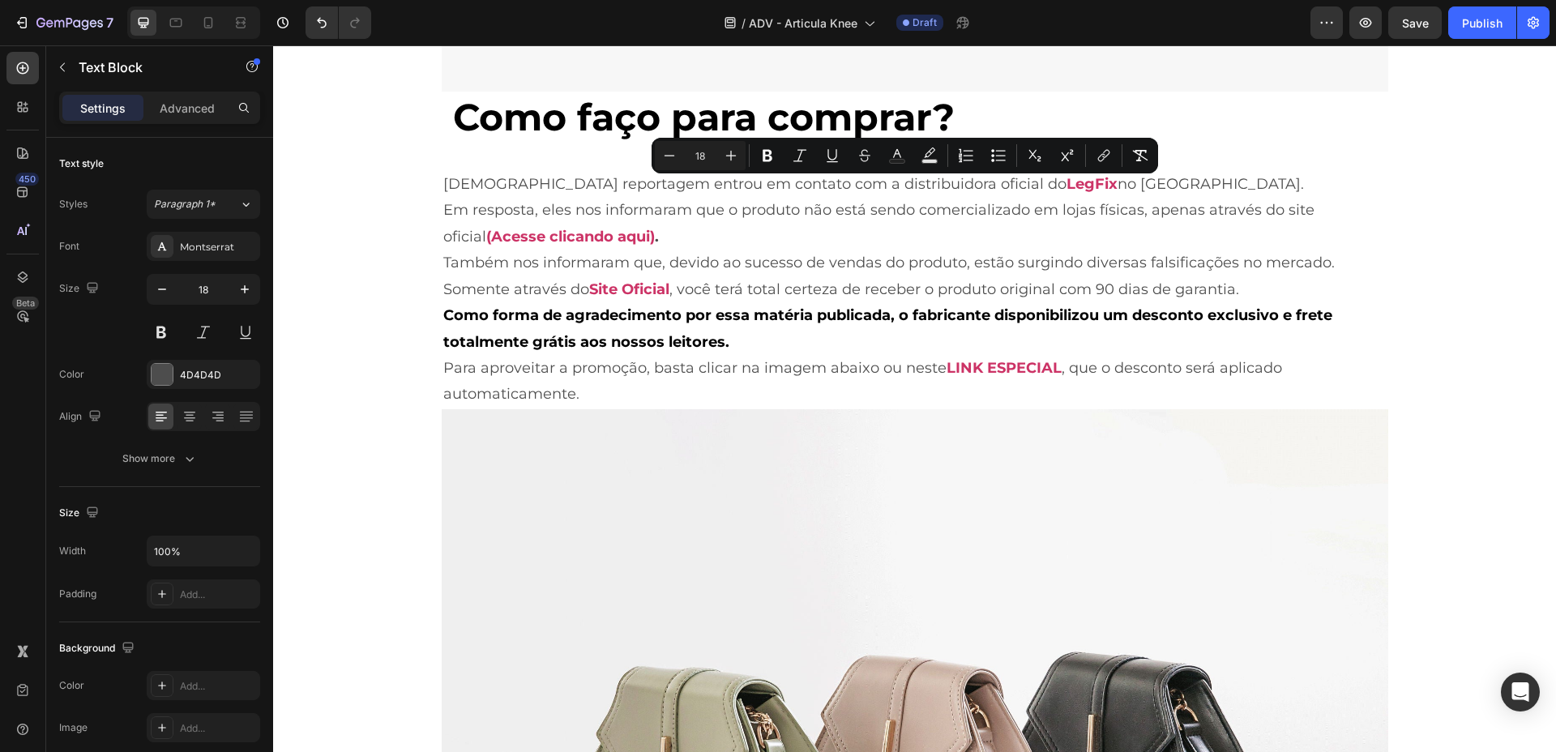
drag, startPoint x: 721, startPoint y: 235, endPoint x: 433, endPoint y: 196, distance: 290.4
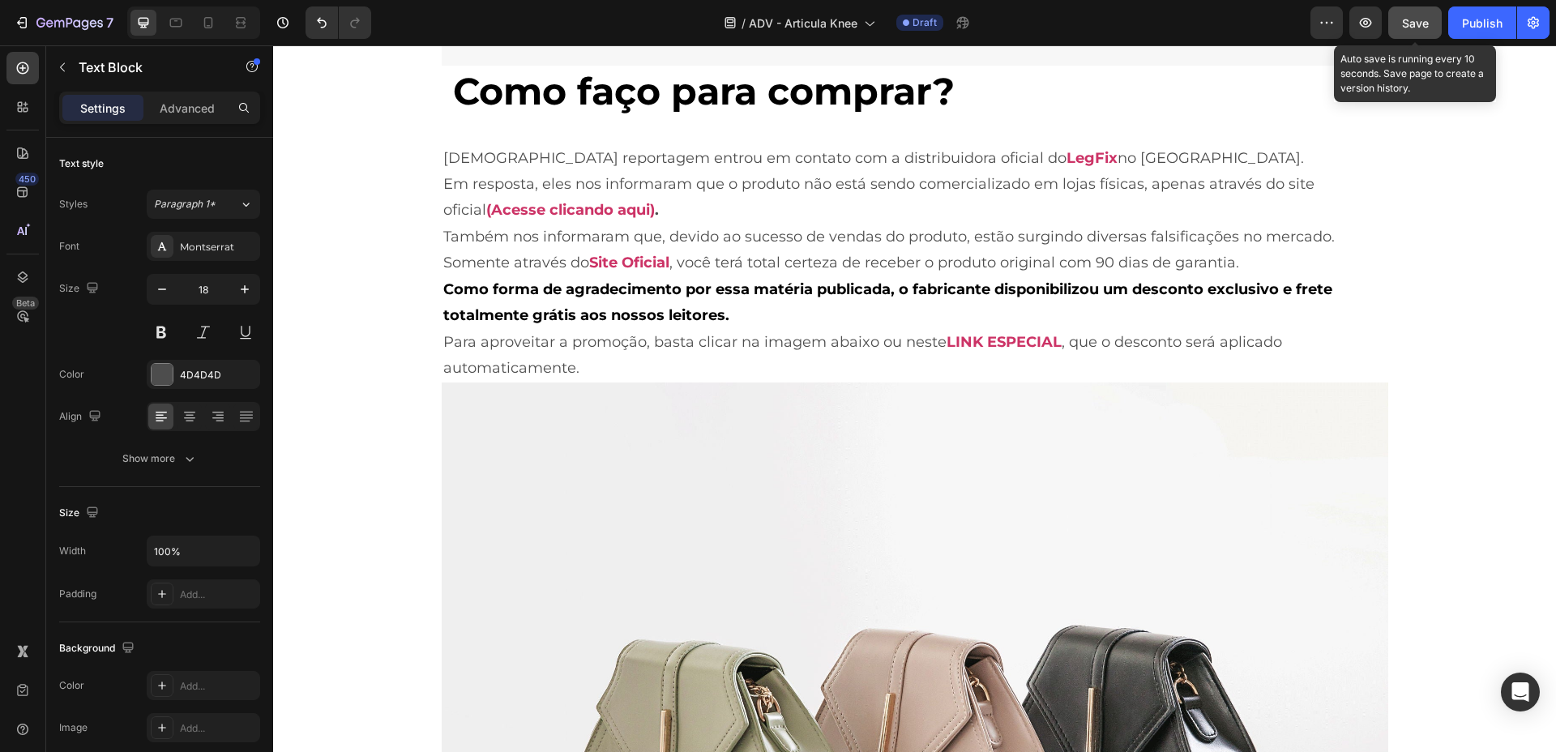
click at [1420, 32] on button "Save" at bounding box center [1416, 22] width 54 height 32
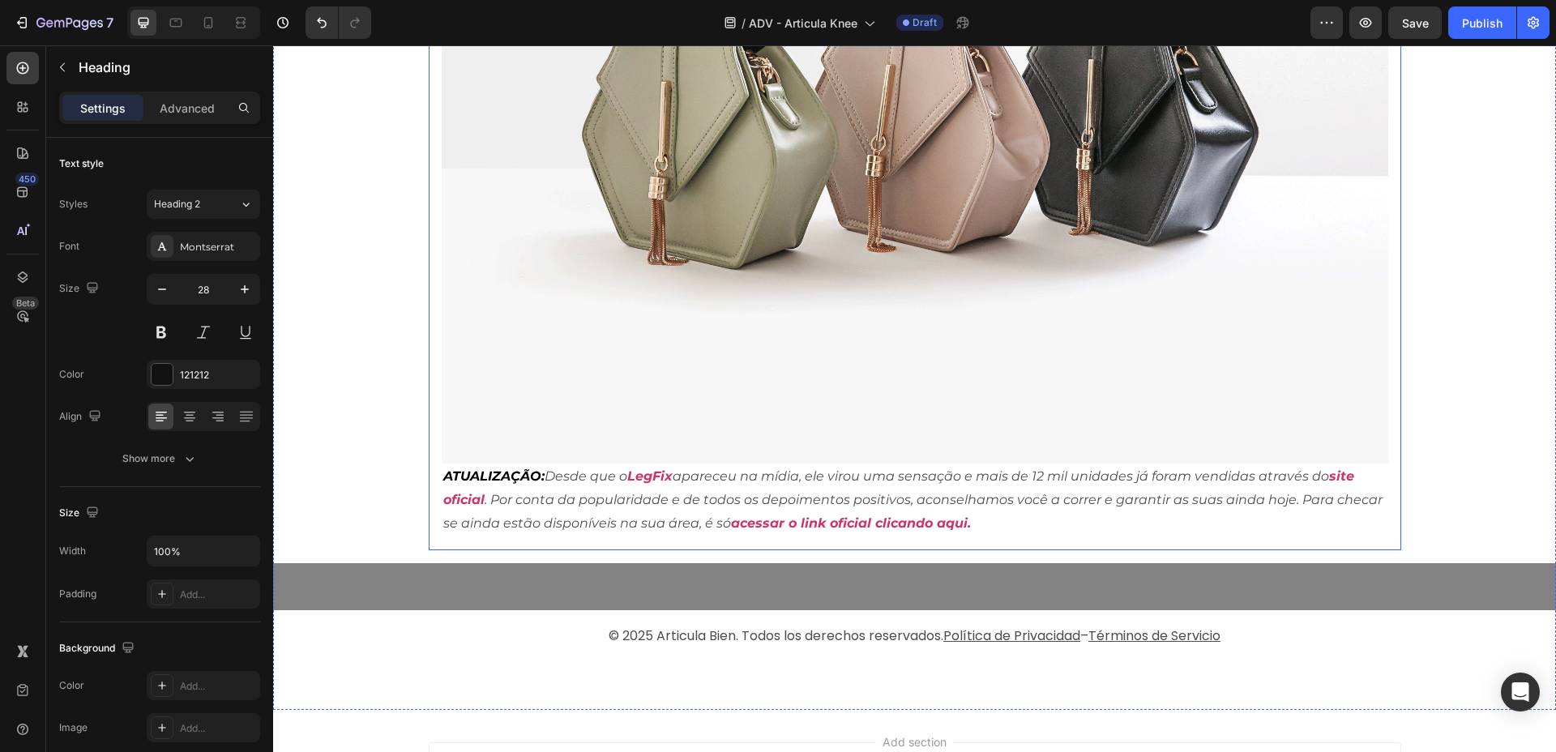
scroll to position [8512, 0]
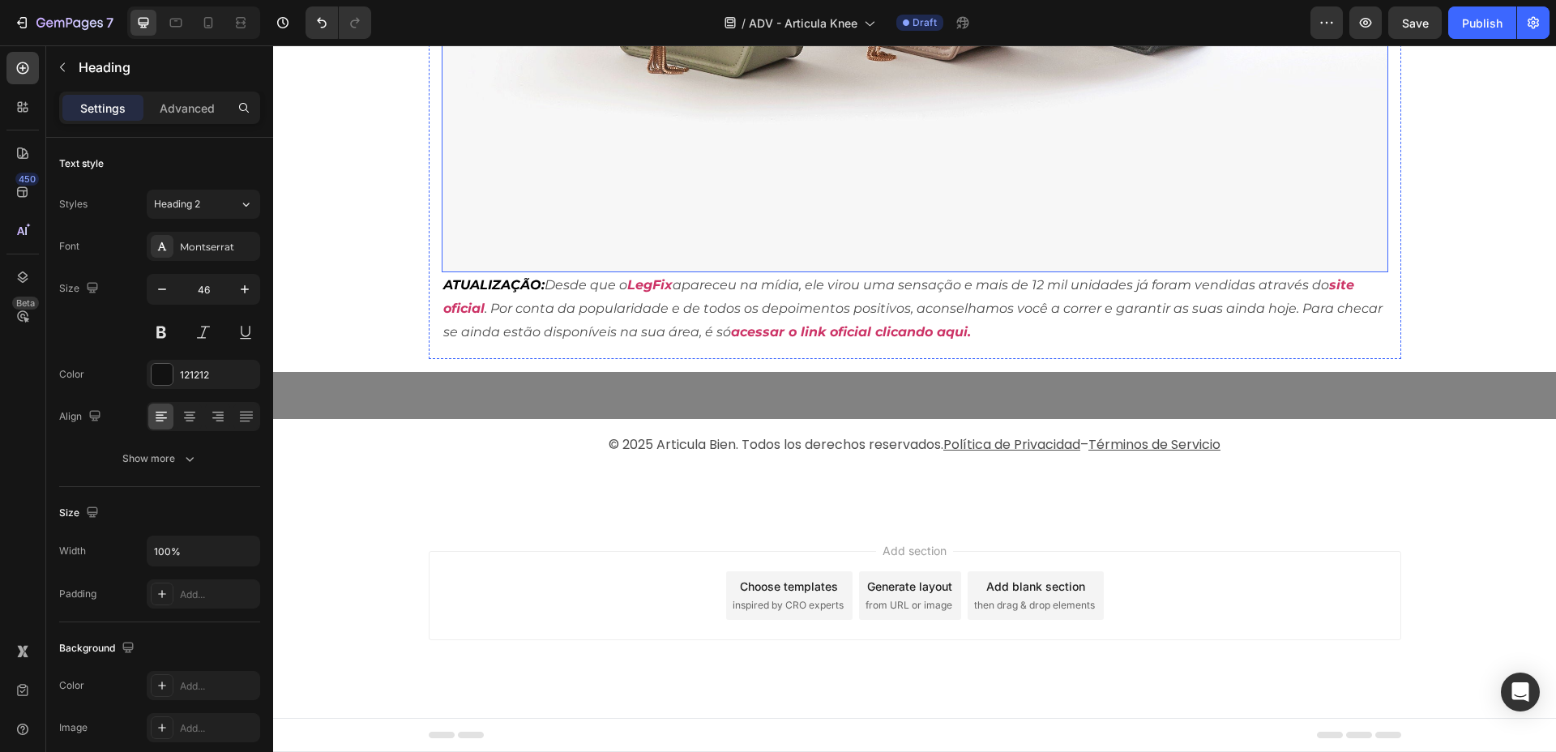
scroll to position [9322, 0]
click at [495, 293] on strong "ATUALIZAÇÃO:" at bounding box center [493, 284] width 101 height 15
click at [545, 293] on icon "Desde que o" at bounding box center [586, 284] width 83 height 15
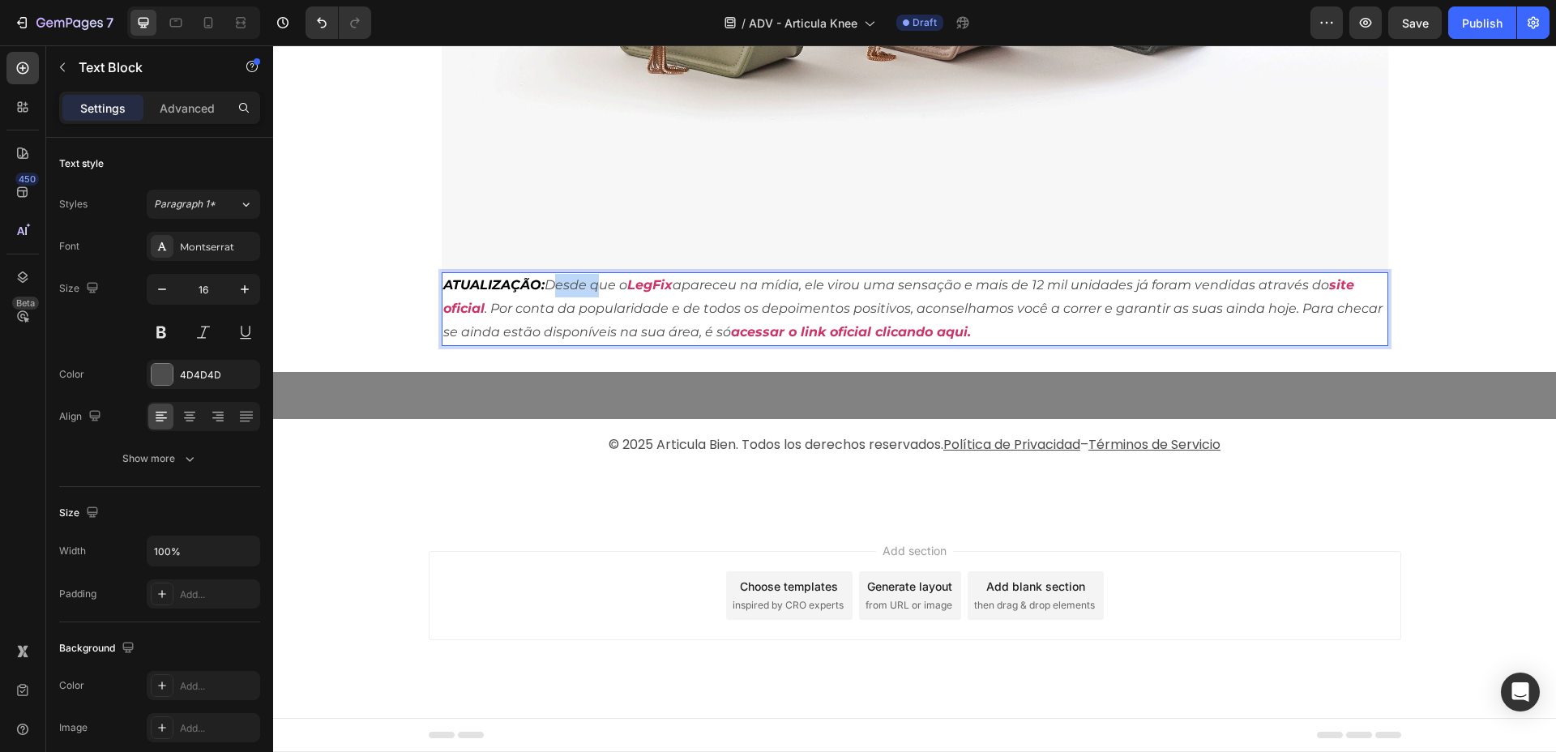
click at [545, 293] on icon "Desde que o" at bounding box center [586, 284] width 83 height 15
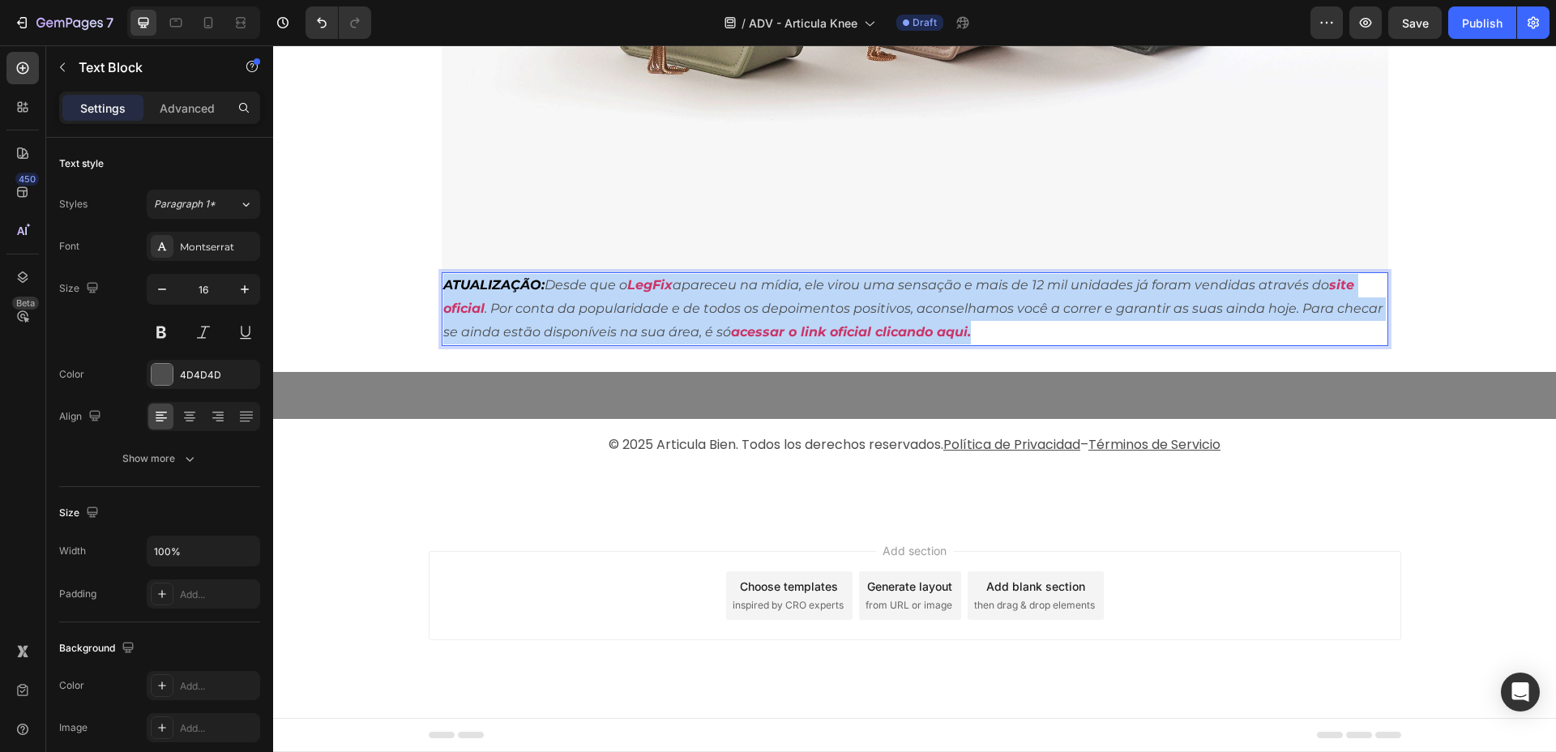
click at [545, 293] on icon "Desde que o" at bounding box center [586, 284] width 83 height 15
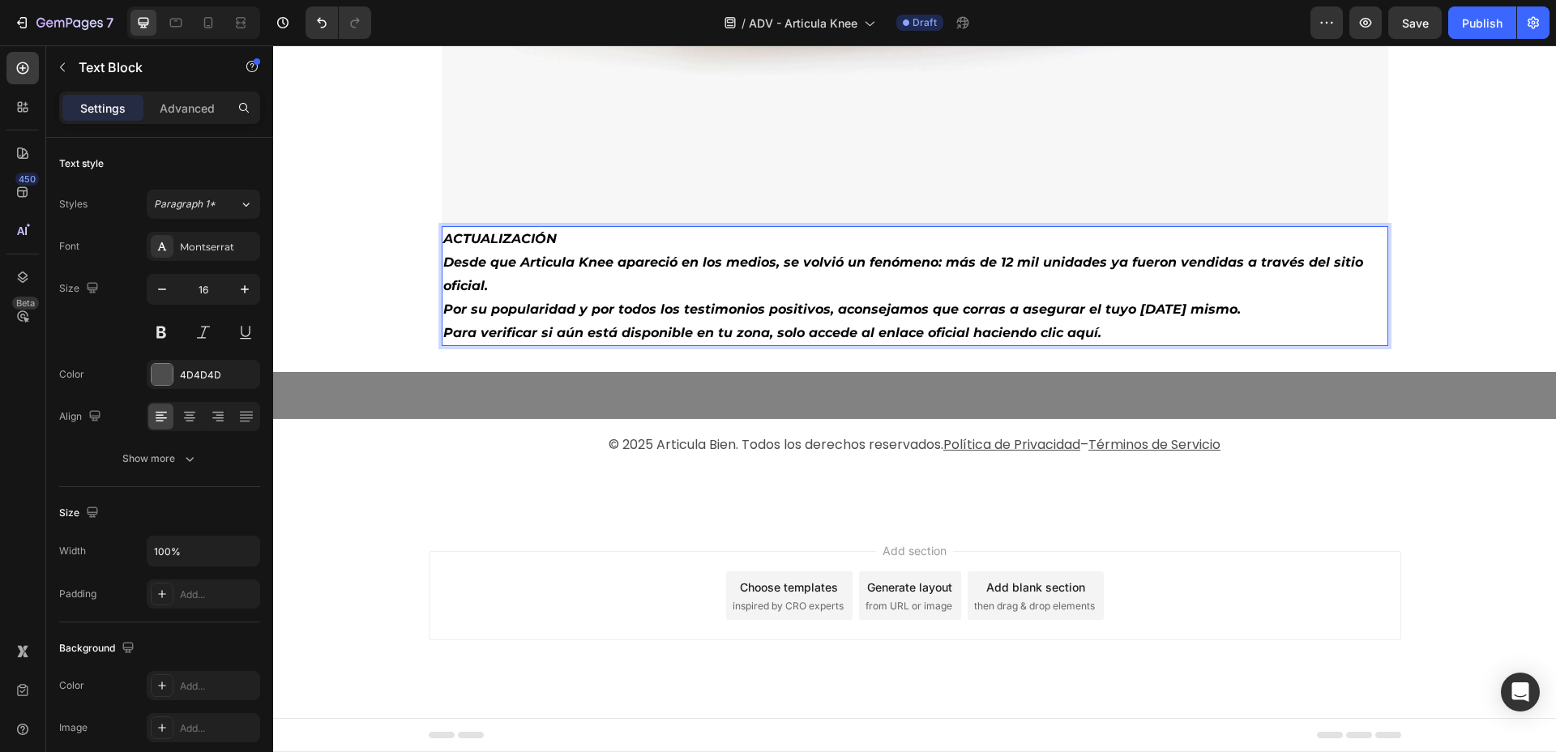
click at [594, 251] on p "ACTUALIZACIÓN" at bounding box center [915, 240] width 944 height 24
click at [555, 251] on p "ACTUALIZACIÓN" at bounding box center [915, 240] width 944 height 24
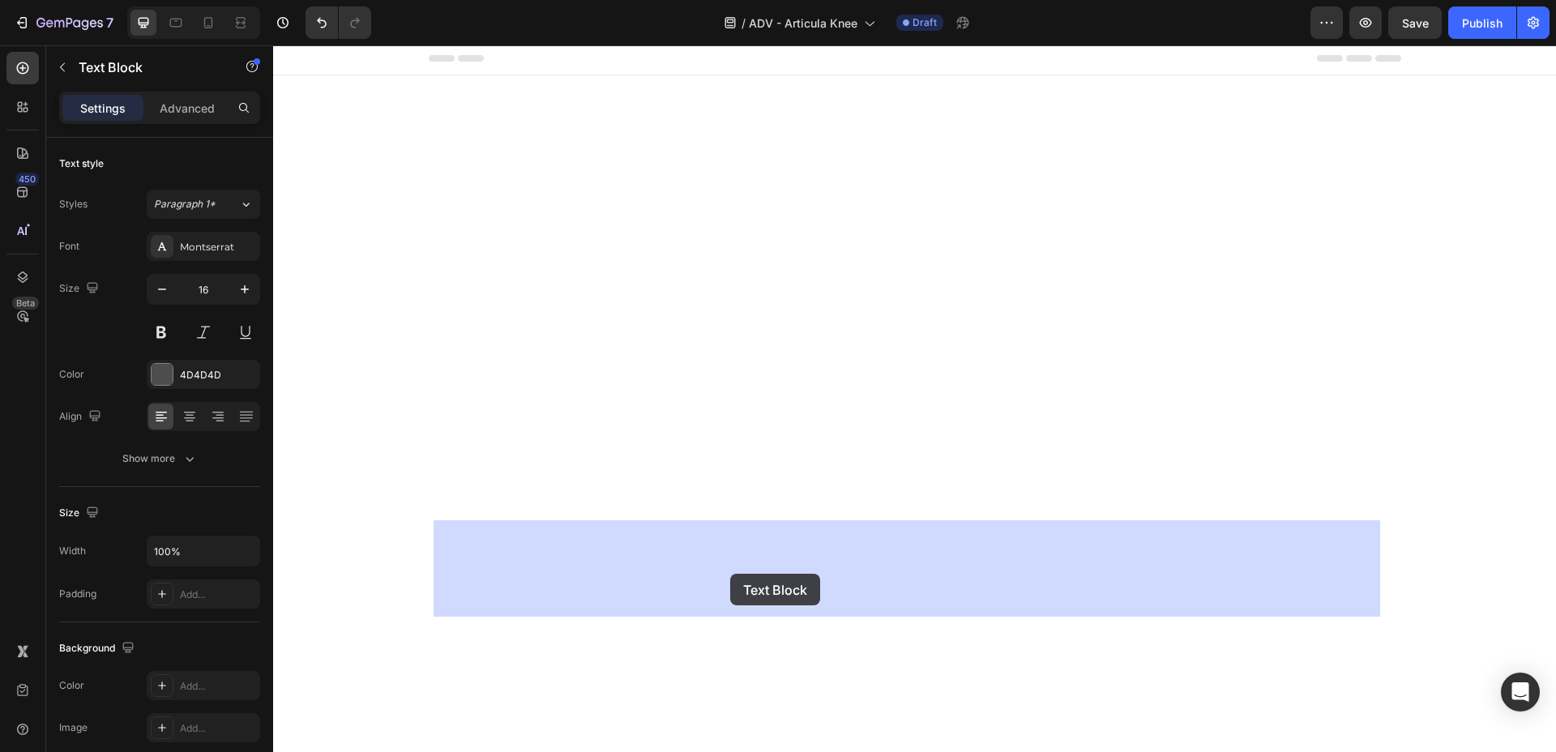
drag, startPoint x: 558, startPoint y: 533, endPoint x: 728, endPoint y: 563, distance: 172.9
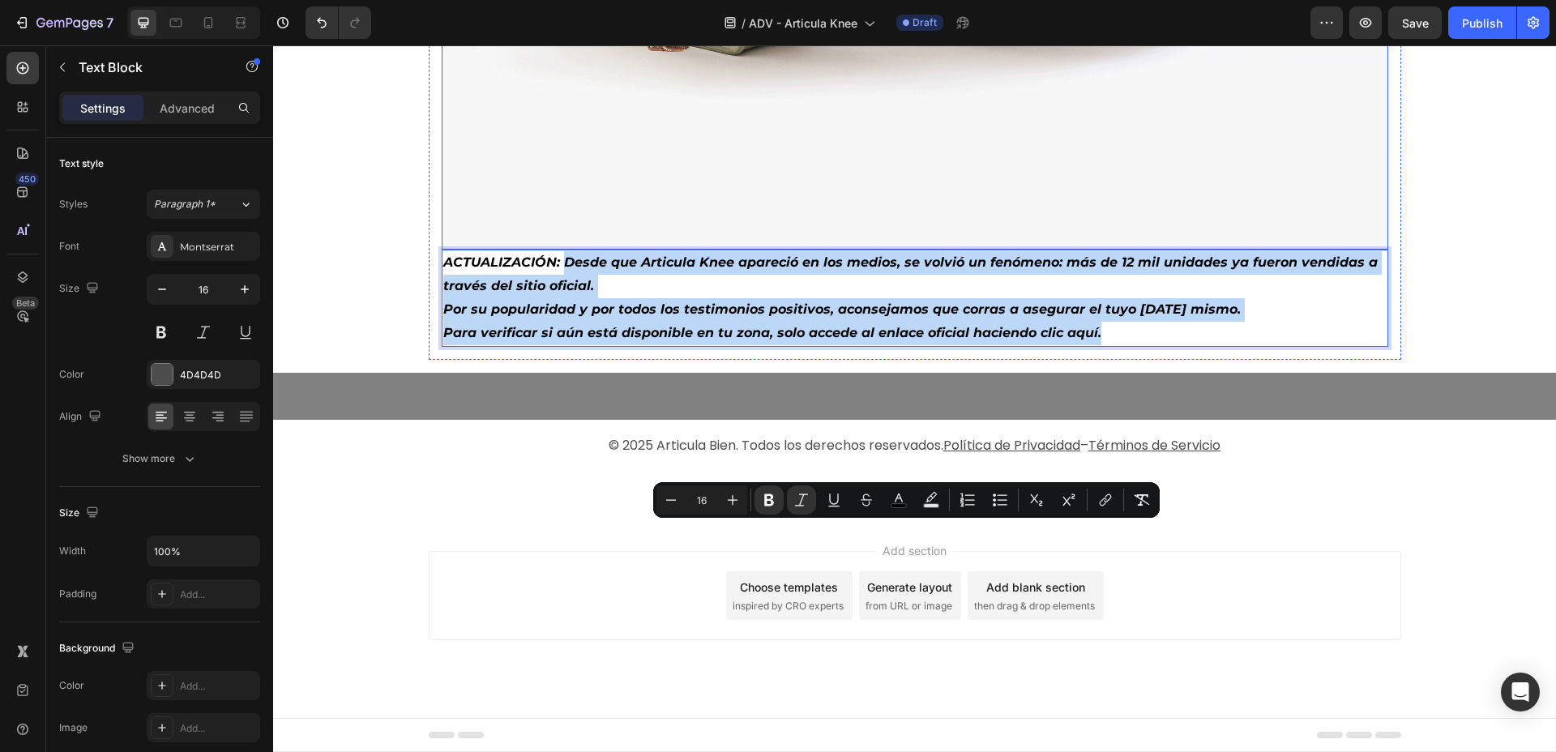
drag, startPoint x: 1104, startPoint y: 599, endPoint x: 554, endPoint y: 514, distance: 556.2
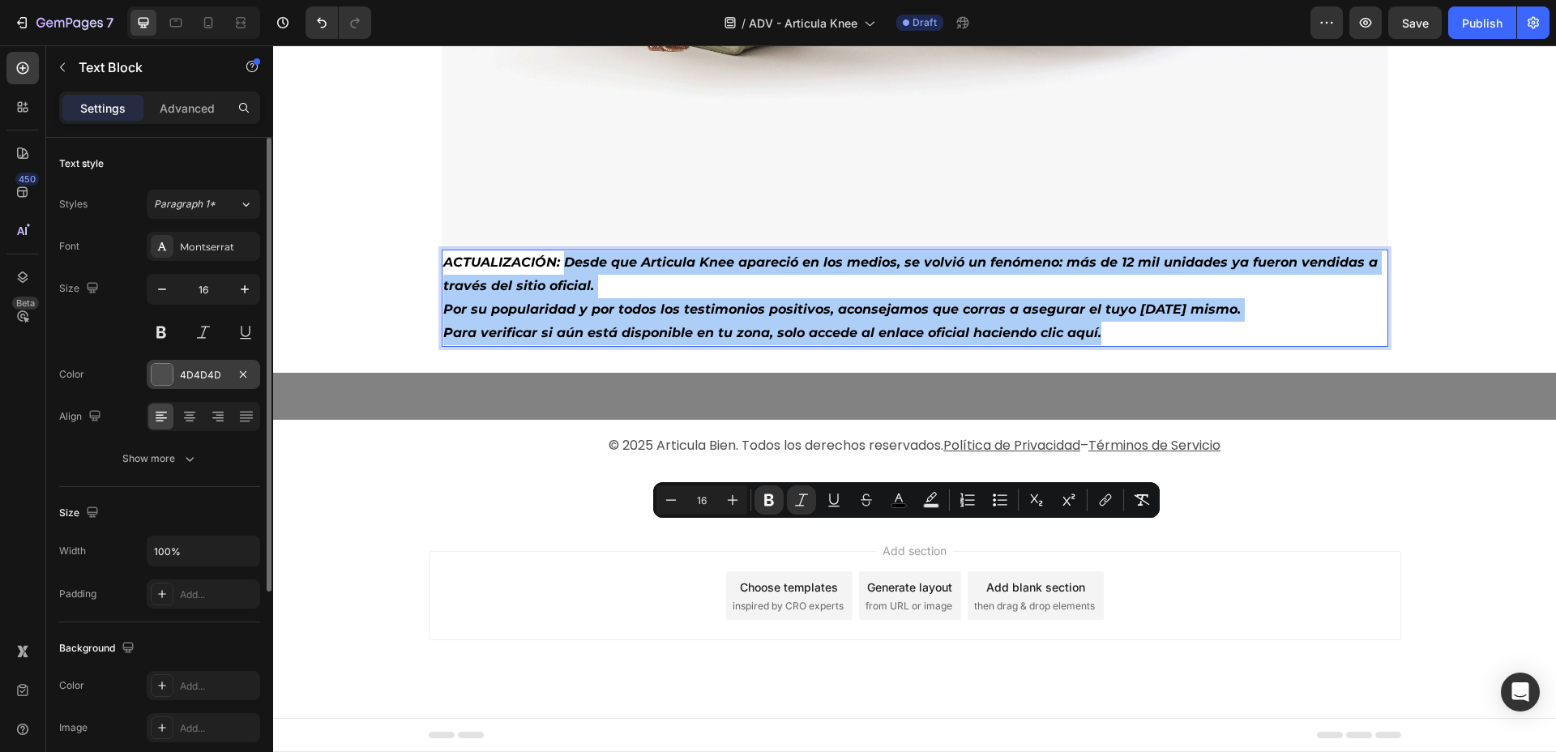
click at [199, 373] on div "4D4D4D" at bounding box center [203, 375] width 47 height 15
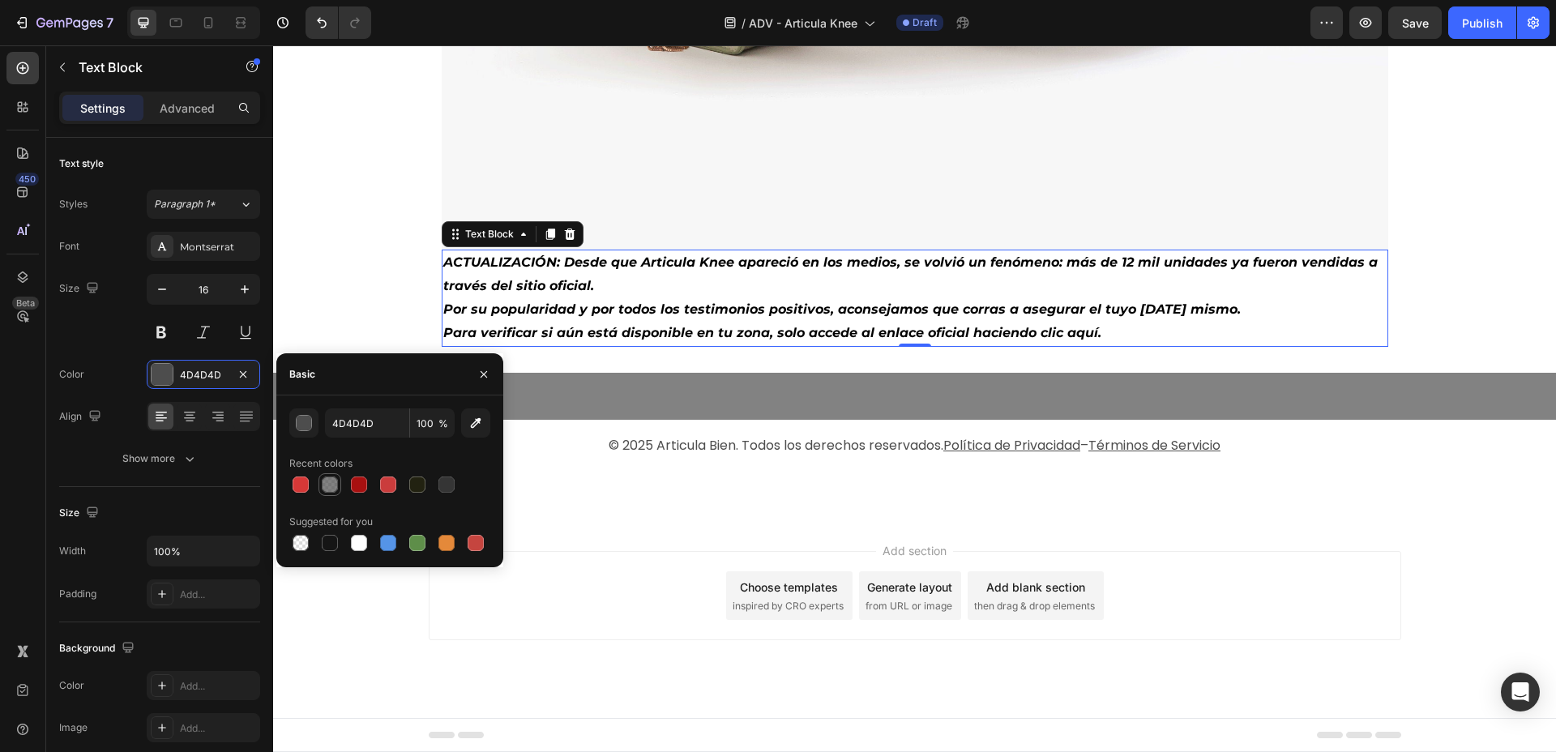
click at [334, 490] on div at bounding box center [330, 485] width 16 height 16
type input "70"
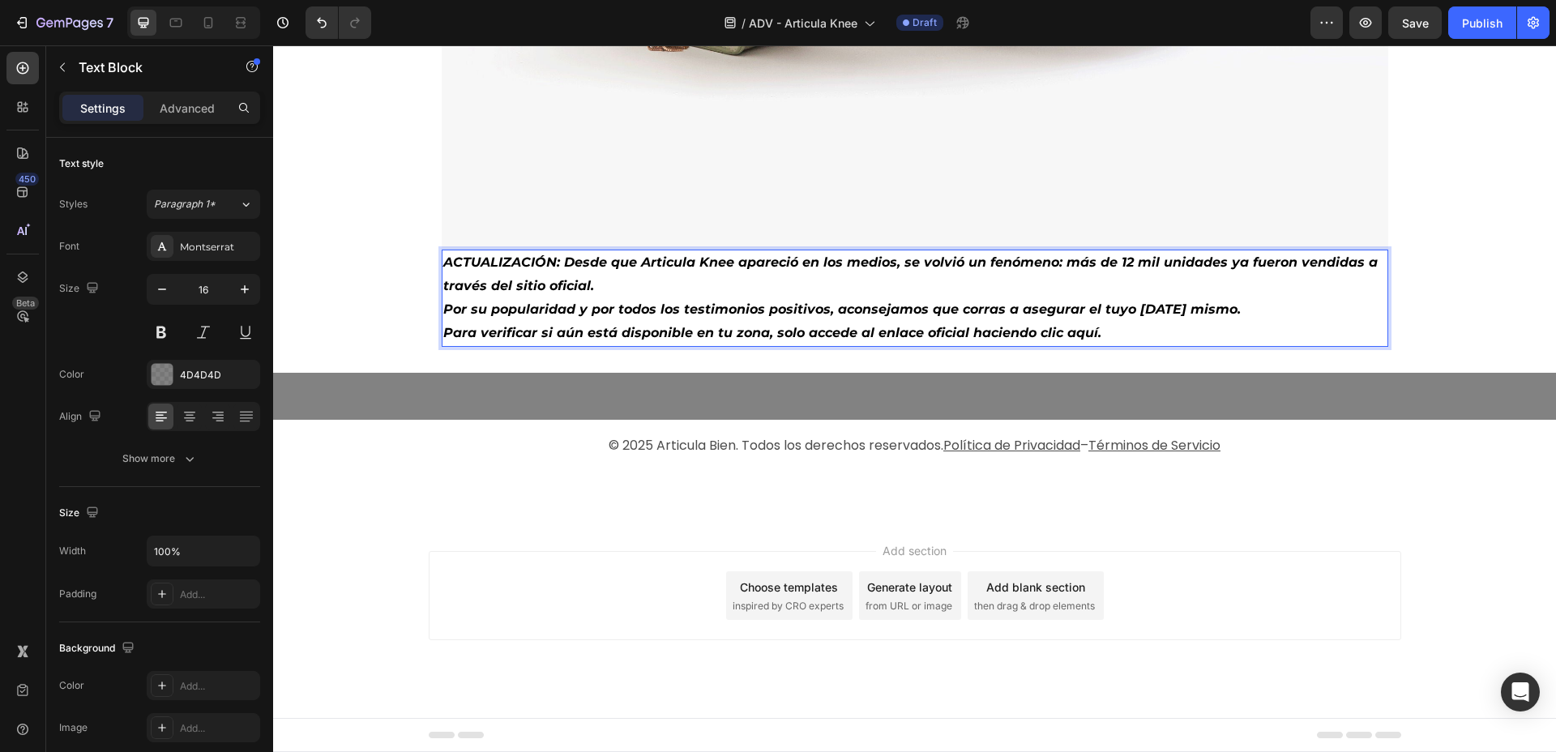
click at [1064, 340] on strong "Para verificar si aún está disponible en tu zona, solo accede al enlace oficial…" at bounding box center [772, 332] width 658 height 15
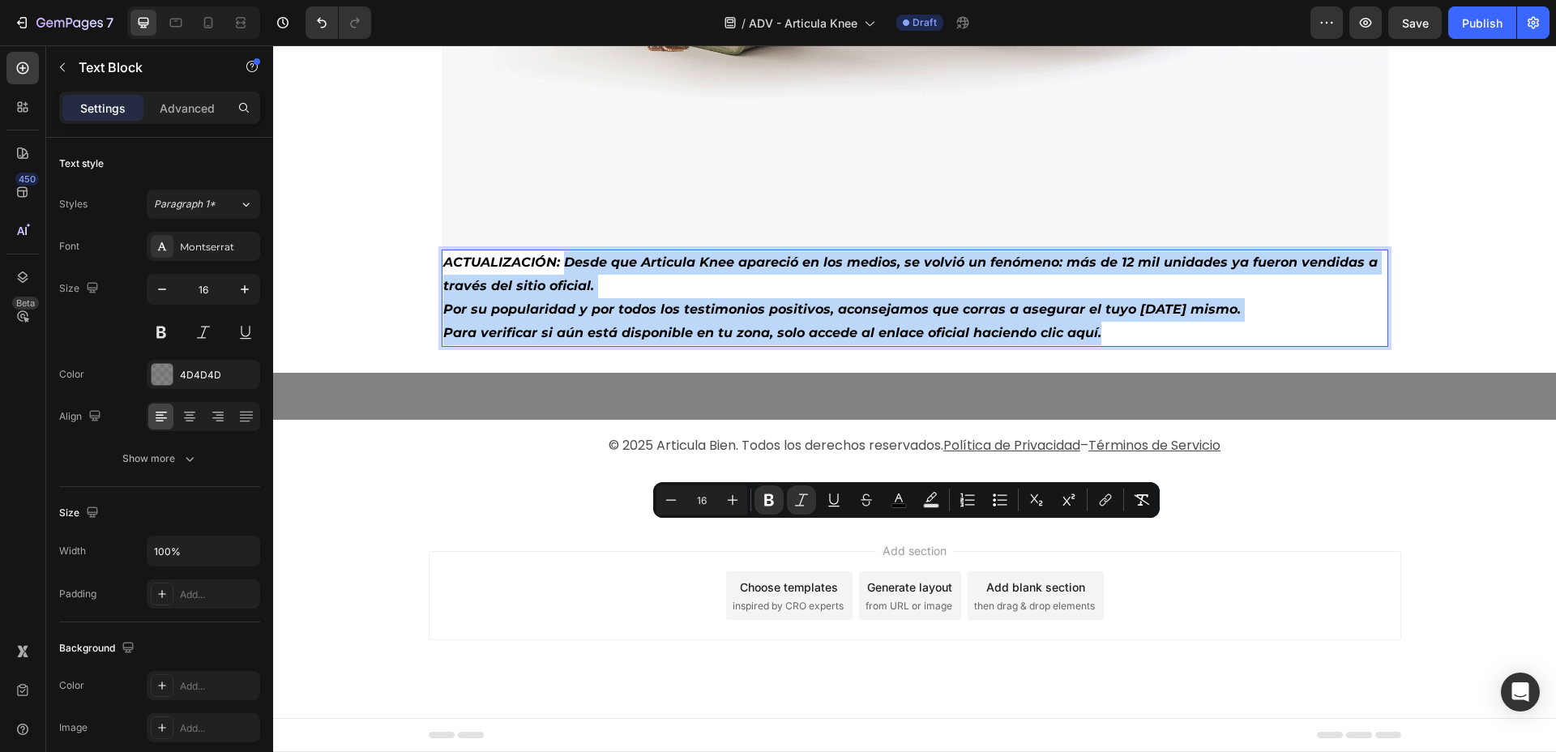
drag, startPoint x: 1094, startPoint y: 606, endPoint x: 558, endPoint y: 539, distance: 540.8
click at [558, 346] on div "ACTUALIZACIÓN: Desde que Articula Knee apareció en los medios, se volvió un fen…" at bounding box center [915, 298] width 947 height 96
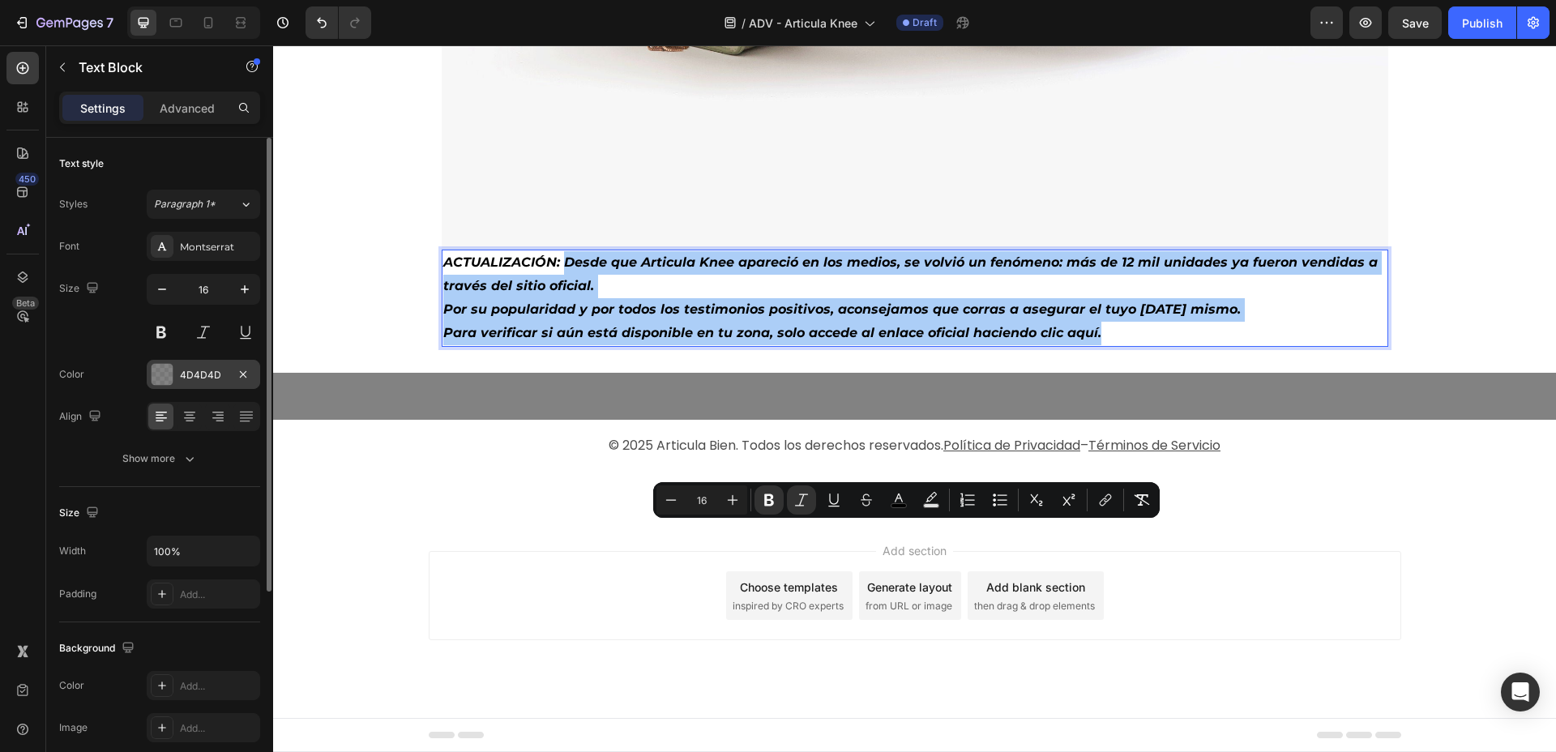
click at [201, 379] on div "4D4D4D" at bounding box center [203, 375] width 47 height 15
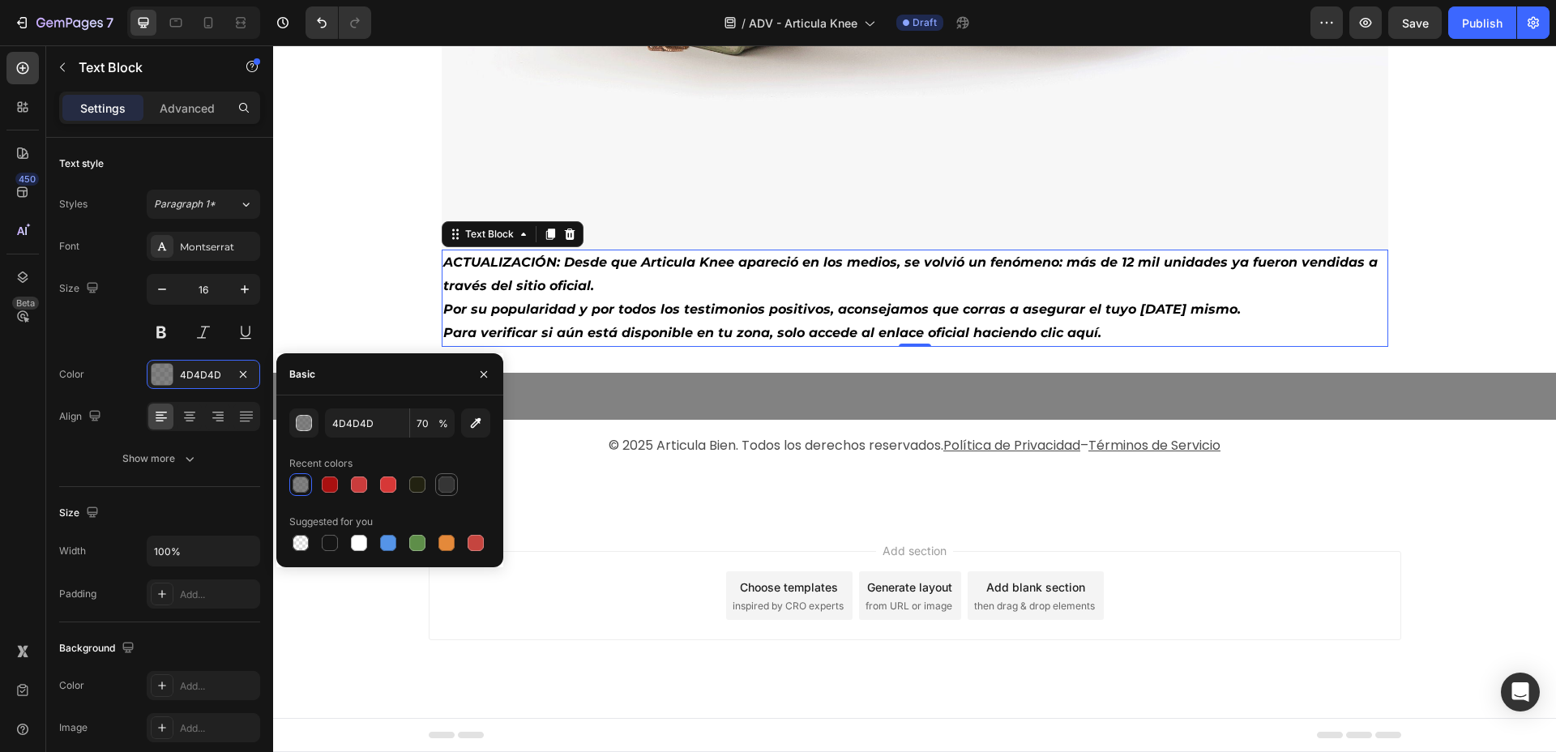
click at [452, 486] on div at bounding box center [447, 485] width 16 height 16
type input "353535"
type input "100"
click at [366, 541] on div at bounding box center [359, 543] width 16 height 16
click at [320, 488] on div at bounding box center [329, 484] width 19 height 19
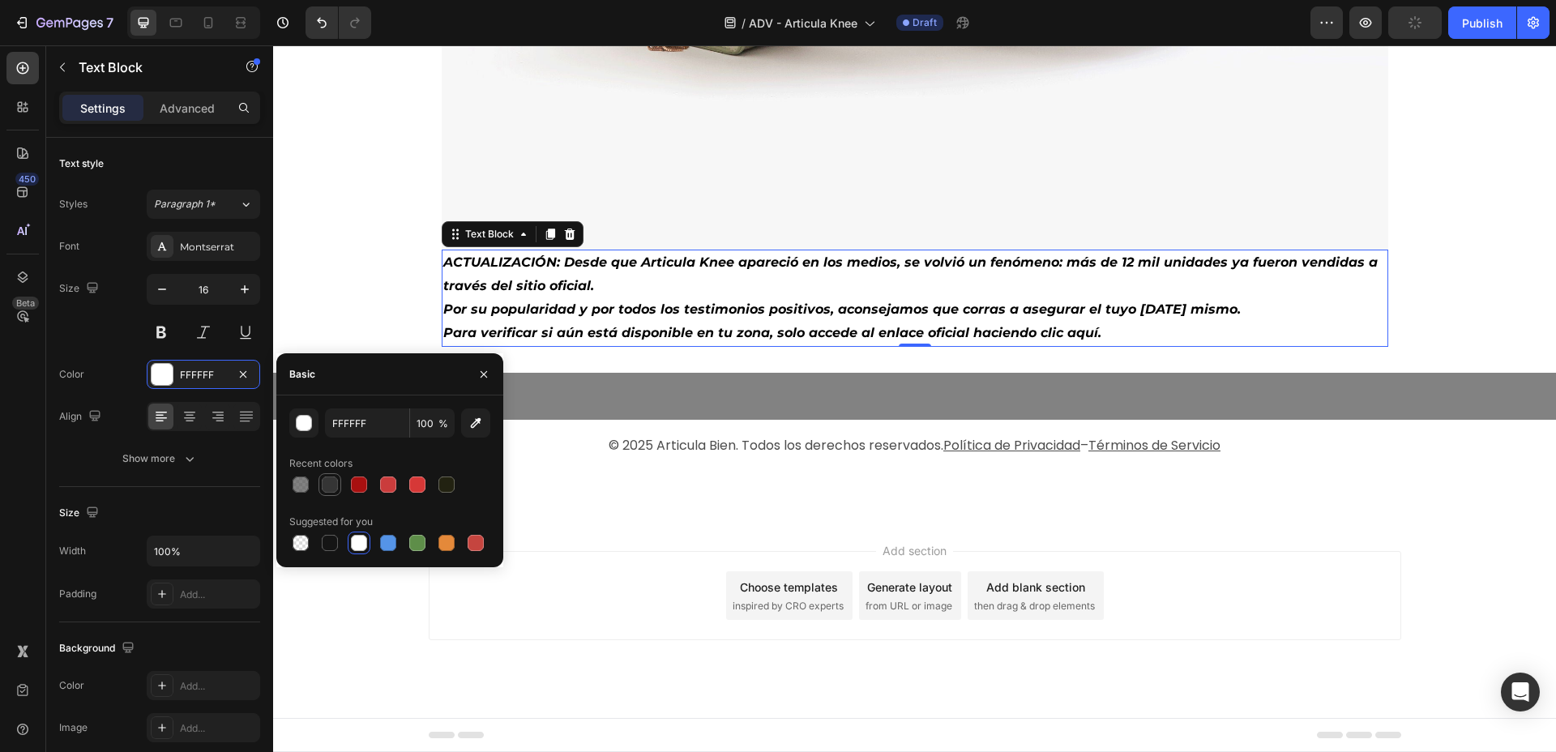
type input "353535"
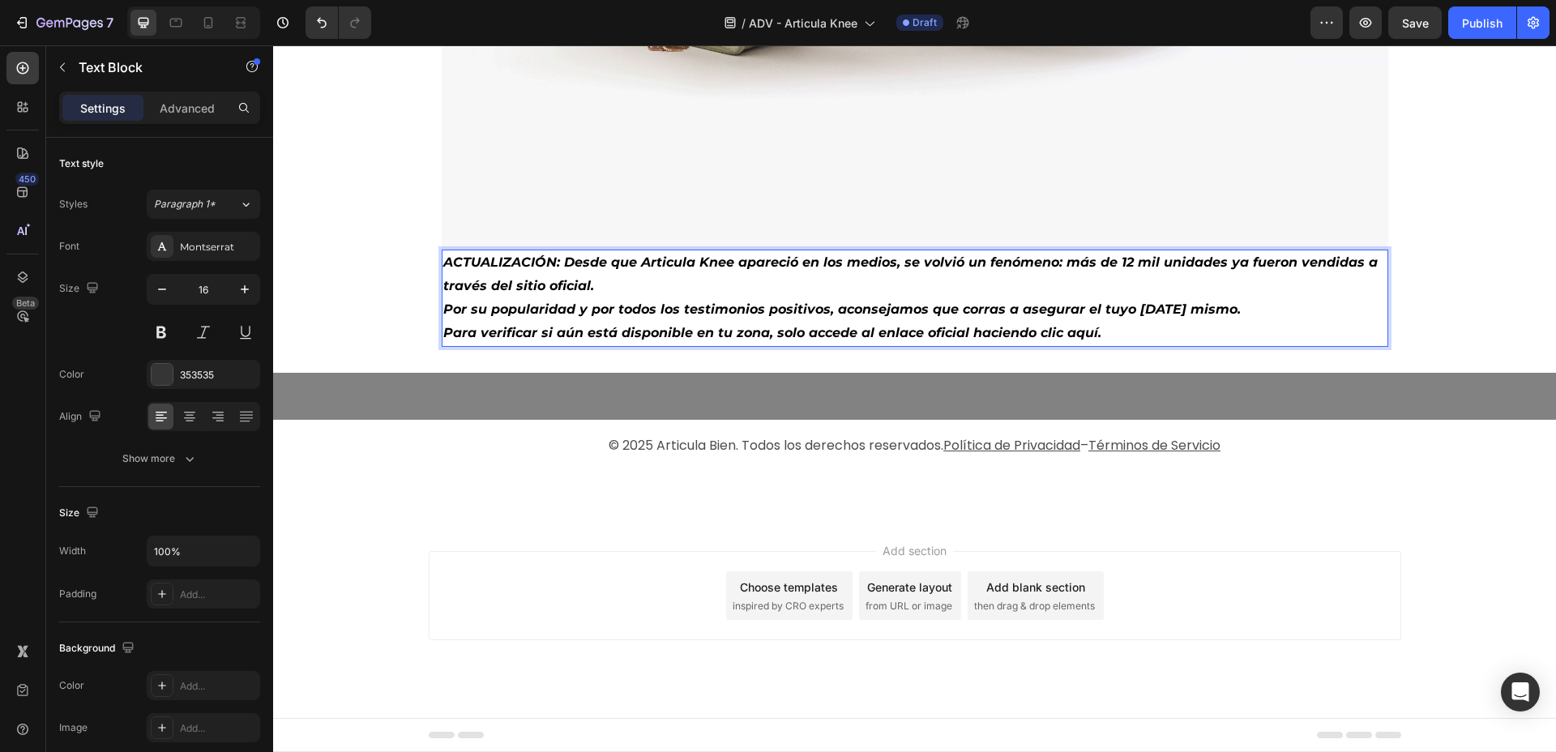
click at [598, 298] on p "ACTUALIZACIÓN: Desde que Articula Knee apareció en los medios, se volvió un fen…" at bounding box center [915, 274] width 944 height 47
click at [554, 293] on strong "ACTUALIZACIÓN: Desde que Articula Knee apareció en los medios, se volvió un fen…" at bounding box center [910, 274] width 935 height 39
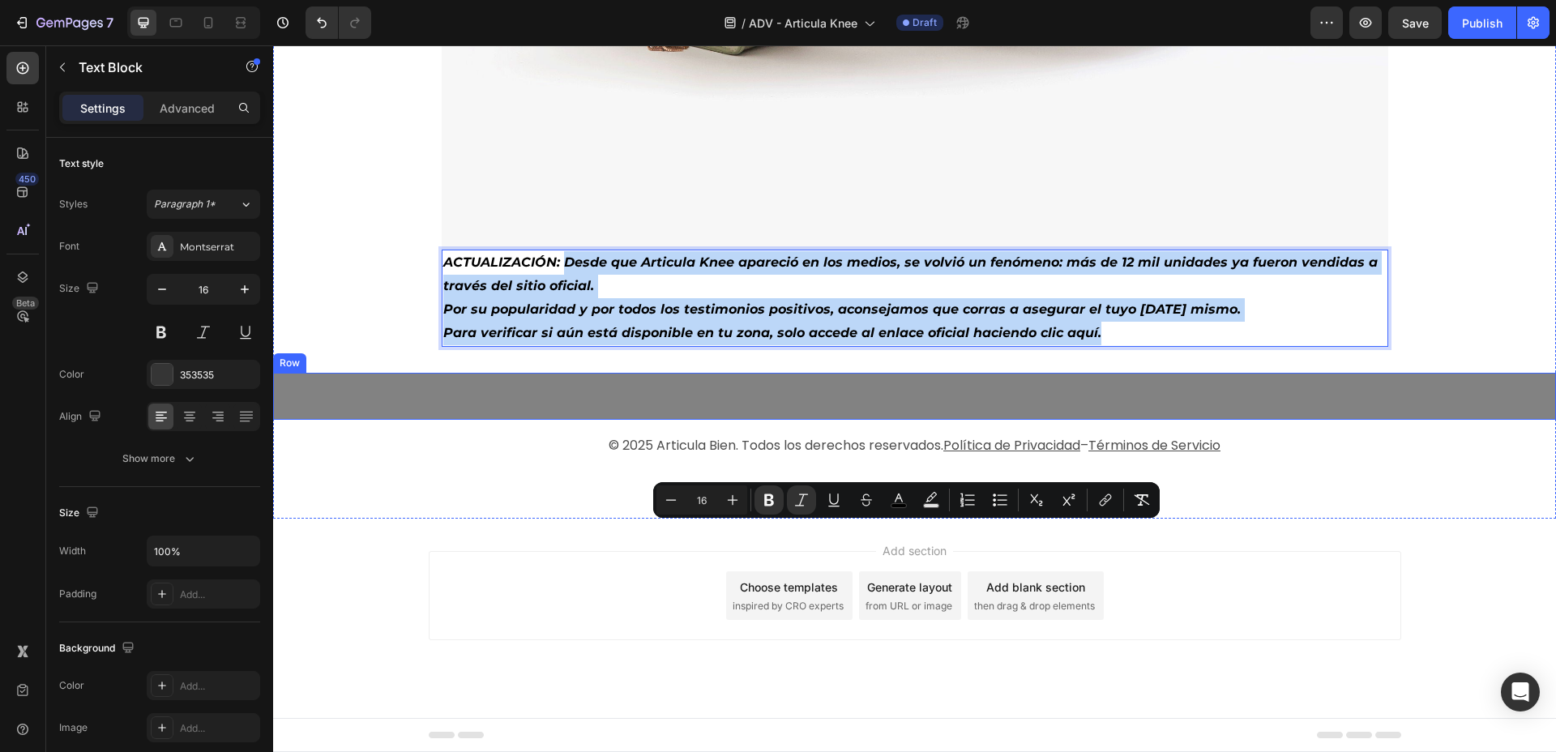
drag, startPoint x: 554, startPoint y: 530, endPoint x: 1136, endPoint y: 645, distance: 593.3
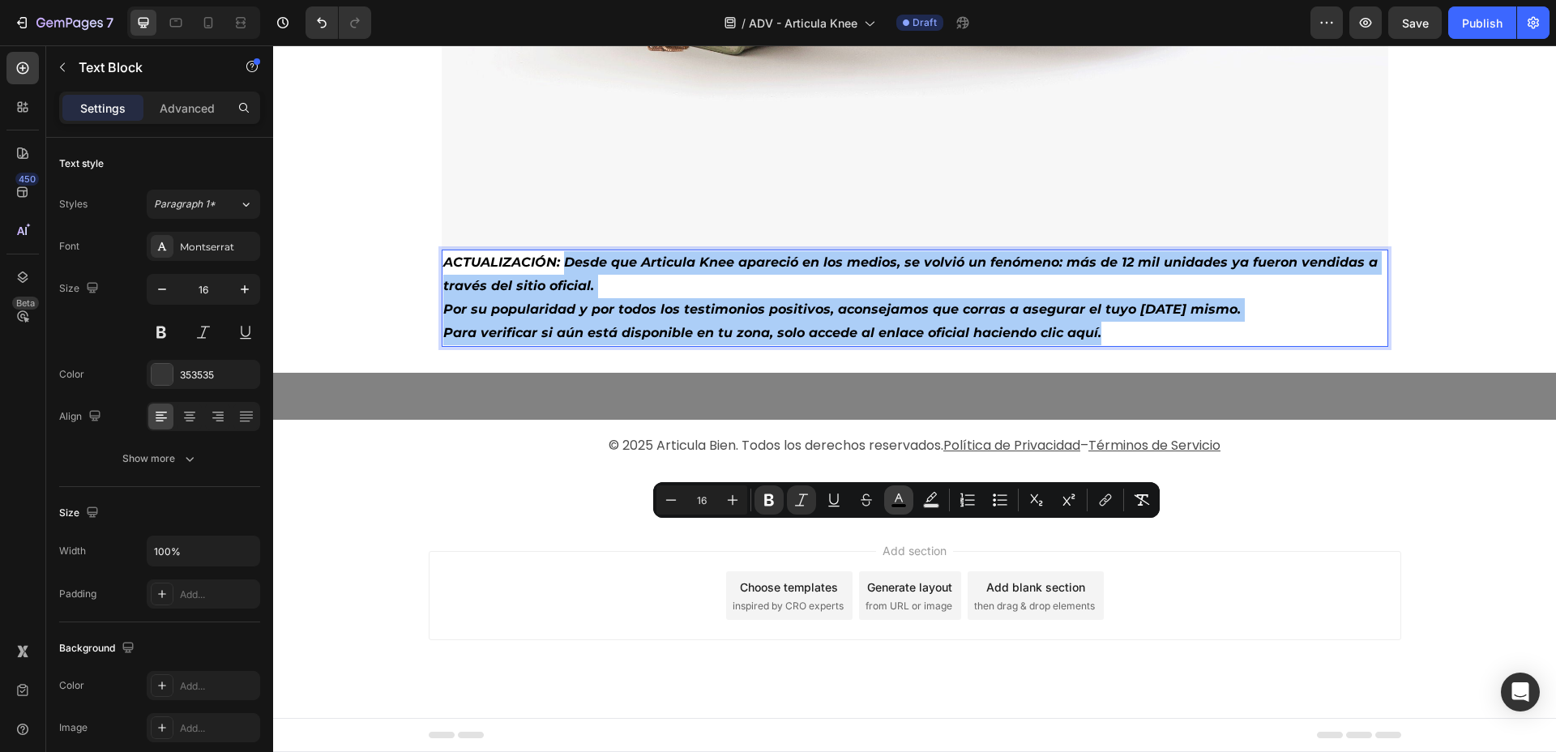
click at [901, 506] on rect "Editor contextual toolbar" at bounding box center [899, 506] width 15 height 4
type input "000000"
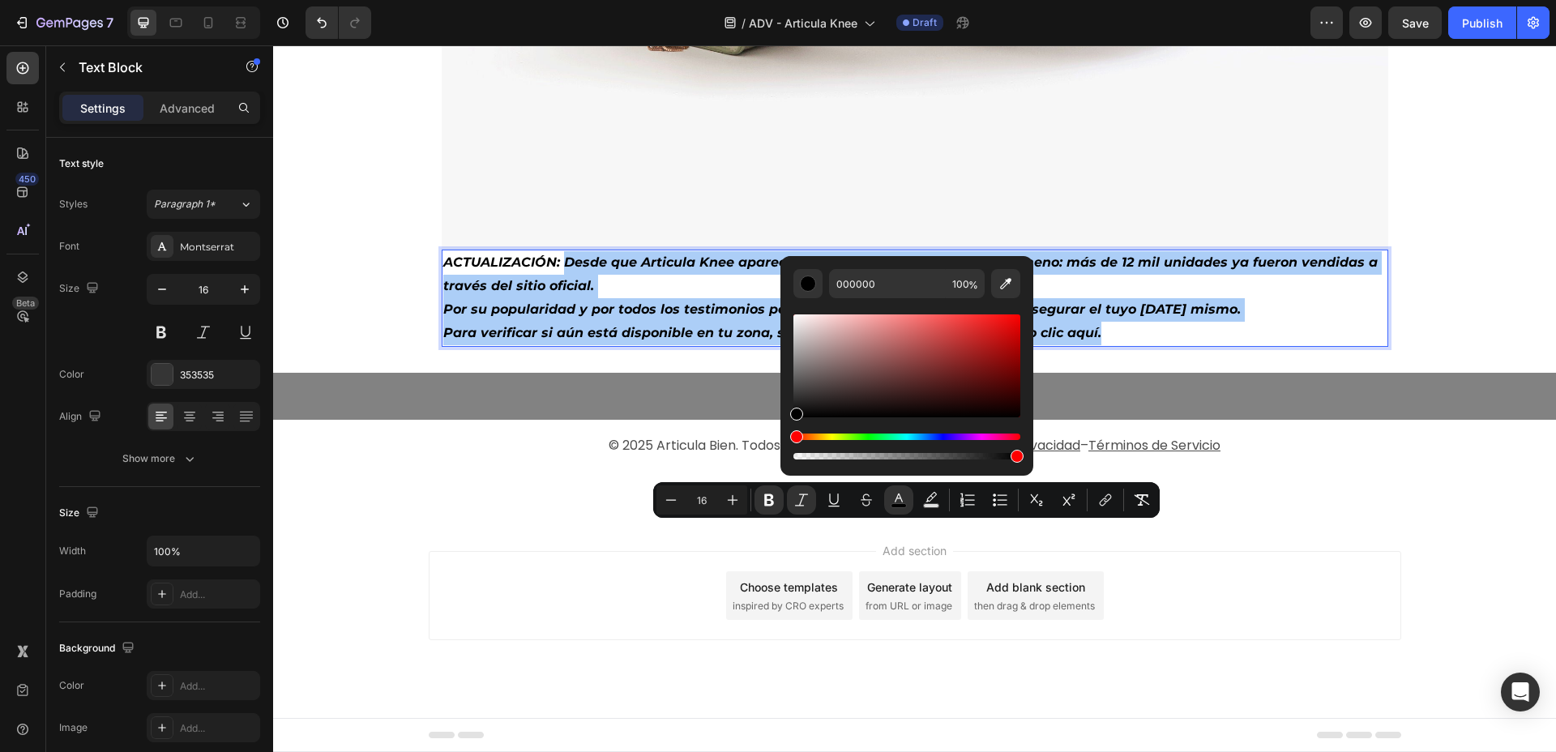
click at [945, 456] on div "Editor contextual toolbar" at bounding box center [907, 456] width 227 height 6
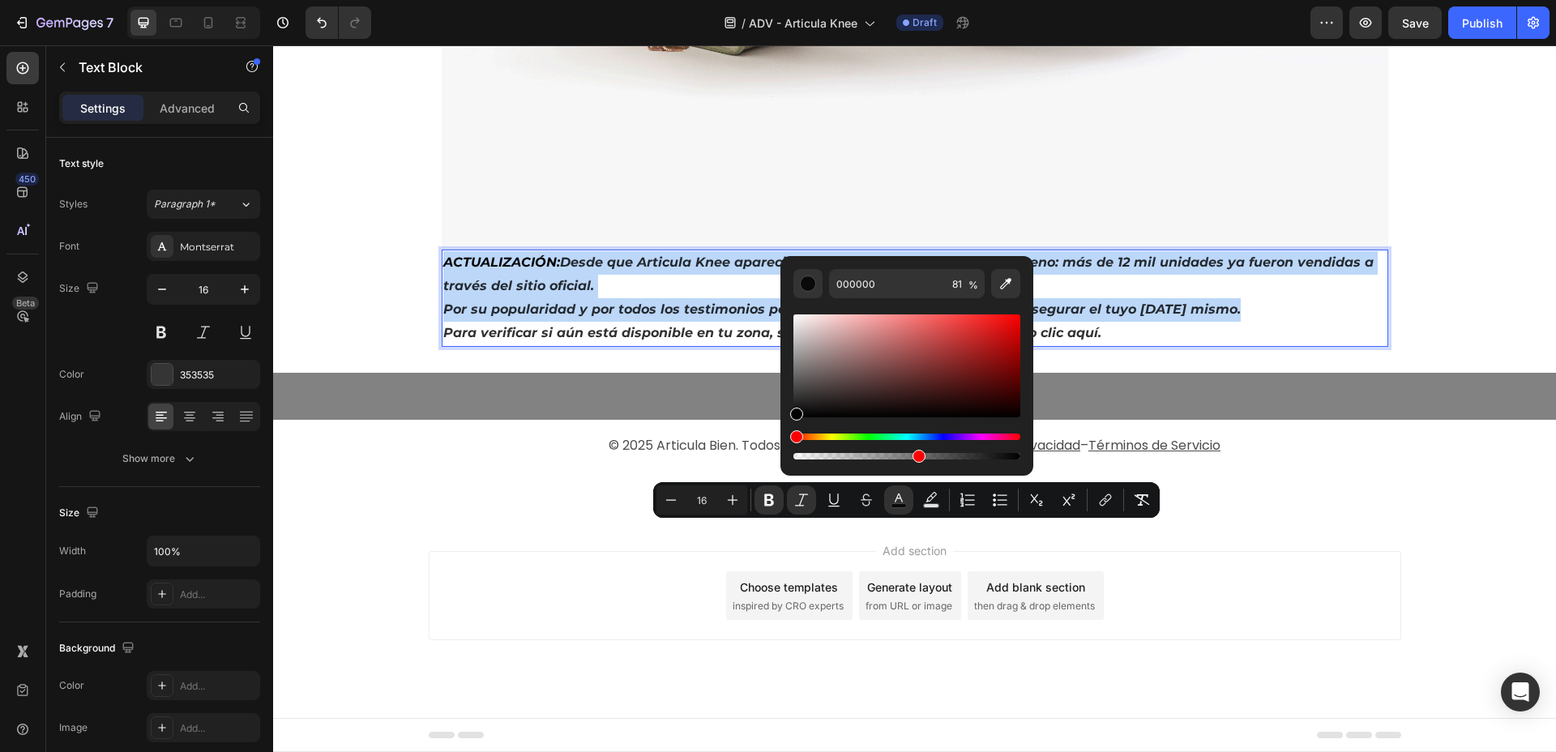
type input "54"
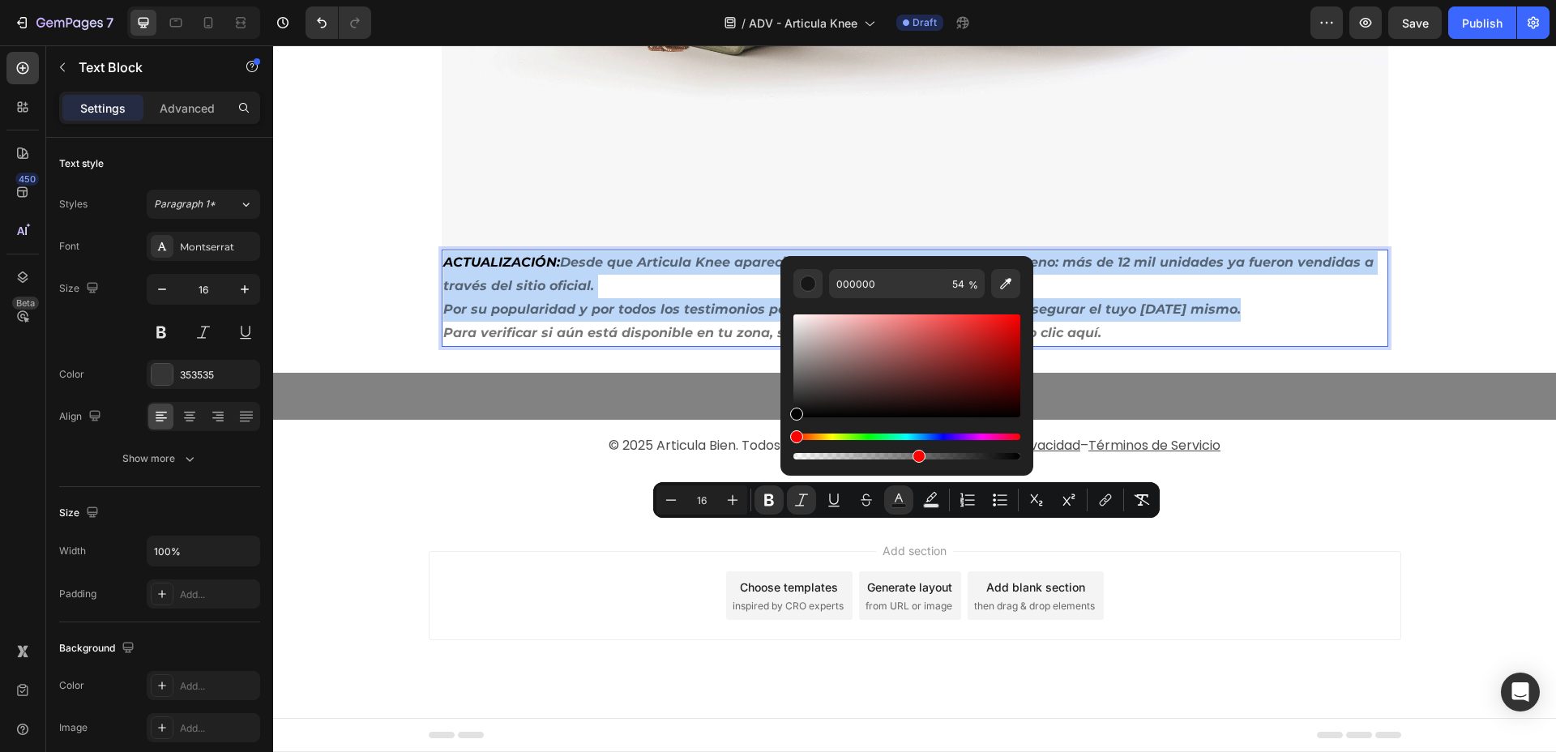
drag, startPoint x: 969, startPoint y: 456, endPoint x: 917, endPoint y: 452, distance: 52.0
click at [917, 453] on div "Editor contextual toolbar" at bounding box center [907, 456] width 227 height 6
click at [982, 298] on p "ACTUALIZACIÓN: Desde que Articula Knee apareció en los medios, se volvió un fen…" at bounding box center [915, 274] width 944 height 47
click at [1065, 322] on p "Por su popularidad y por todos los testimonios positivos, aconsejamos que corra…" at bounding box center [915, 310] width 944 height 24
click at [1121, 322] on p "Por su popularidad y por todos los testimonios positivos, aconsejamos que corra…" at bounding box center [915, 310] width 944 height 24
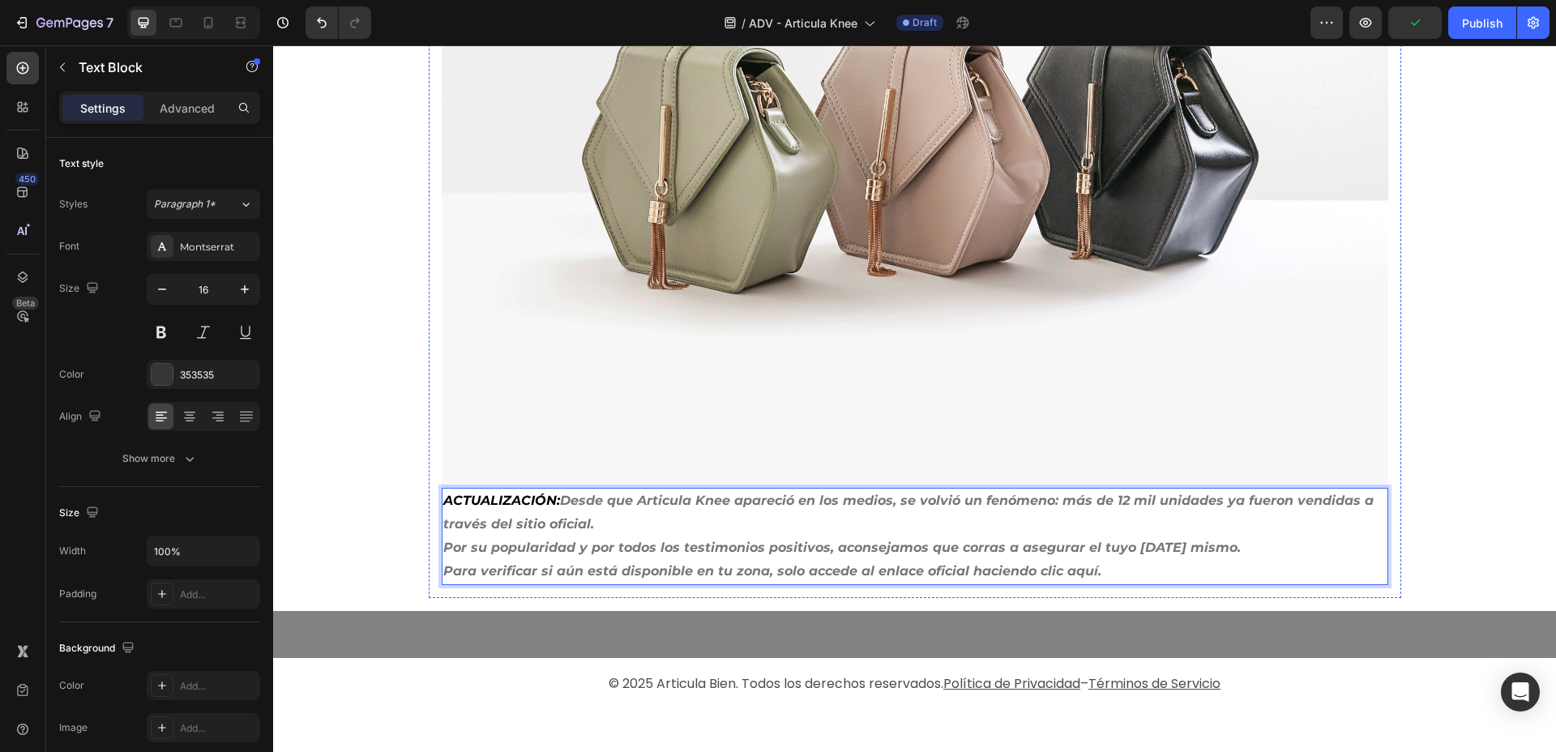
scroll to position [8309, 0]
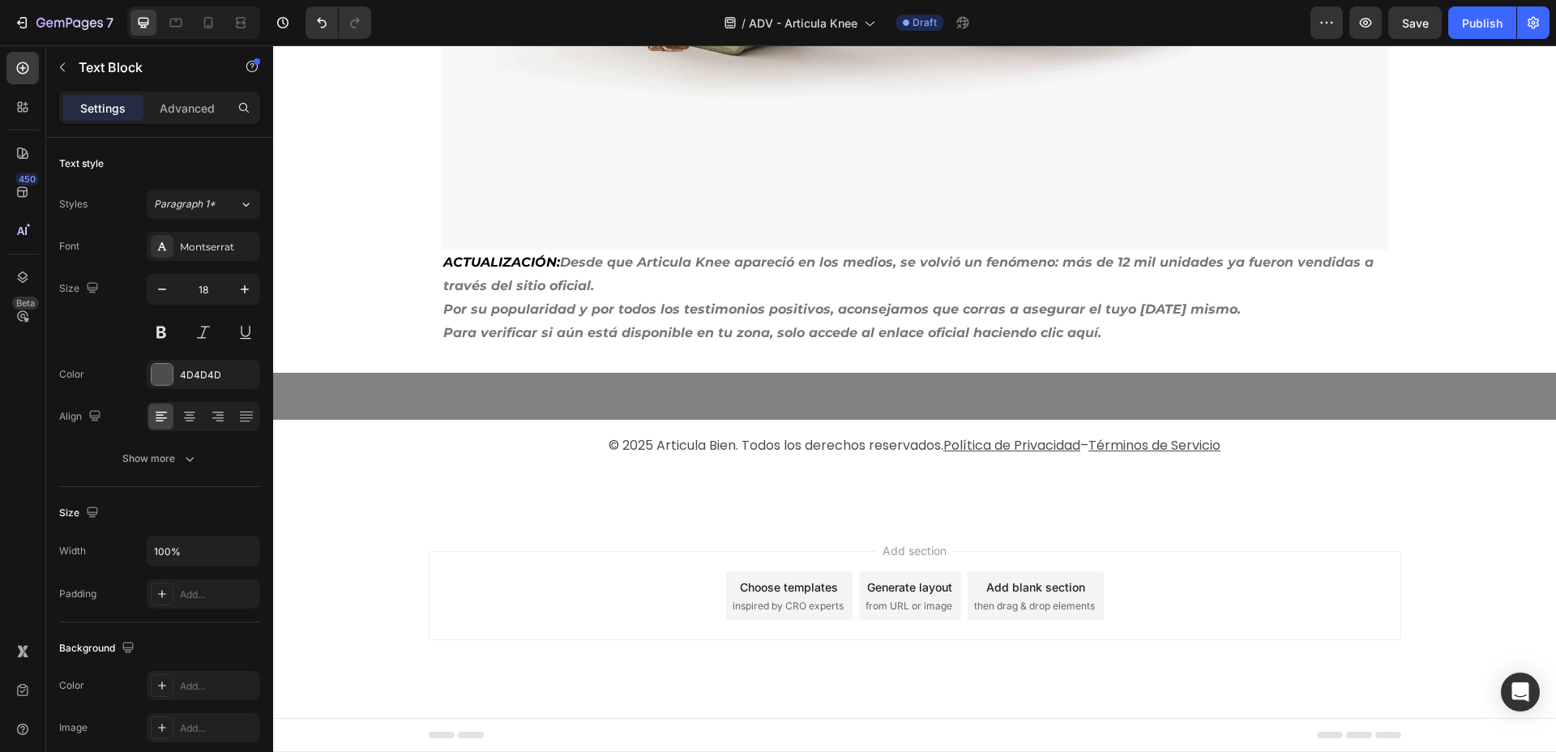
scroll to position [9592, 0]
click at [751, 313] on strong "Por su popularidad y por todos los testimonios positivos, aconsejamos que corra…" at bounding box center [842, 309] width 798 height 15
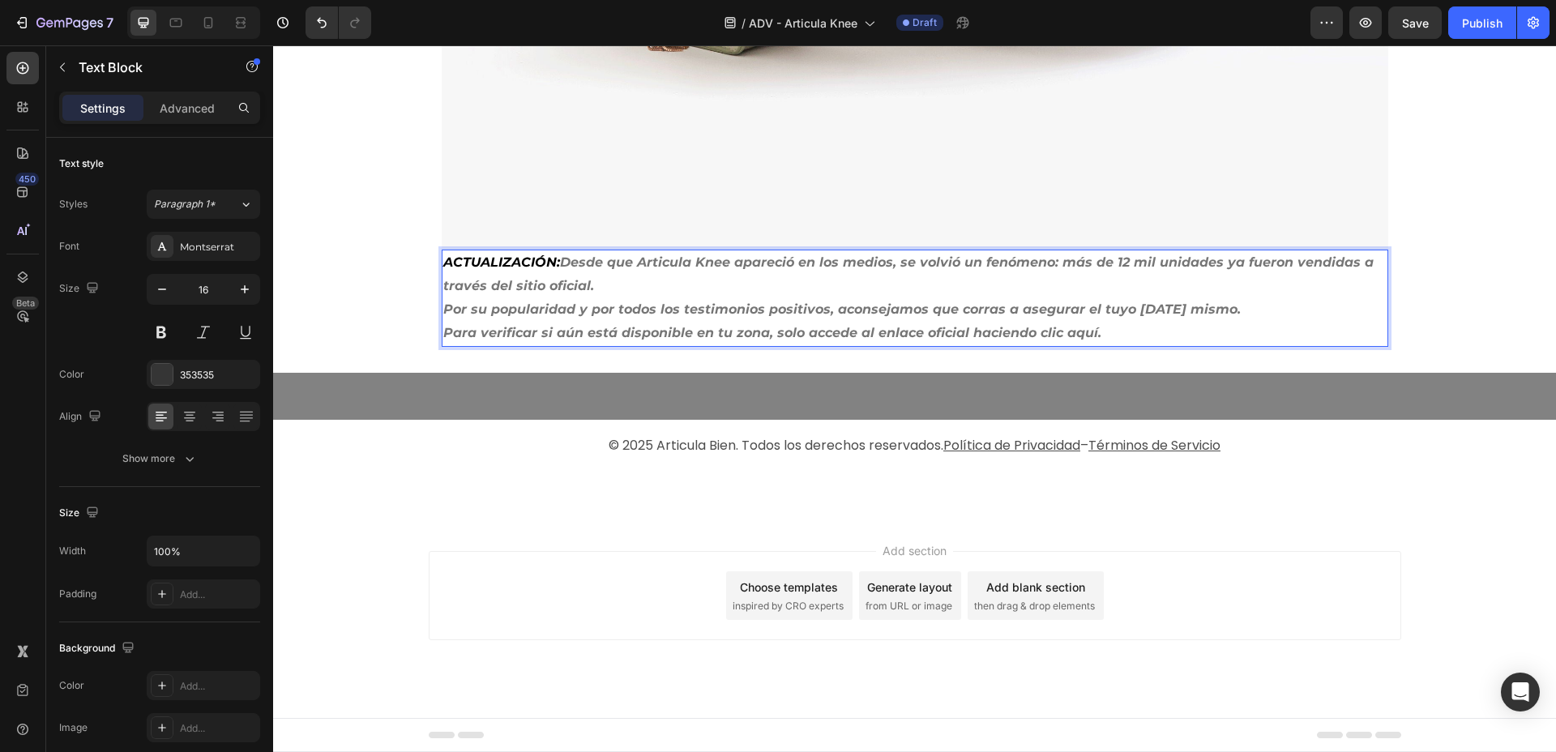
click at [764, 325] on strong "Para verificar si aún está disponible en tu zona, solo accede al enlace oficial…" at bounding box center [772, 332] width 658 height 15
drag, startPoint x: 1105, startPoint y: 327, endPoint x: 1098, endPoint y: 334, distance: 10.3
click at [1105, 327] on p "Para verificar si aún está disponible en tu zona, solo accede al enlace oficial…" at bounding box center [915, 334] width 944 height 24
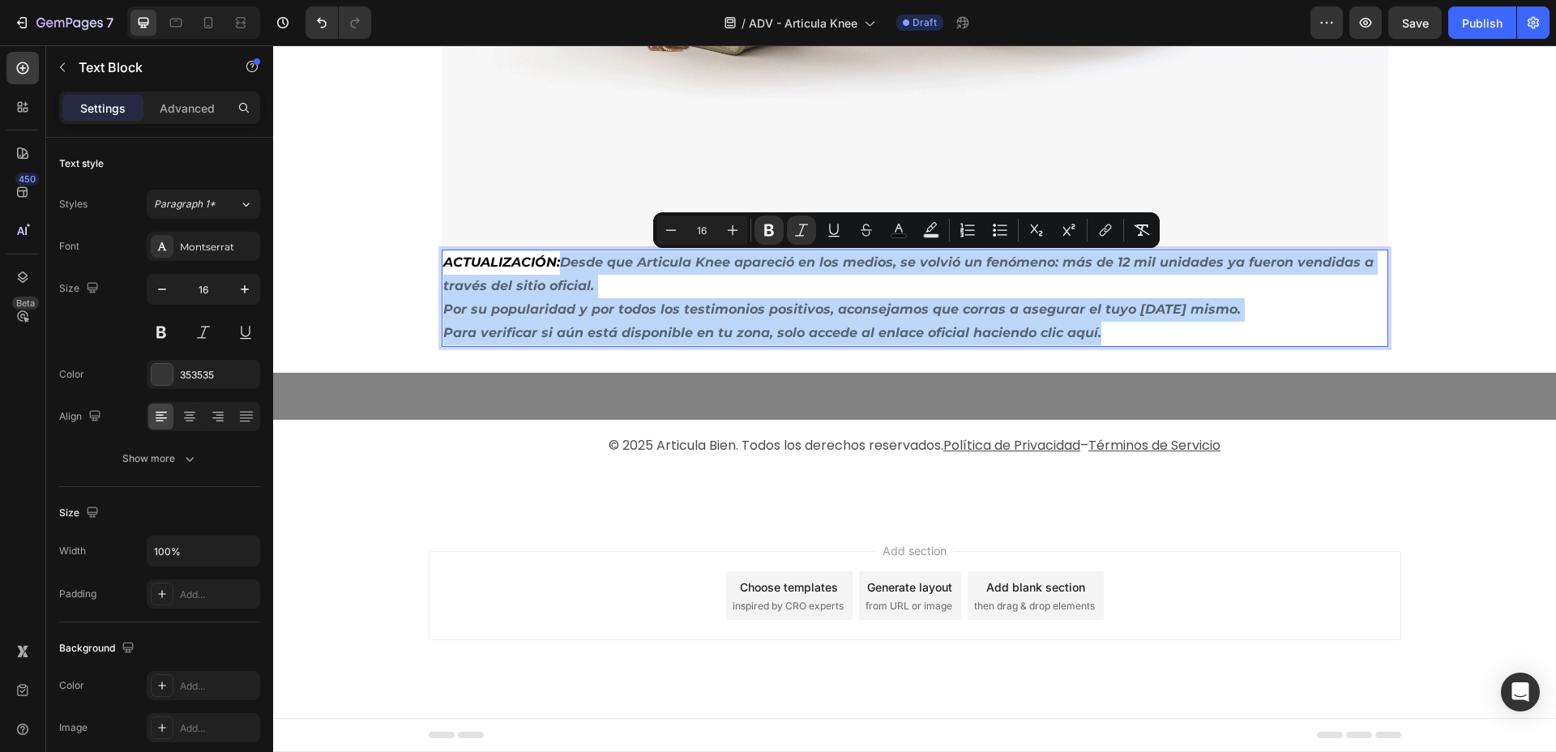
drag, startPoint x: 1097, startPoint y: 335, endPoint x: 558, endPoint y: 263, distance: 543.9
click at [558, 263] on div "ACTUALIZACIÓN: Desde que Articula Knee apareció en los medios, se volvió un fen…" at bounding box center [915, 298] width 947 height 96
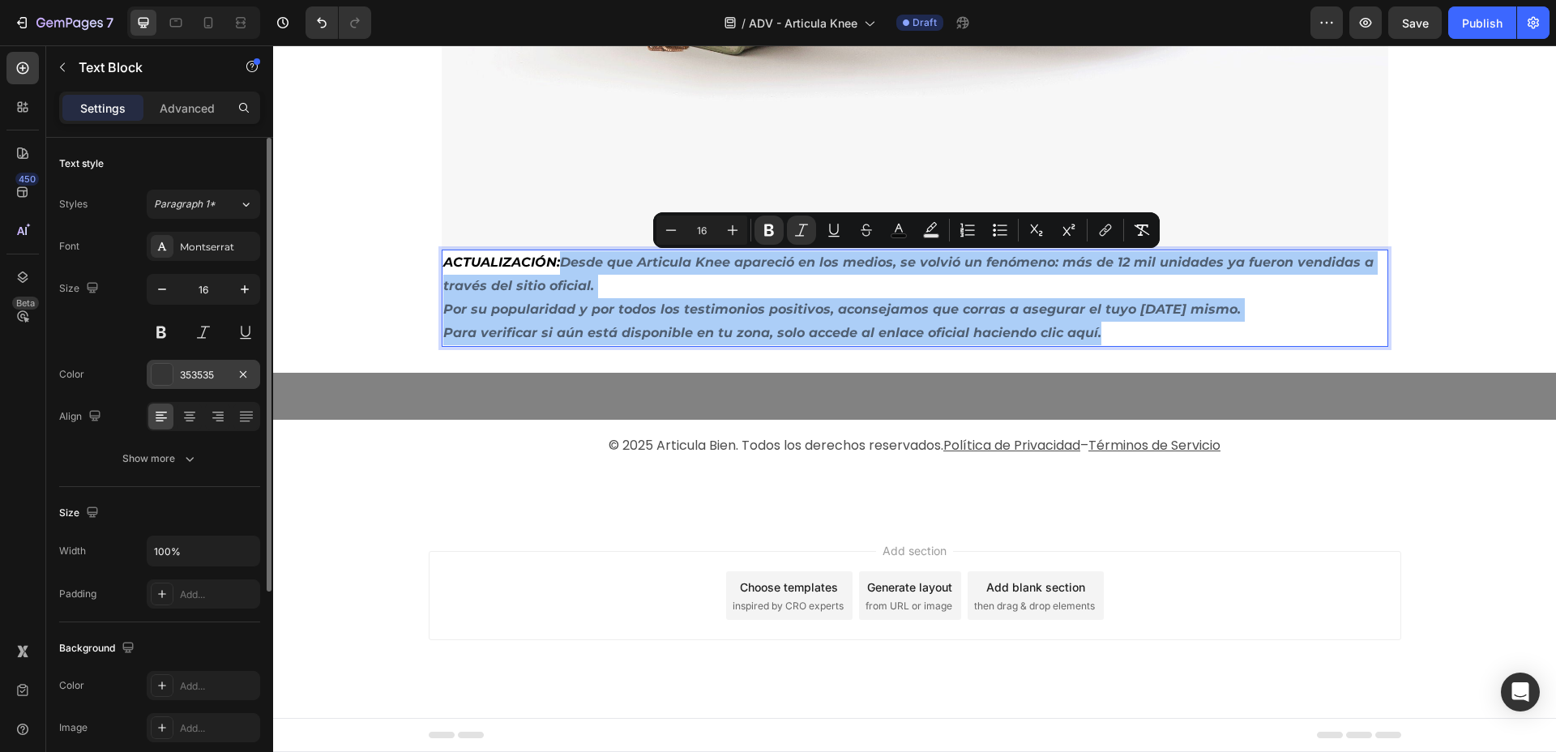
click at [207, 380] on div "353535" at bounding box center [203, 375] width 47 height 15
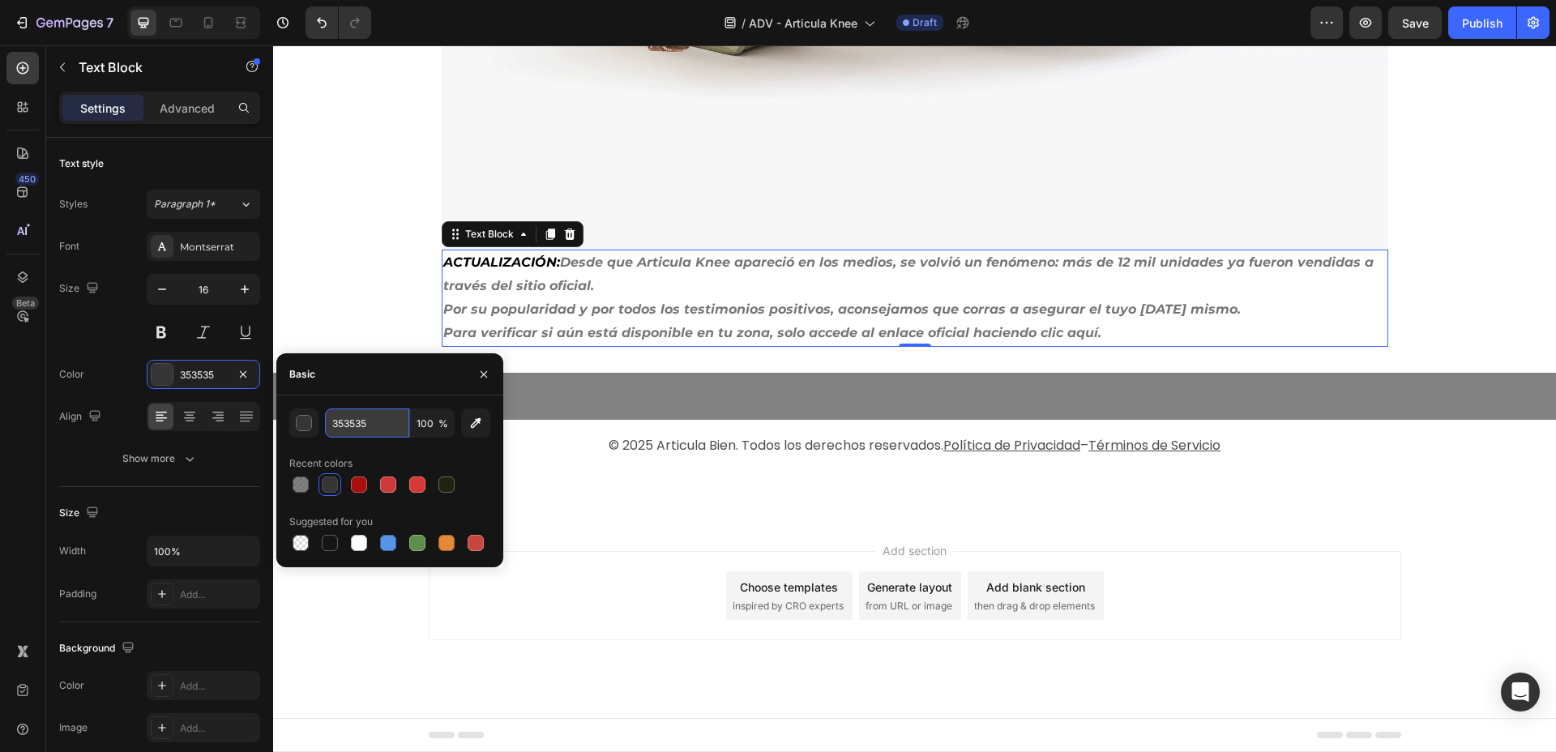
click at [346, 413] on input "353535" at bounding box center [367, 423] width 84 height 29
type input "4D4D4D"
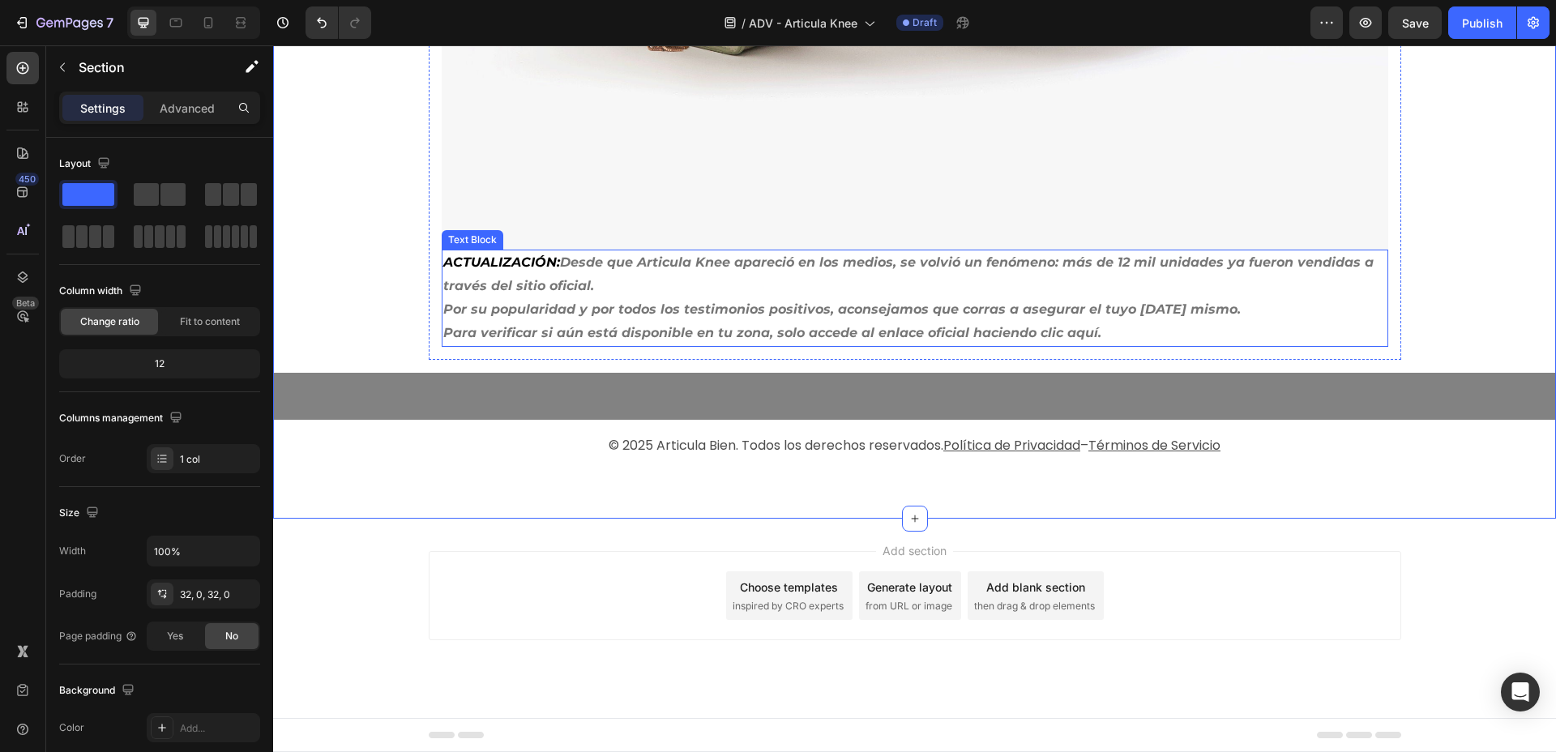
scroll to position [9491, 0]
click at [683, 293] on strong "Desde que Articula Knee apareció en los medios, se volvió un fenómeno: más de 1…" at bounding box center [908, 274] width 931 height 39
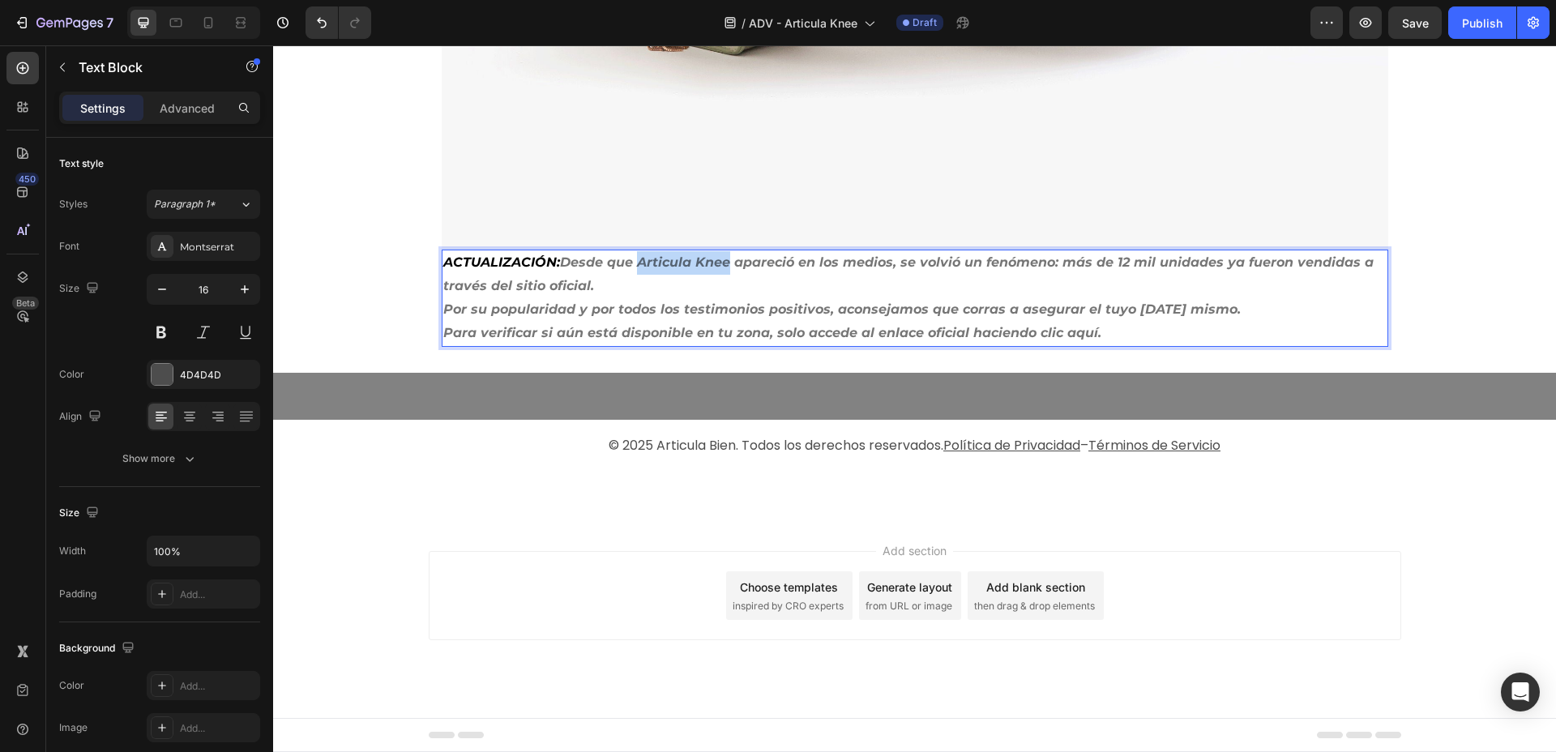
drag, startPoint x: 725, startPoint y: 362, endPoint x: 635, endPoint y: 370, distance: 90.3
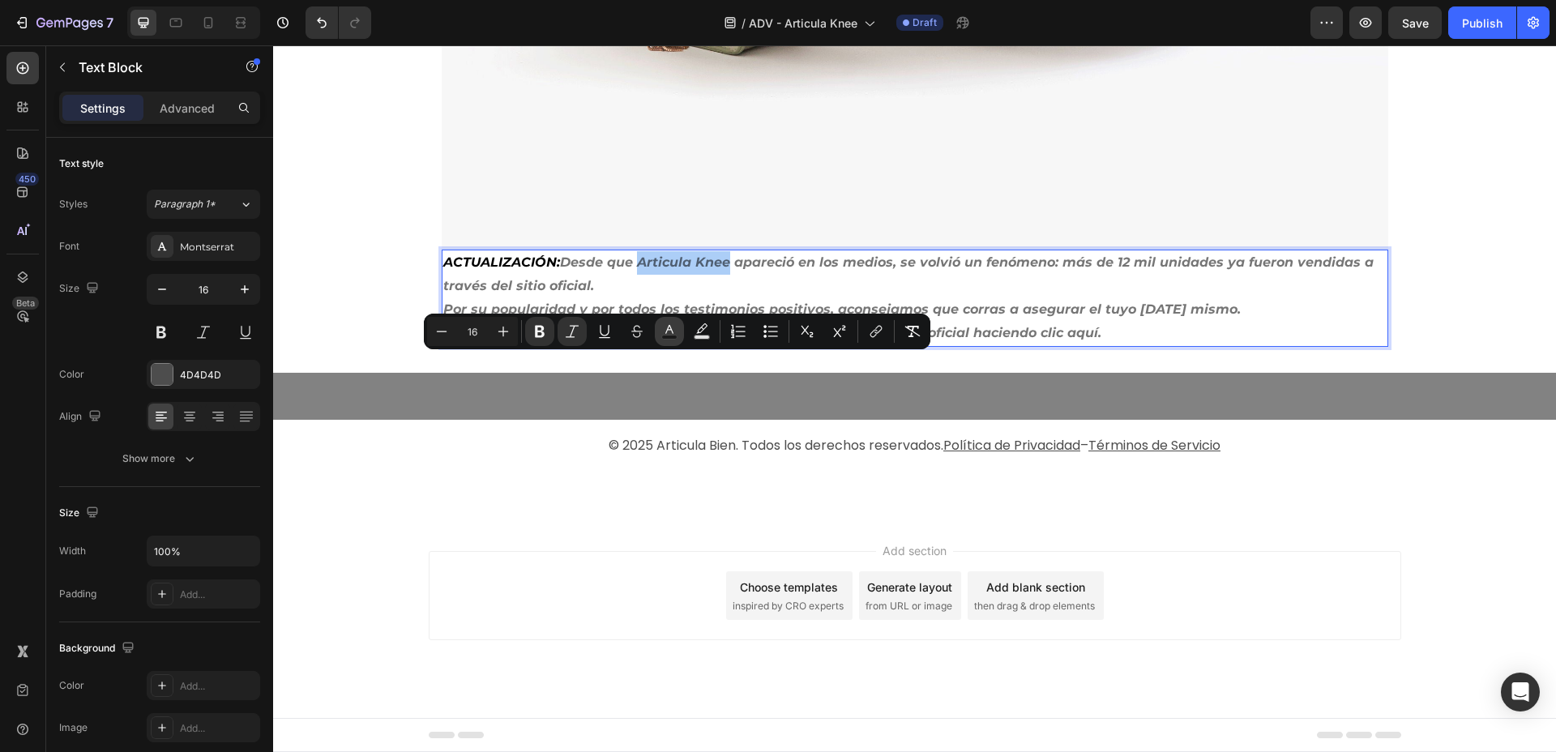
click at [660, 328] on button "color" at bounding box center [669, 331] width 29 height 29
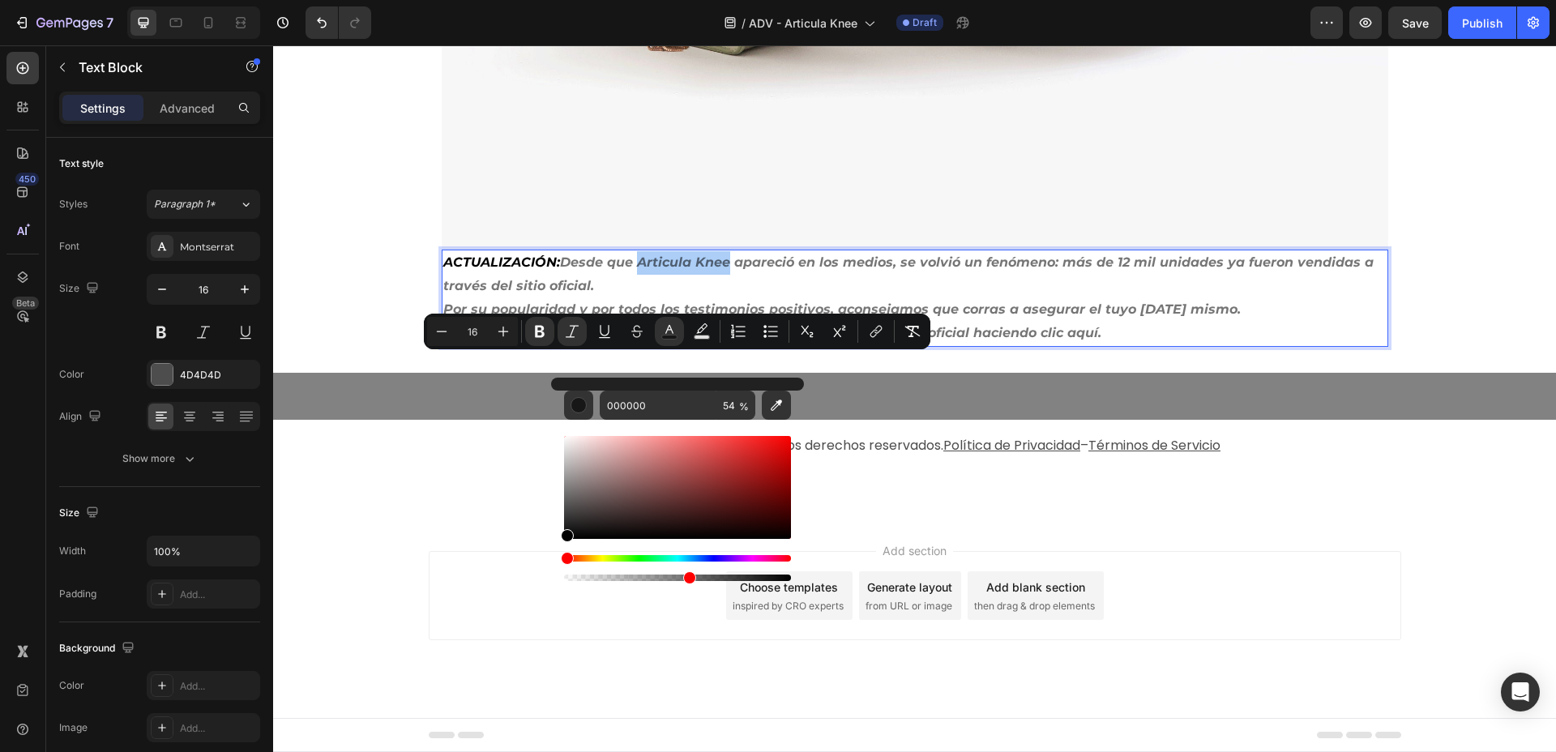
click at [575, 557] on div "Hue" at bounding box center [677, 558] width 227 height 6
click at [566, 558] on div "Hue" at bounding box center [569, 558] width 13 height 13
click at [934, 298] on p "ACTUALIZACIÓN: Desde que Articula Knee apareció en los medios, se volvió un fen…" at bounding box center [915, 274] width 944 height 47
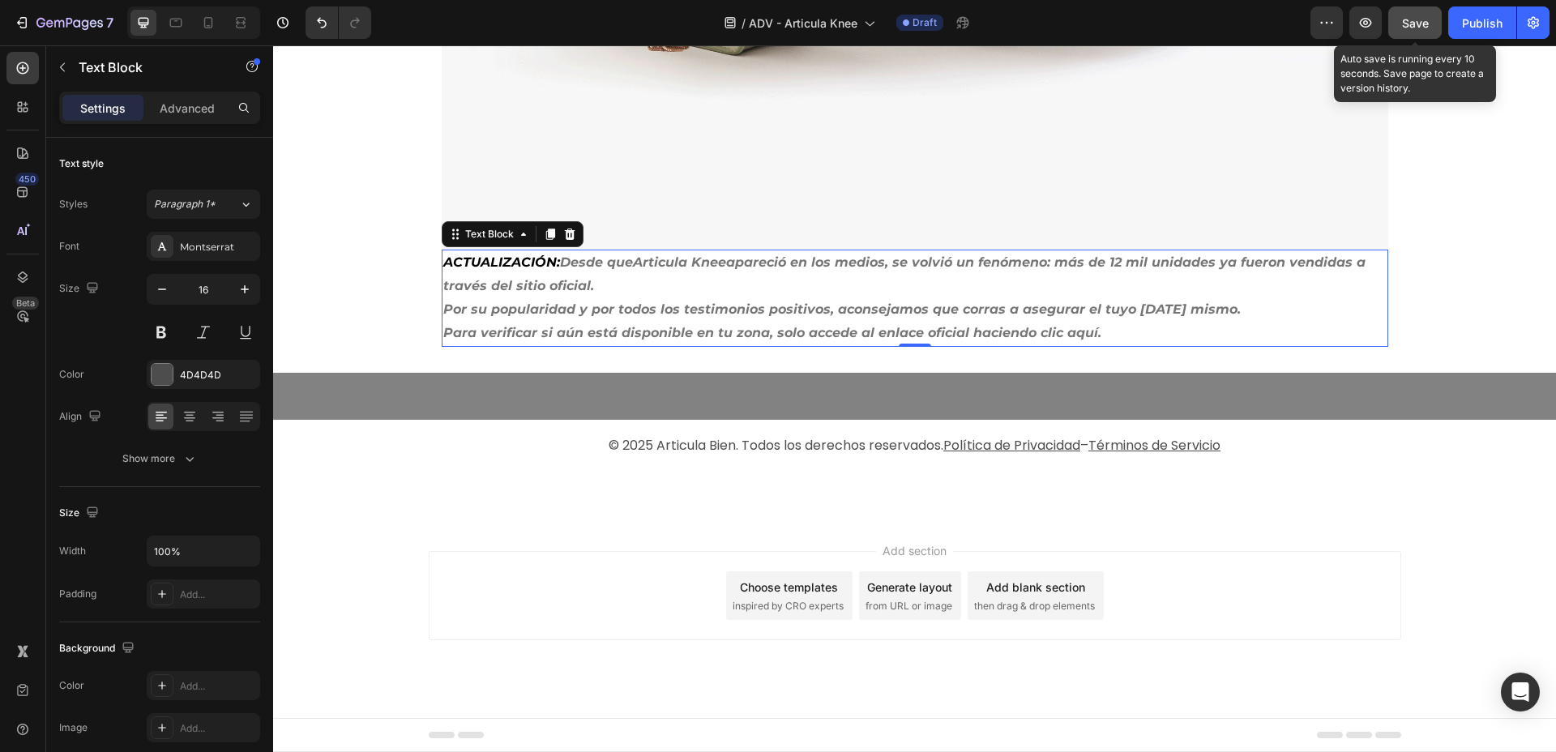
click at [1402, 11] on button "Save" at bounding box center [1416, 22] width 54 height 32
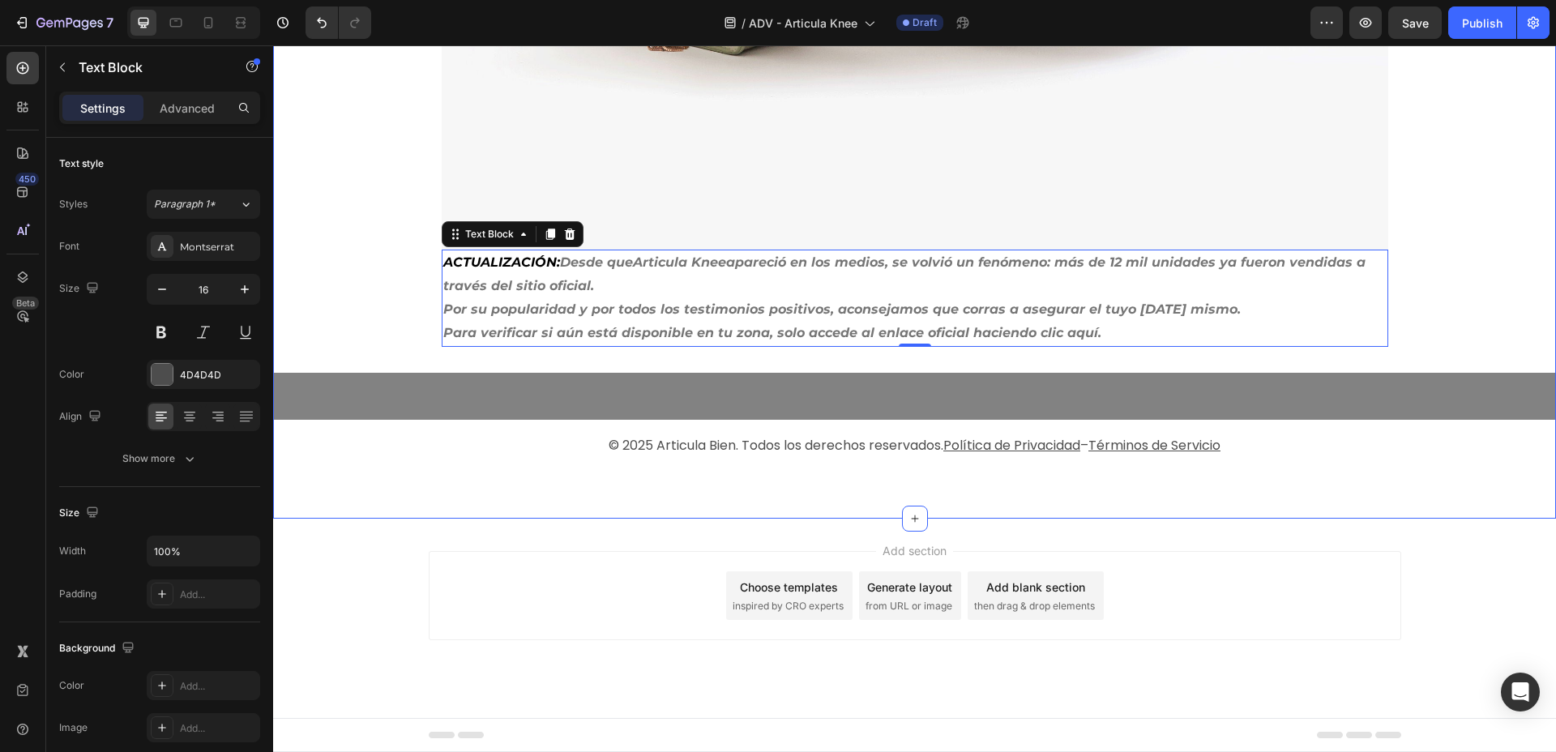
drag, startPoint x: 1483, startPoint y: 268, endPoint x: 1461, endPoint y: 276, distance: 24.4
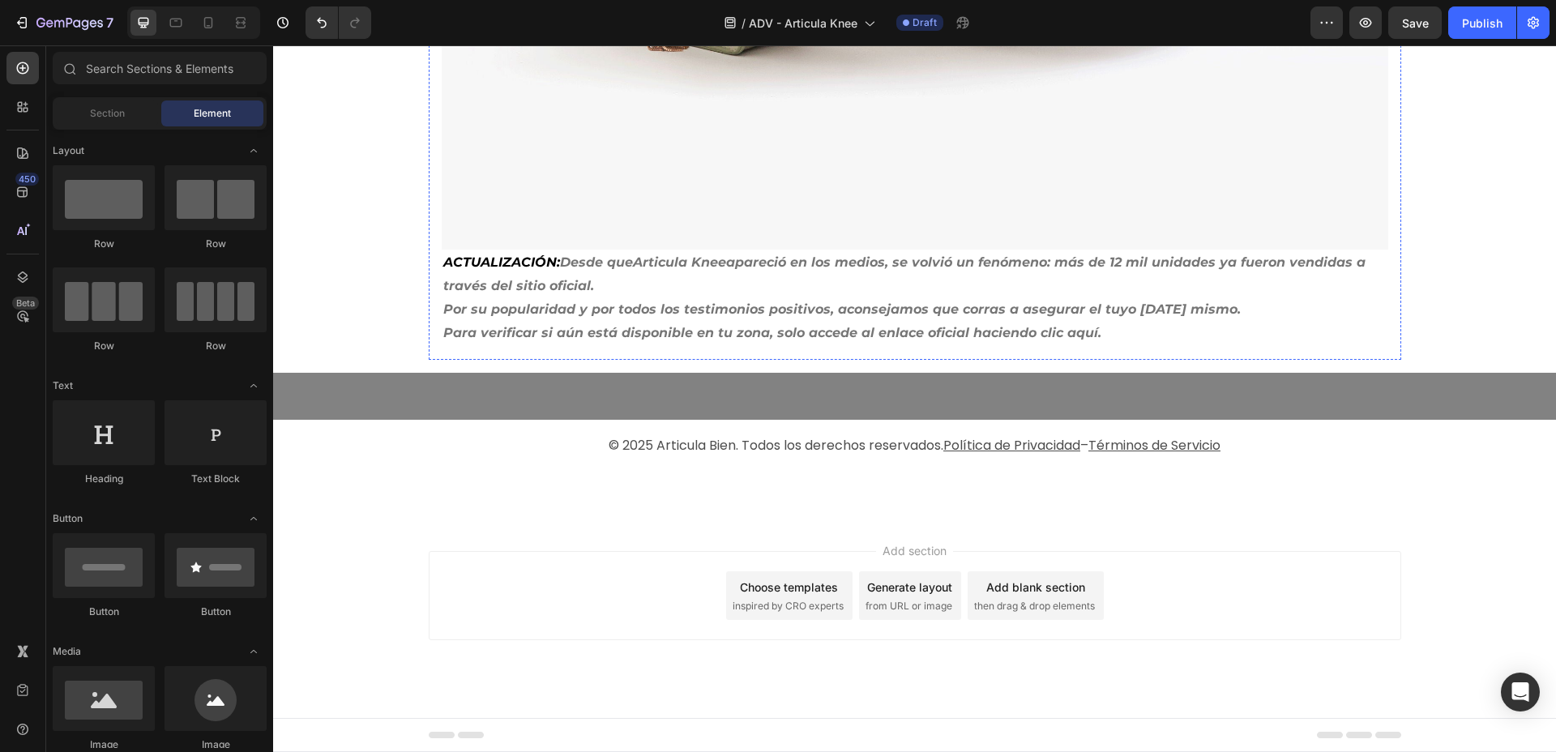
scroll to position [8568, 0]
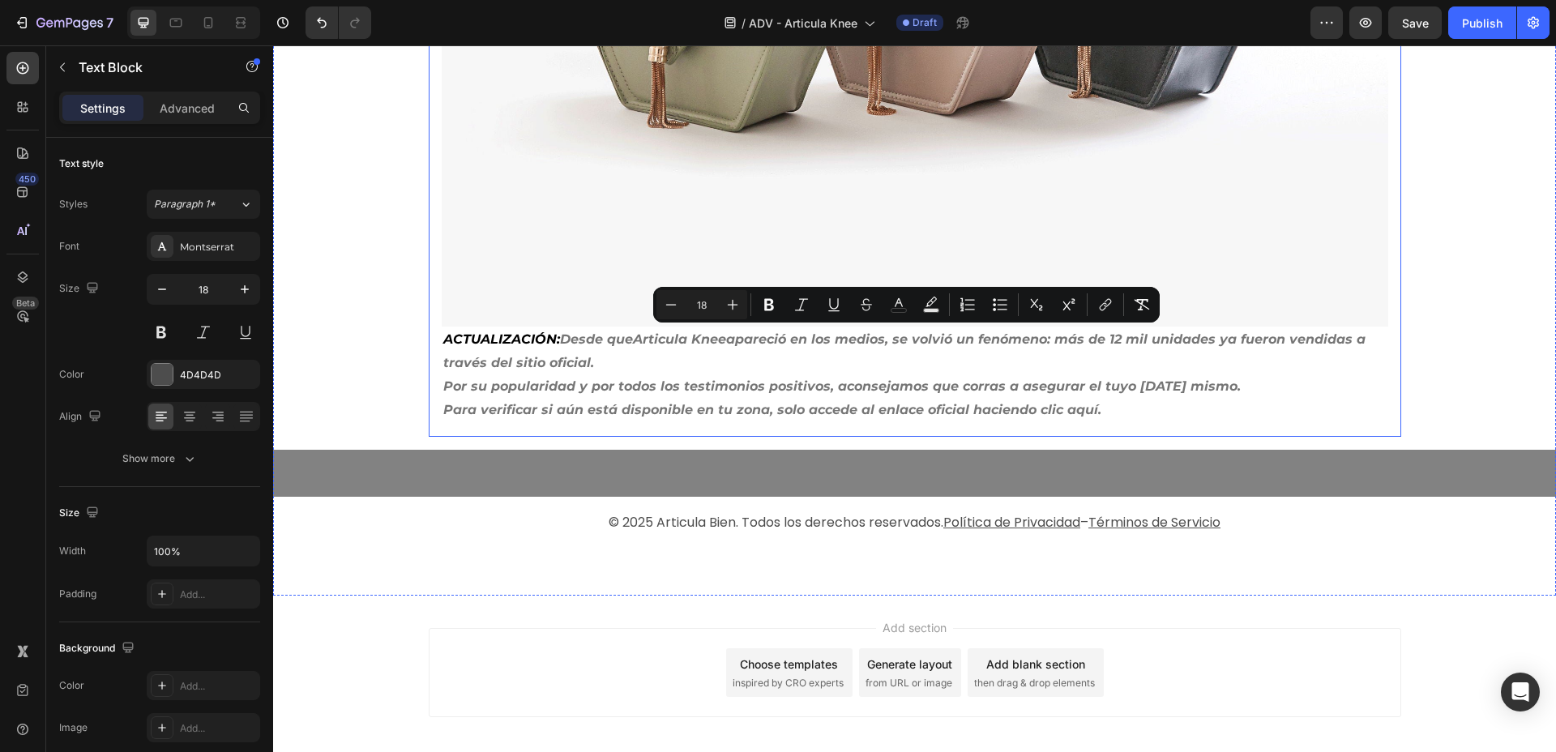
drag, startPoint x: 586, startPoint y: 547, endPoint x: 428, endPoint y: 348, distance: 254.5
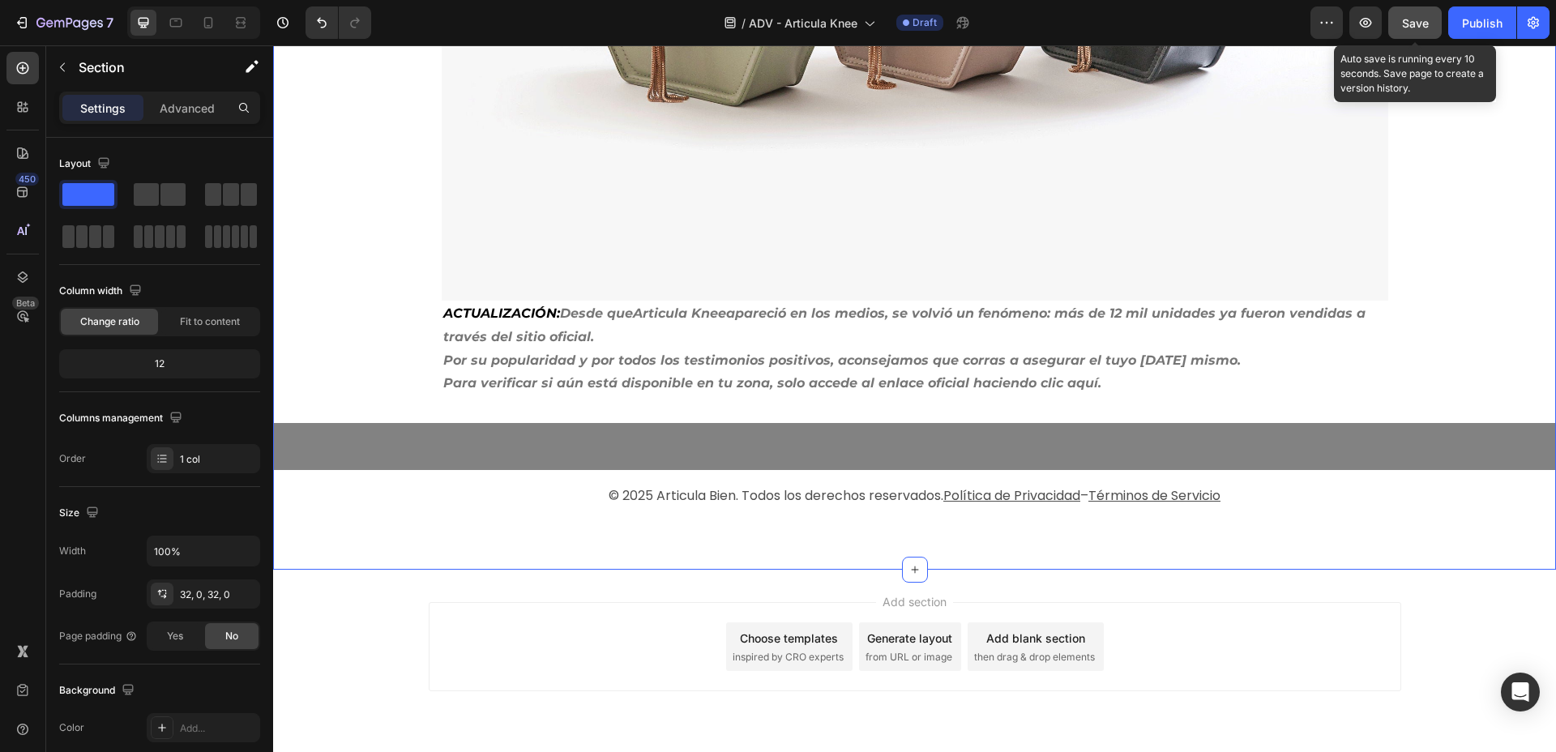
click at [1406, 28] on span "Save" at bounding box center [1415, 23] width 27 height 14
click at [1408, 21] on span "Save" at bounding box center [1415, 23] width 27 height 14
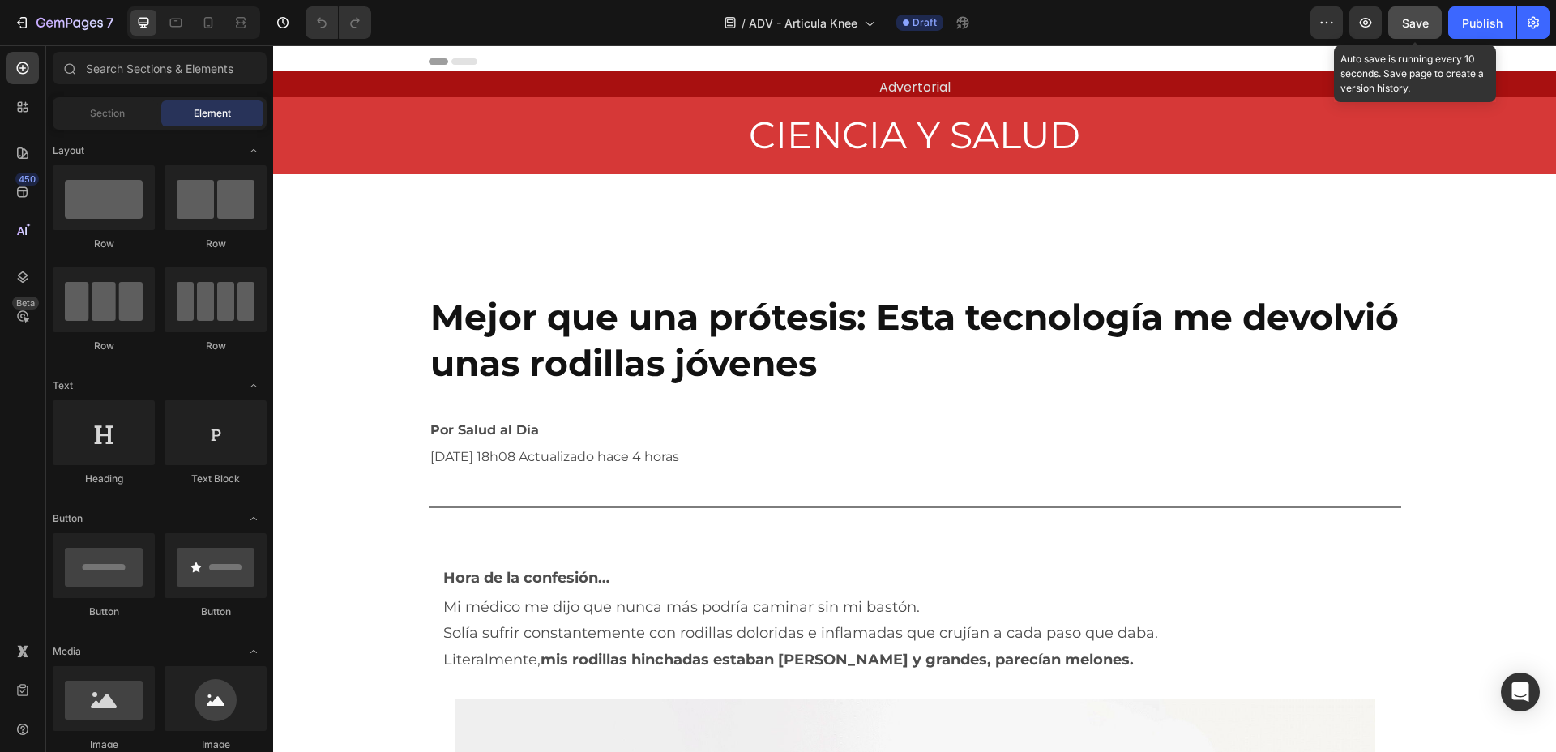
click at [1402, 24] on span "Save" at bounding box center [1415, 23] width 27 height 14
click at [1418, 16] on span "Save" at bounding box center [1415, 23] width 27 height 14
